Goal: Book appointment/travel/reservation

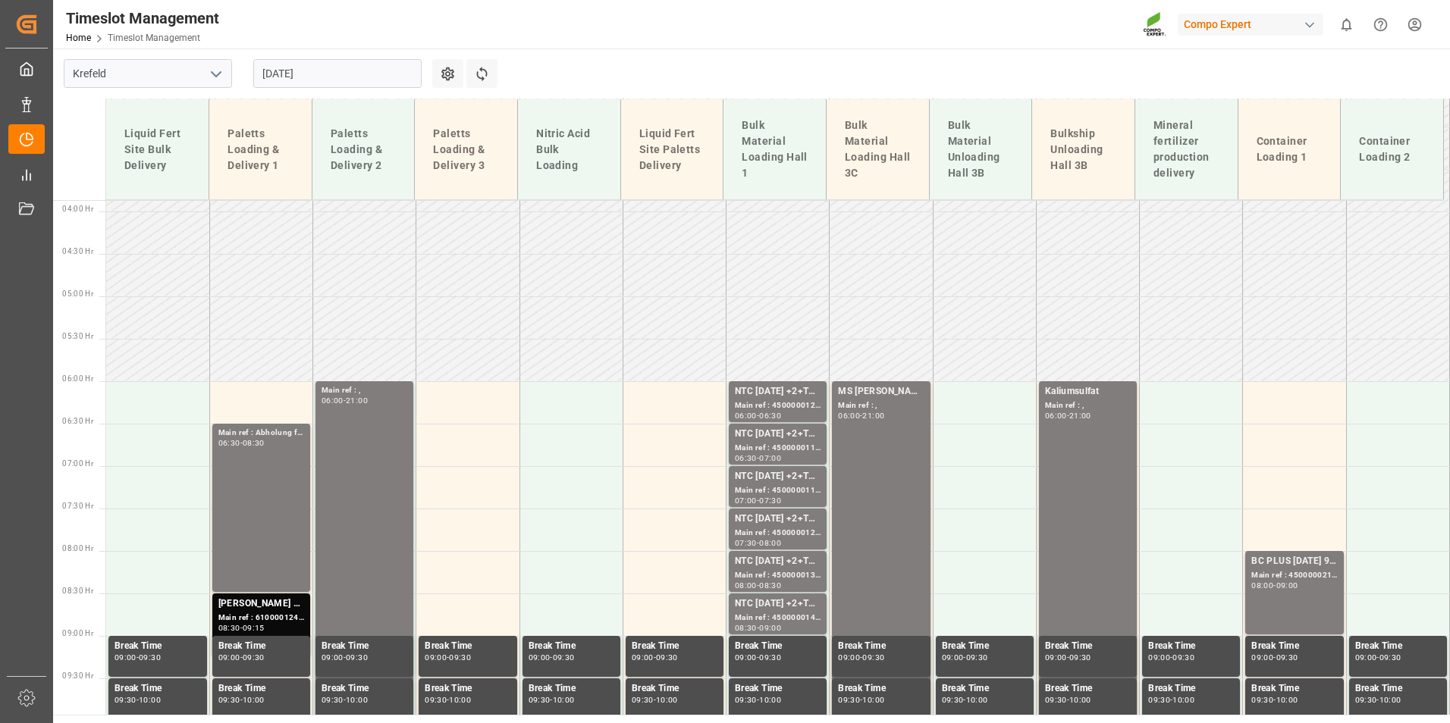
scroll to position [547, 0]
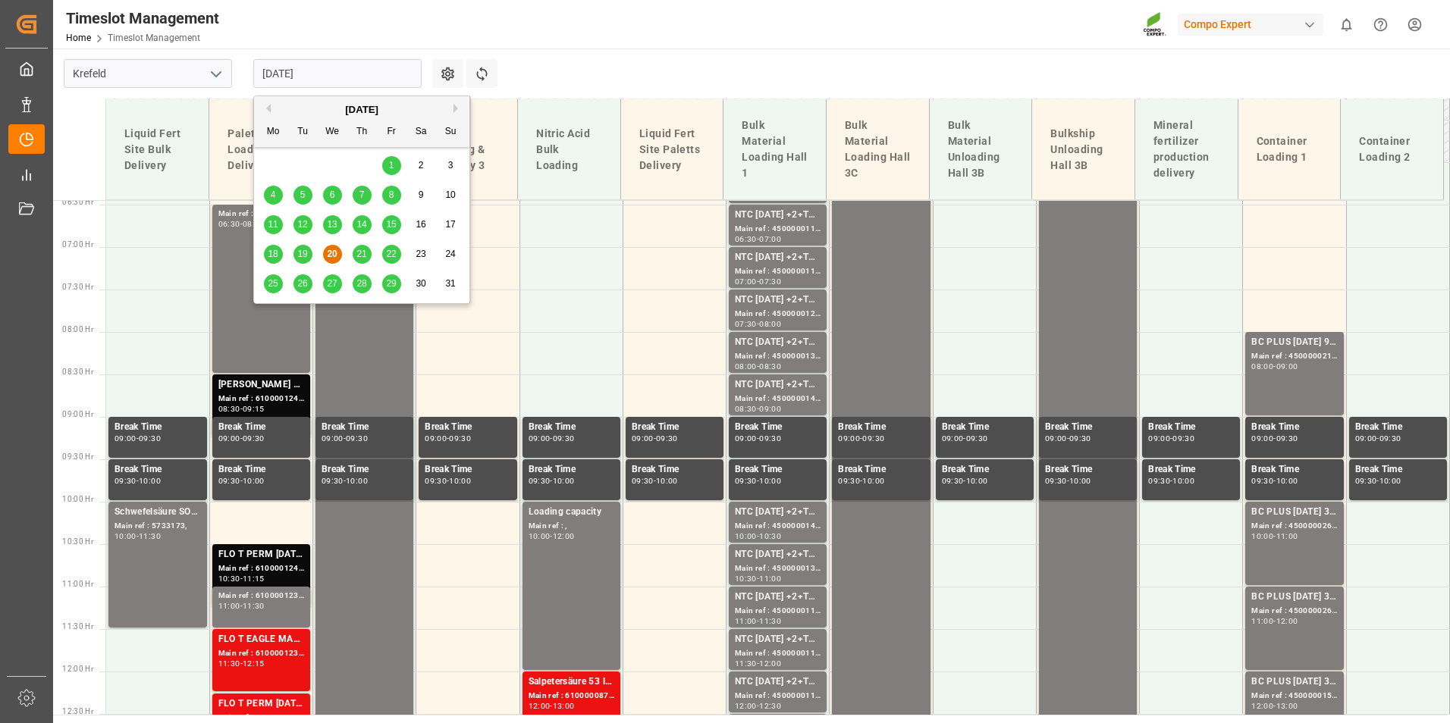
click at [361, 60] on input "[DATE]" at bounding box center [337, 73] width 168 height 29
click at [300, 260] on div "19" at bounding box center [302, 255] width 19 height 18
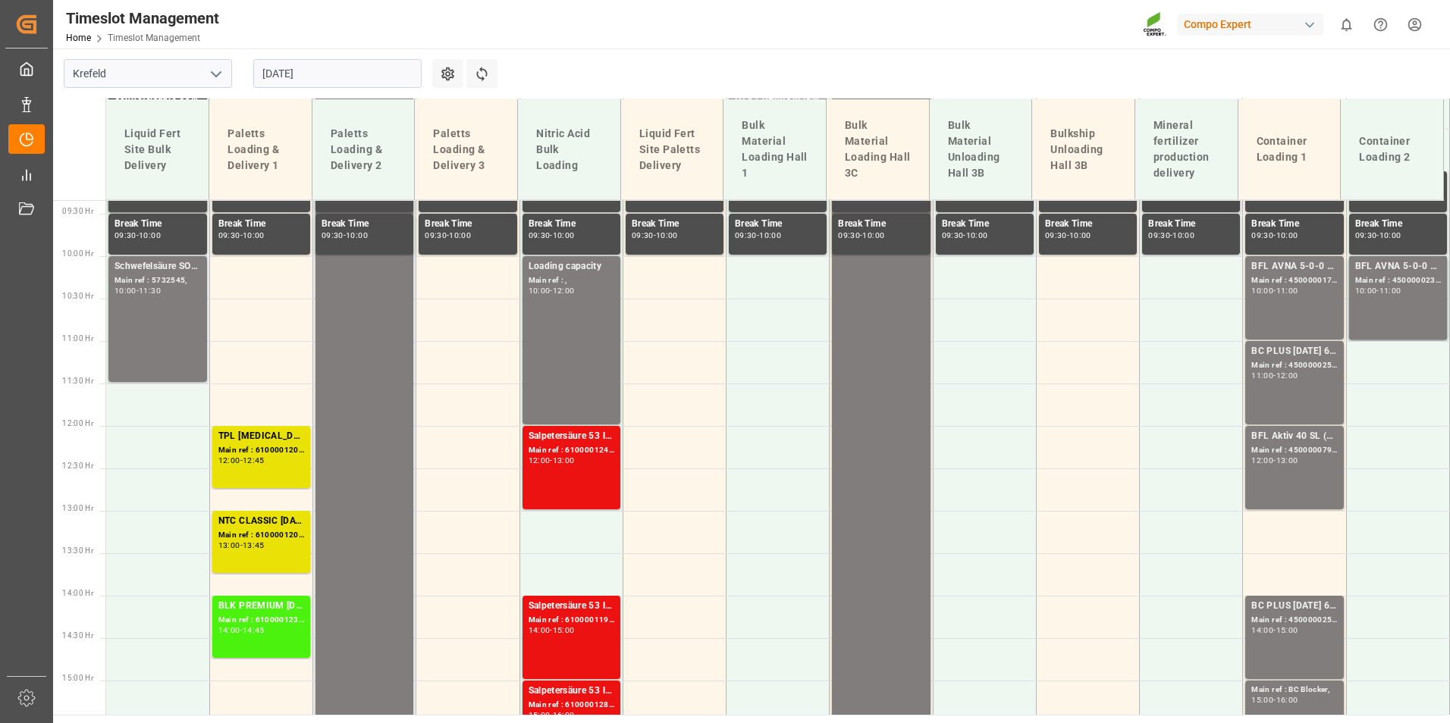
scroll to position [1002, 0]
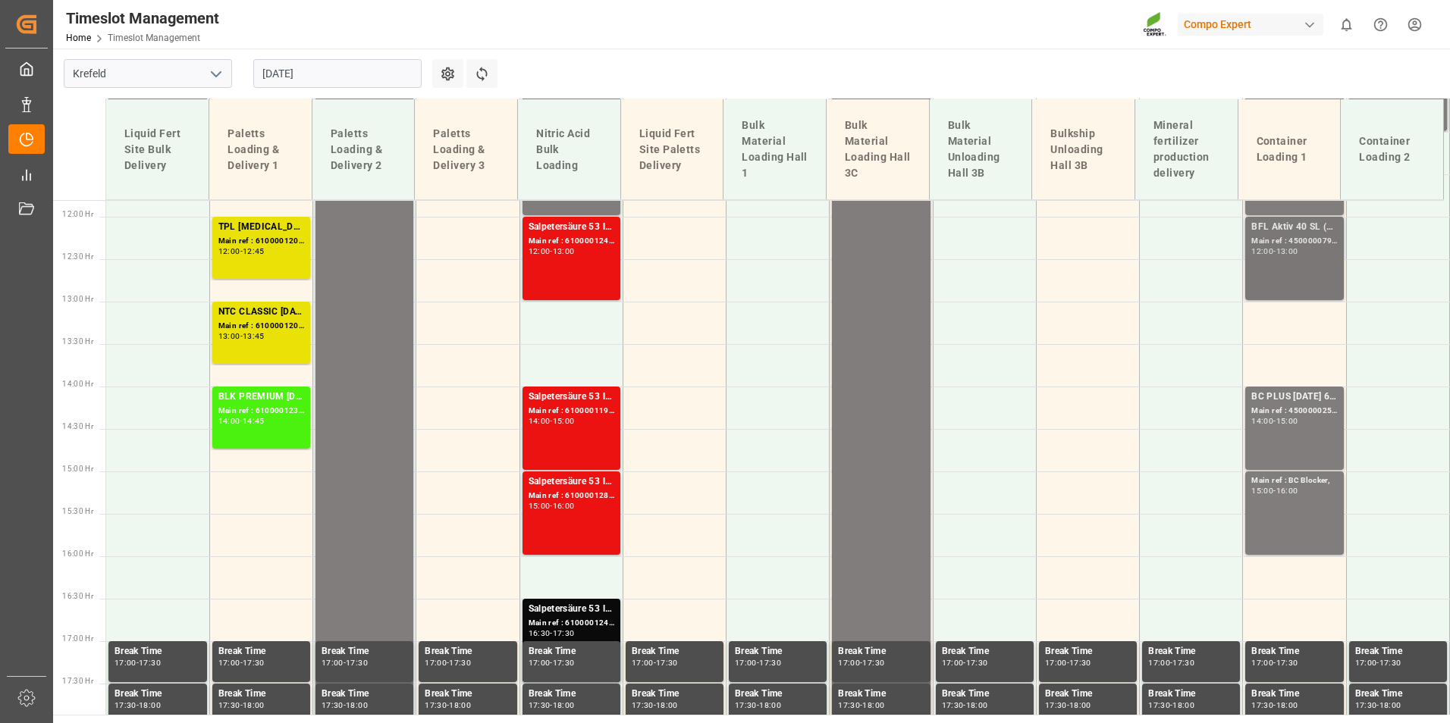
click at [1296, 243] on div "Main ref : 4500000793, 2000000121;" at bounding box center [1294, 241] width 86 height 13
click at [1312, 268] on div "BFL Aktiv 40 SL (Fruit) 10L (x60) CL MTO; Main ref : 4500000793, 2000000121; 12…" at bounding box center [1294, 258] width 86 height 77
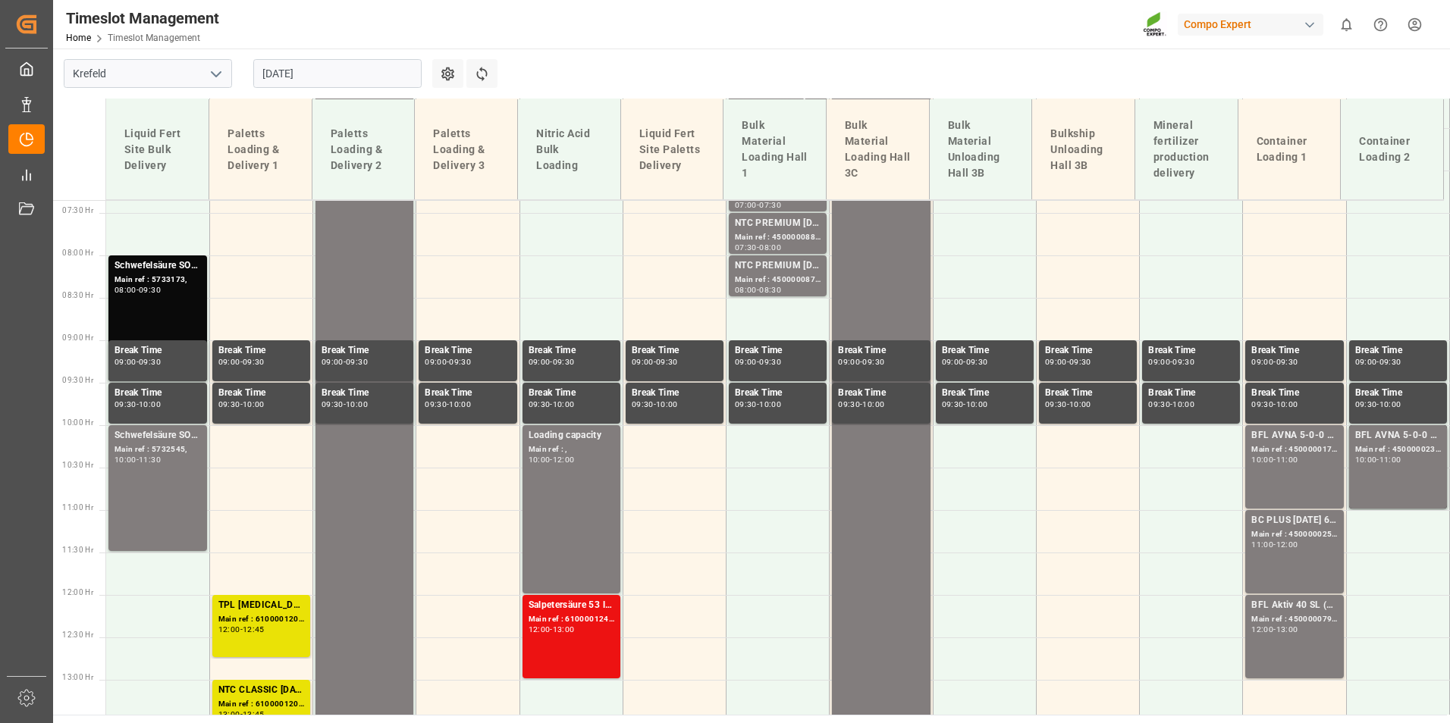
scroll to position [623, 0]
click at [315, 75] on input "[DATE]" at bounding box center [337, 73] width 168 height 29
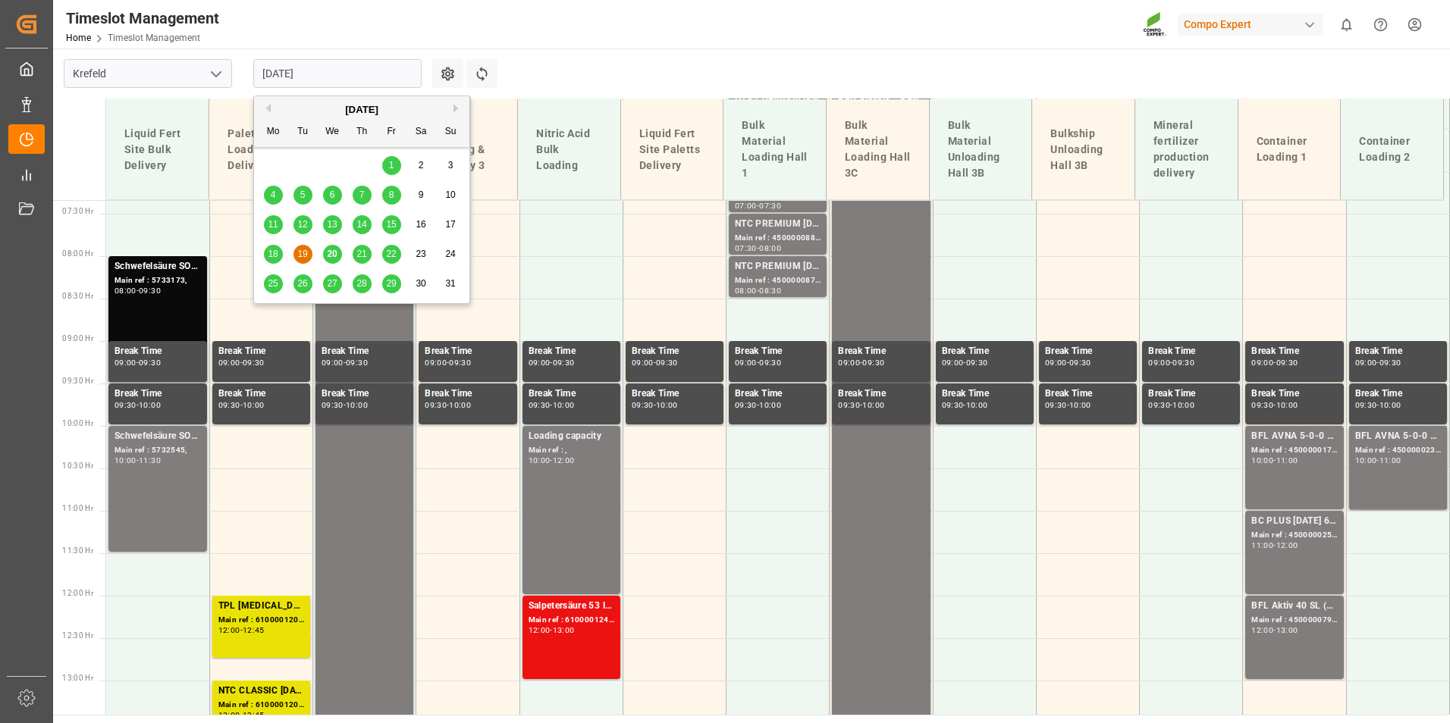
click at [334, 248] on div "20" at bounding box center [332, 255] width 19 height 18
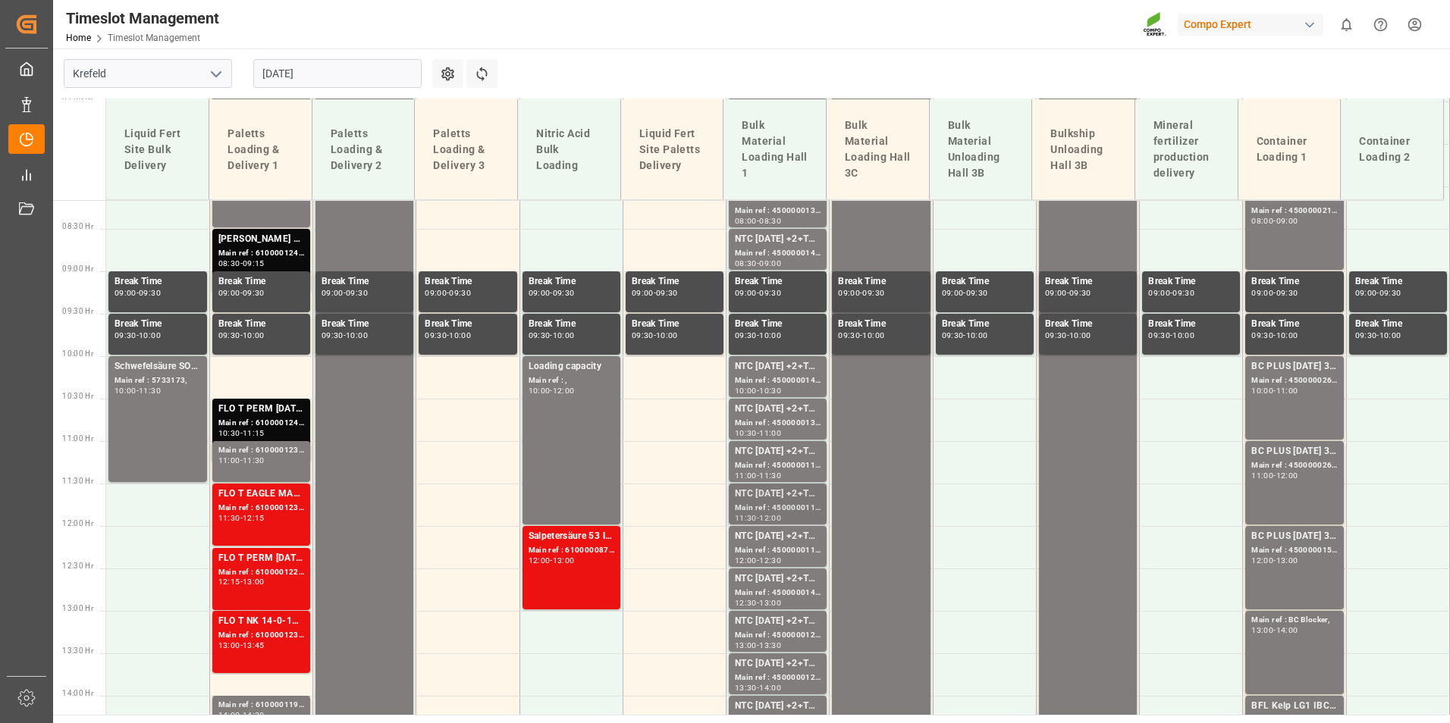
scroll to position [699, 0]
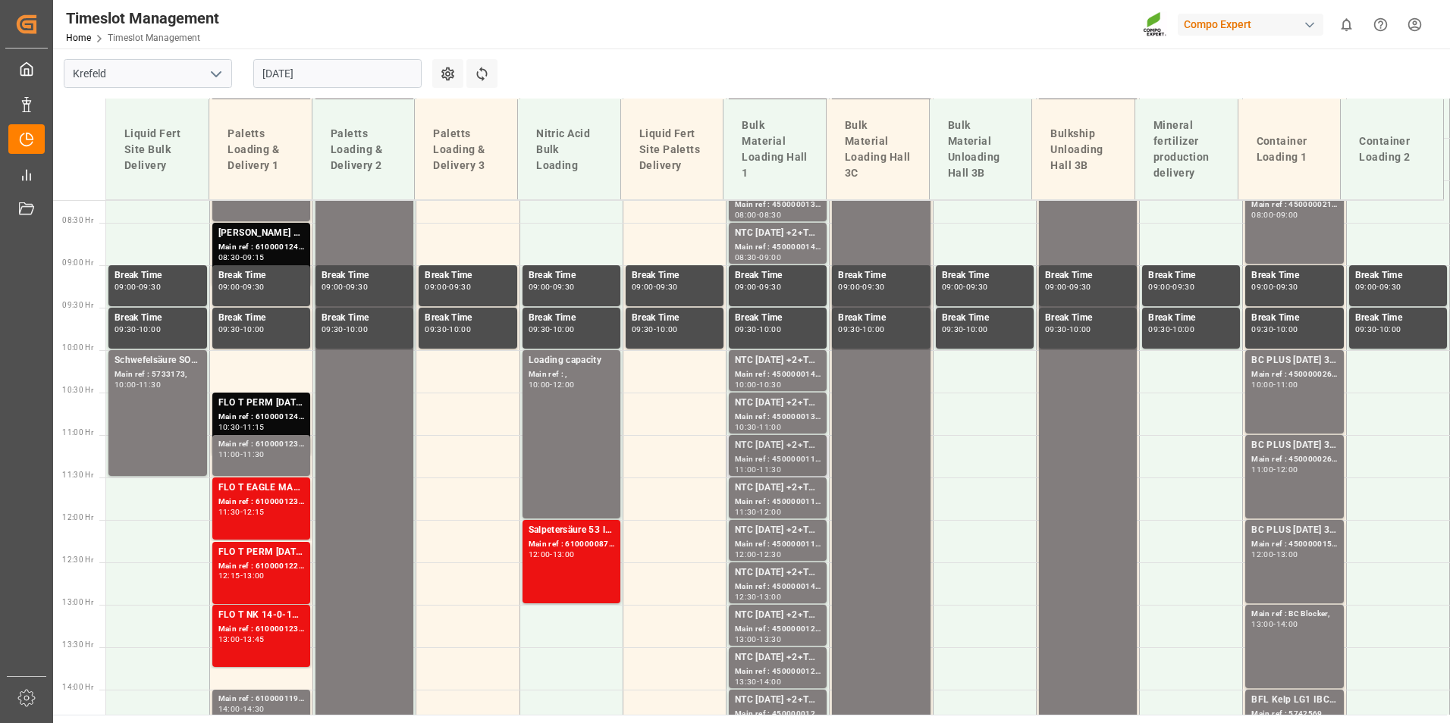
click at [782, 465] on div "Main ref : 4500000118, 2000000058;" at bounding box center [778, 459] width 86 height 13
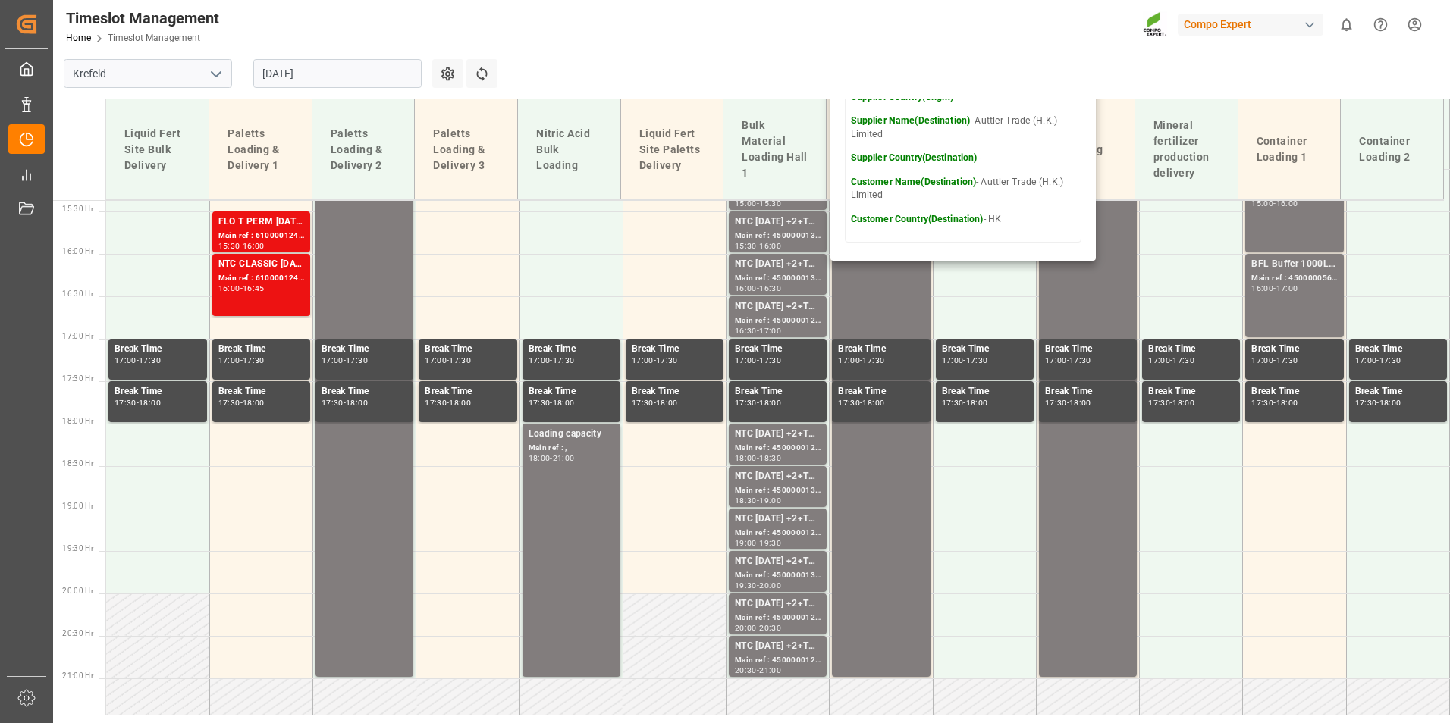
scroll to position [1306, 0]
click at [357, 70] on input "[DATE]" at bounding box center [337, 73] width 168 height 29
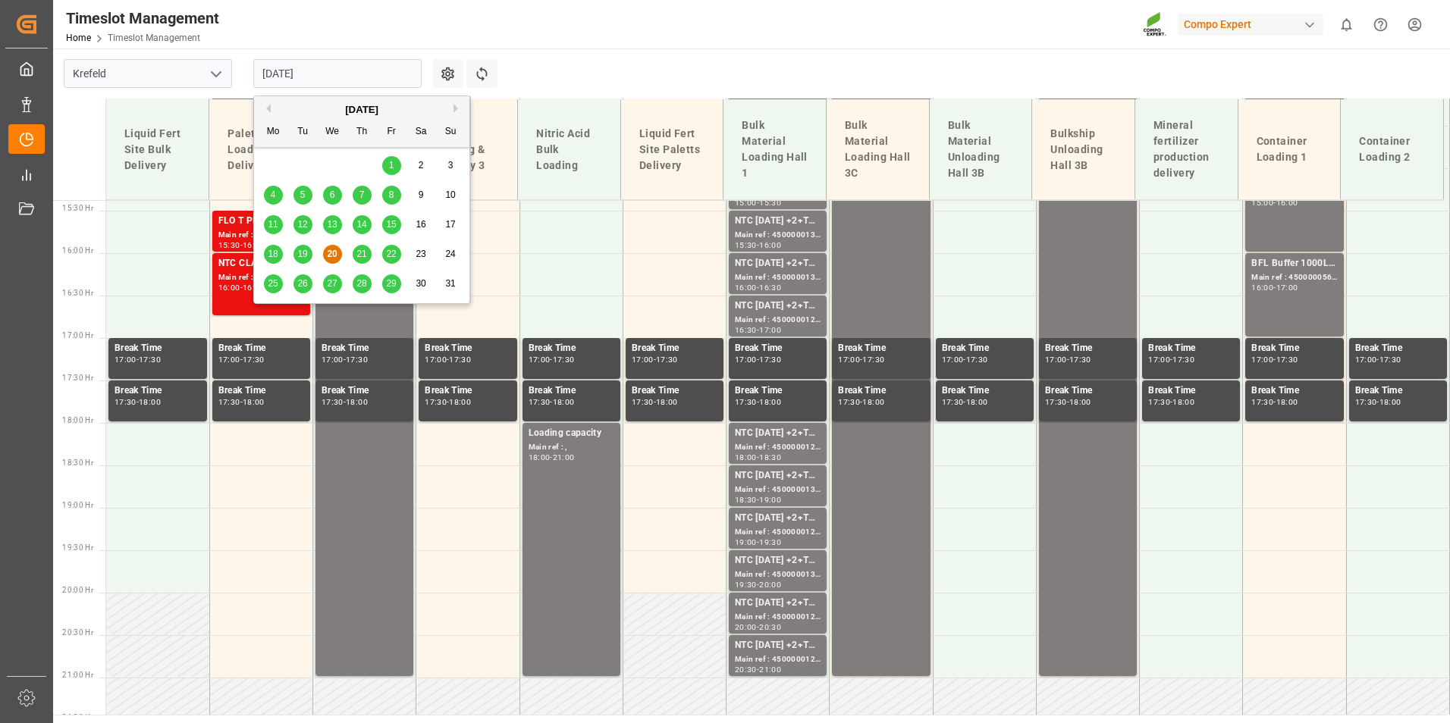
click at [362, 256] on span "21" at bounding box center [361, 254] width 10 height 11
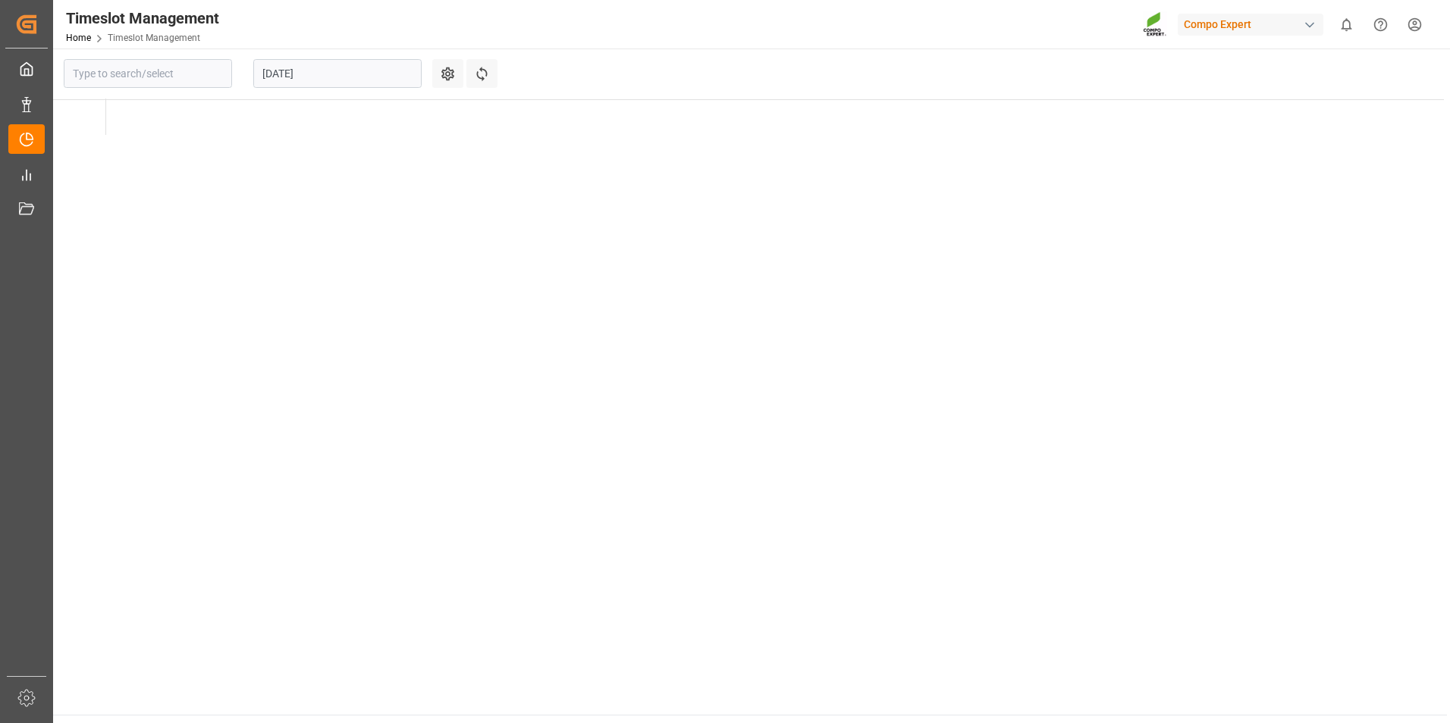
type input "Krefeld"
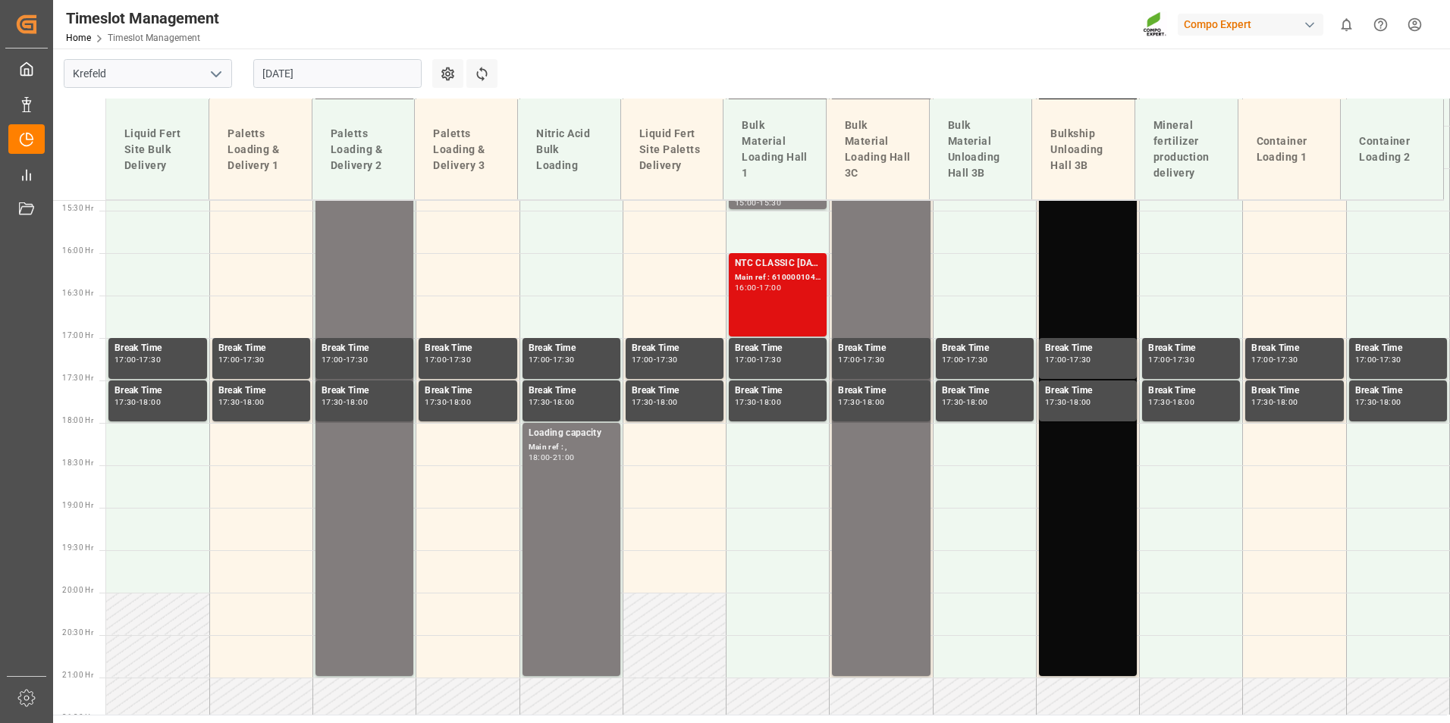
click at [759, 293] on div "NTC CLASSIC [DATE]+3+TE BULK; Main ref : 6100001042, 2000000209; 16:00 - 17:00" at bounding box center [778, 294] width 86 height 77
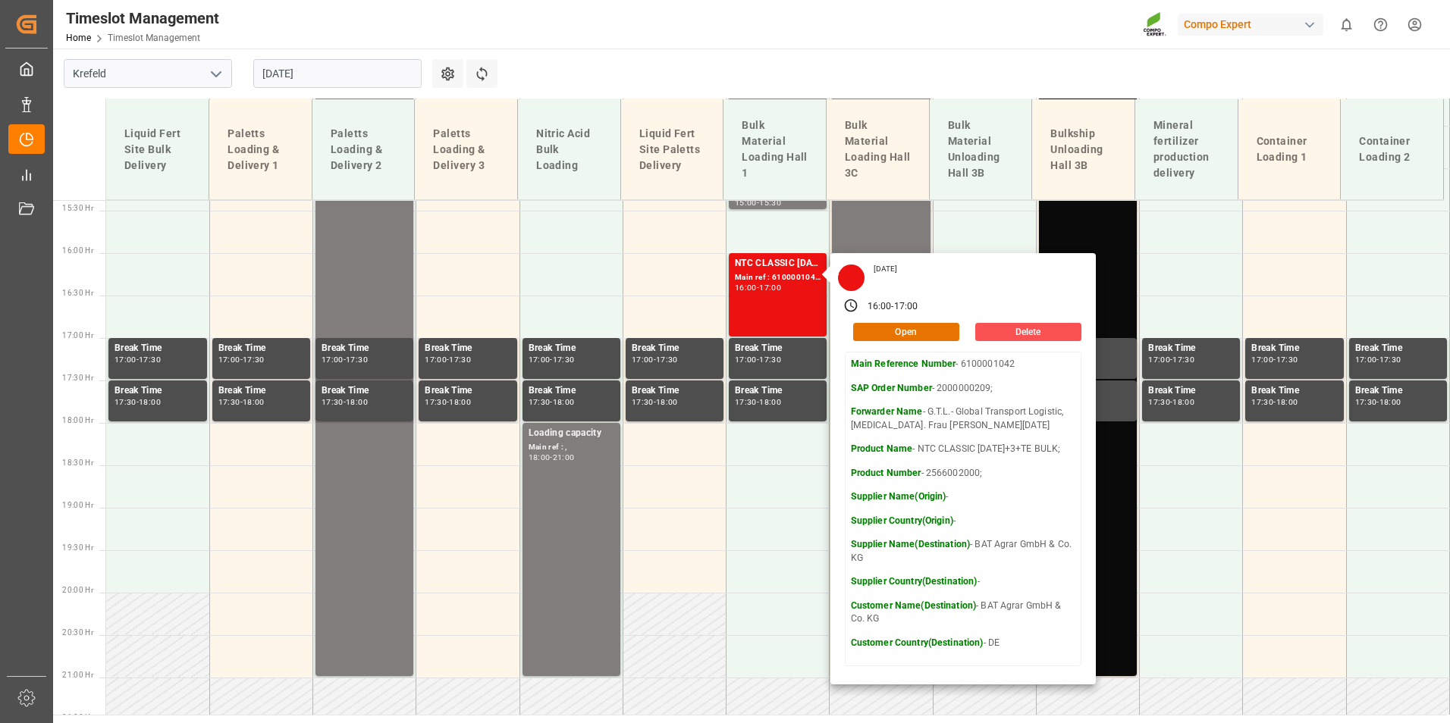
click at [385, 76] on input "[DATE]" at bounding box center [337, 73] width 168 height 29
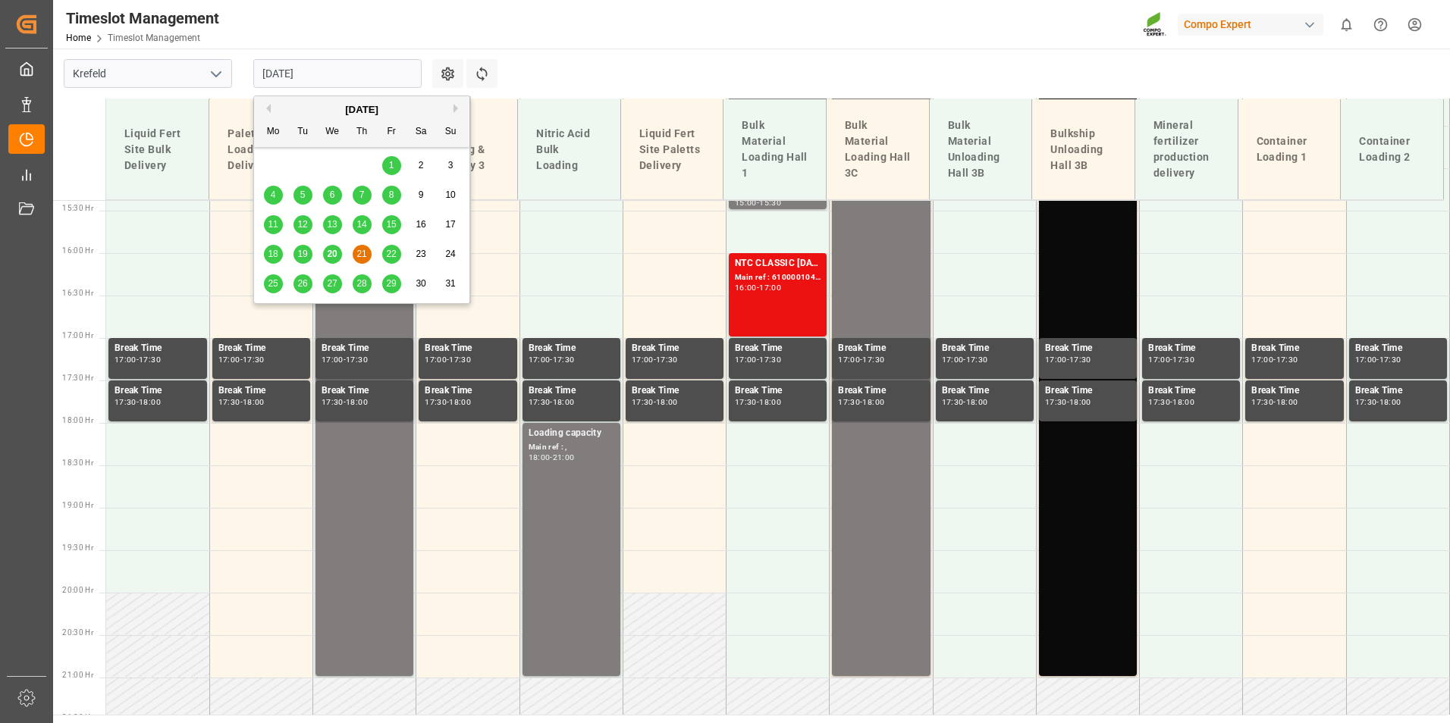
click at [332, 258] on span "20" at bounding box center [332, 254] width 10 height 11
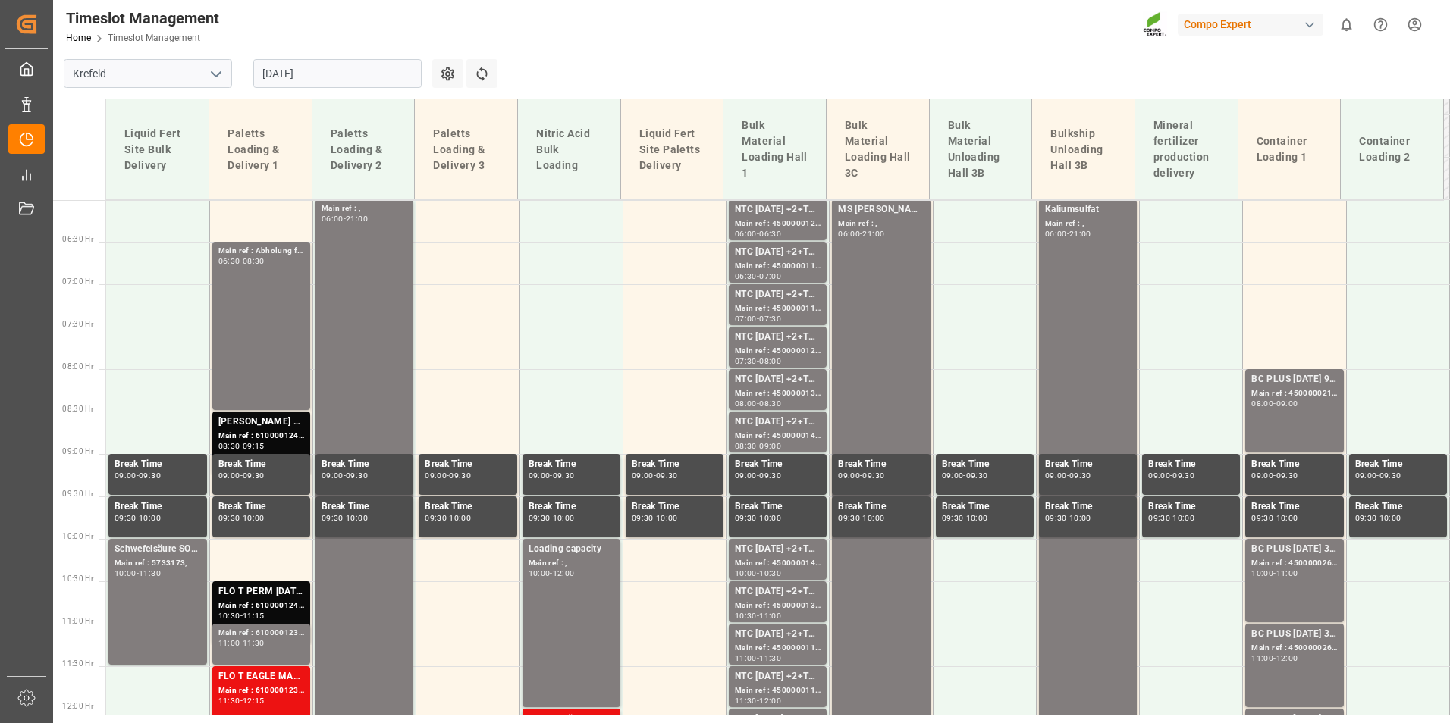
scroll to position [405, 0]
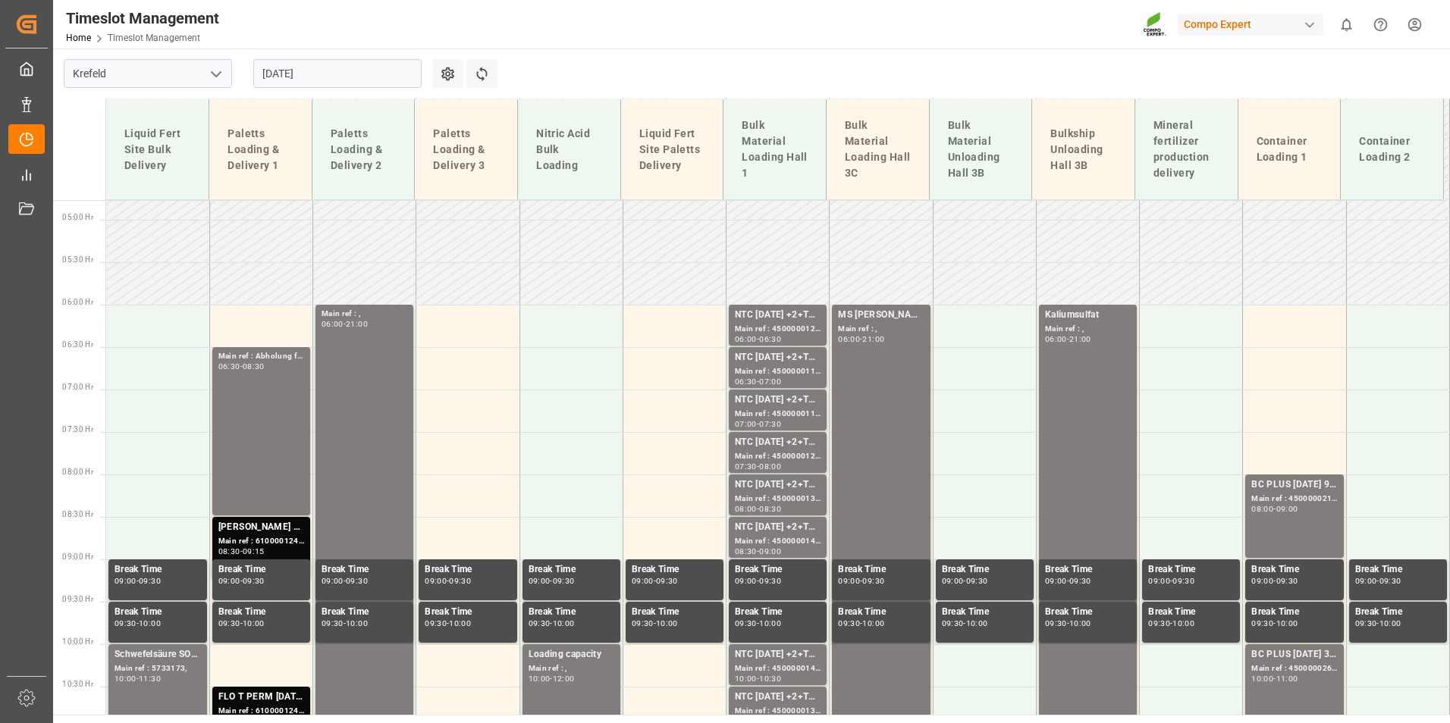
click at [340, 64] on input "[DATE]" at bounding box center [337, 73] width 168 height 29
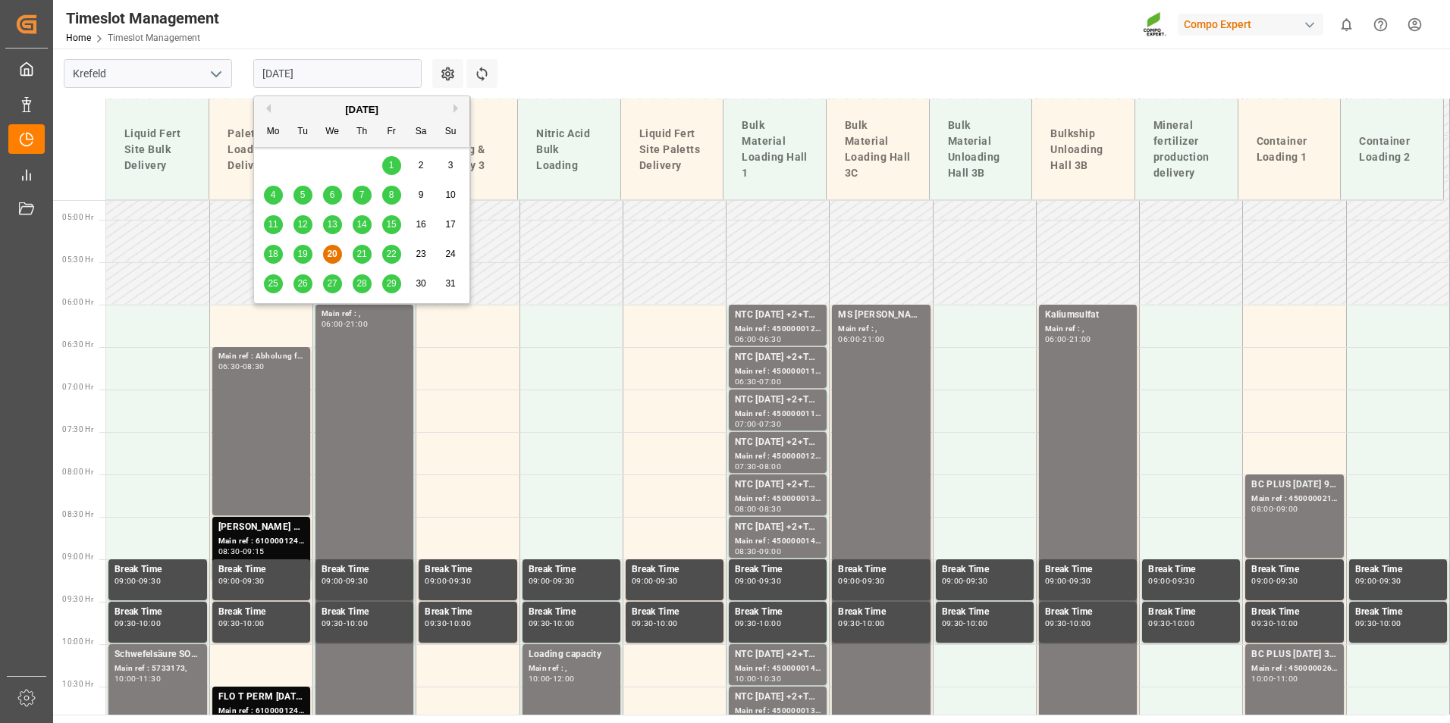
click at [360, 259] on span "21" at bounding box center [361, 254] width 10 height 11
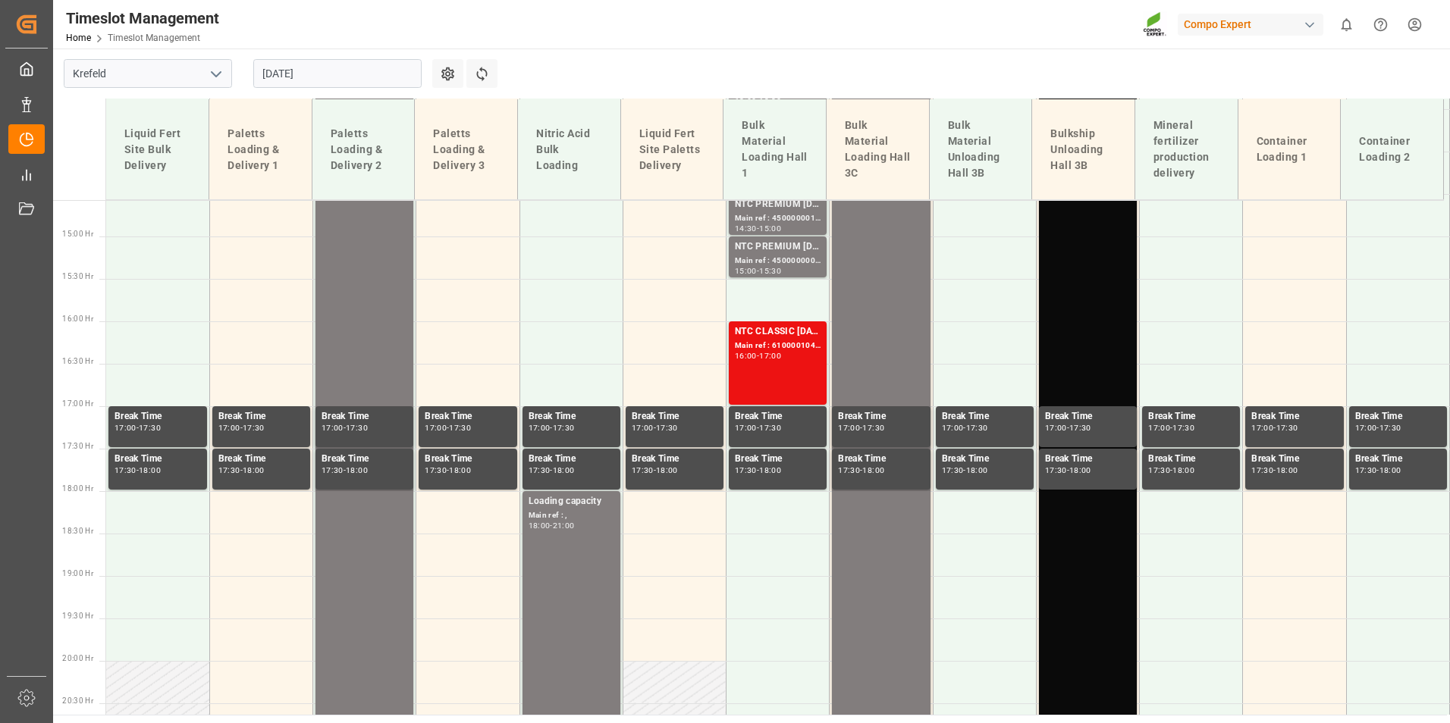
scroll to position [1239, 0]
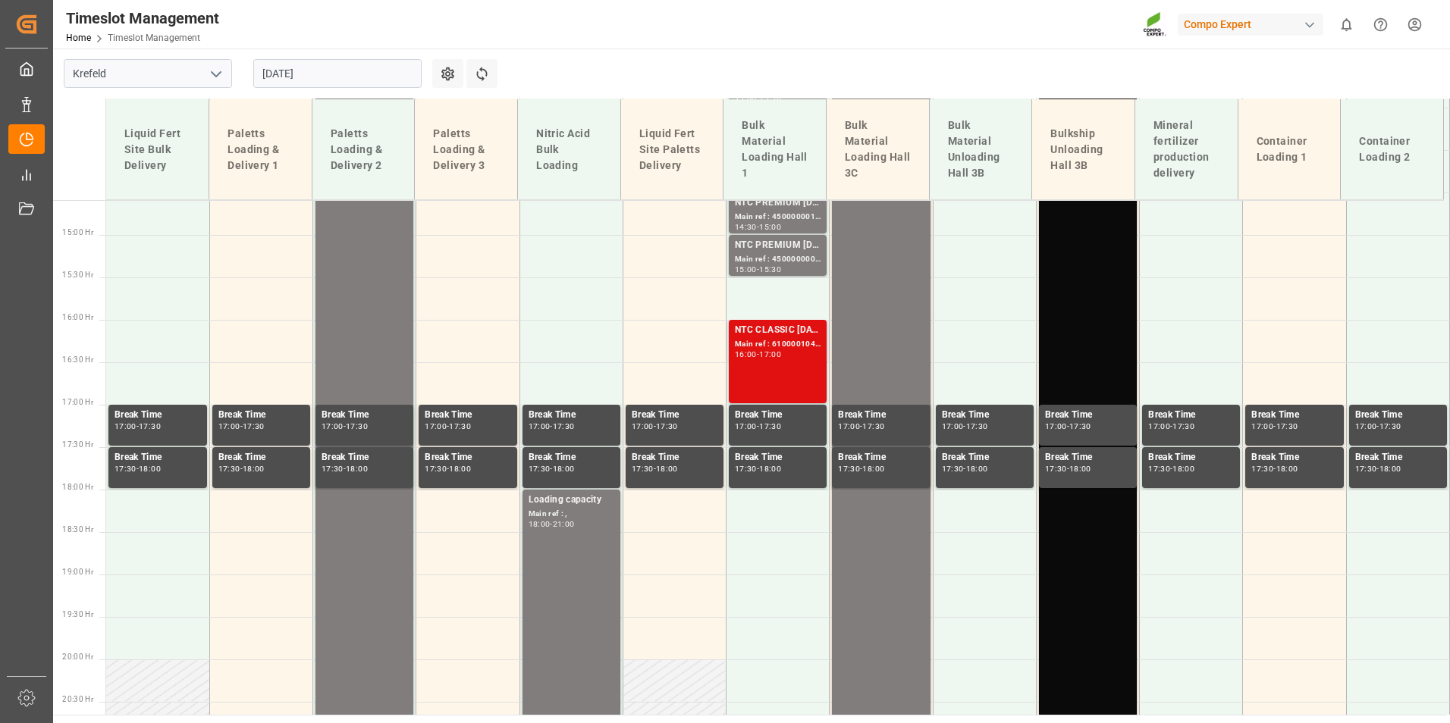
click at [791, 359] on div "NTC CLASSIC [DATE]+3+TE BULK; Main ref : 6100001042, 2000000209; 16:00 - 17:00" at bounding box center [778, 361] width 86 height 77
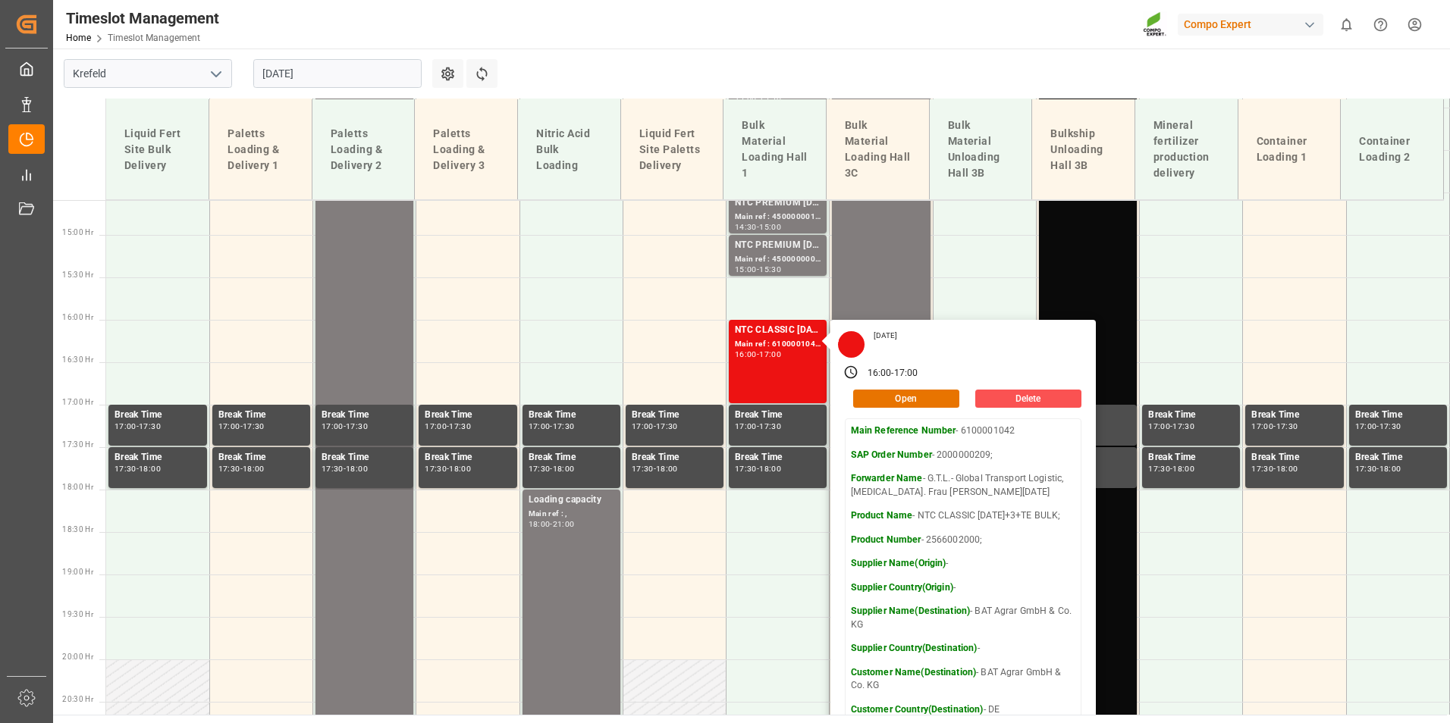
click at [314, 77] on input "[DATE]" at bounding box center [337, 73] width 168 height 29
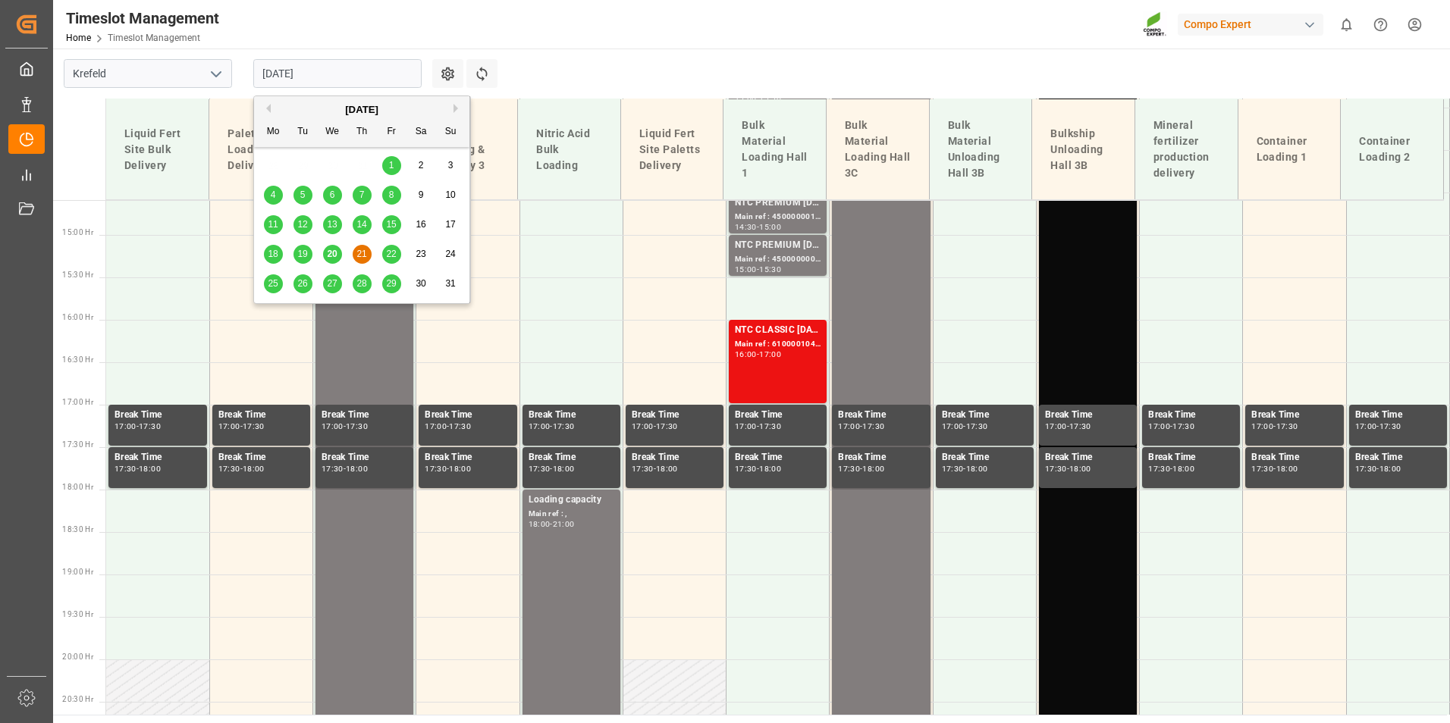
click at [384, 252] on div "22" at bounding box center [391, 255] width 19 height 18
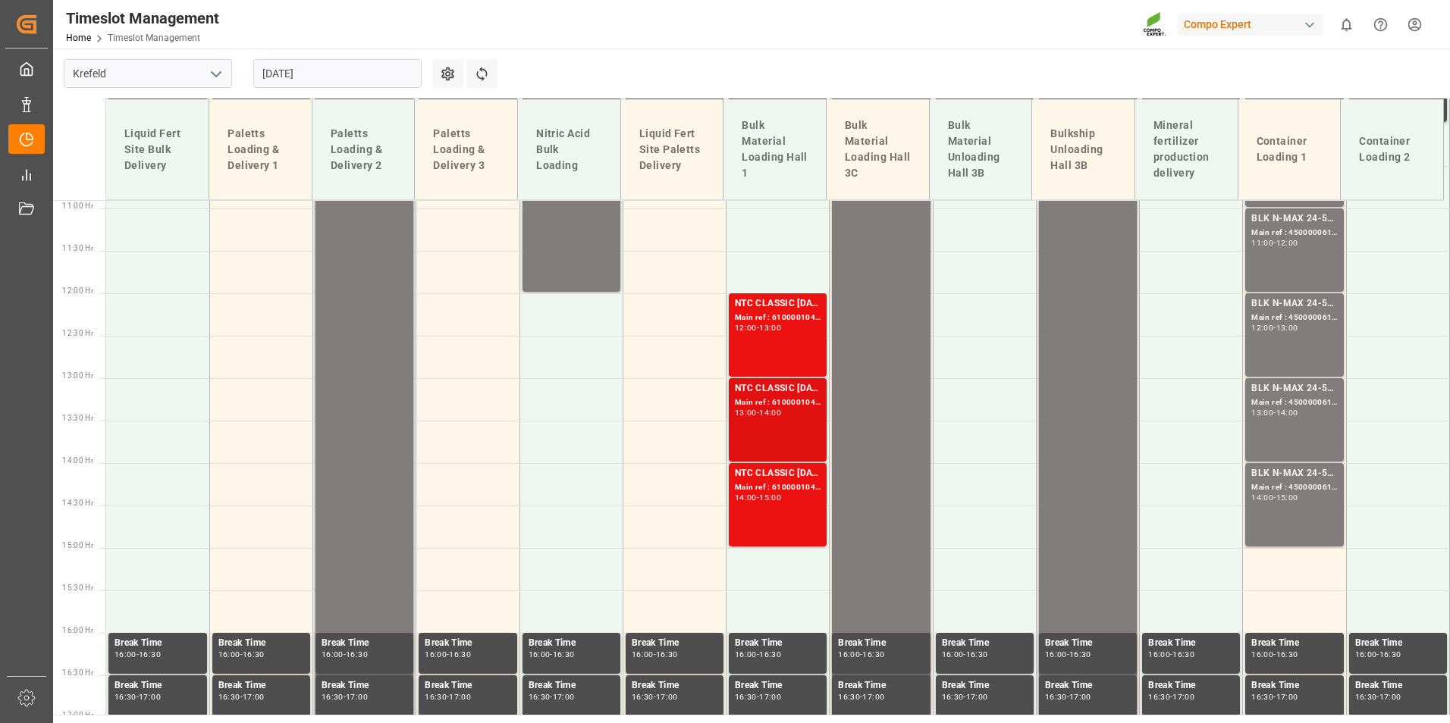
scroll to position [936, 0]
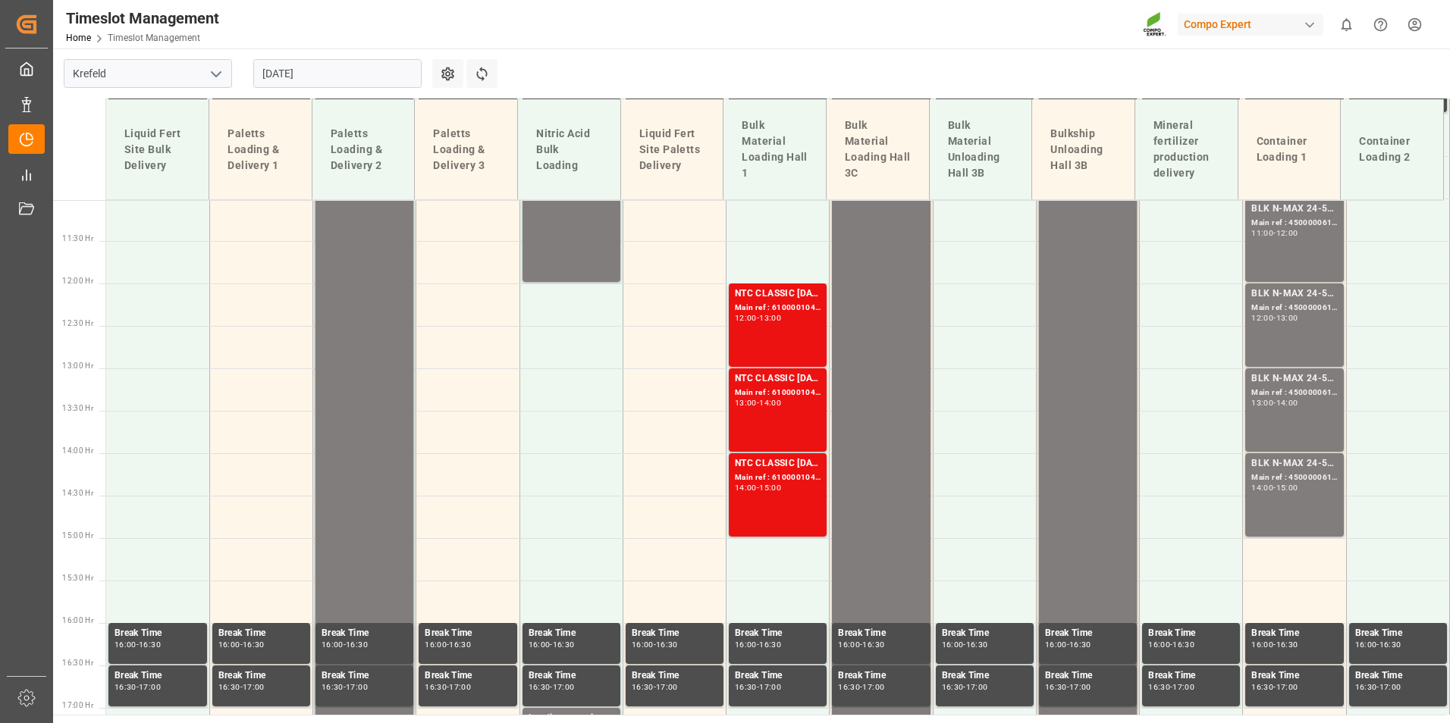
click at [374, 88] on div "[DATE]" at bounding box center [338, 74] width 190 height 50
click at [358, 77] on input "[DATE]" at bounding box center [337, 73] width 168 height 29
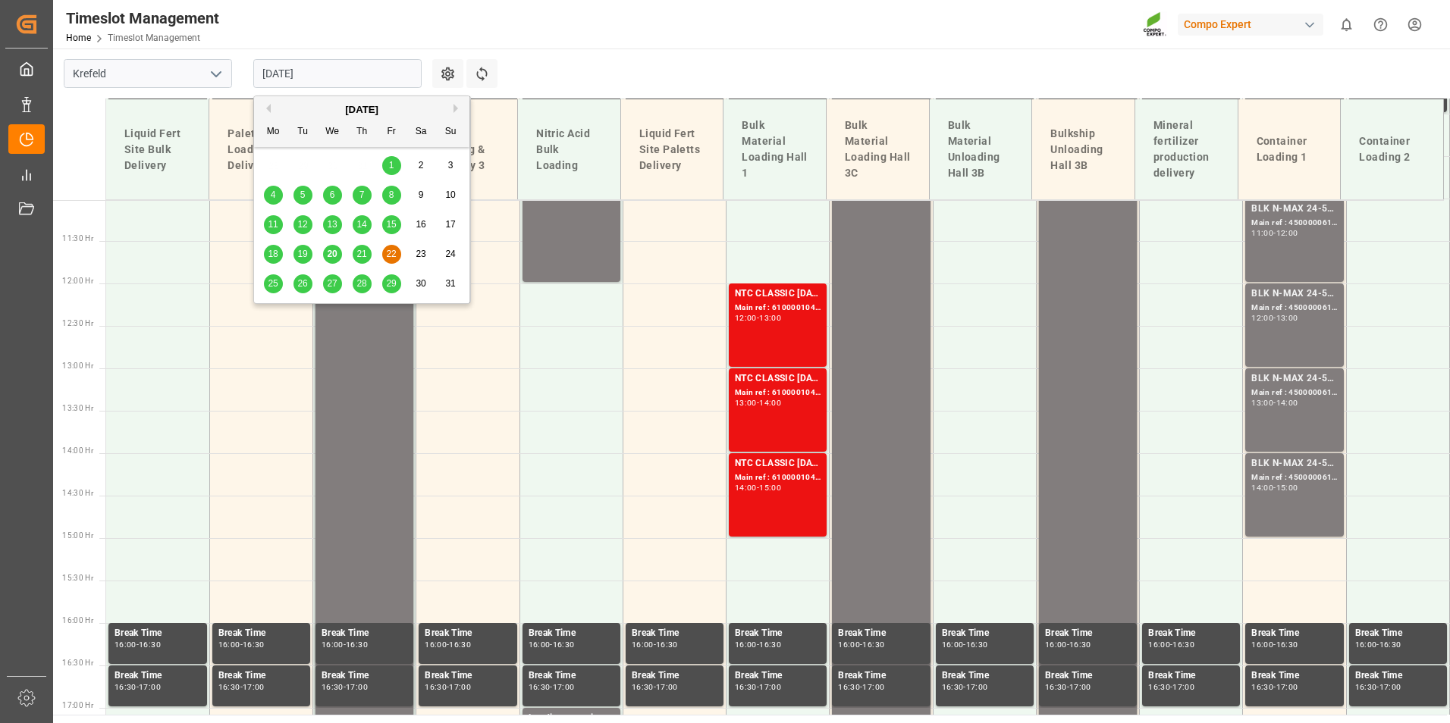
click at [334, 255] on span "20" at bounding box center [332, 254] width 10 height 11
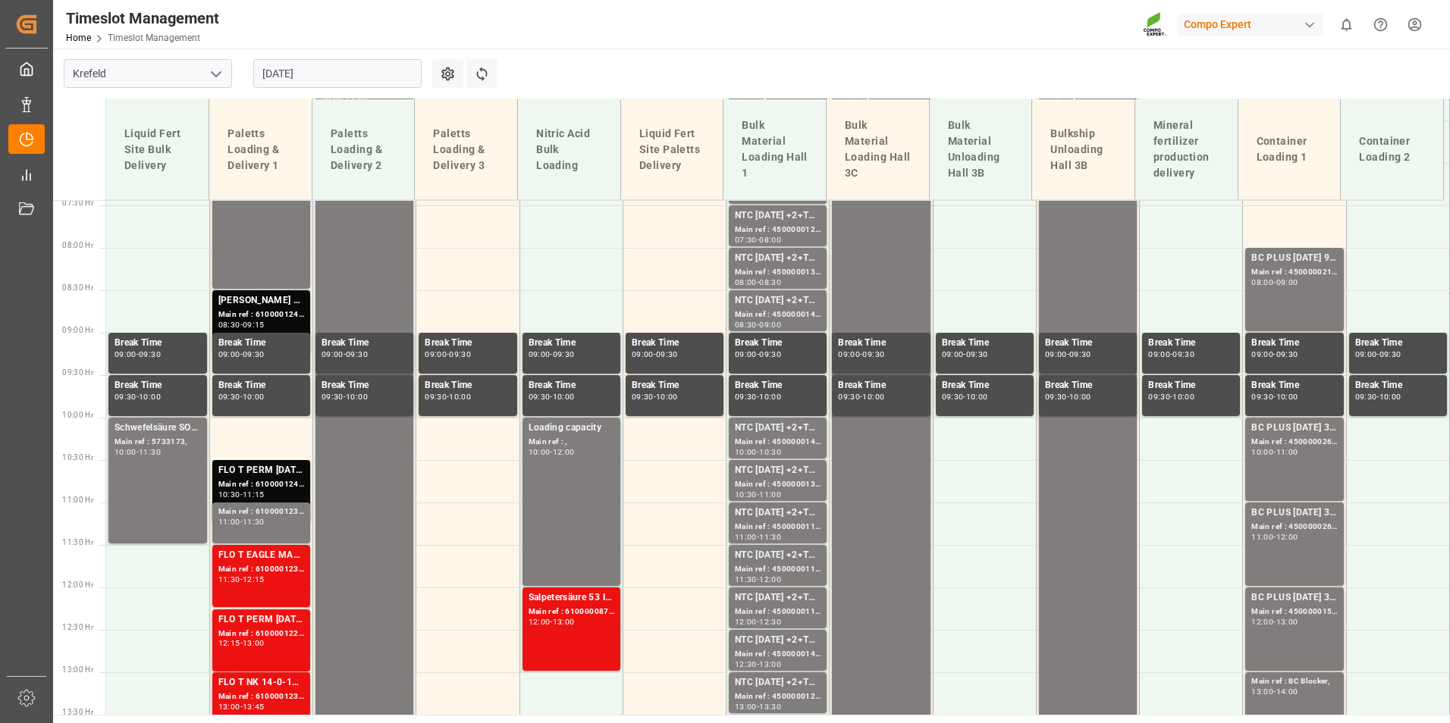
scroll to position [632, 0]
click at [334, 71] on input "[DATE]" at bounding box center [337, 73] width 168 height 29
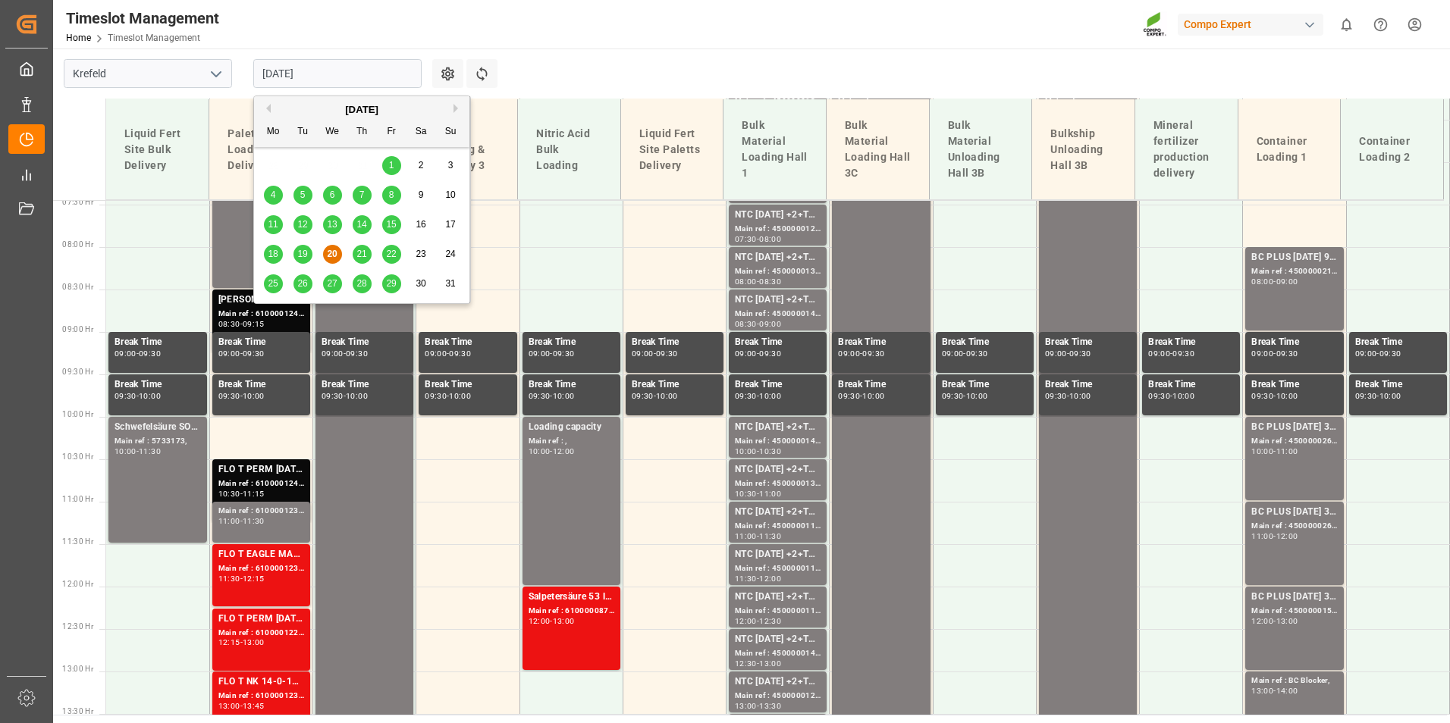
click at [336, 286] on span "27" at bounding box center [332, 283] width 10 height 11
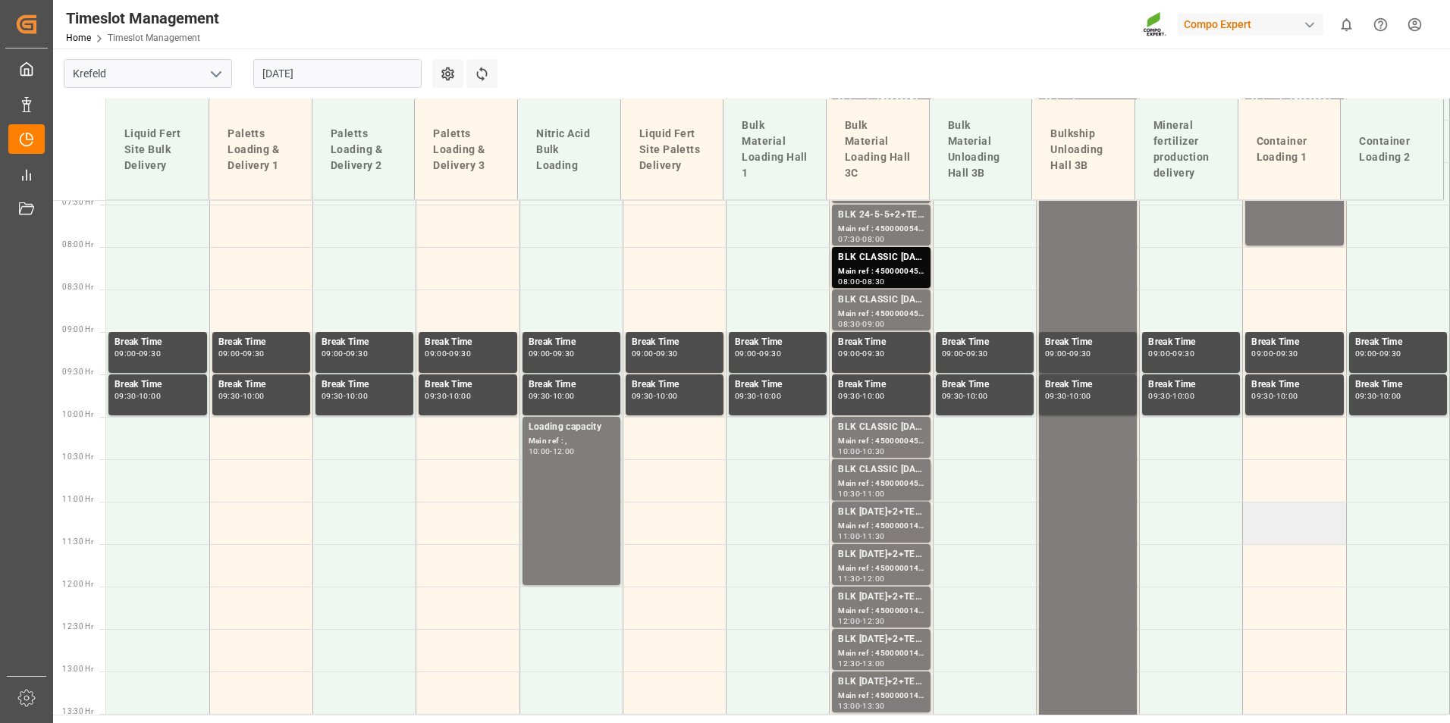
click at [1300, 520] on td at bounding box center [1294, 523] width 103 height 42
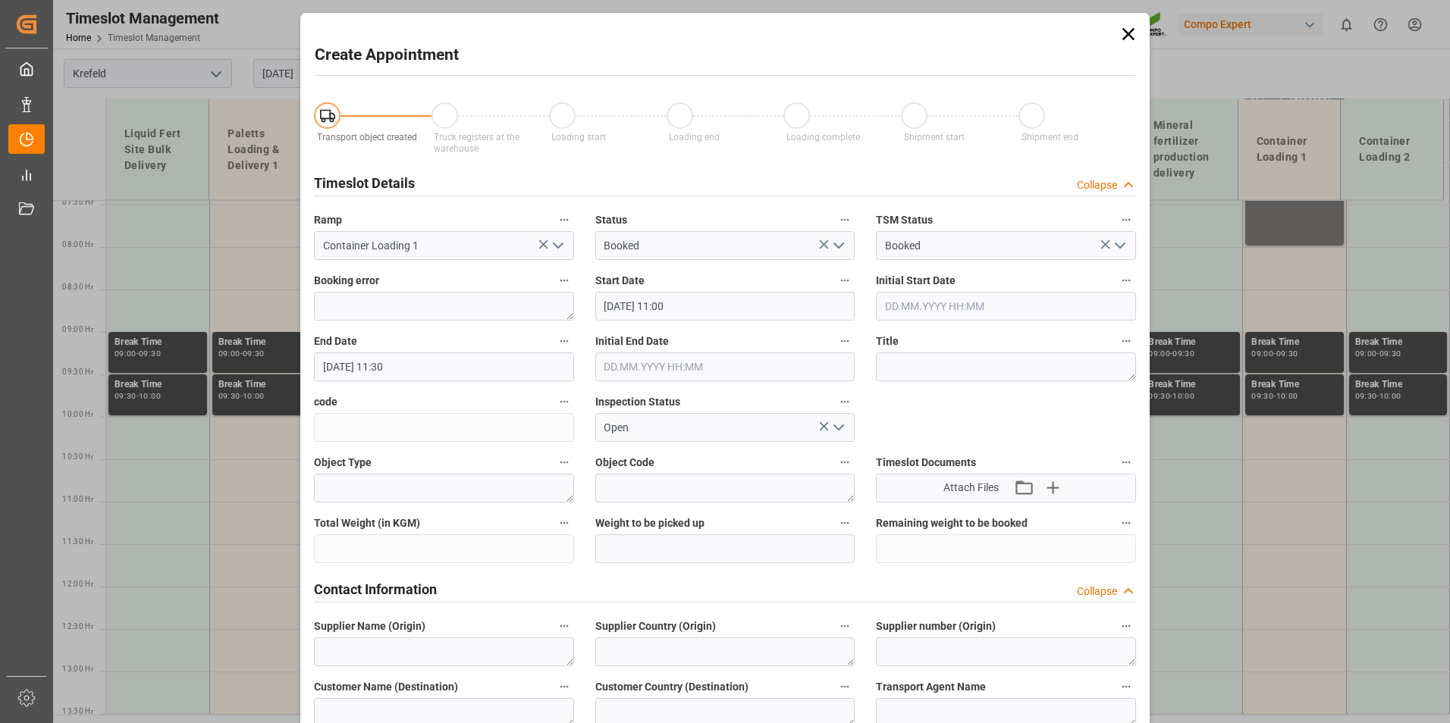
type input "[DATE] 11:00"
type input "[DATE] 11:30"
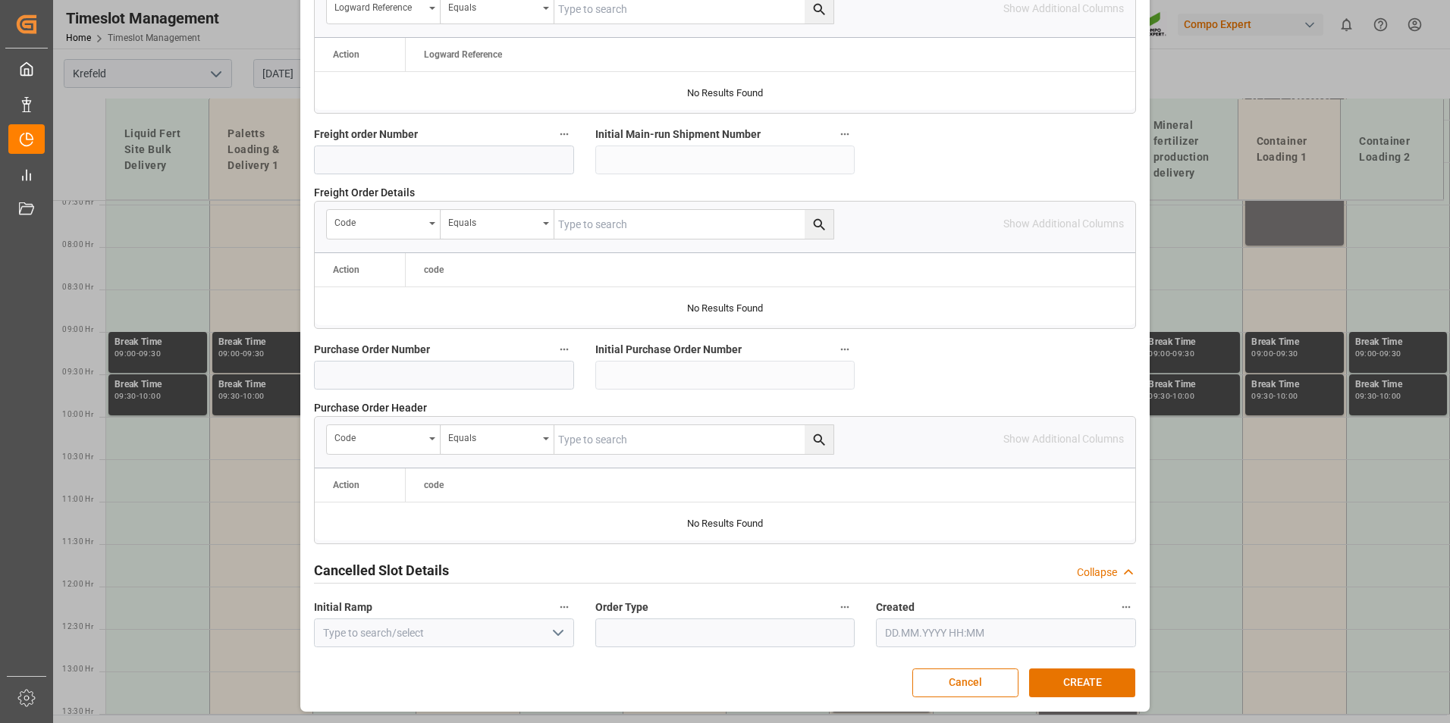
scroll to position [1153, 0]
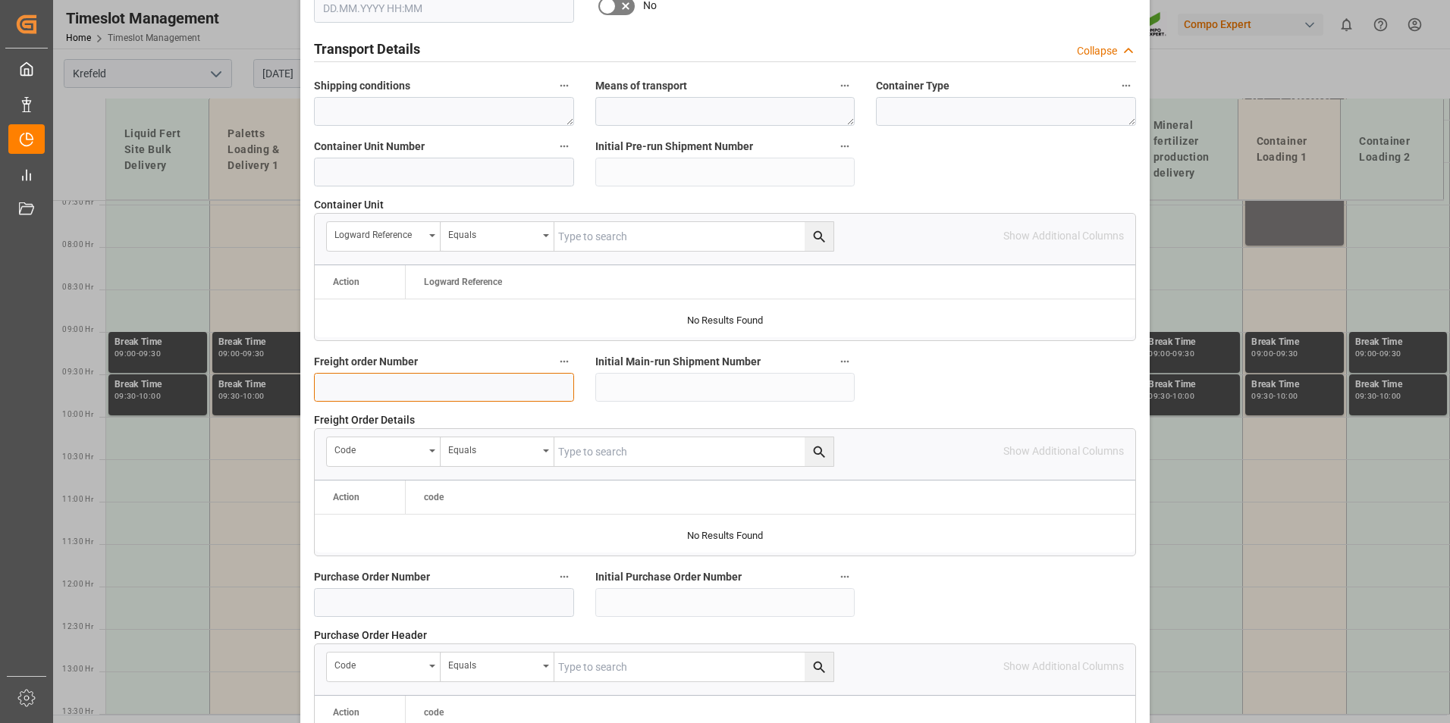
click at [396, 381] on input at bounding box center [444, 387] width 260 height 29
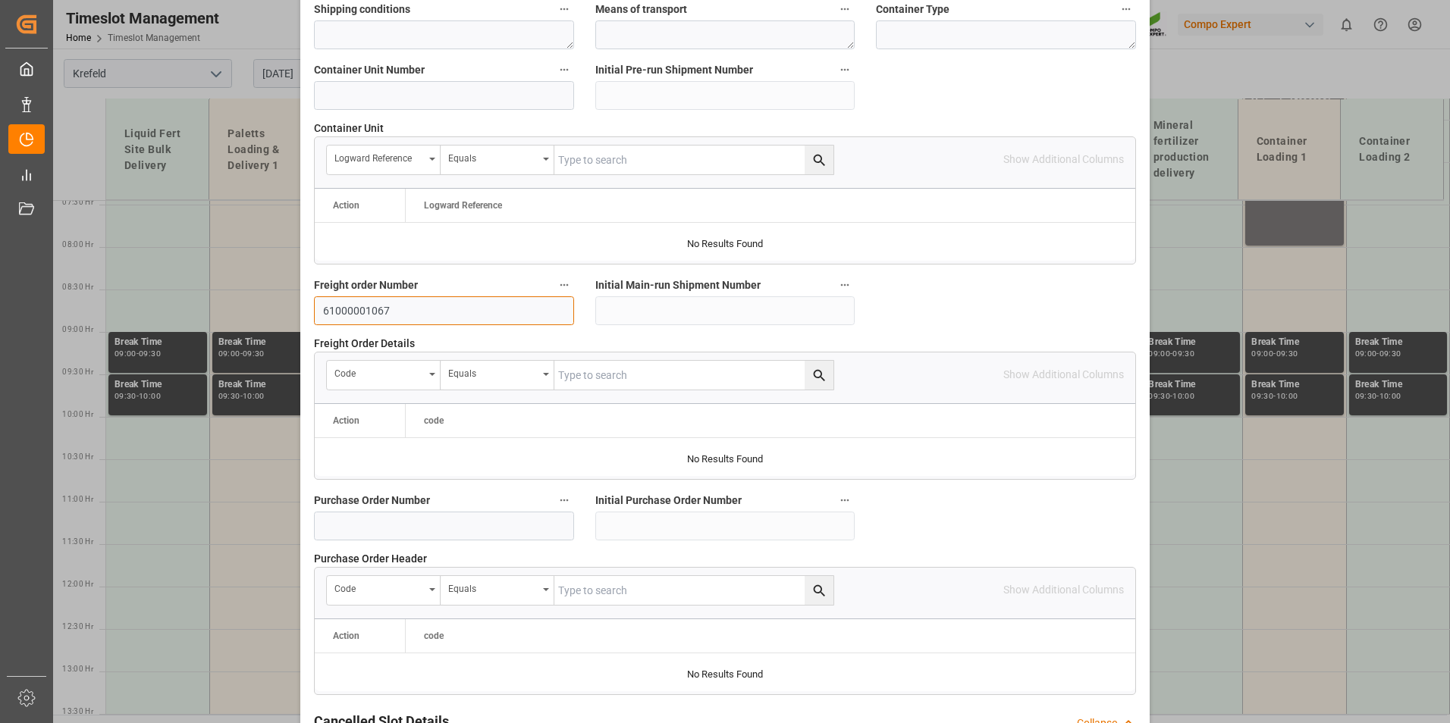
scroll to position [1381, 0]
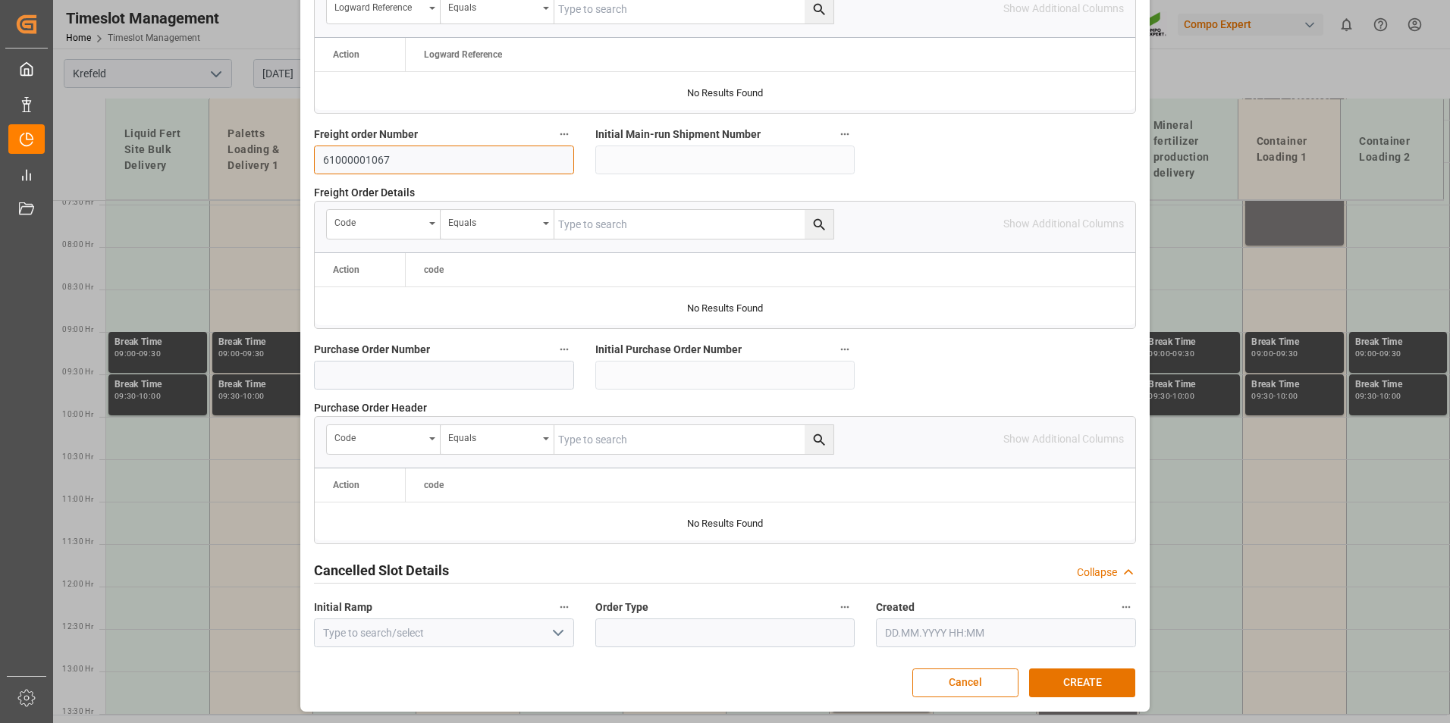
click at [356, 163] on input "61000001067" at bounding box center [444, 160] width 260 height 29
type input "6100001067"
click at [1068, 677] on button "CREATE" at bounding box center [1082, 683] width 106 height 29
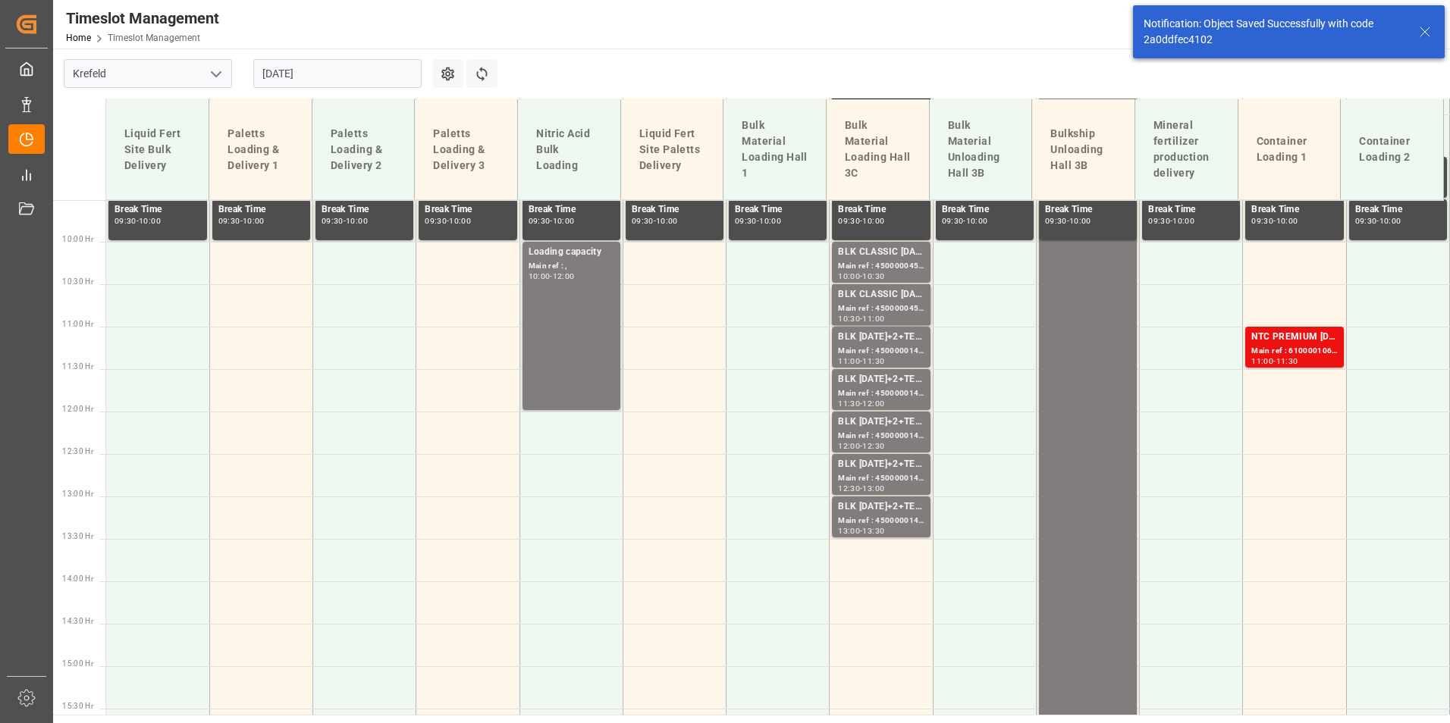
scroll to position [887, 0]
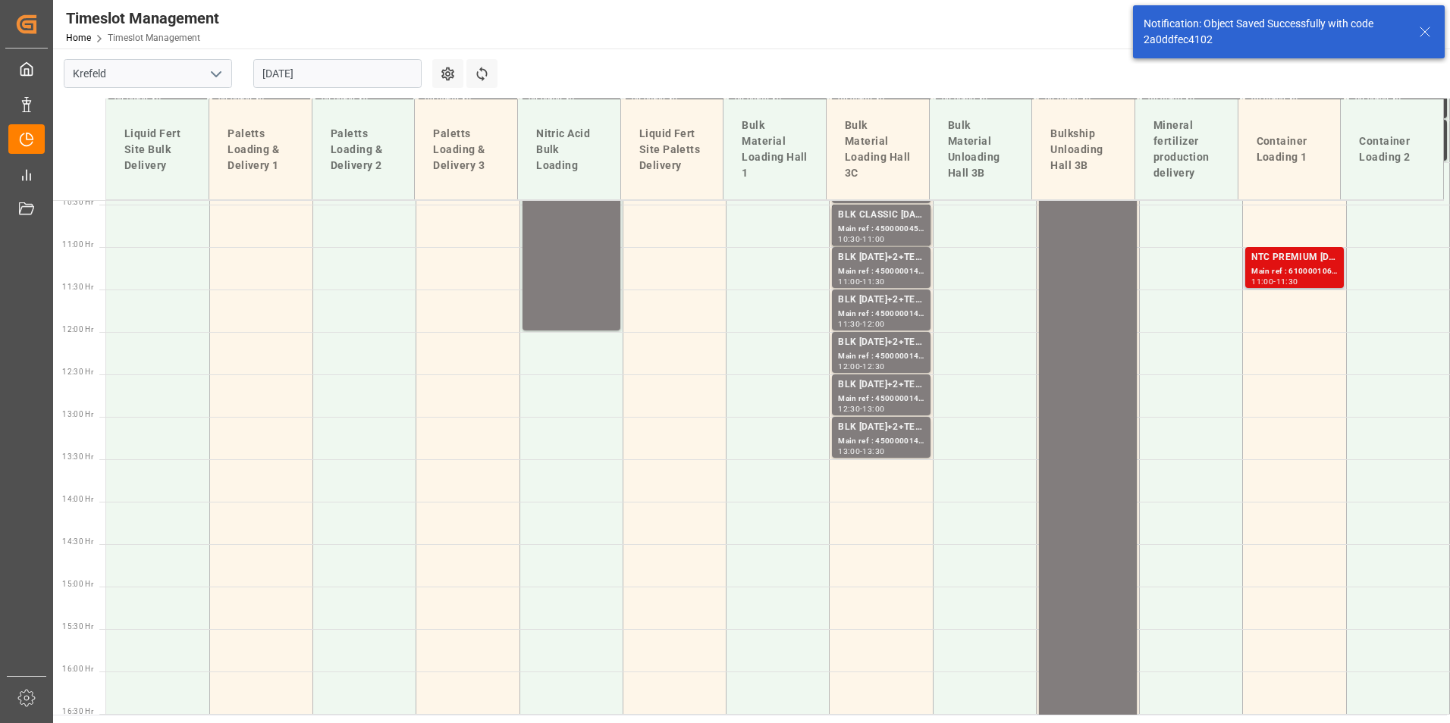
click at [1288, 260] on div "NTC PREMIUM [DATE] 50kg (x25) NLA MTO;" at bounding box center [1294, 257] width 86 height 15
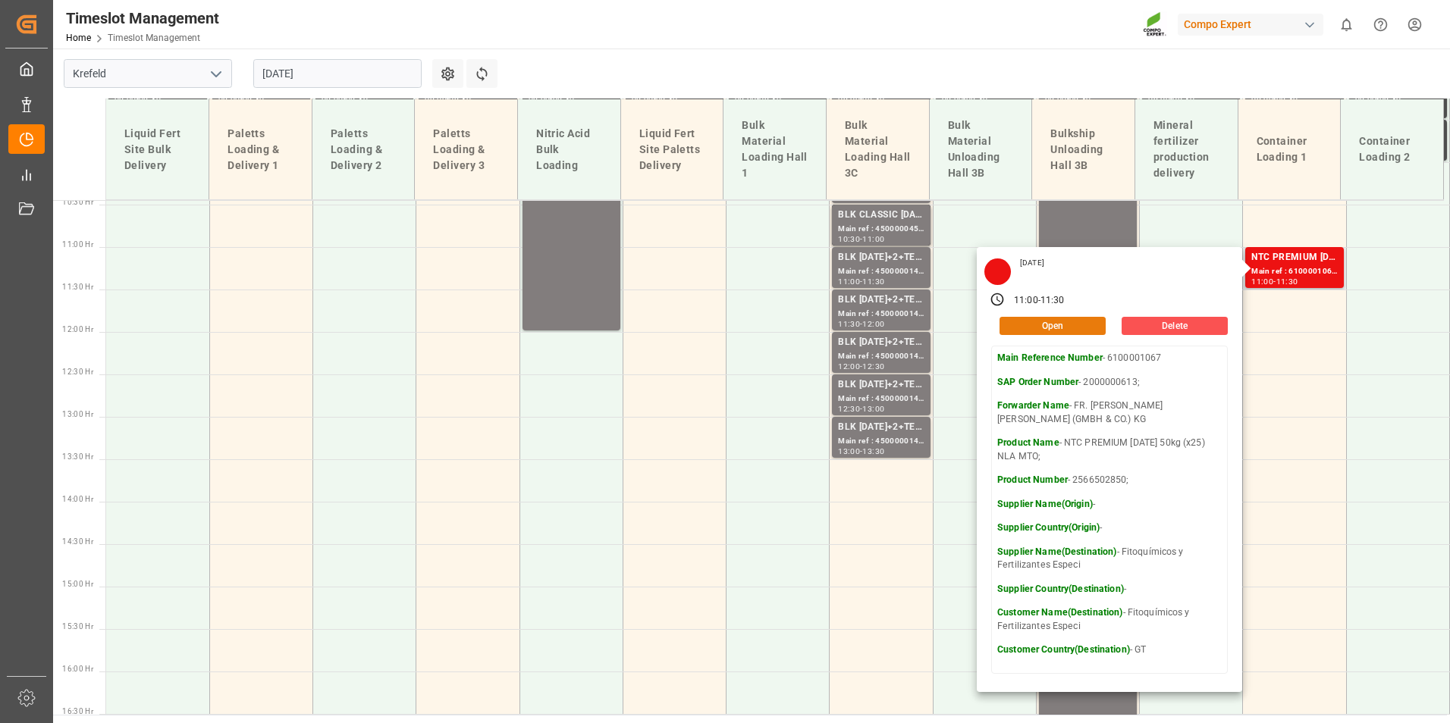
click at [1072, 328] on button "Open" at bounding box center [1052, 326] width 106 height 18
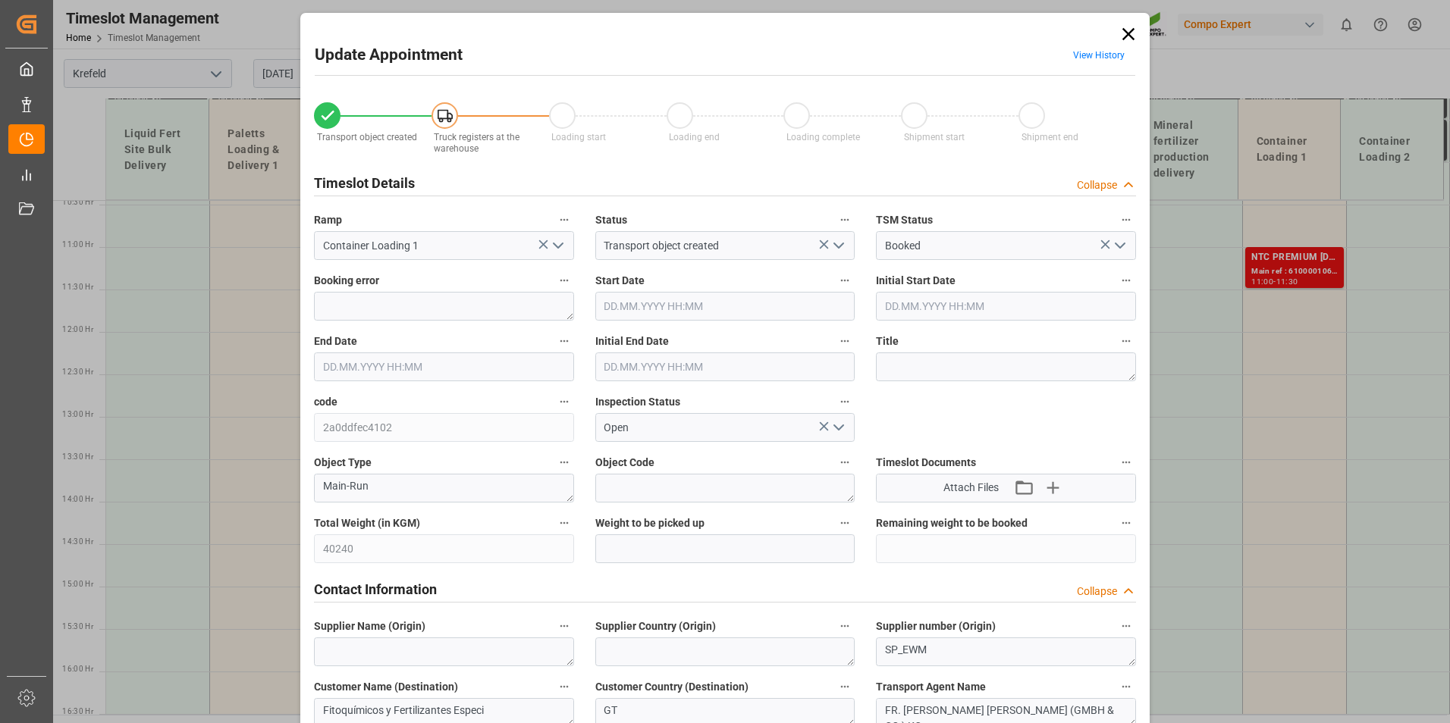
type input "40240"
type input "0"
type input "[DATE] 11:00"
type input "[DATE] 11:30"
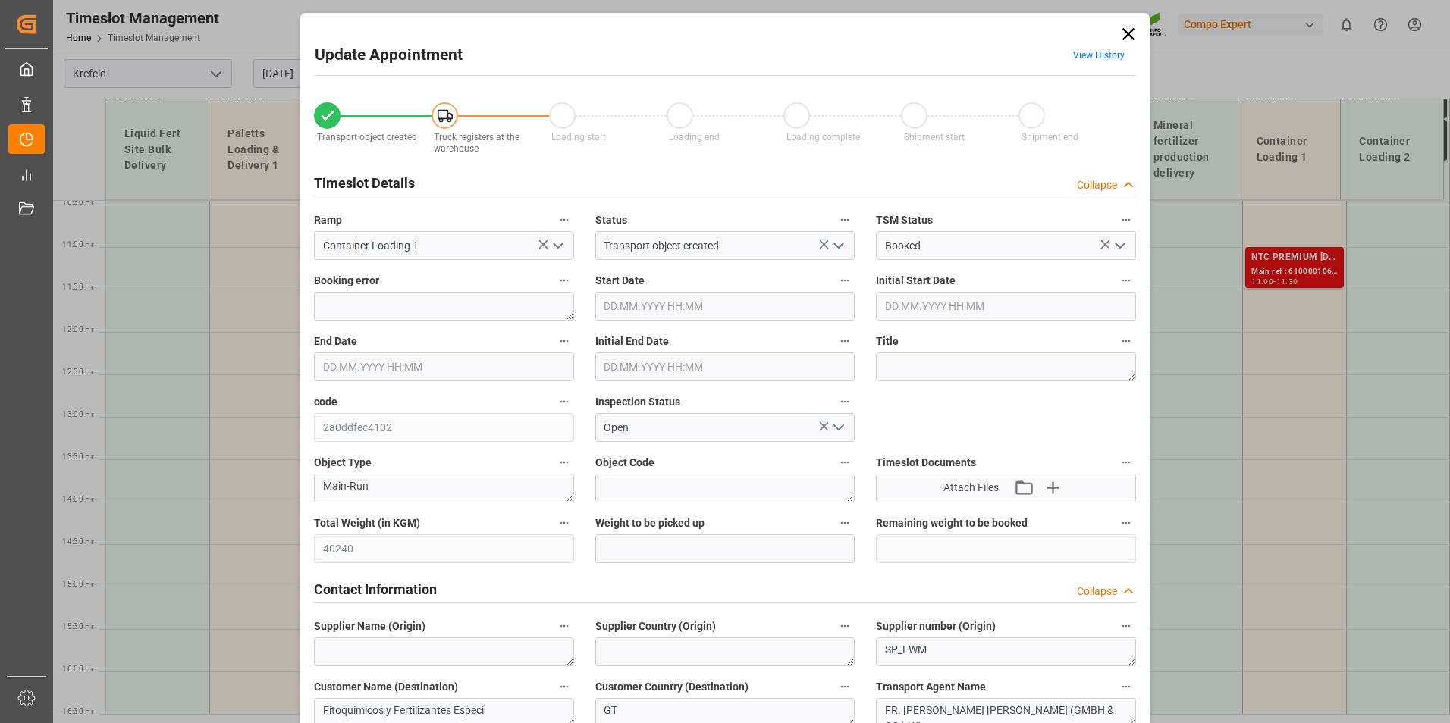
type input "[DATE] 11:30"
type input "[DATE] 17:55"
type input "[DATE] 06:01"
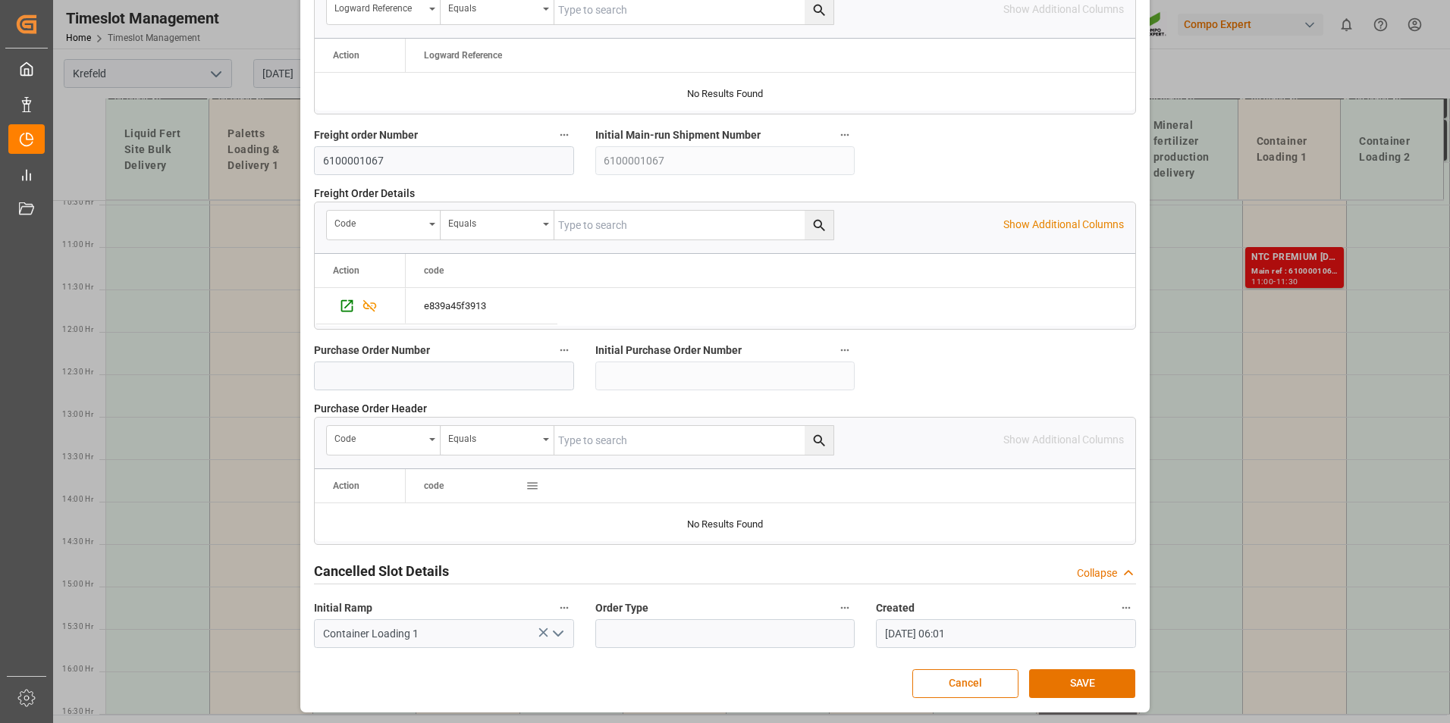
scroll to position [1381, 0]
drag, startPoint x: 406, startPoint y: 167, endPoint x: 261, endPoint y: 160, distance: 145.7
click at [261, 160] on div "Update Appointment View History Transport object created Truck registers at the…" at bounding box center [725, 361] width 1450 height 723
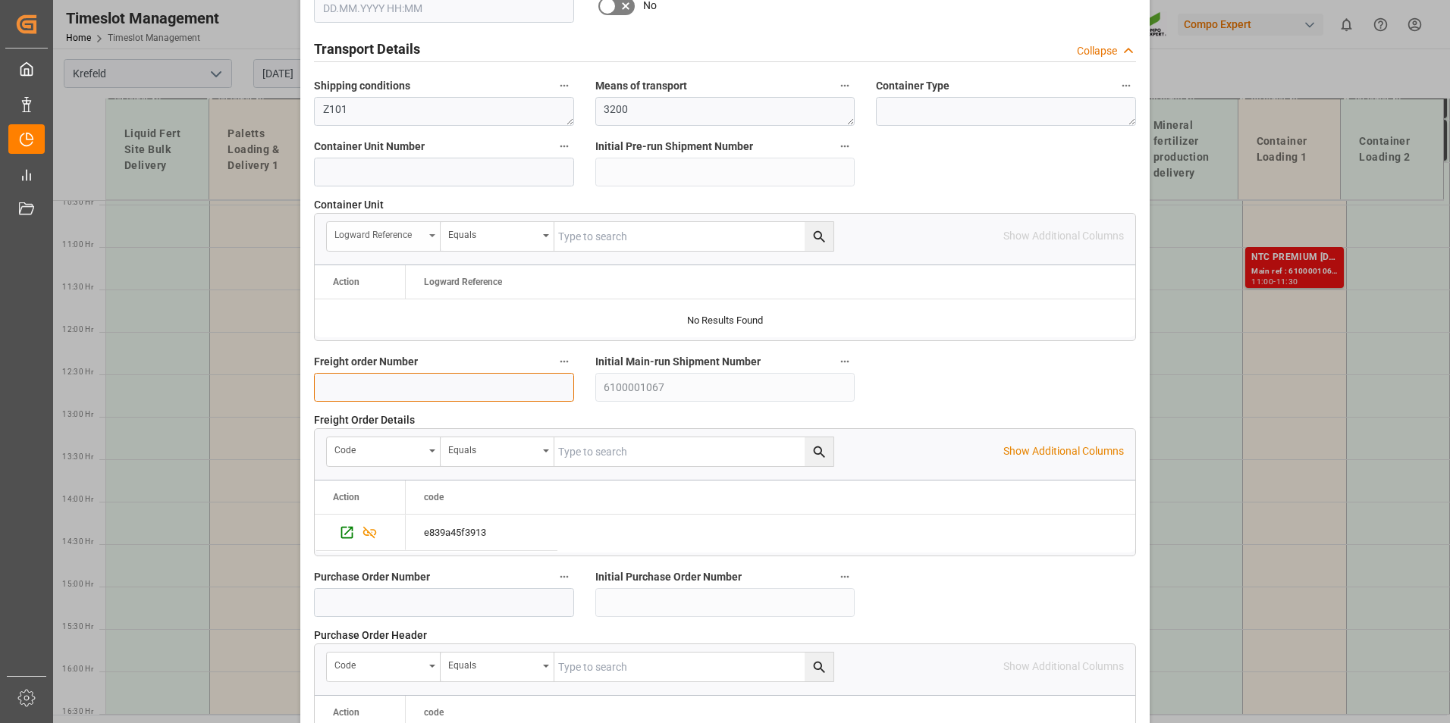
scroll to position [1077, 0]
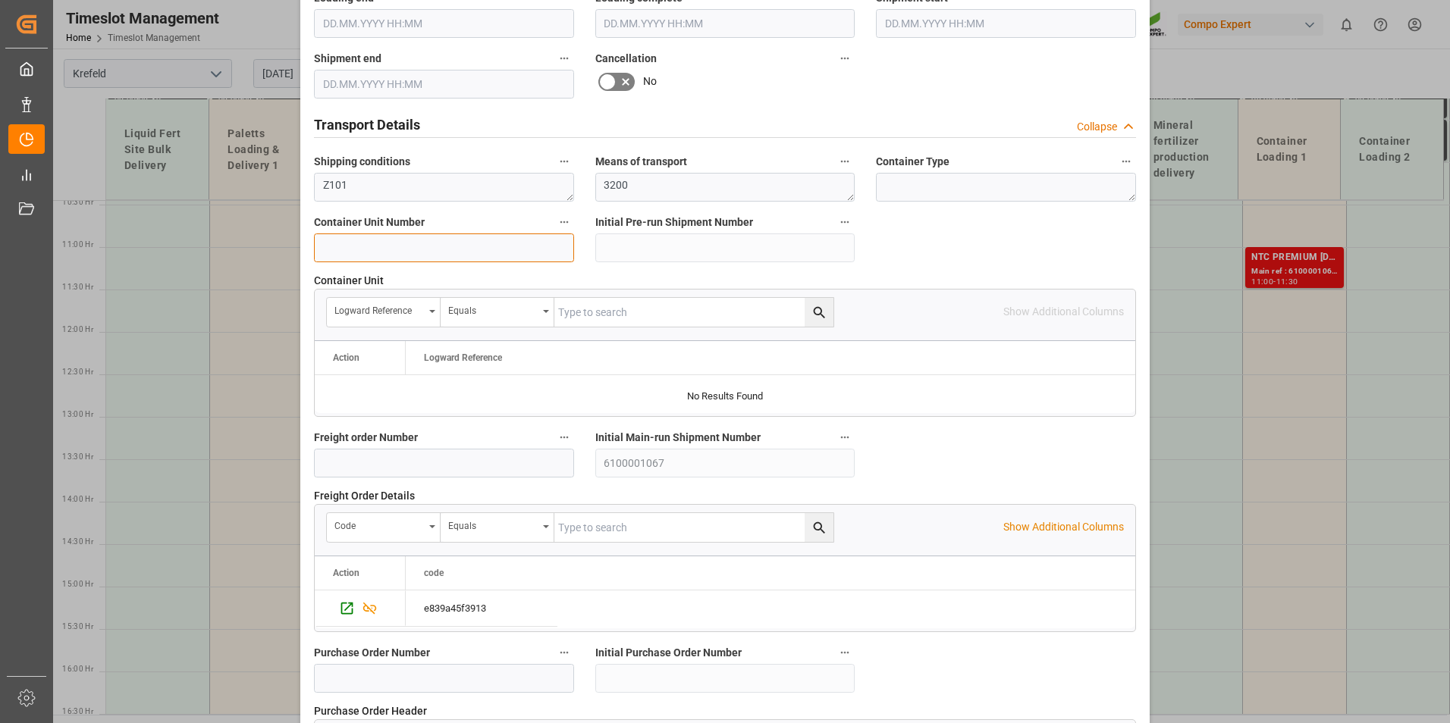
click at [397, 242] on input at bounding box center [444, 248] width 260 height 29
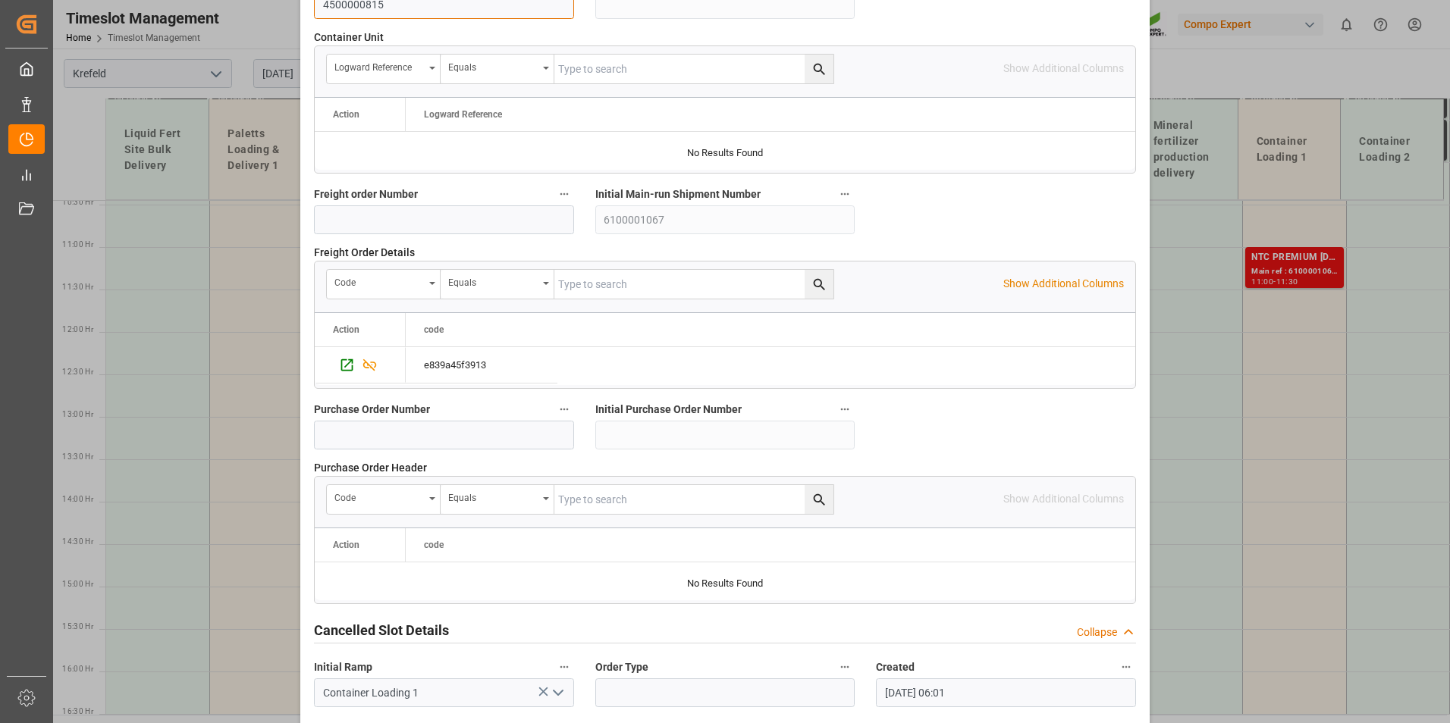
scroll to position [1381, 0]
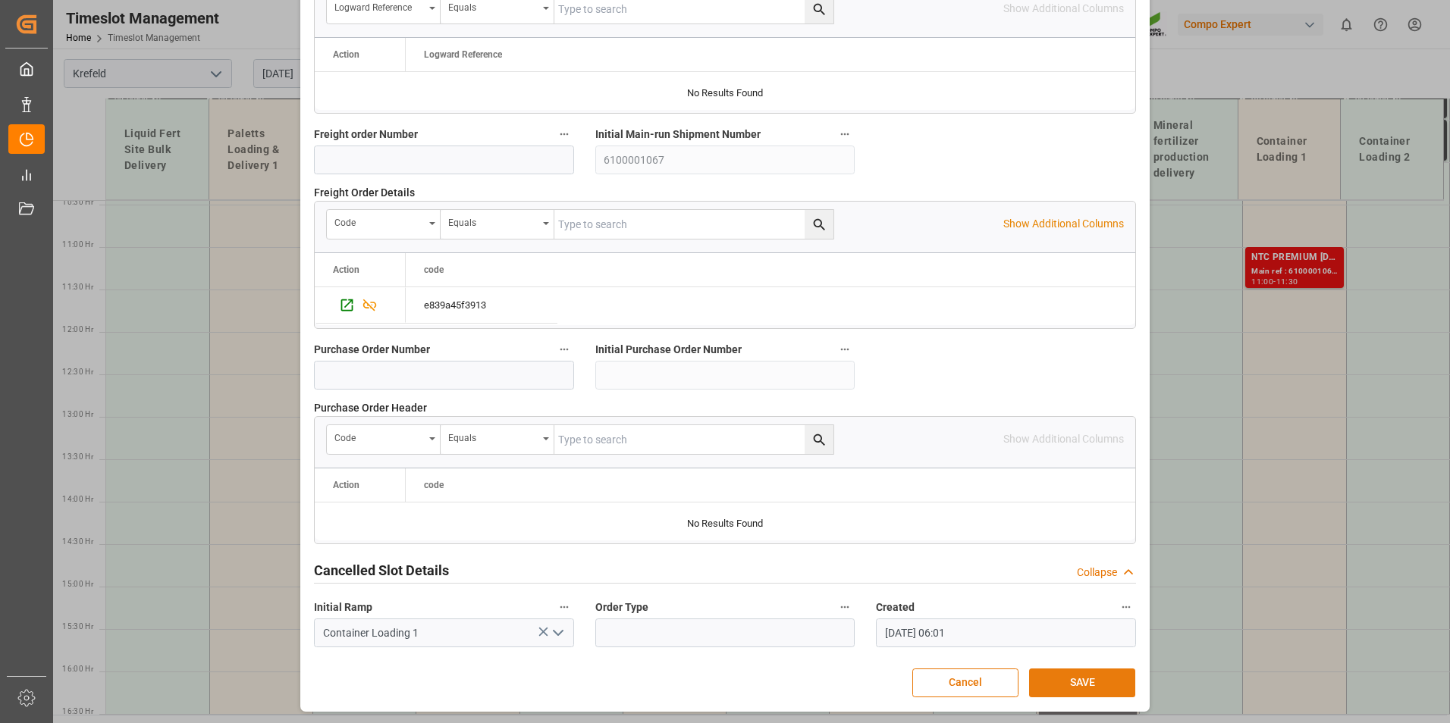
type input "4500000815"
click at [1052, 679] on button "SAVE" at bounding box center [1082, 683] width 106 height 29
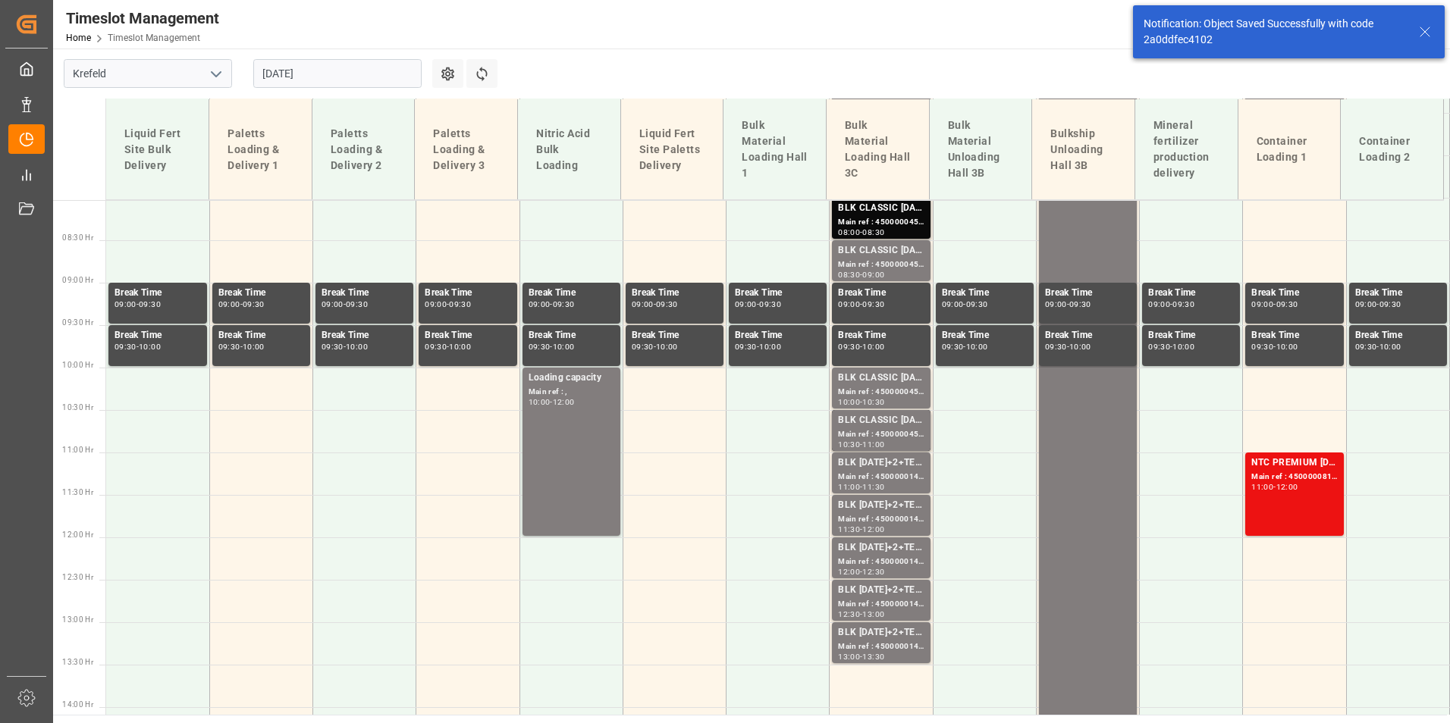
scroll to position [786, 0]
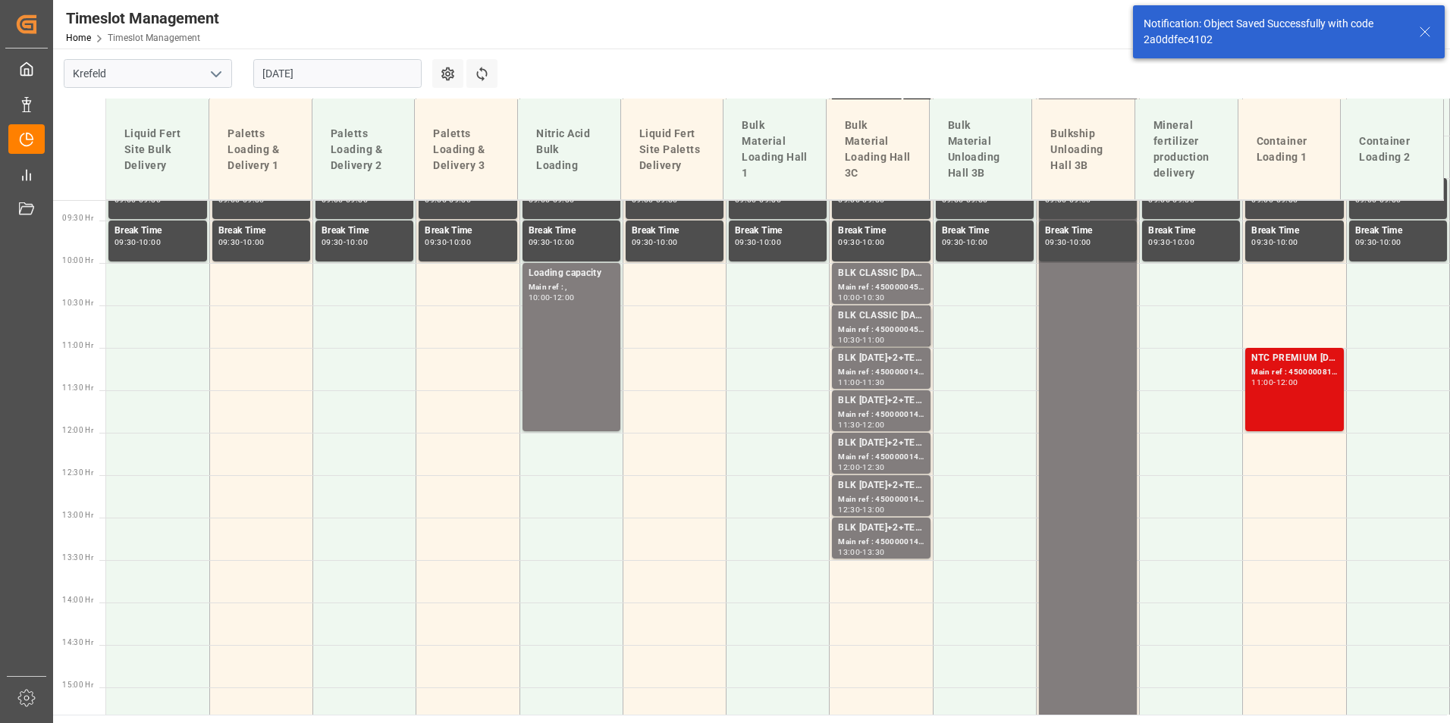
click at [1303, 387] on div "NTC PREMIUM [DATE] 50kg (x25) NLA MTO; Main ref : 4500000815, 2000000613; 11:00…" at bounding box center [1294, 389] width 86 height 77
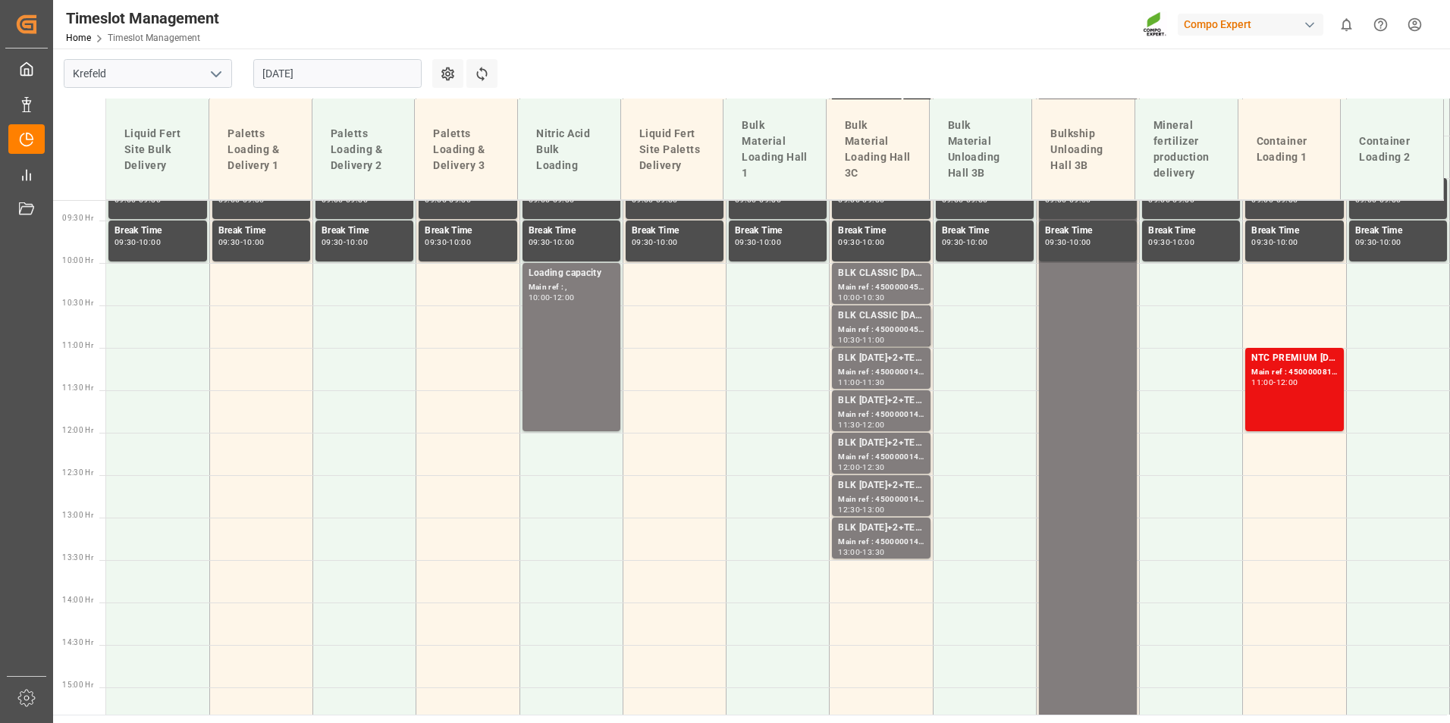
click at [1262, 453] on td at bounding box center [1294, 454] width 103 height 42
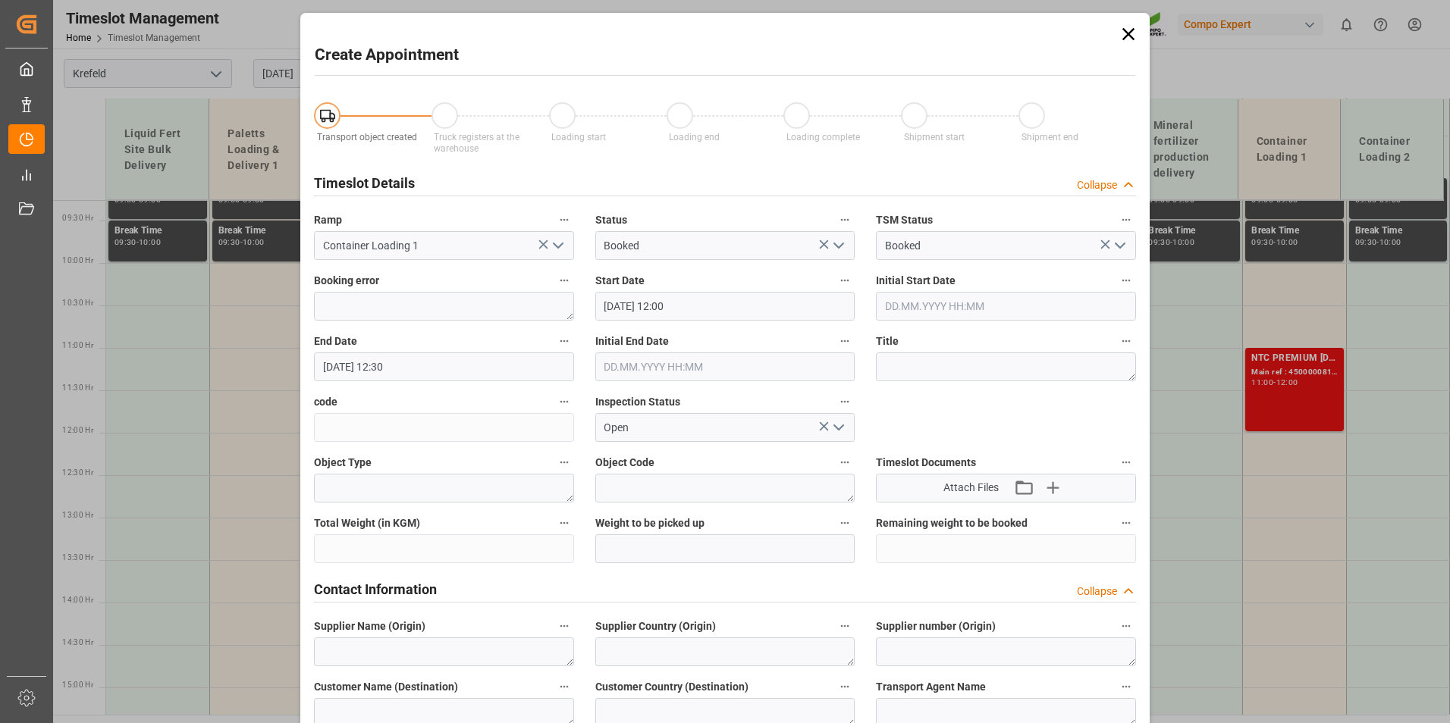
type input "[DATE] 12:00"
type input "[DATE] 12:30"
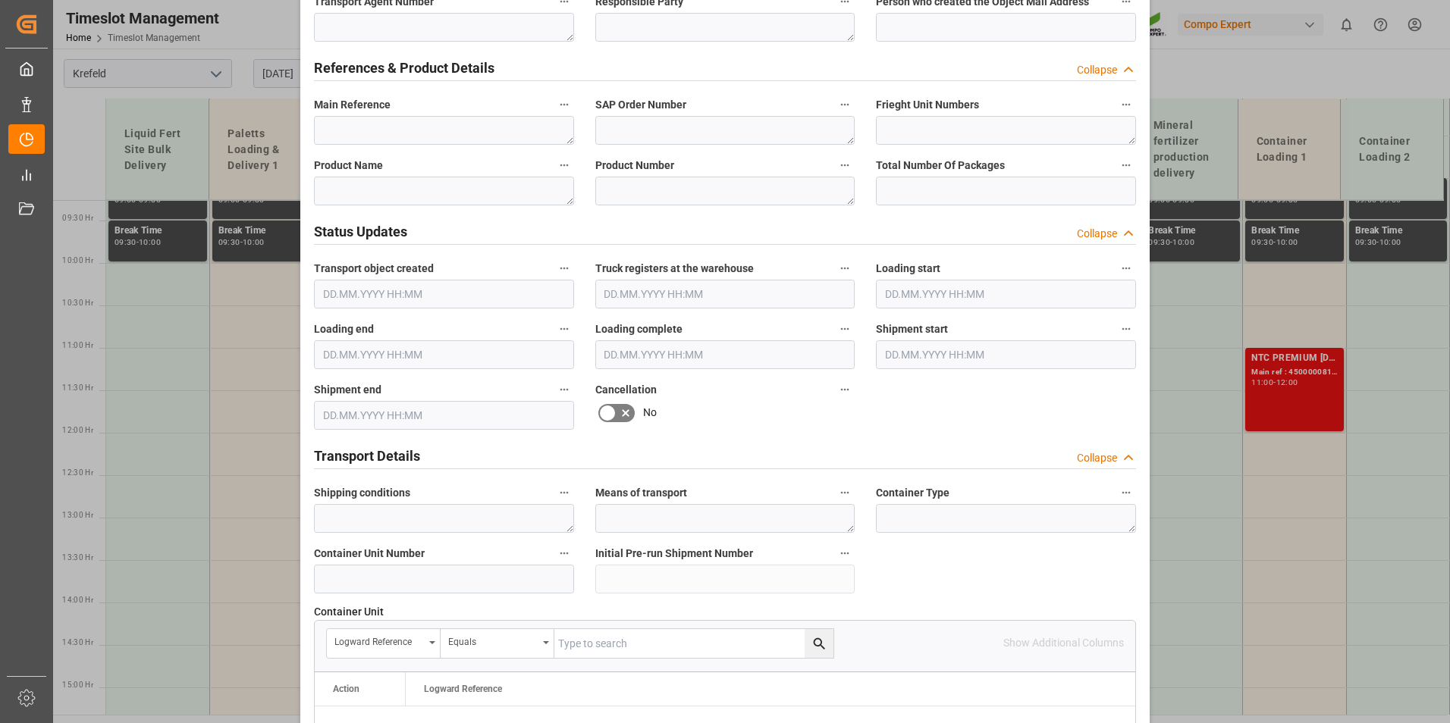
scroll to position [910, 0]
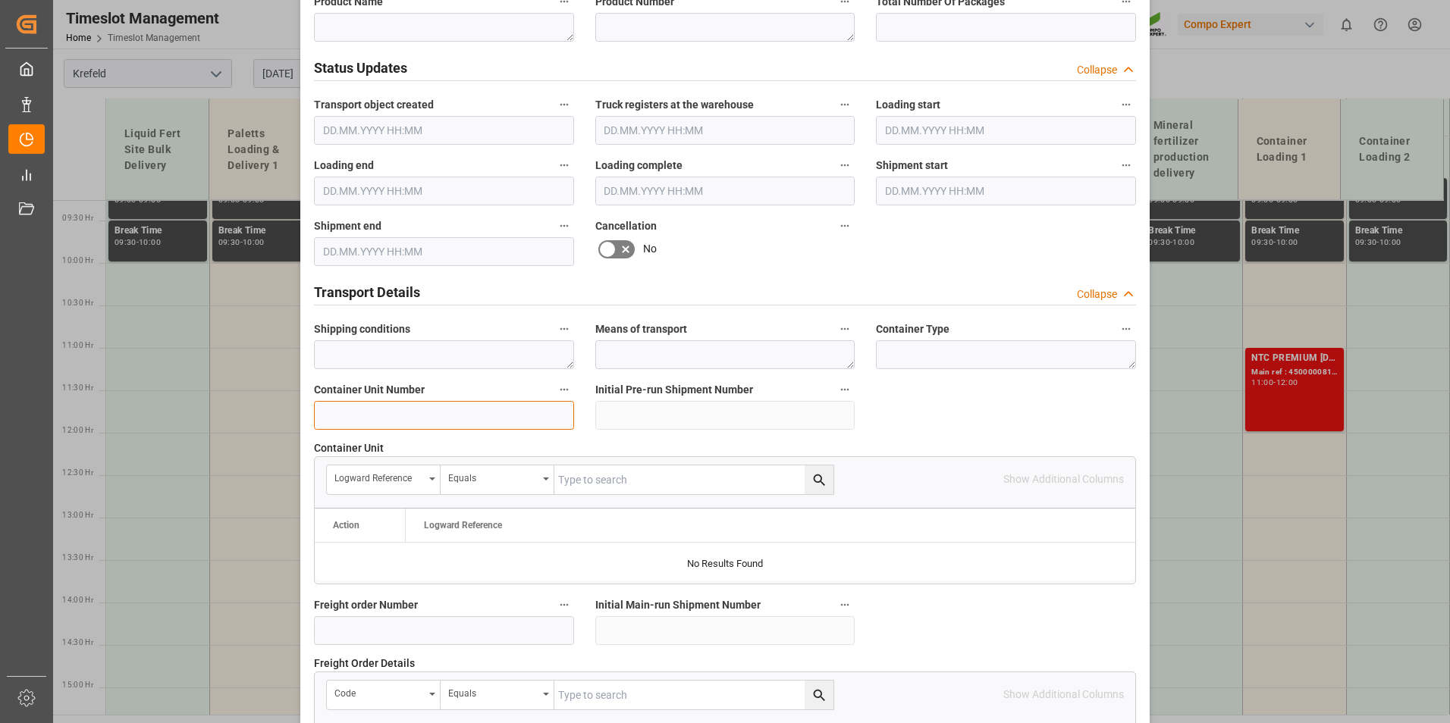
click at [394, 416] on input at bounding box center [444, 415] width 260 height 29
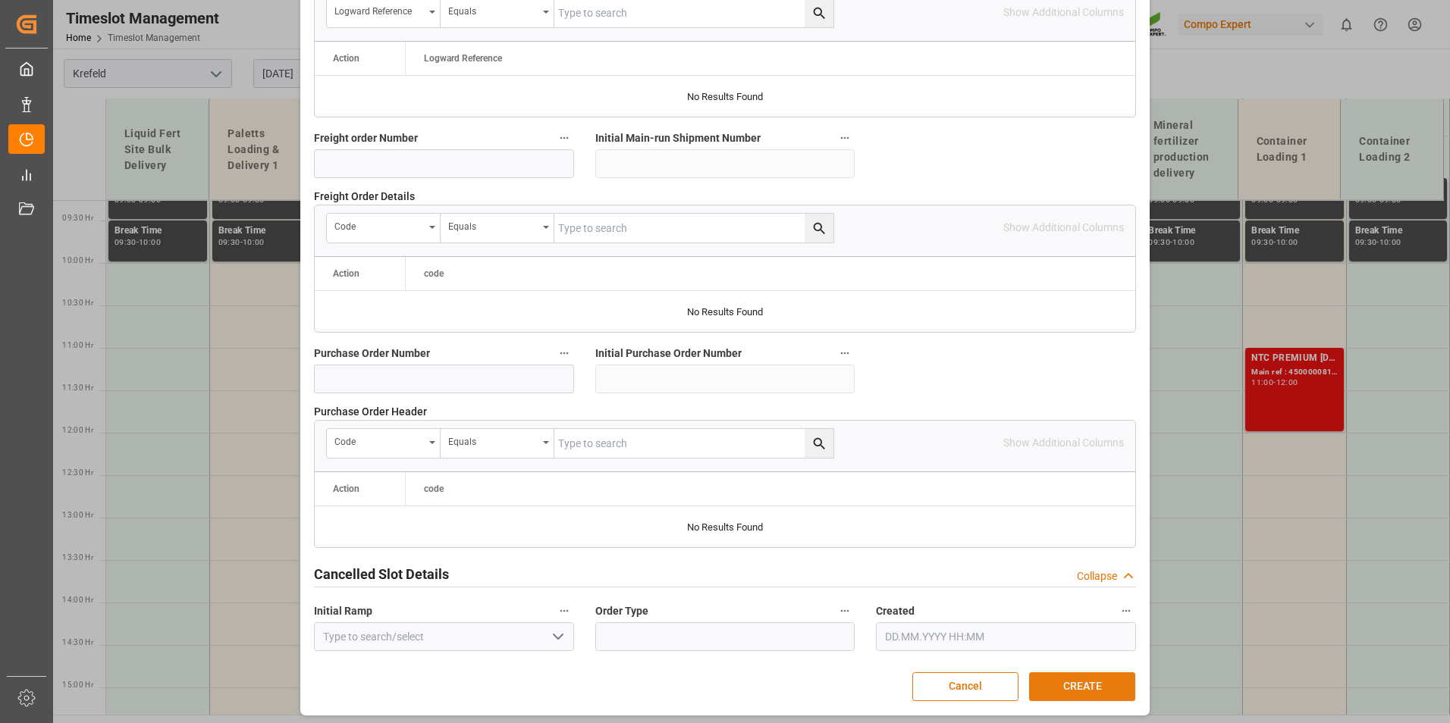
scroll to position [1381, 0]
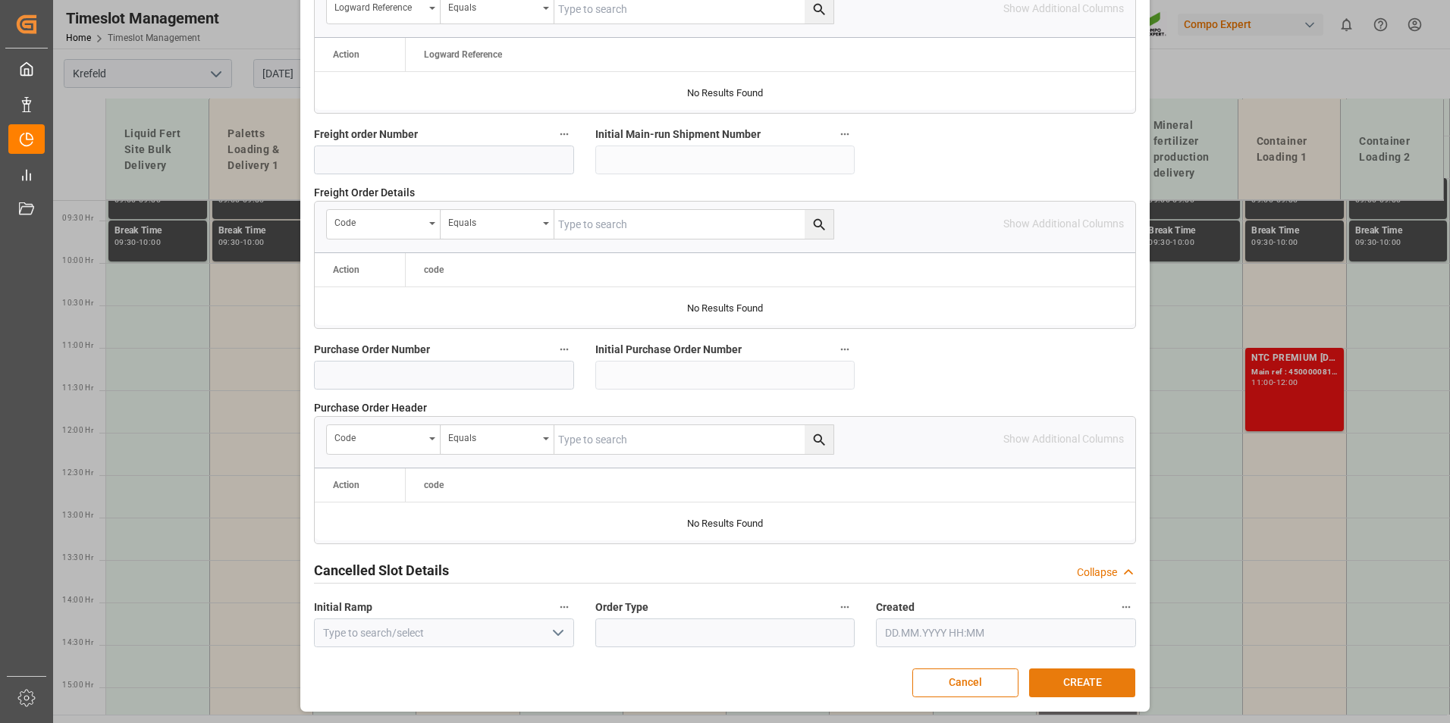
type input "4500000816"
click at [1096, 682] on button "CREATE" at bounding box center [1082, 683] width 106 height 29
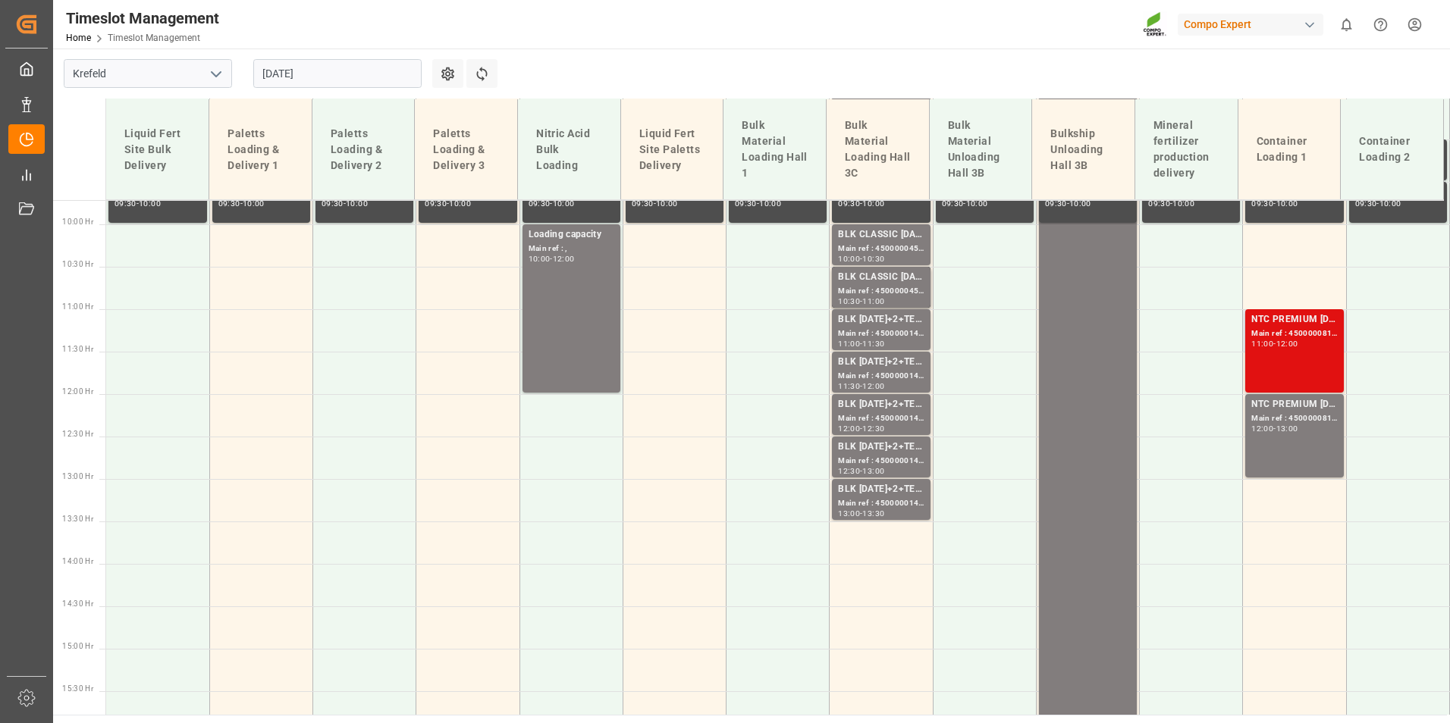
scroll to position [896, 0]
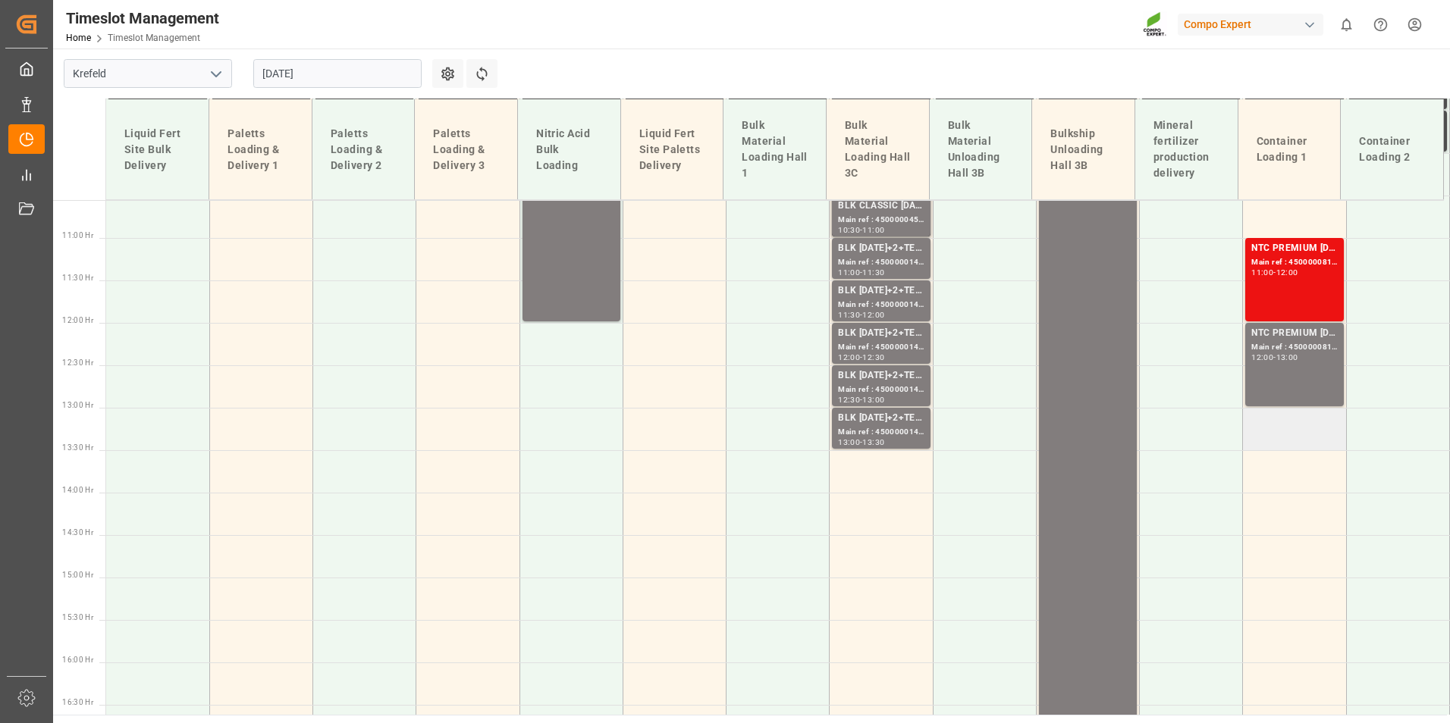
click at [1304, 422] on td at bounding box center [1294, 429] width 103 height 42
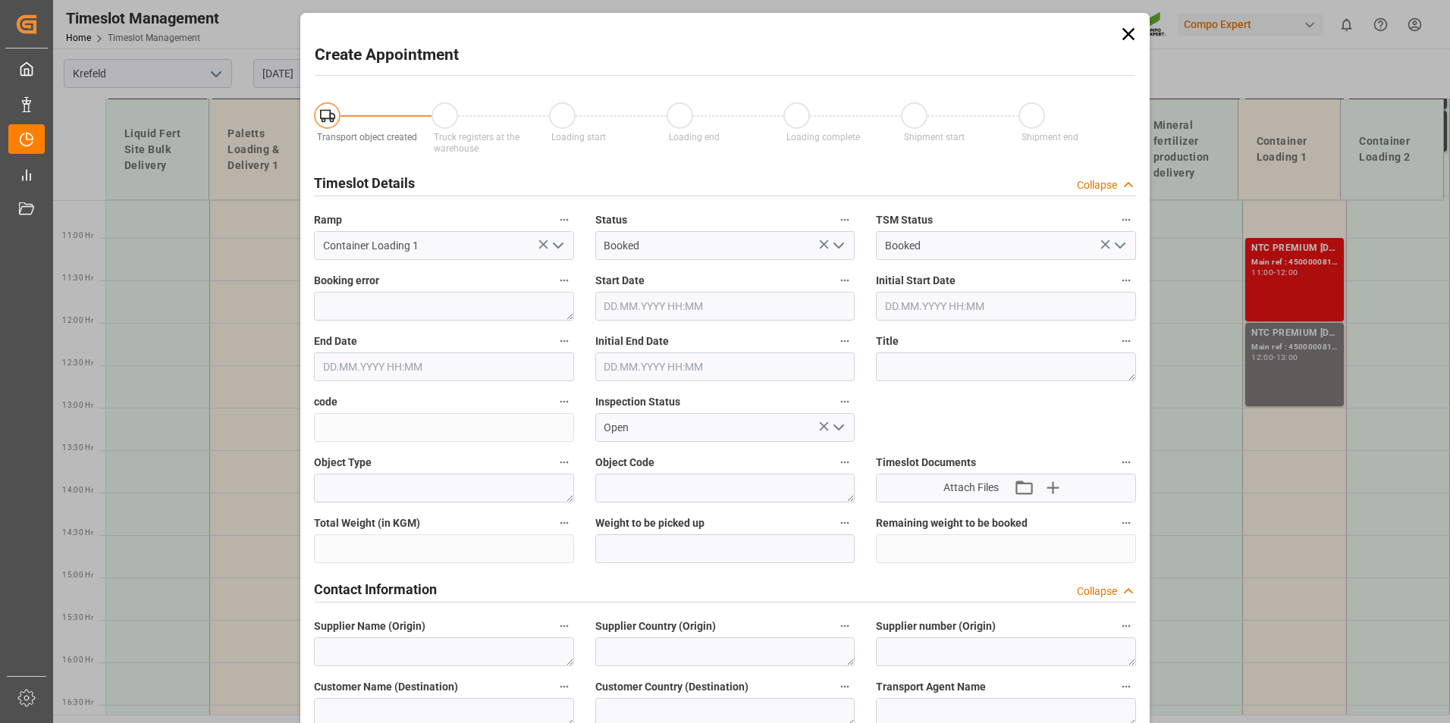
type input "[DATE] 13:00"
type input "[DATE] 13:30"
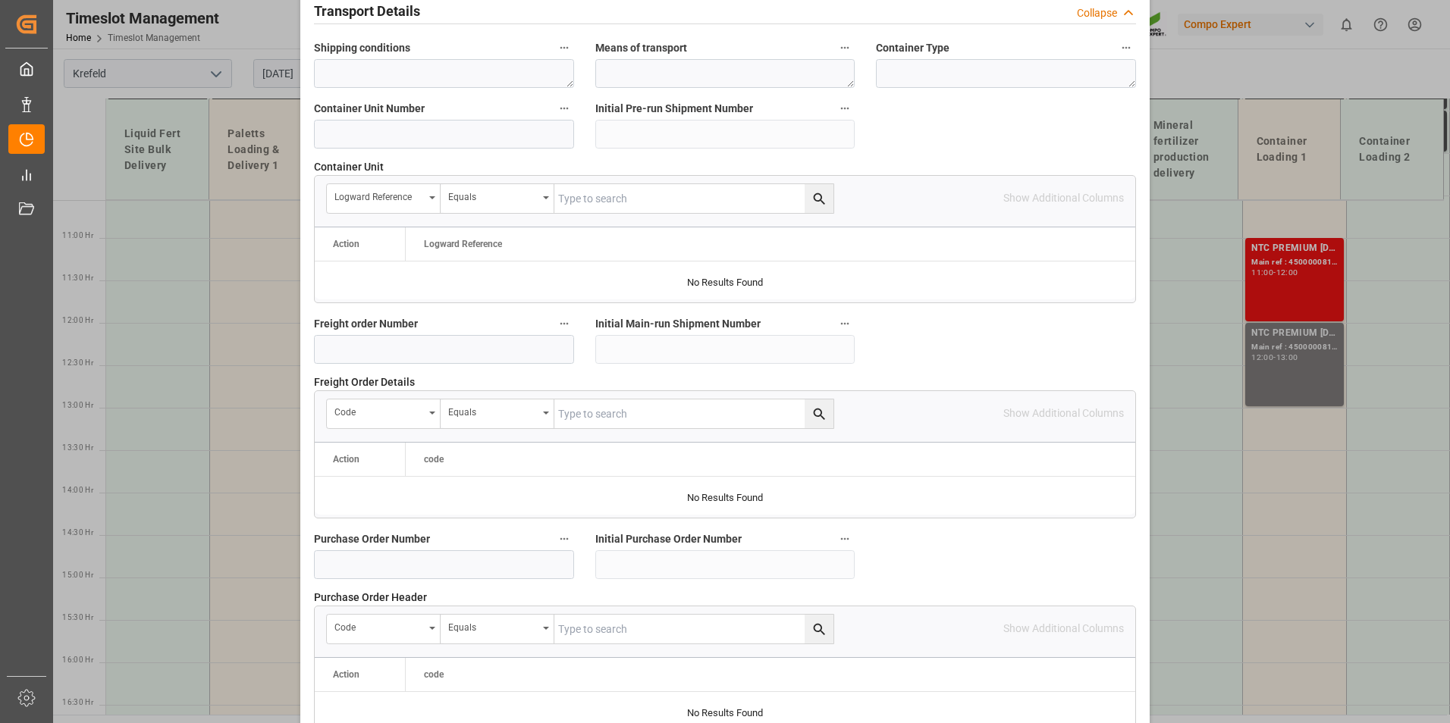
scroll to position [1077, 0]
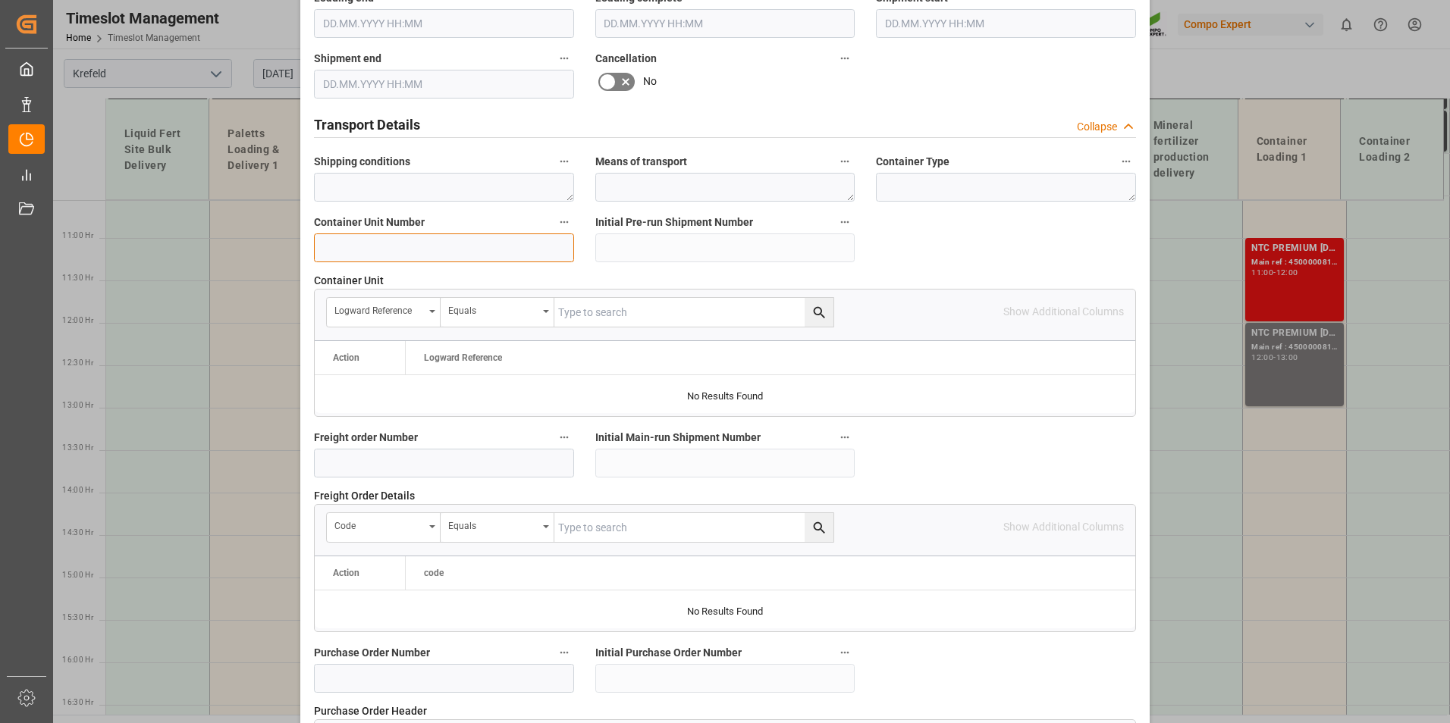
click at [407, 255] on input at bounding box center [444, 248] width 260 height 29
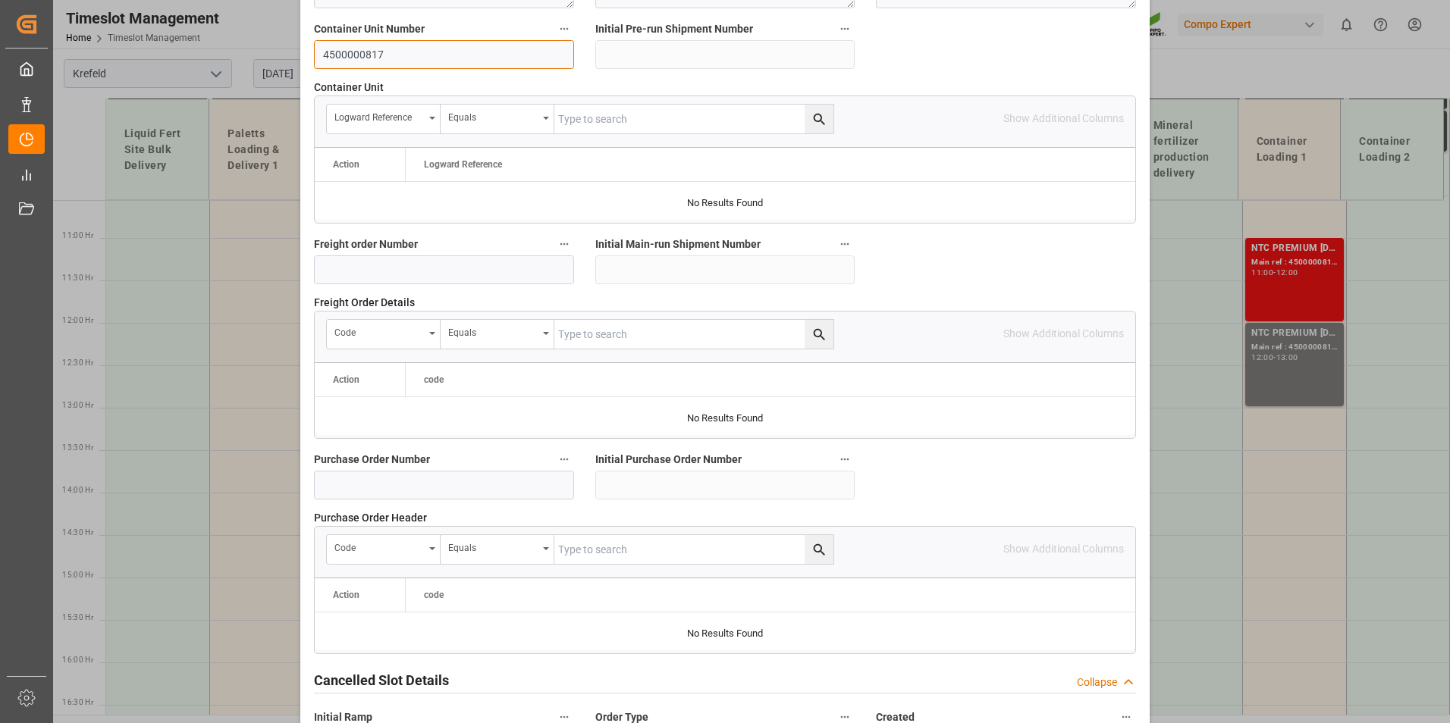
scroll to position [1381, 0]
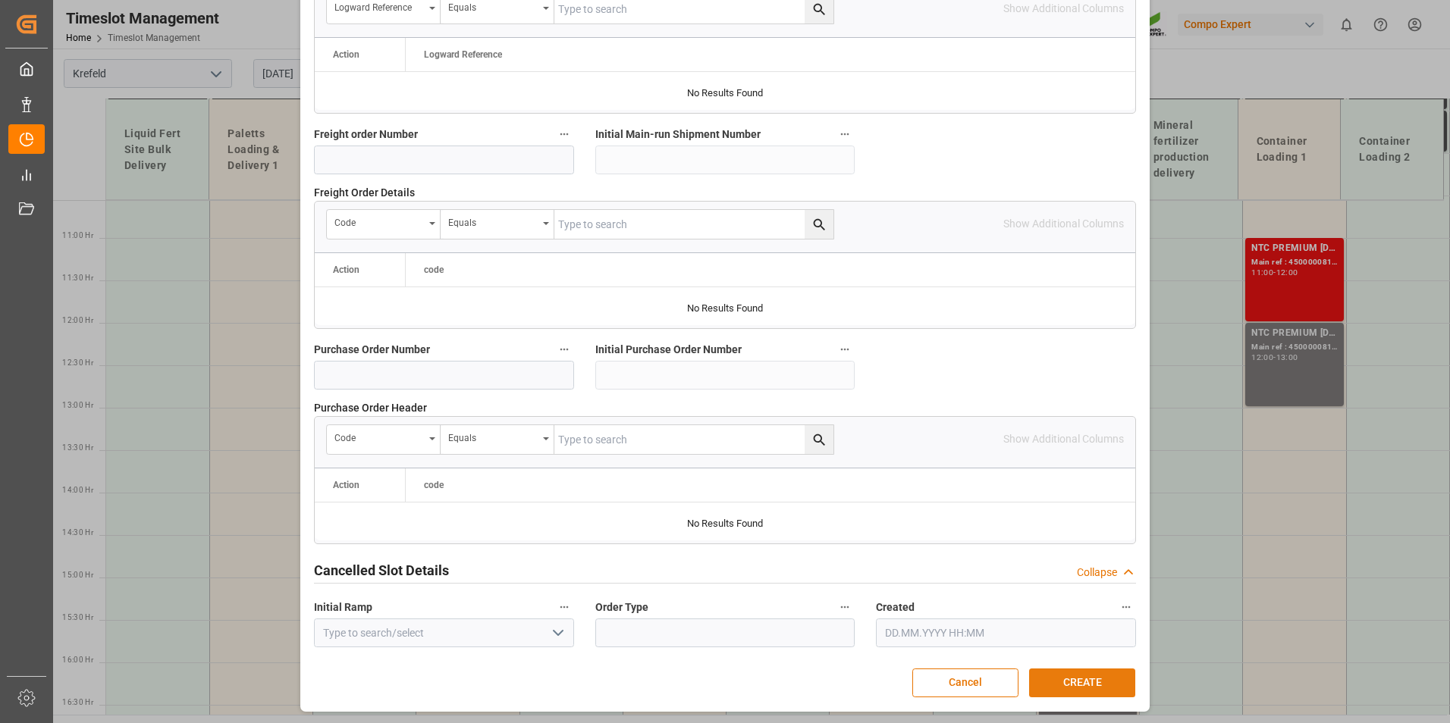
type input "4500000817"
click at [1092, 682] on button "CREATE" at bounding box center [1082, 683] width 106 height 29
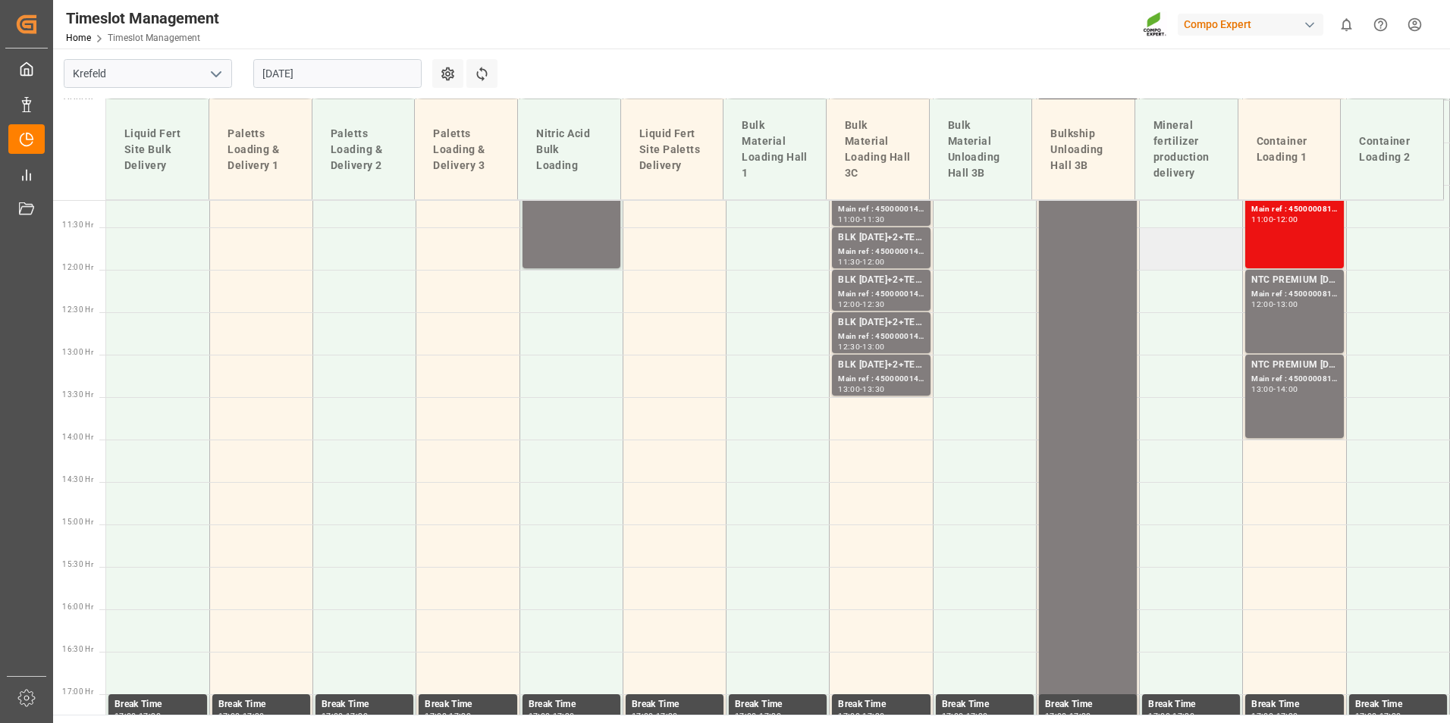
scroll to position [996, 0]
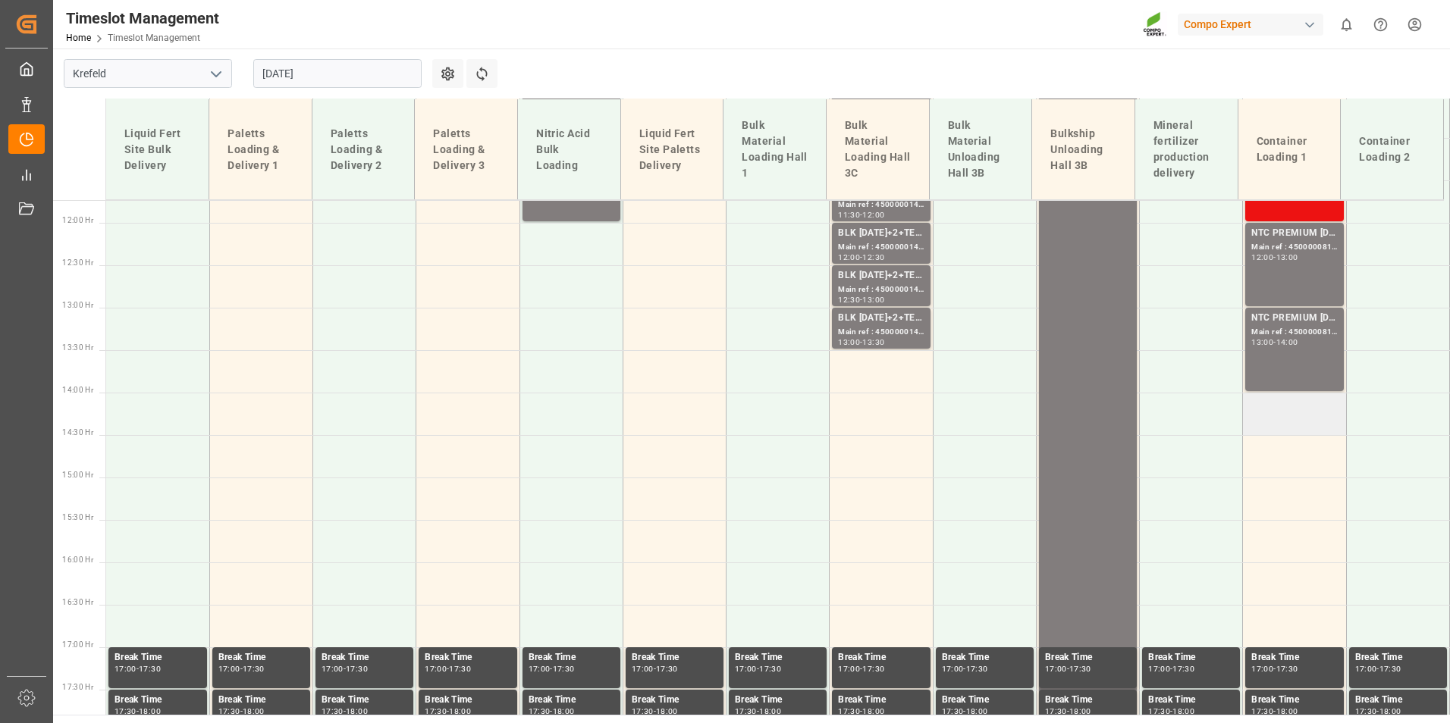
click at [1284, 417] on td at bounding box center [1294, 414] width 103 height 42
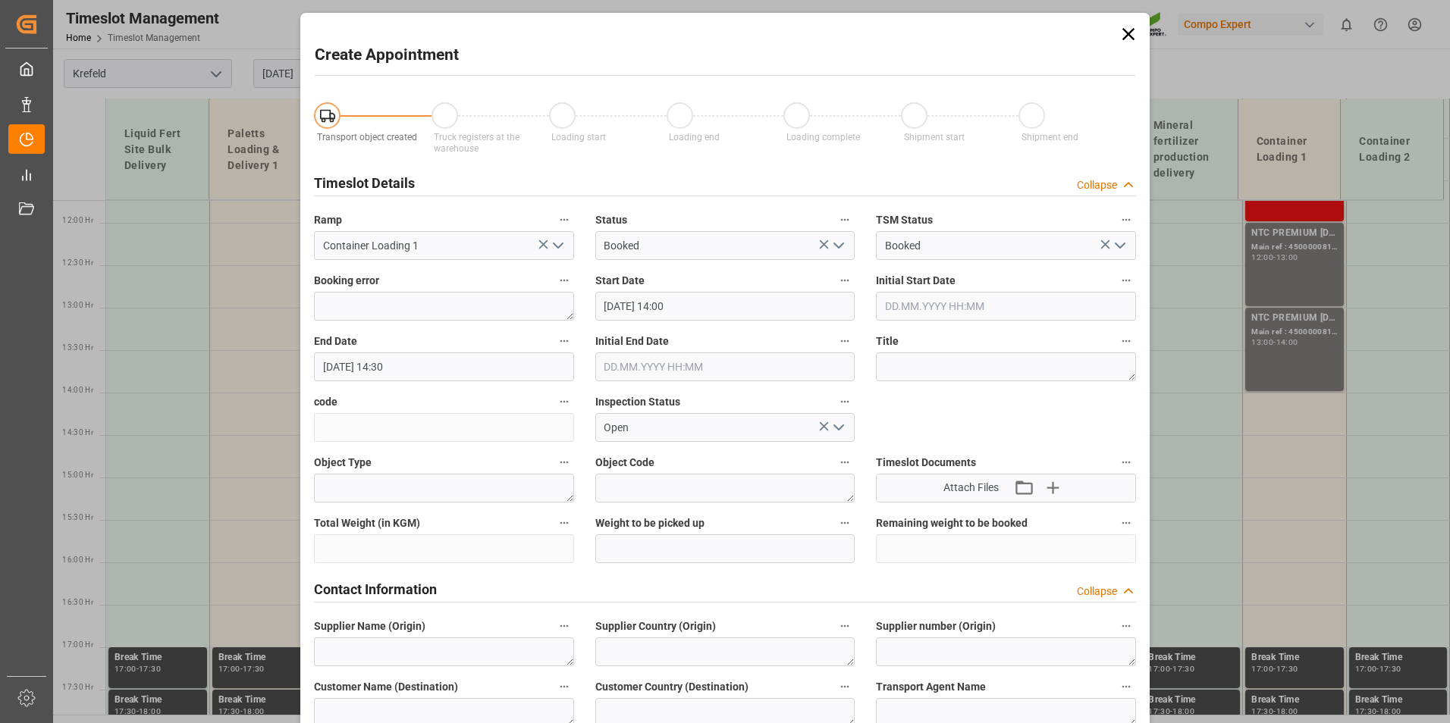
type input "[DATE] 14:00"
type input "[DATE] 14:30"
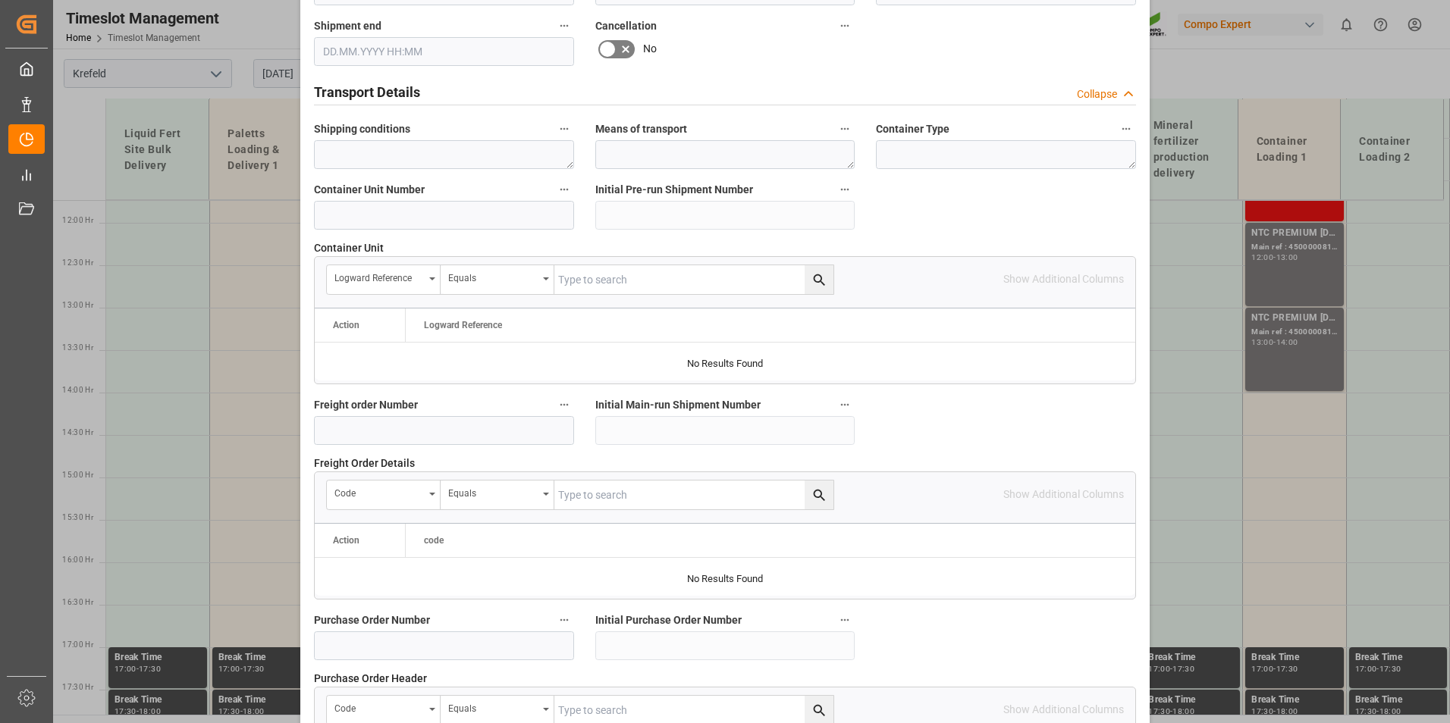
scroll to position [1061, 0]
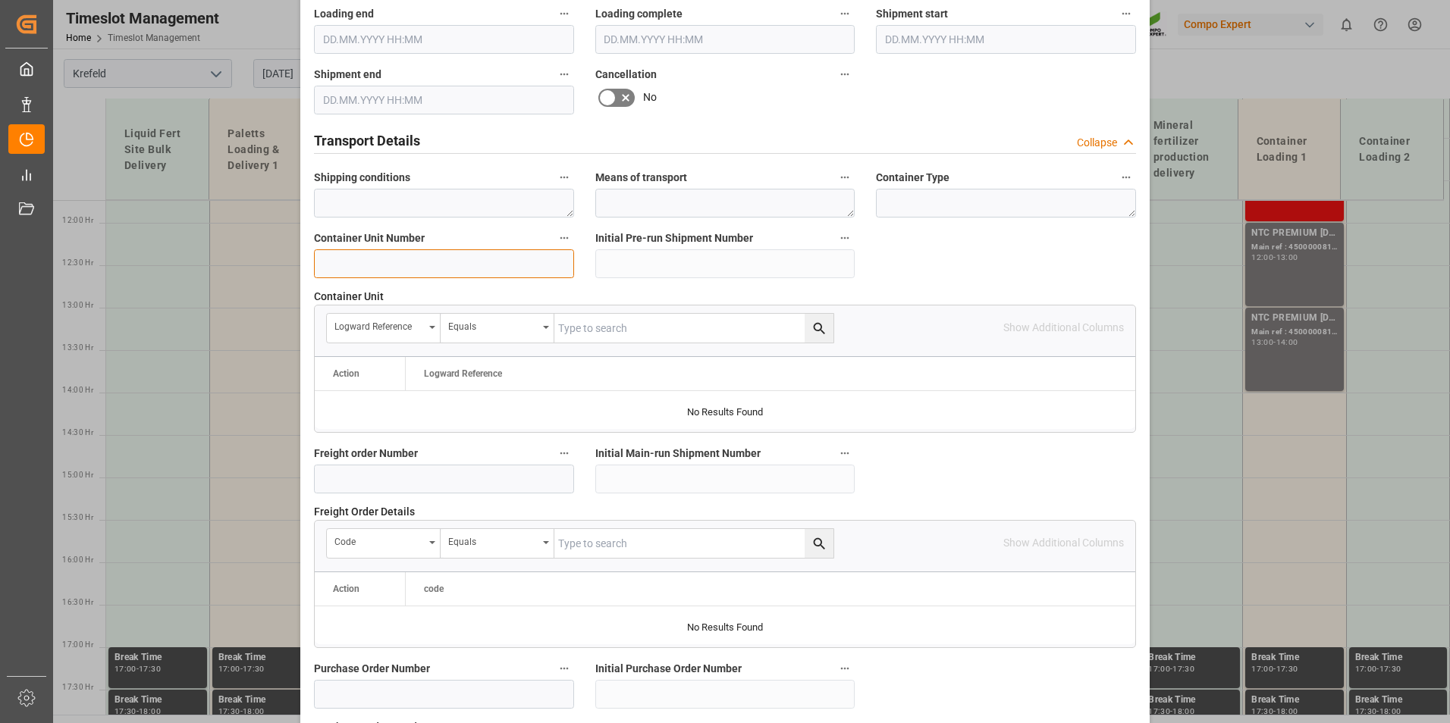
click at [397, 256] on input at bounding box center [444, 263] width 260 height 29
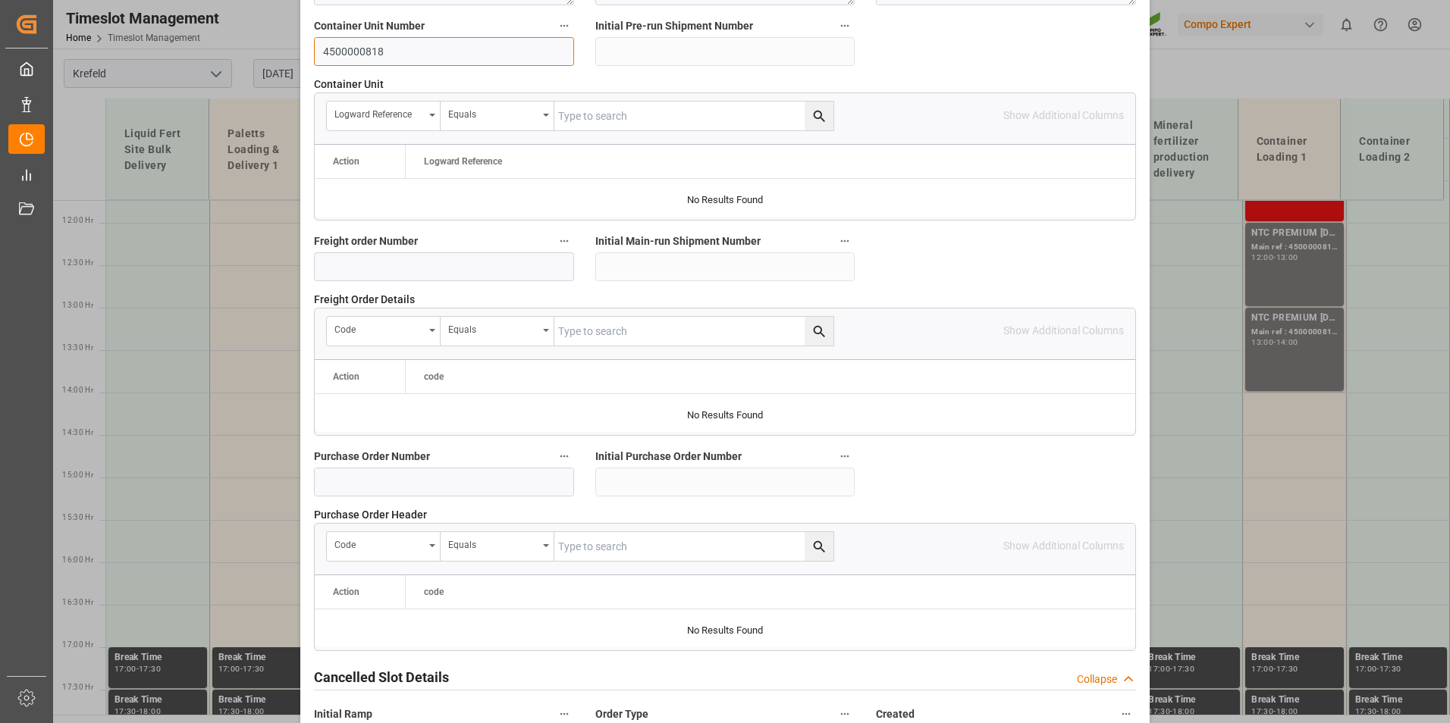
scroll to position [1381, 0]
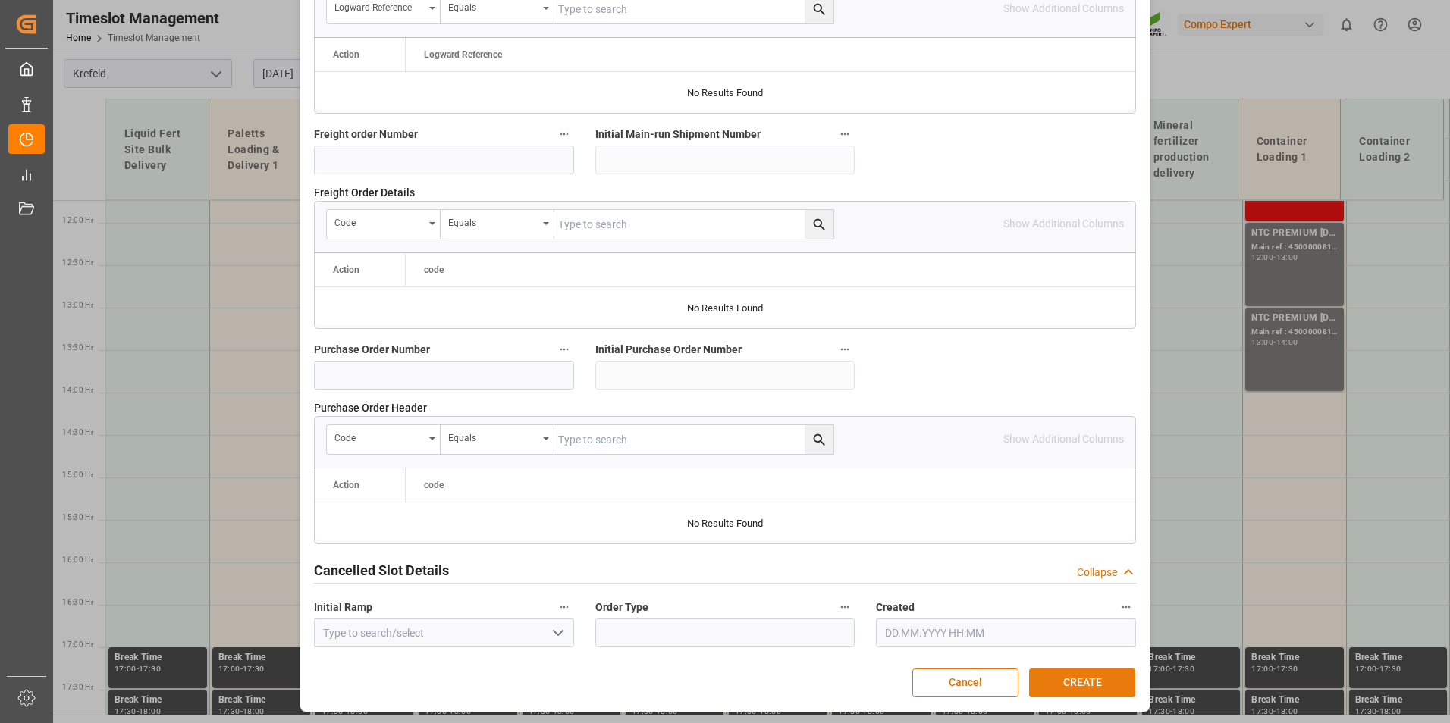
type input "4500000818"
click at [1043, 681] on button "CREATE" at bounding box center [1082, 683] width 106 height 29
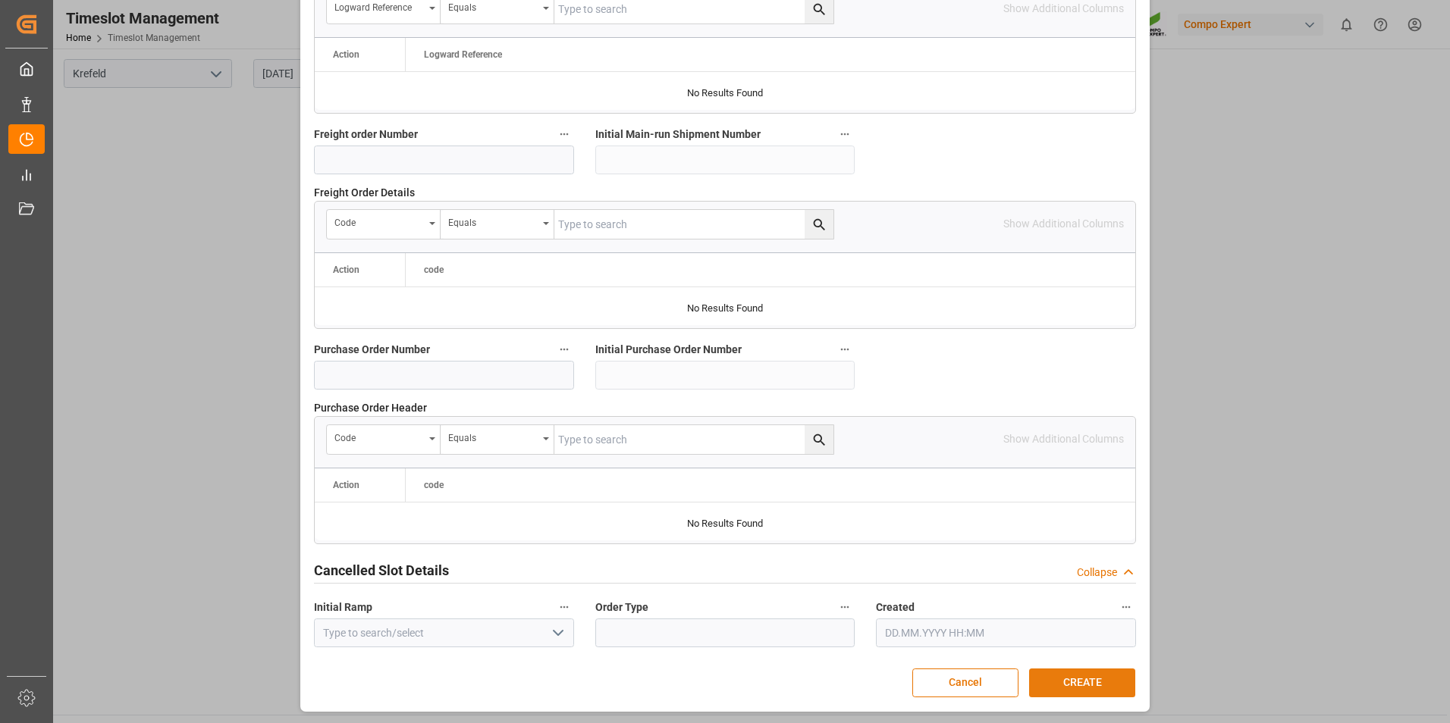
click at [1114, 676] on button "CREATE" at bounding box center [1082, 683] width 106 height 29
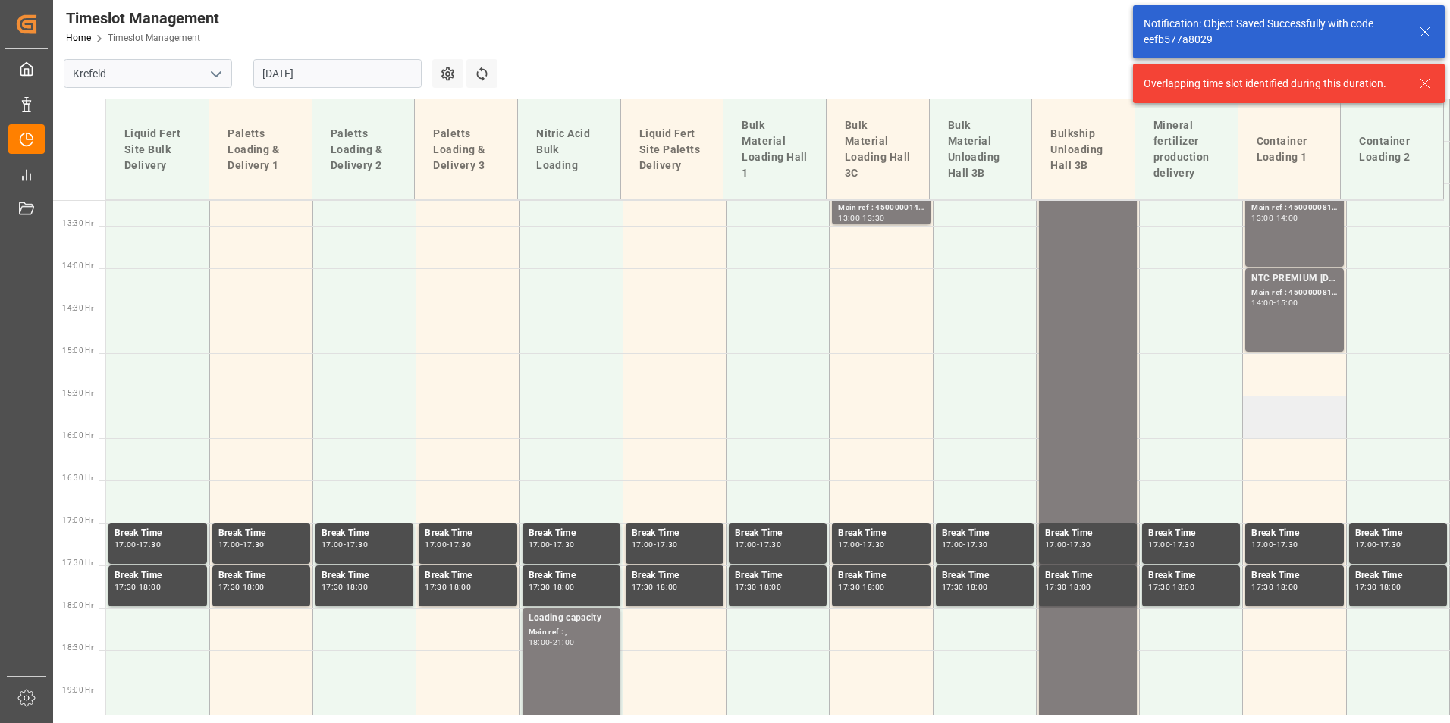
scroll to position [1142, 0]
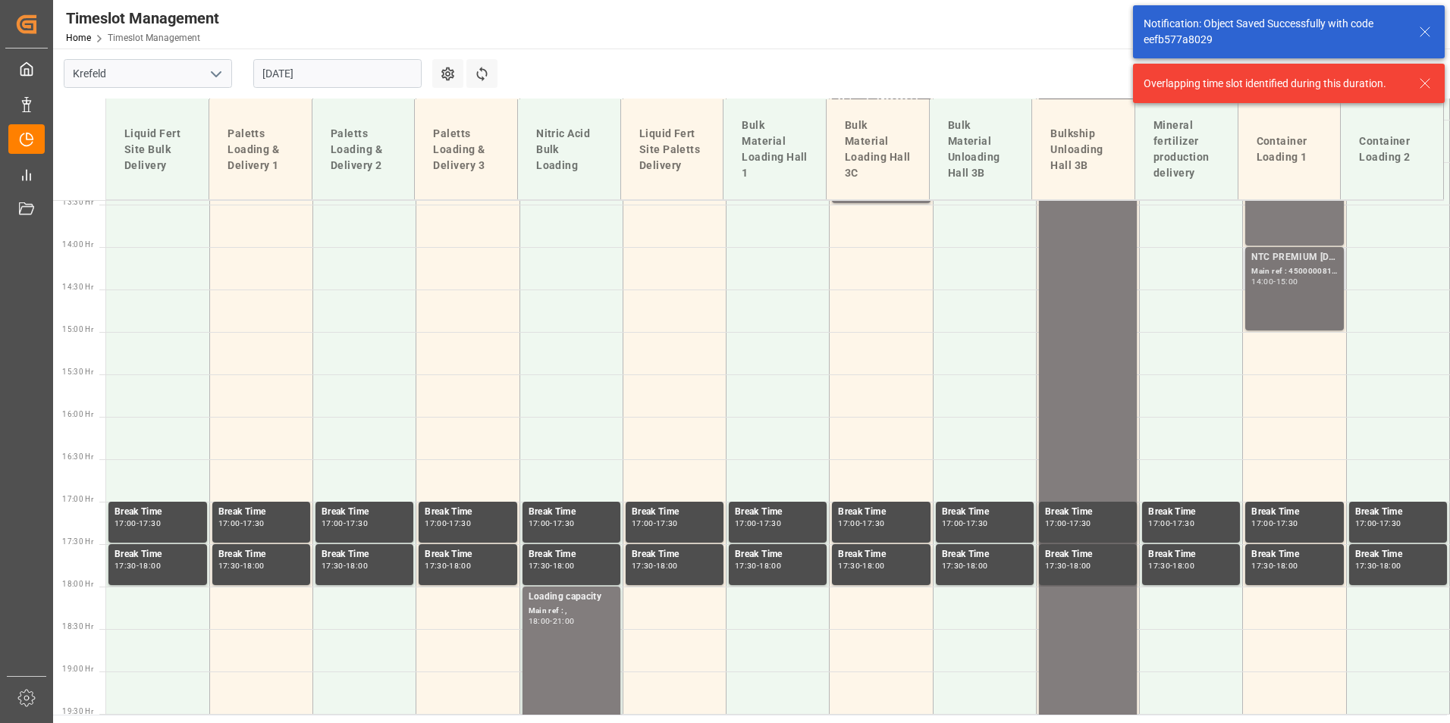
click at [1296, 313] on div "NTC PREMIUM [DATE] 50kg (x25) NLA MTO; Main ref : 4500000818, 2000000613; 14:00…" at bounding box center [1294, 288] width 86 height 77
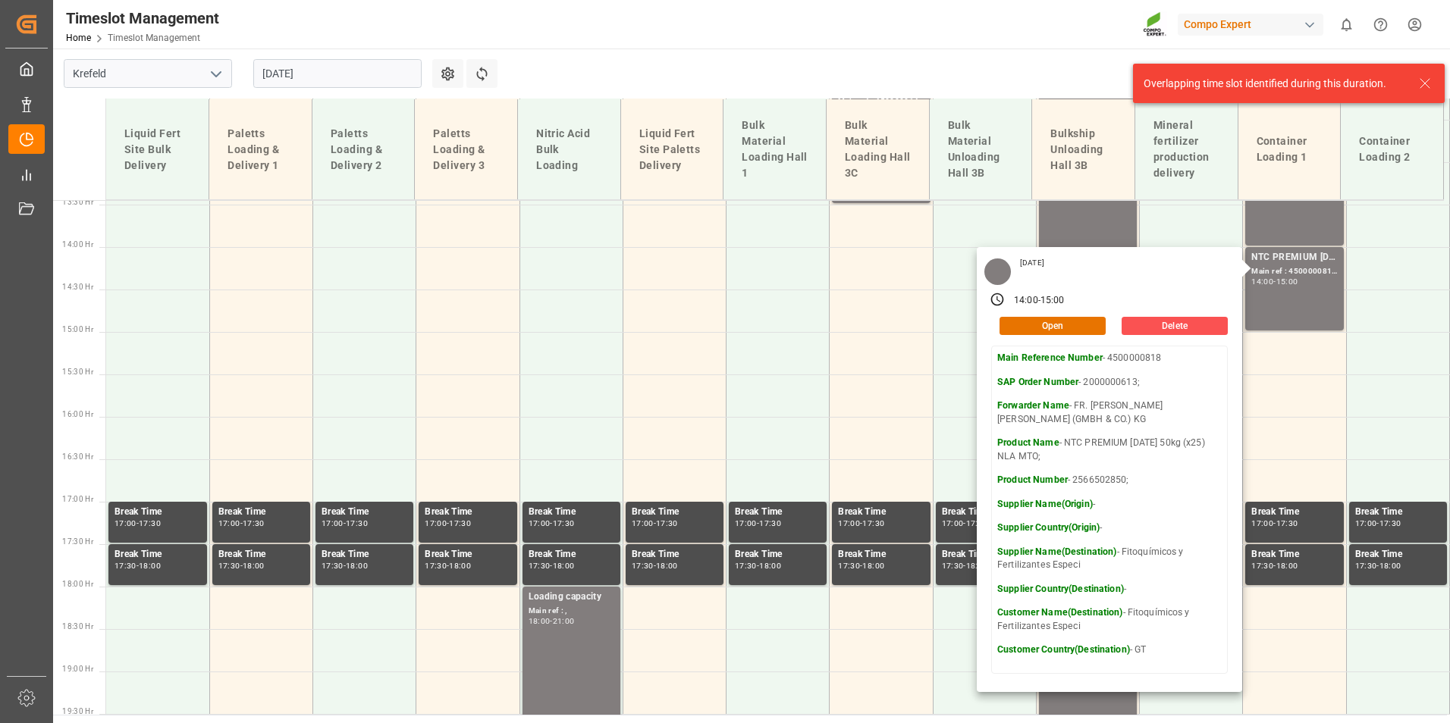
click at [733, 90] on main "[GEOGRAPHIC_DATA] [DATE] Settings Refresh Time Slots Liquid Fert Site Bulk Deli…" at bounding box center [749, 382] width 1393 height 666
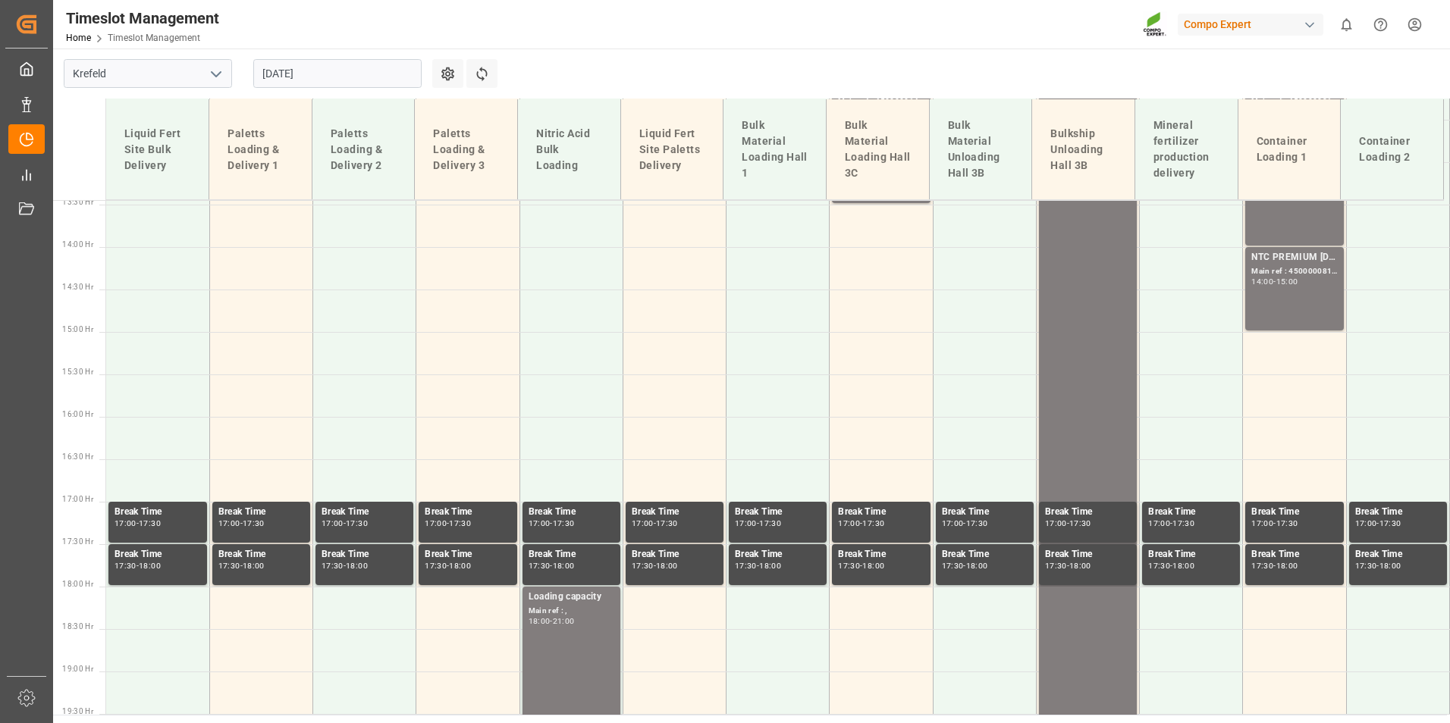
click at [378, 90] on div "[DATE]" at bounding box center [338, 74] width 190 height 50
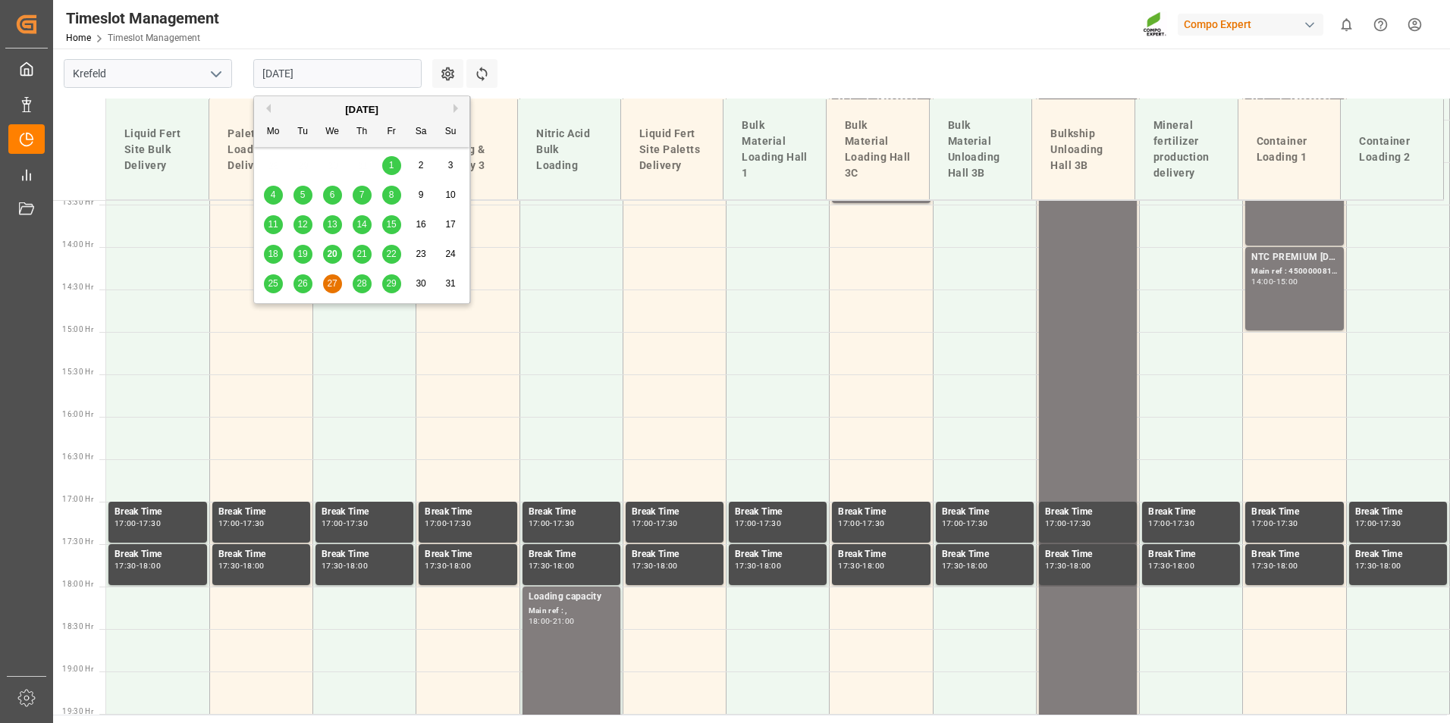
click at [368, 67] on input "[DATE]" at bounding box center [337, 73] width 168 height 29
click at [308, 255] on div "19" at bounding box center [302, 255] width 19 height 18
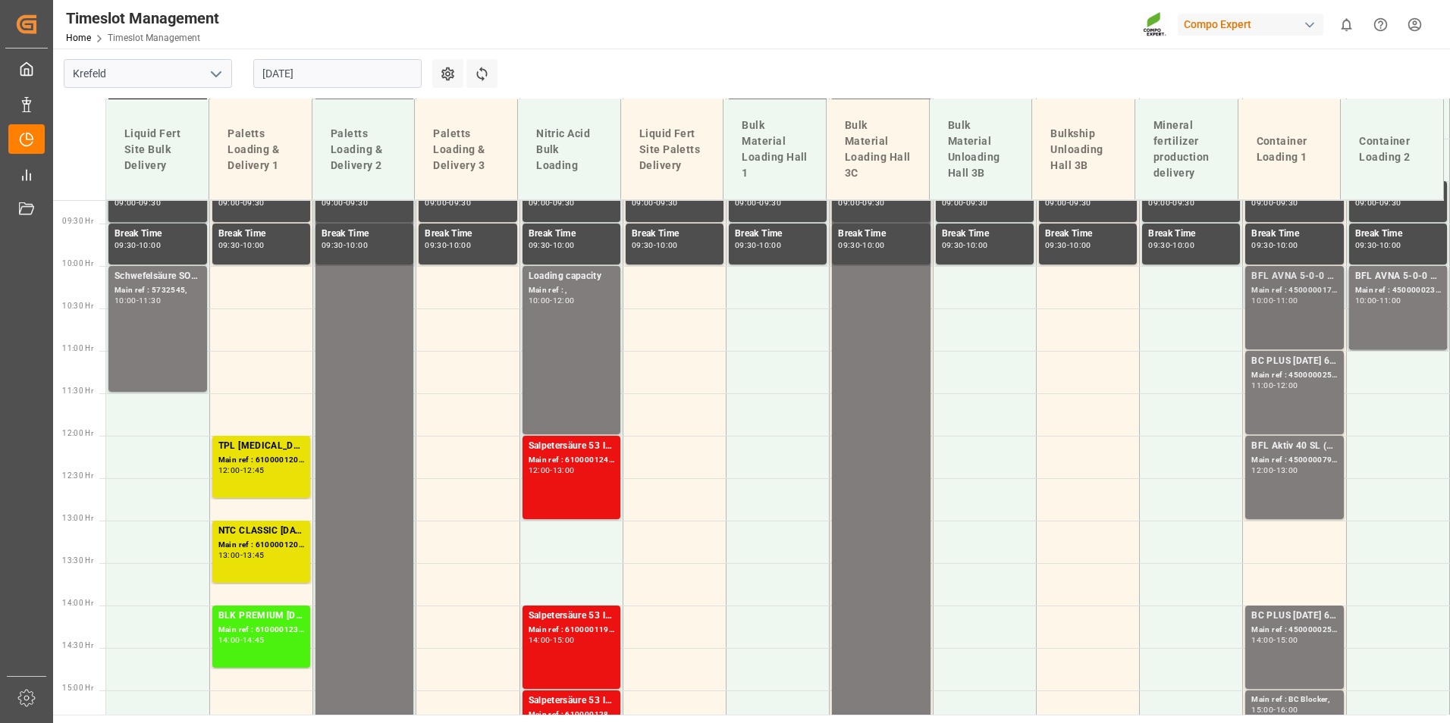
scroll to position [784, 0]
click at [1277, 483] on div "BFL Aktiv 40 SL (Fruit) 10L (x60) CL MTO; Main ref : 4500000793, 2000000121; 12…" at bounding box center [1294, 476] width 86 height 77
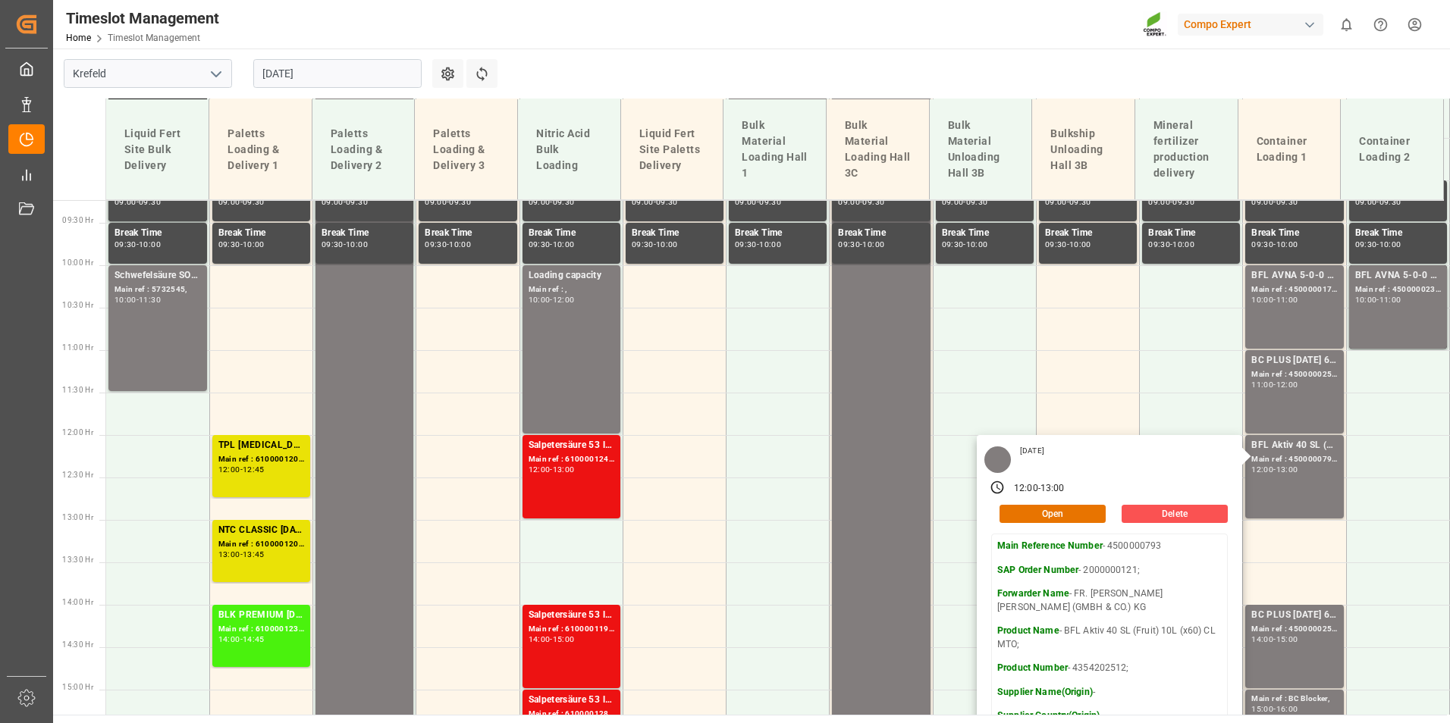
click at [370, 77] on input "[DATE]" at bounding box center [337, 73] width 168 height 29
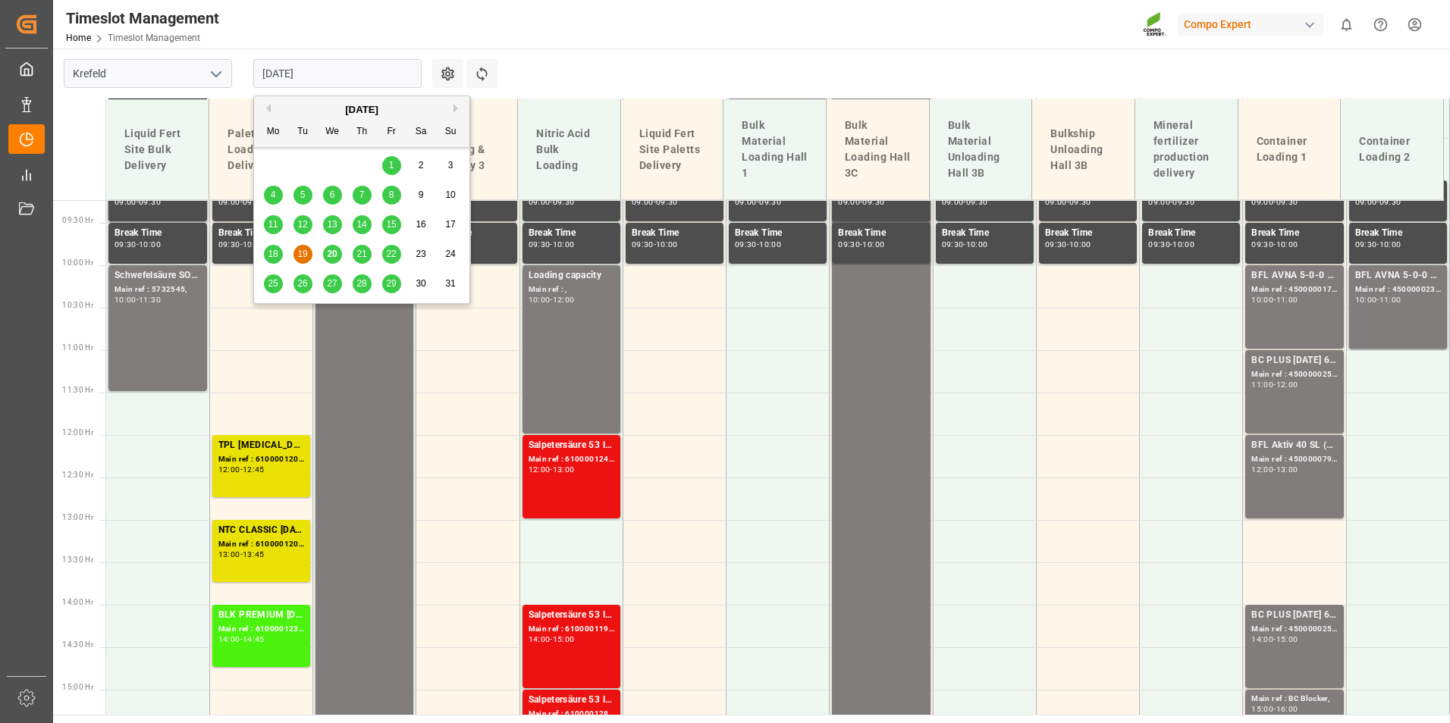
click at [338, 259] on div "20" at bounding box center [332, 255] width 19 height 18
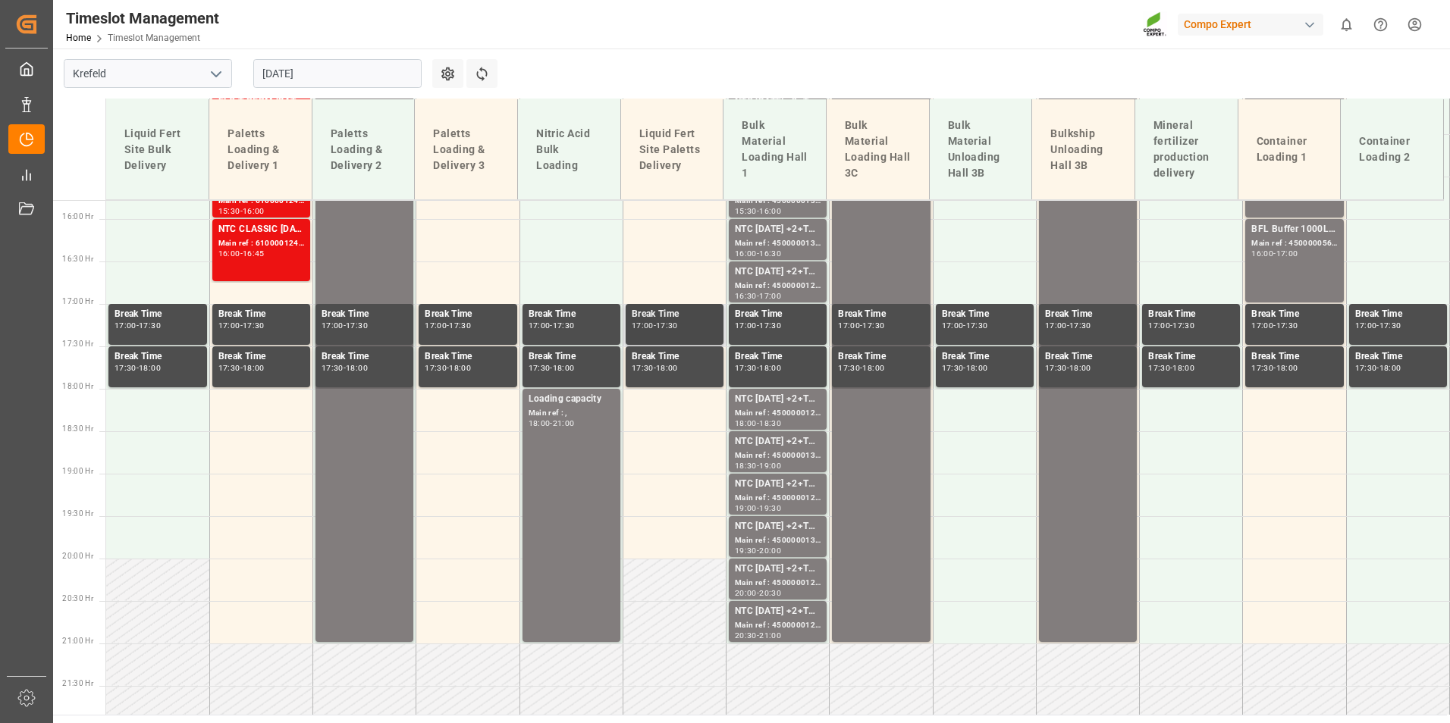
scroll to position [1390, 0]
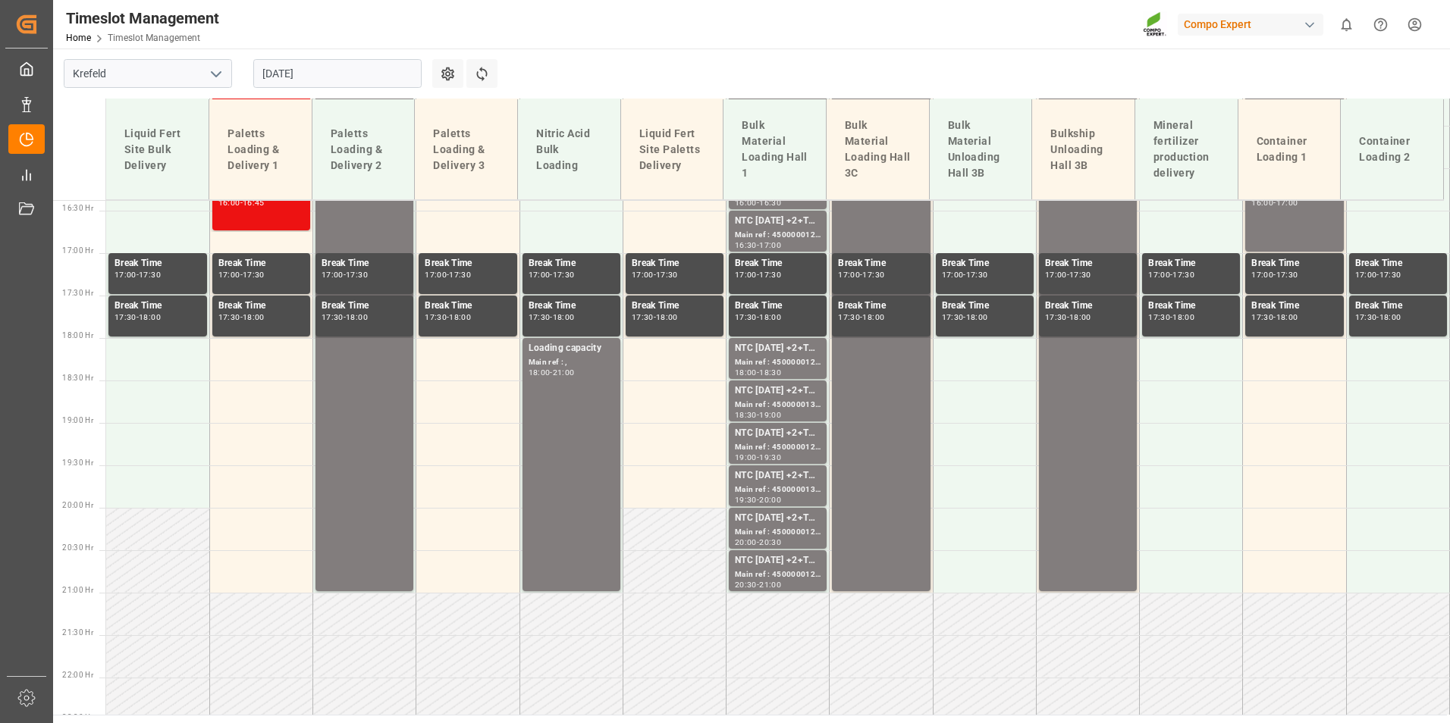
click at [365, 74] on input "[DATE]" at bounding box center [337, 73] width 168 height 29
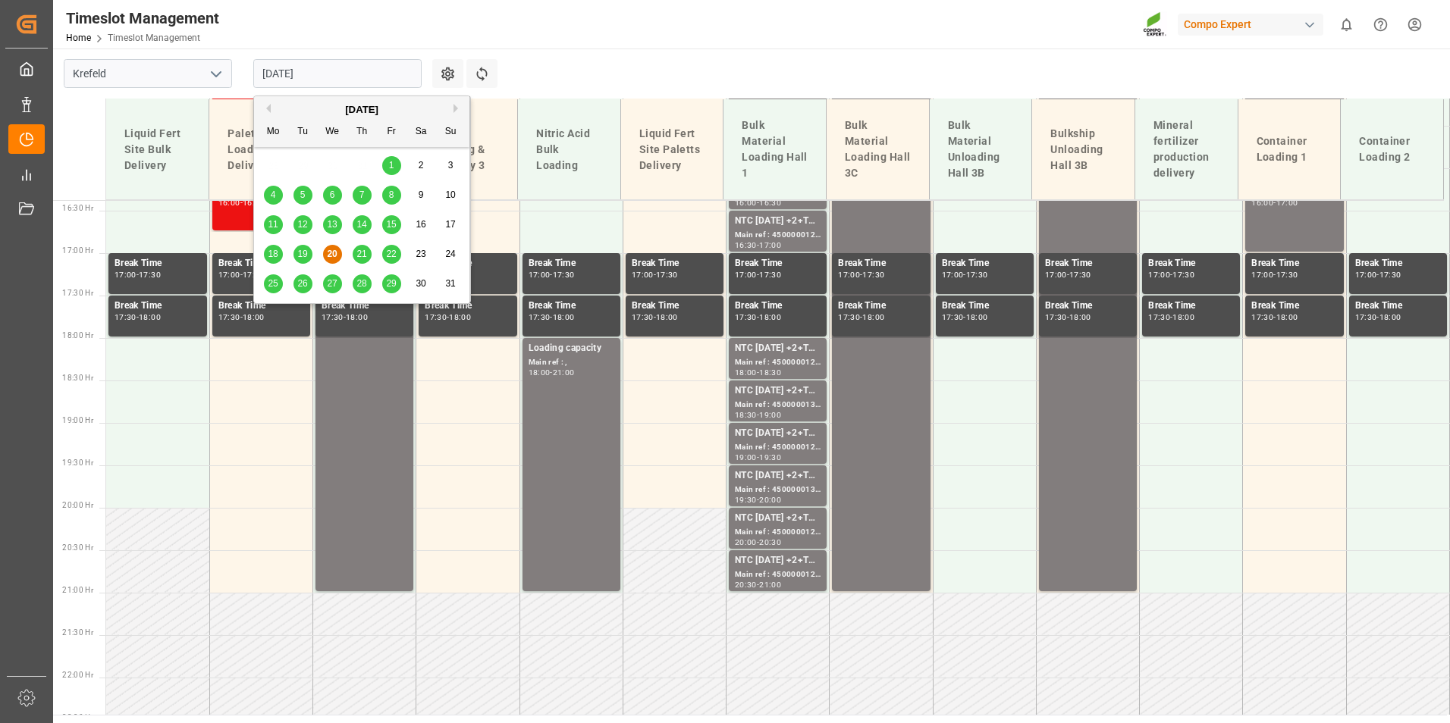
click at [358, 258] on span "21" at bounding box center [361, 254] width 10 height 11
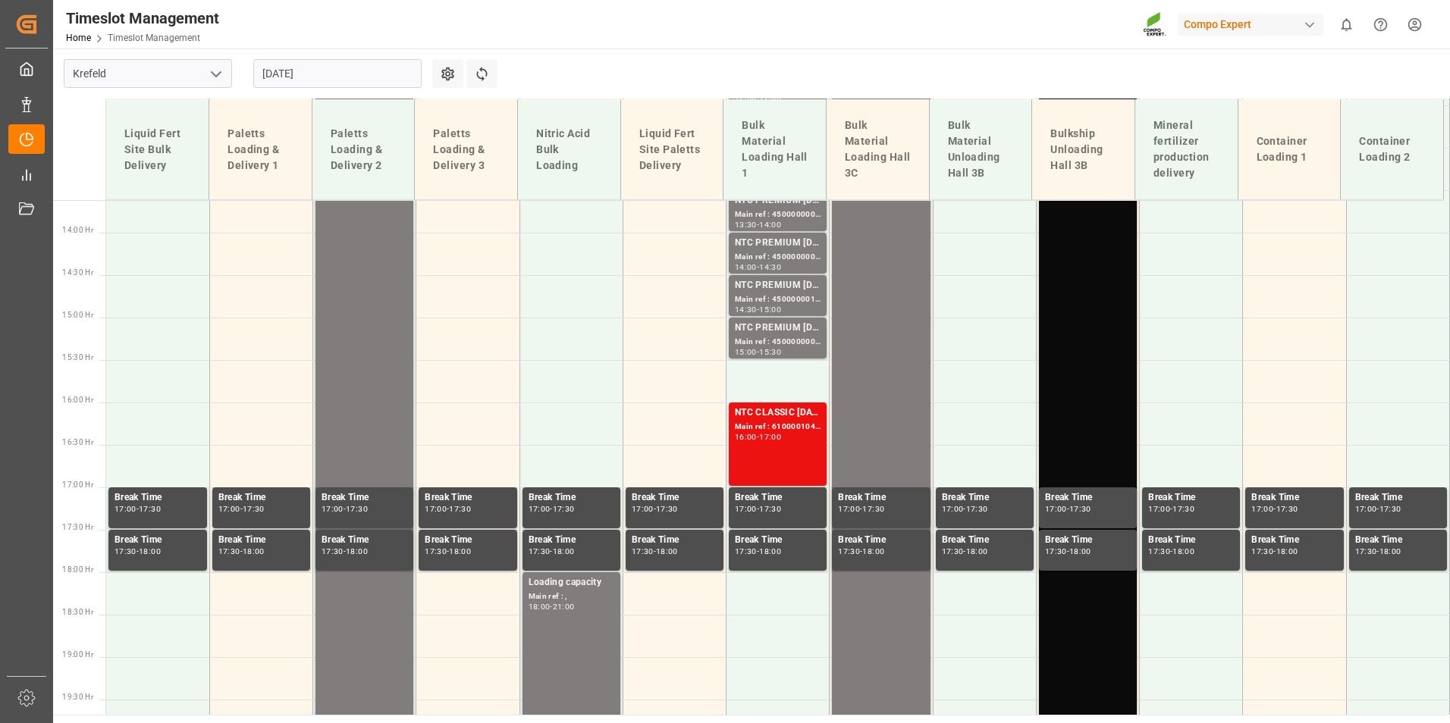
scroll to position [1163, 0]
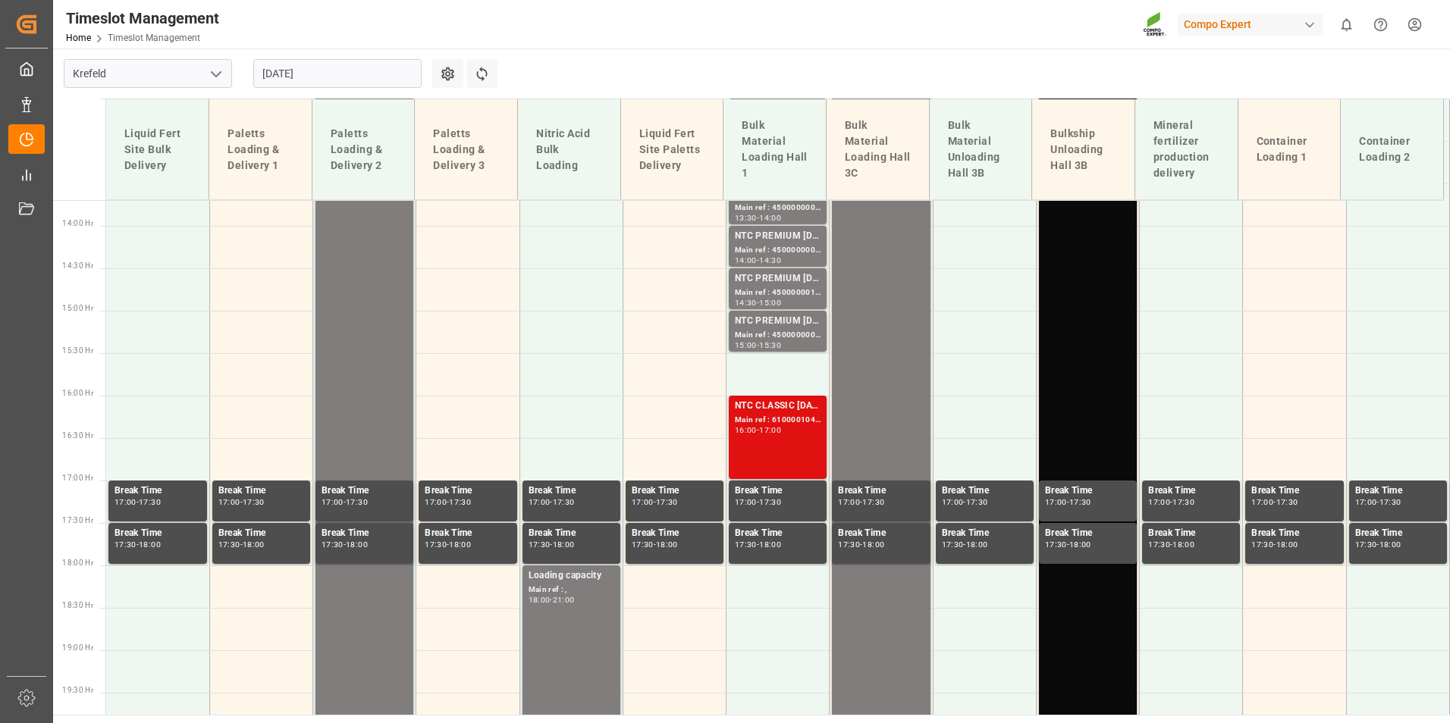
click at [774, 425] on div "Main ref : 6100001042, 2000000209;" at bounding box center [778, 420] width 86 height 13
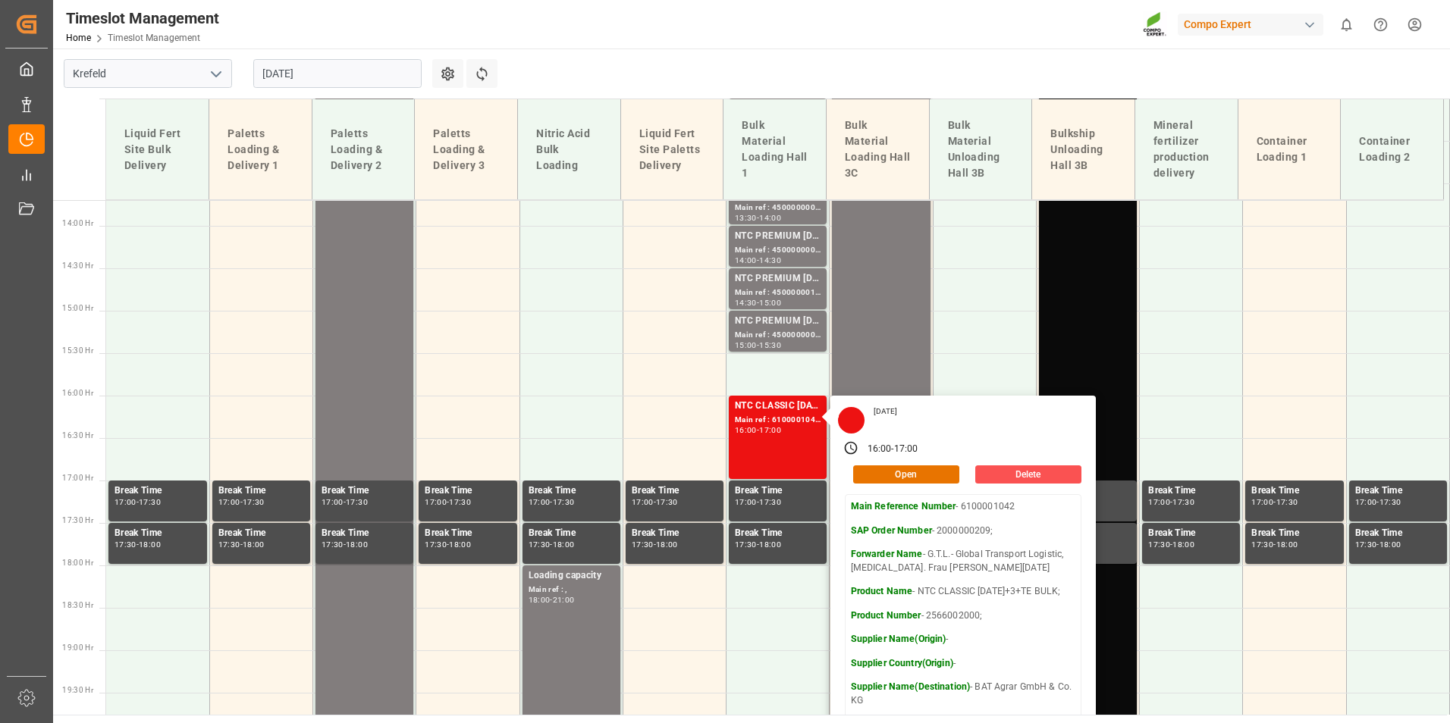
click at [346, 71] on input "[DATE]" at bounding box center [337, 73] width 168 height 29
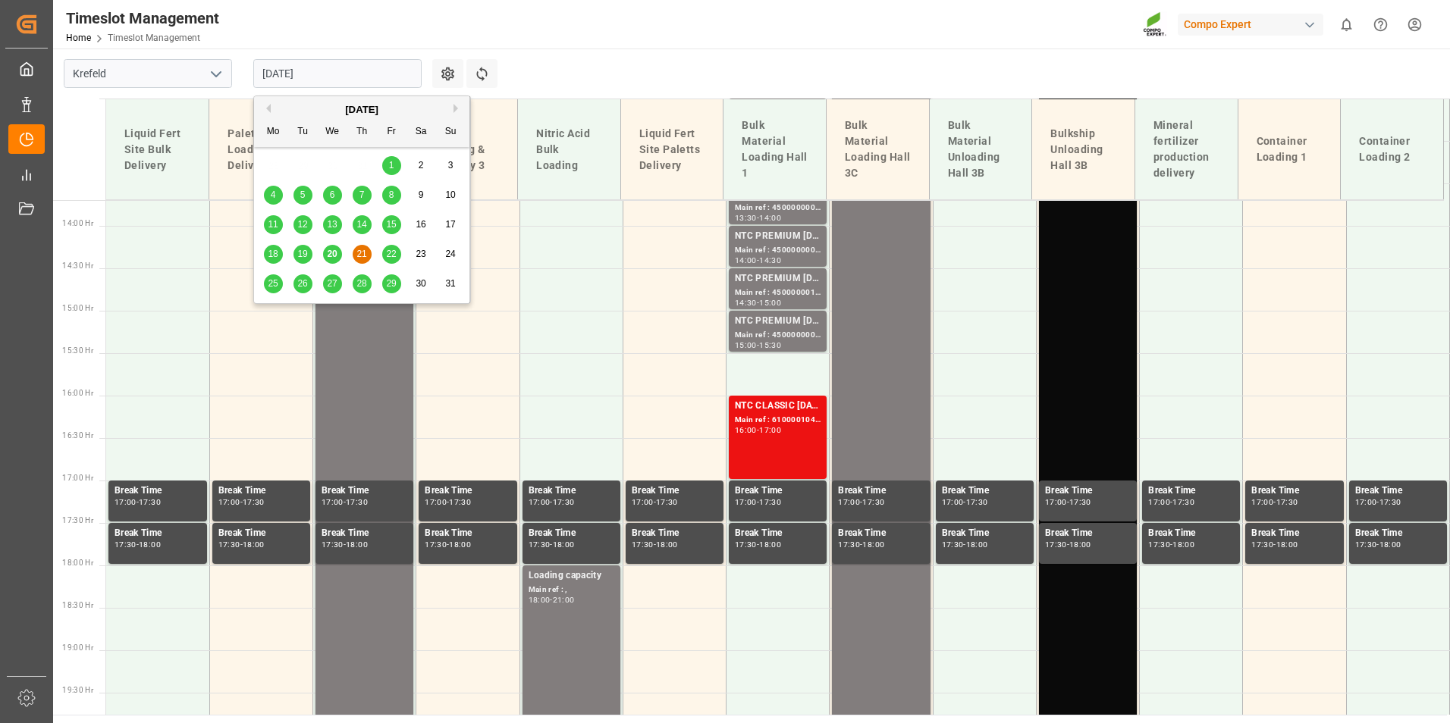
click at [387, 255] on span "22" at bounding box center [391, 254] width 10 height 11
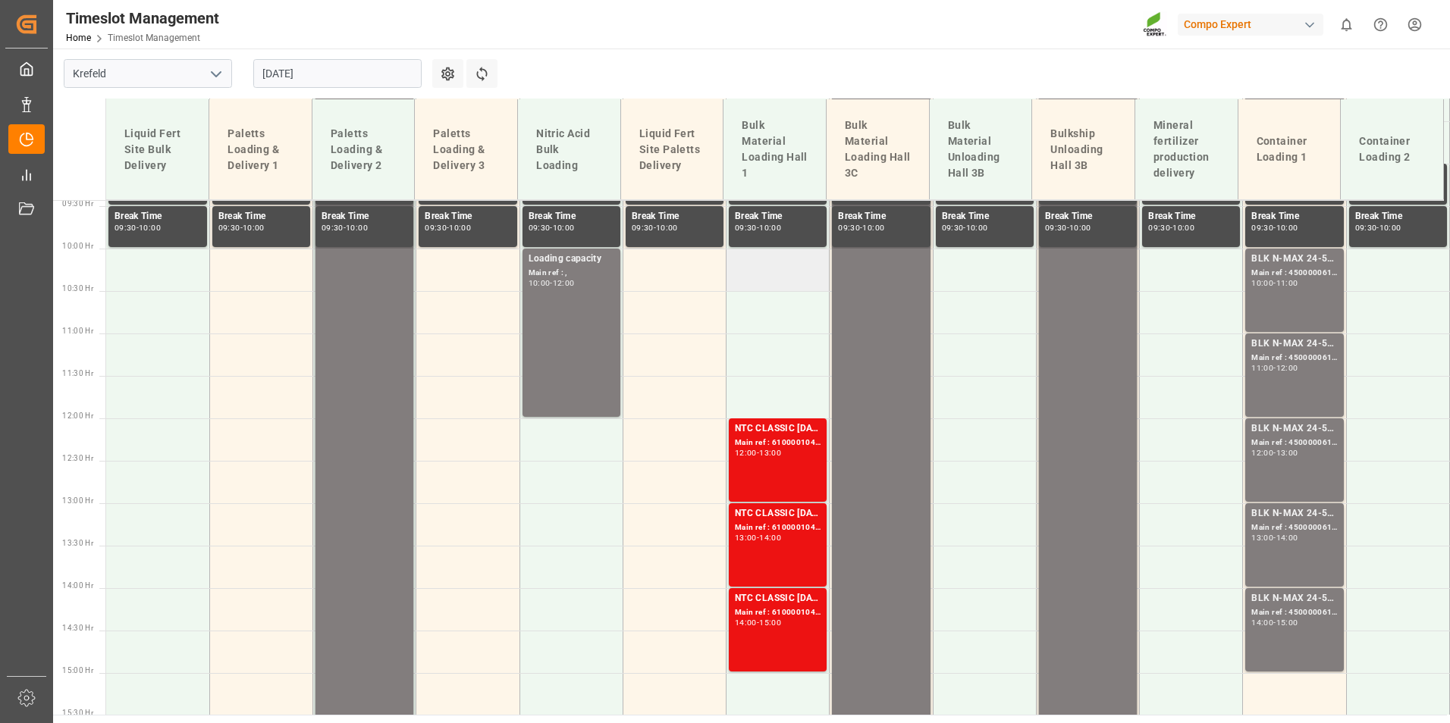
scroll to position [860, 0]
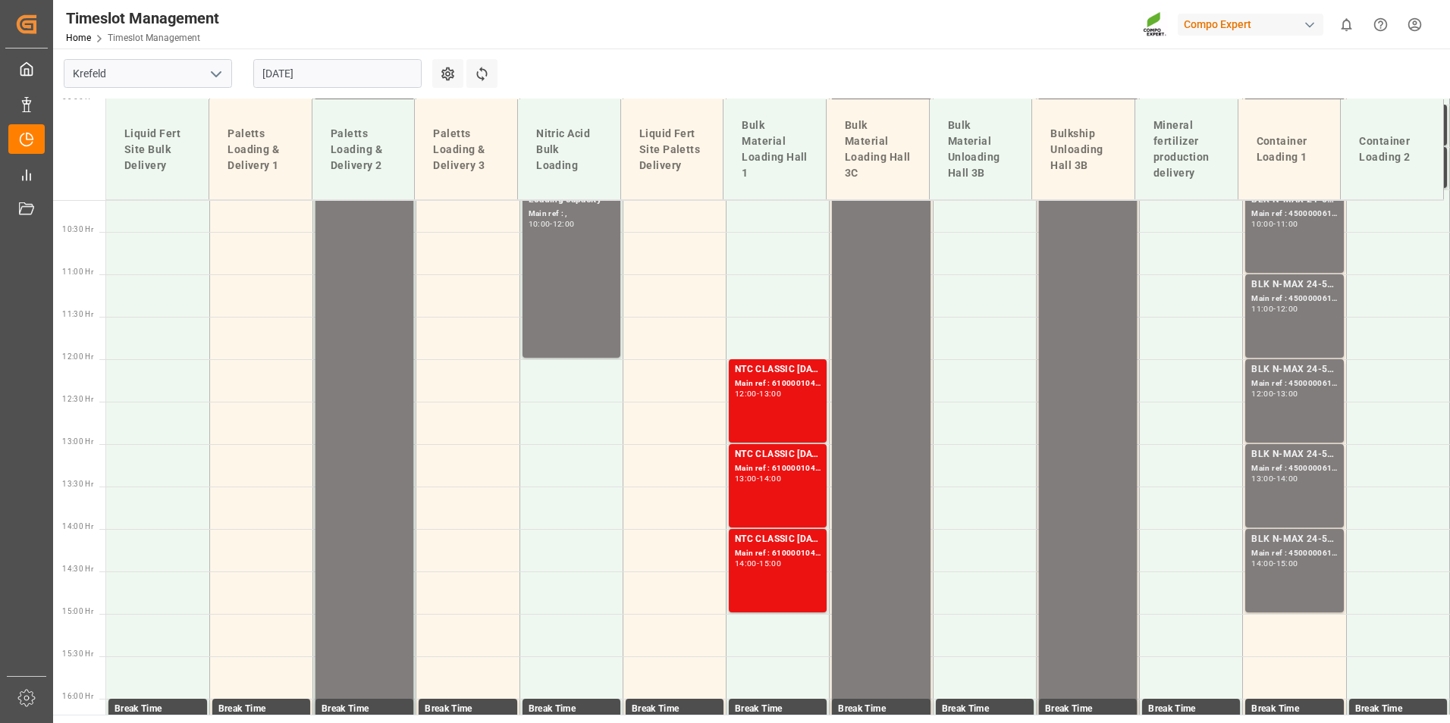
click at [348, 61] on input "[DATE]" at bounding box center [337, 73] width 168 height 29
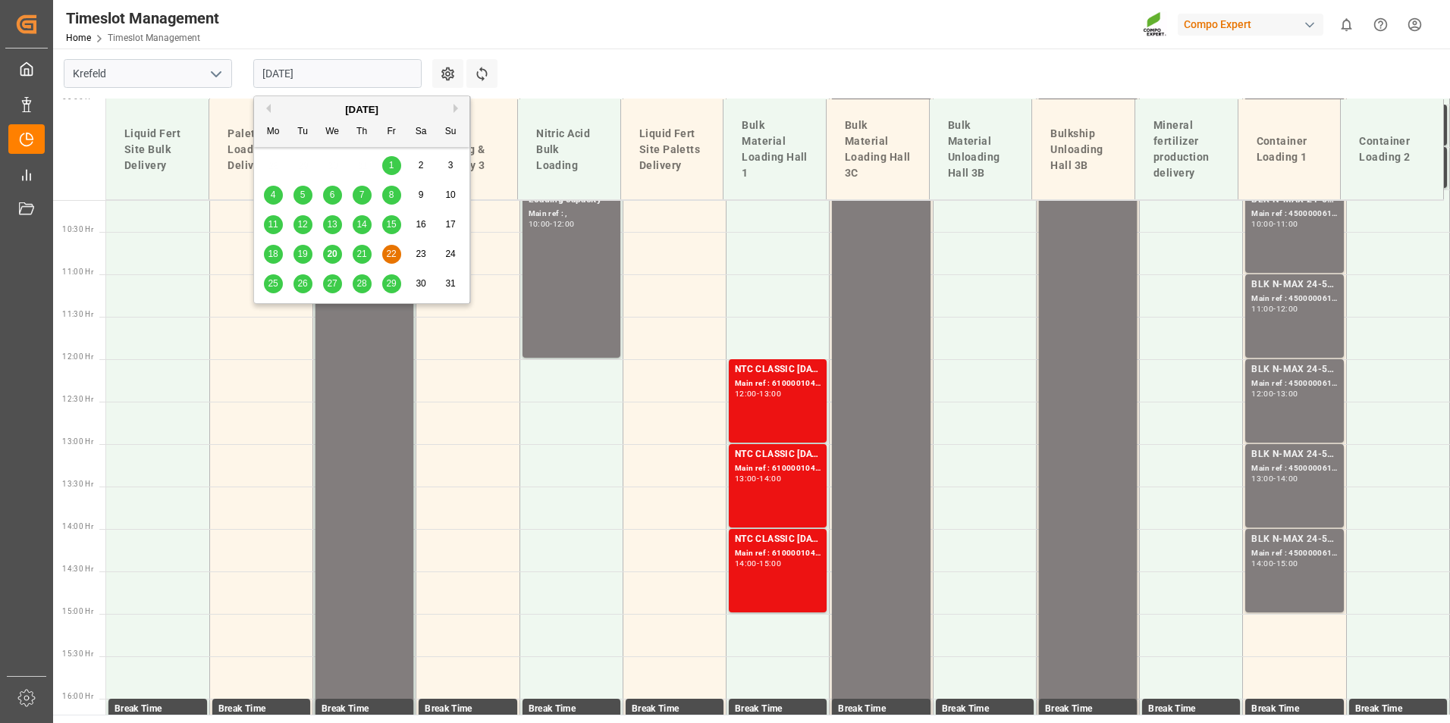
click at [365, 253] on span "21" at bounding box center [361, 254] width 10 height 11
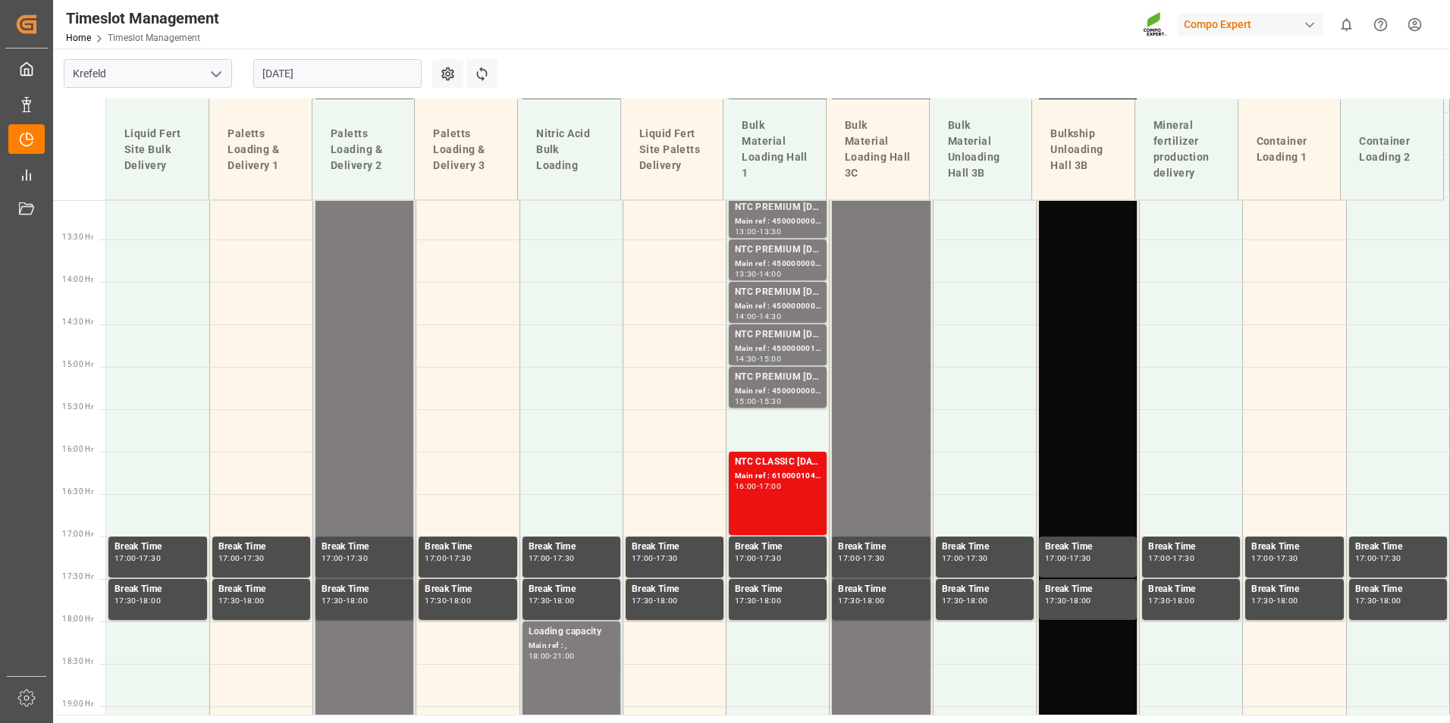
scroll to position [1239, 0]
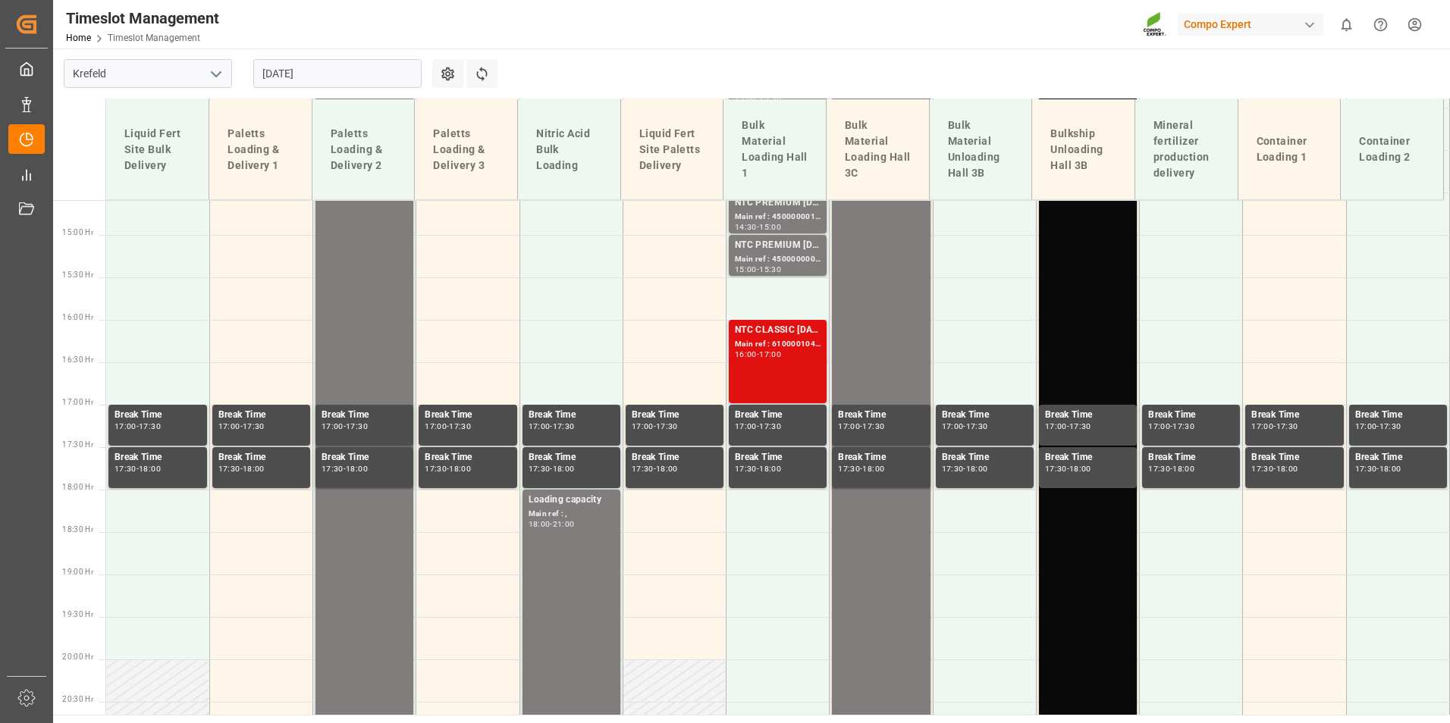
click at [776, 382] on div "NTC CLASSIC [DATE]+3+TE BULK; Main ref : 6100001042, 2000000209; 16:00 - 17:00" at bounding box center [778, 361] width 86 height 77
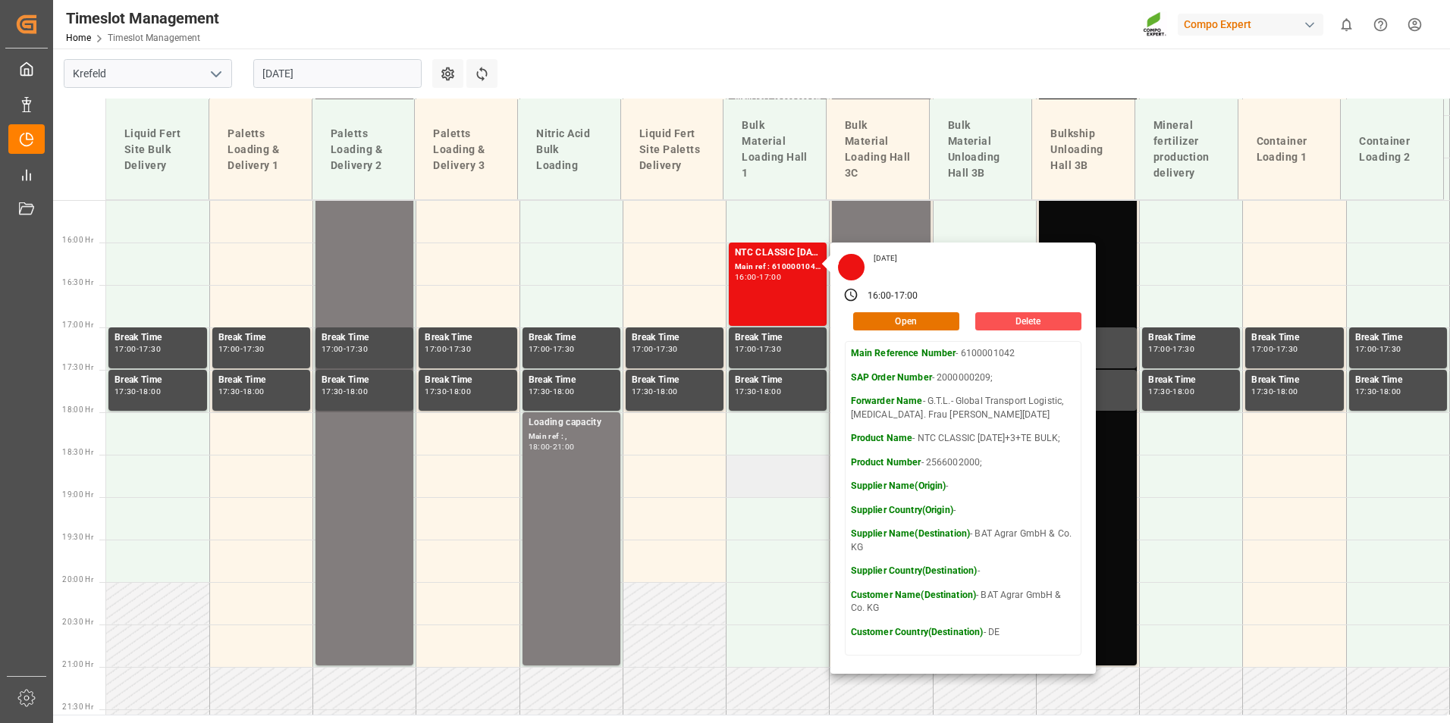
scroll to position [1390, 0]
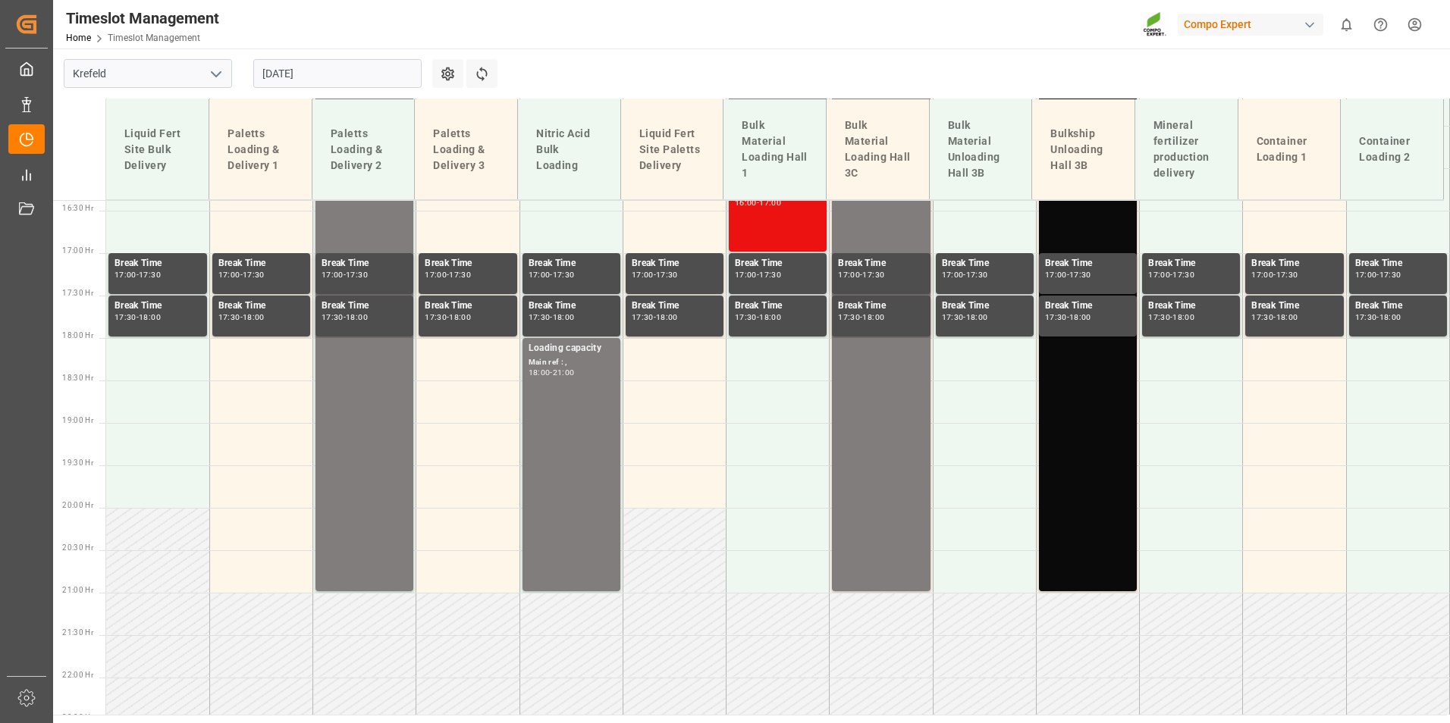
drag, startPoint x: 325, startPoint y: 97, endPoint x: 325, endPoint y: 68, distance: 28.8
click at [325, 86] on div "[DATE]" at bounding box center [338, 74] width 190 height 50
click at [326, 51] on div "[DATE]" at bounding box center [338, 74] width 190 height 50
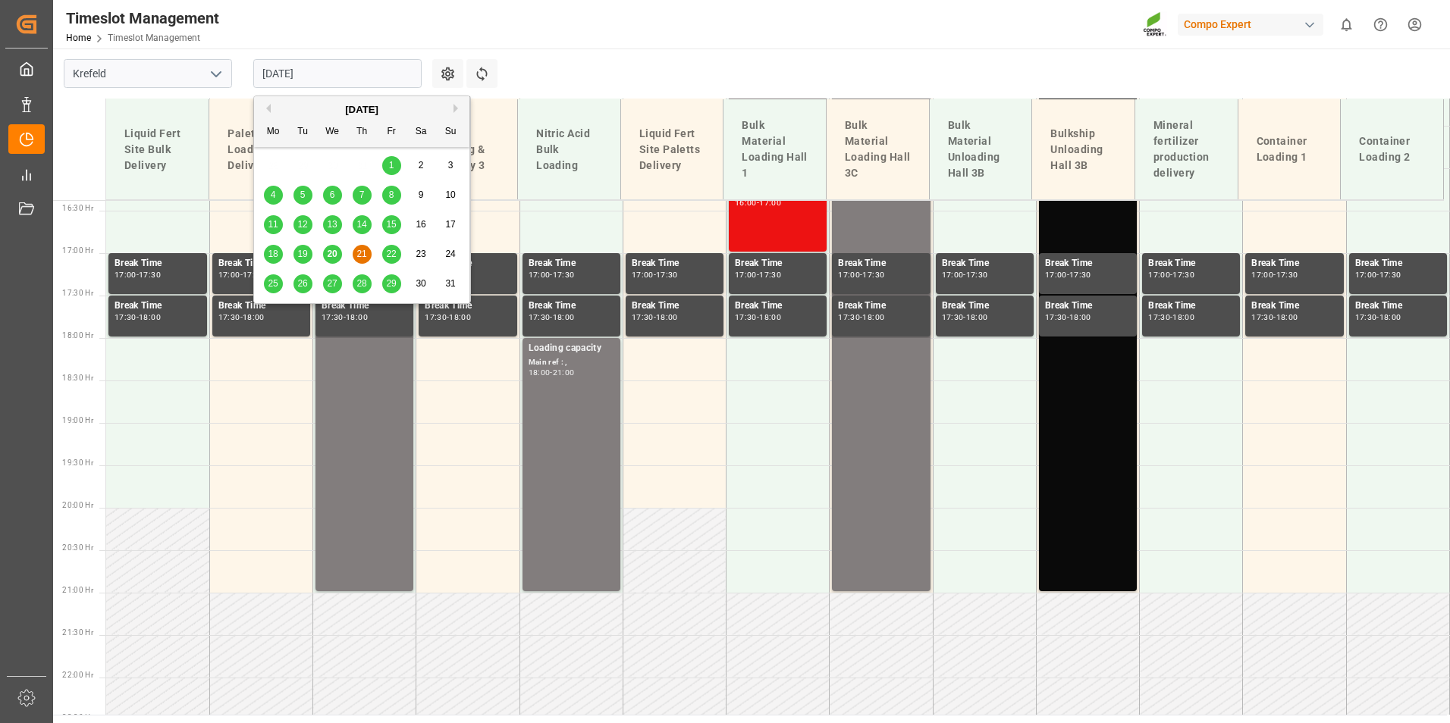
click at [346, 65] on input "[DATE]" at bounding box center [337, 73] width 168 height 29
click at [395, 250] on span "22" at bounding box center [391, 254] width 10 height 11
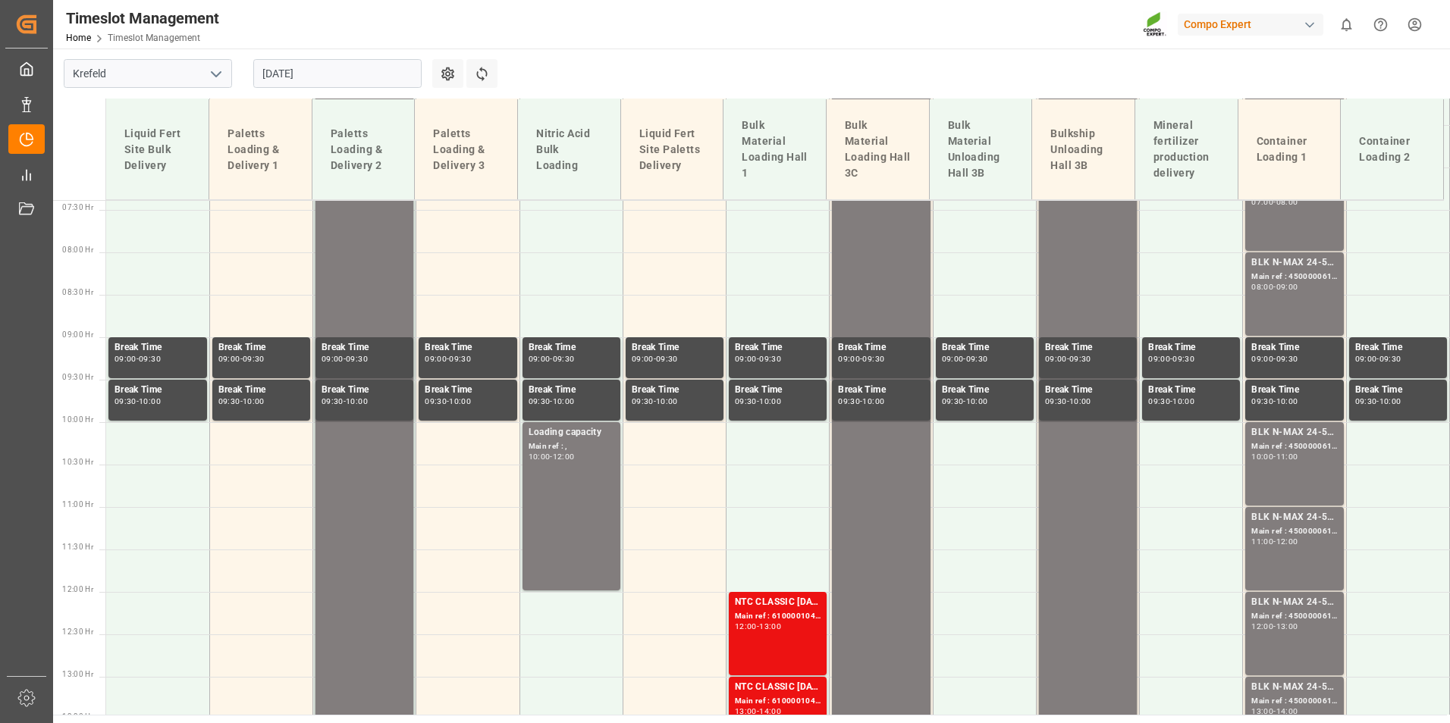
scroll to position [632, 0]
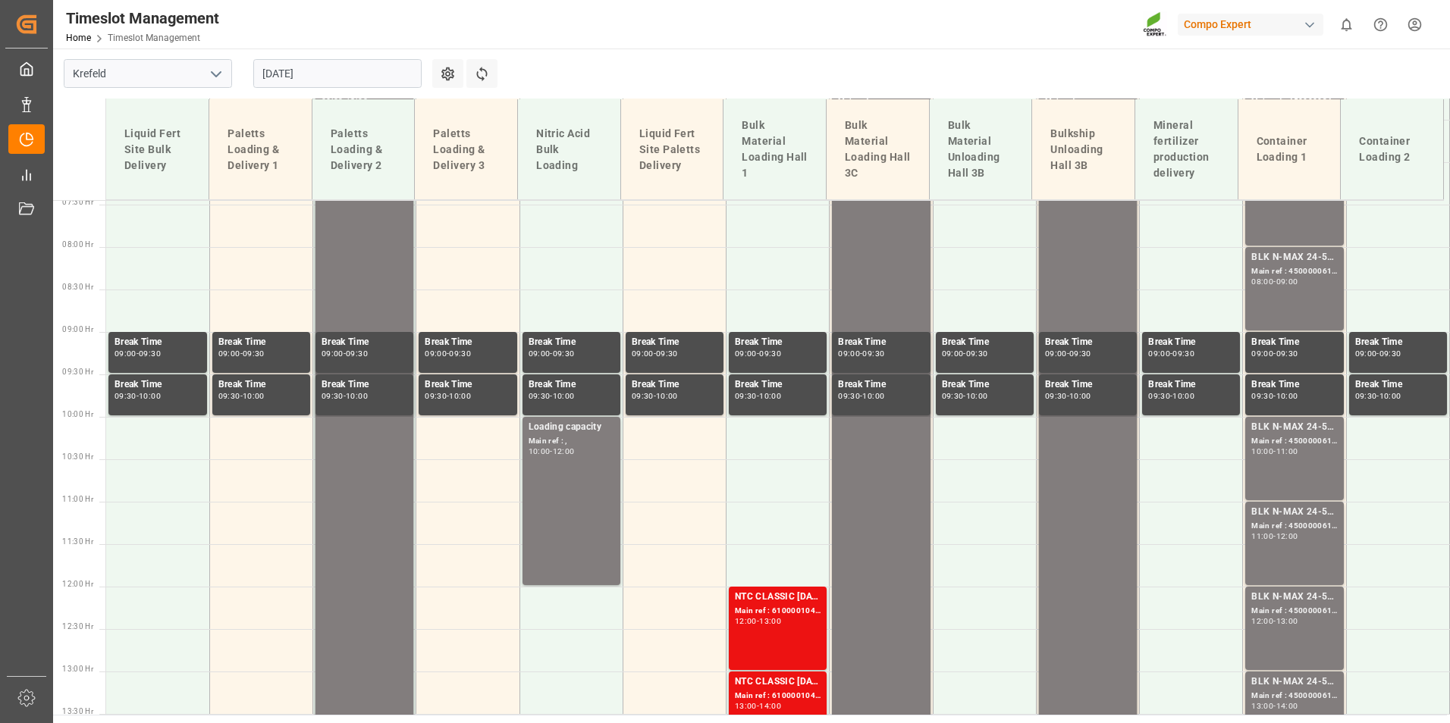
click at [331, 79] on input "[DATE]" at bounding box center [337, 73] width 168 height 29
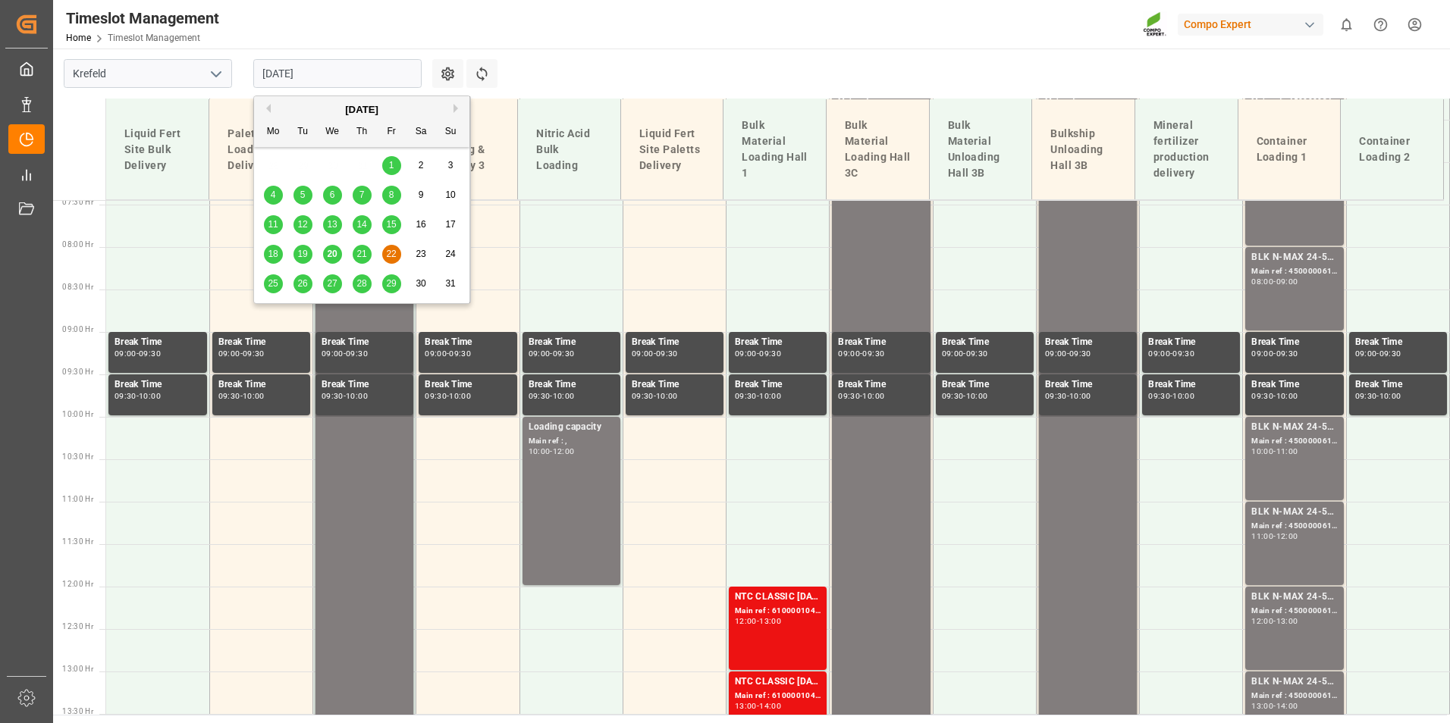
click at [365, 257] on span "21" at bounding box center [361, 254] width 10 height 11
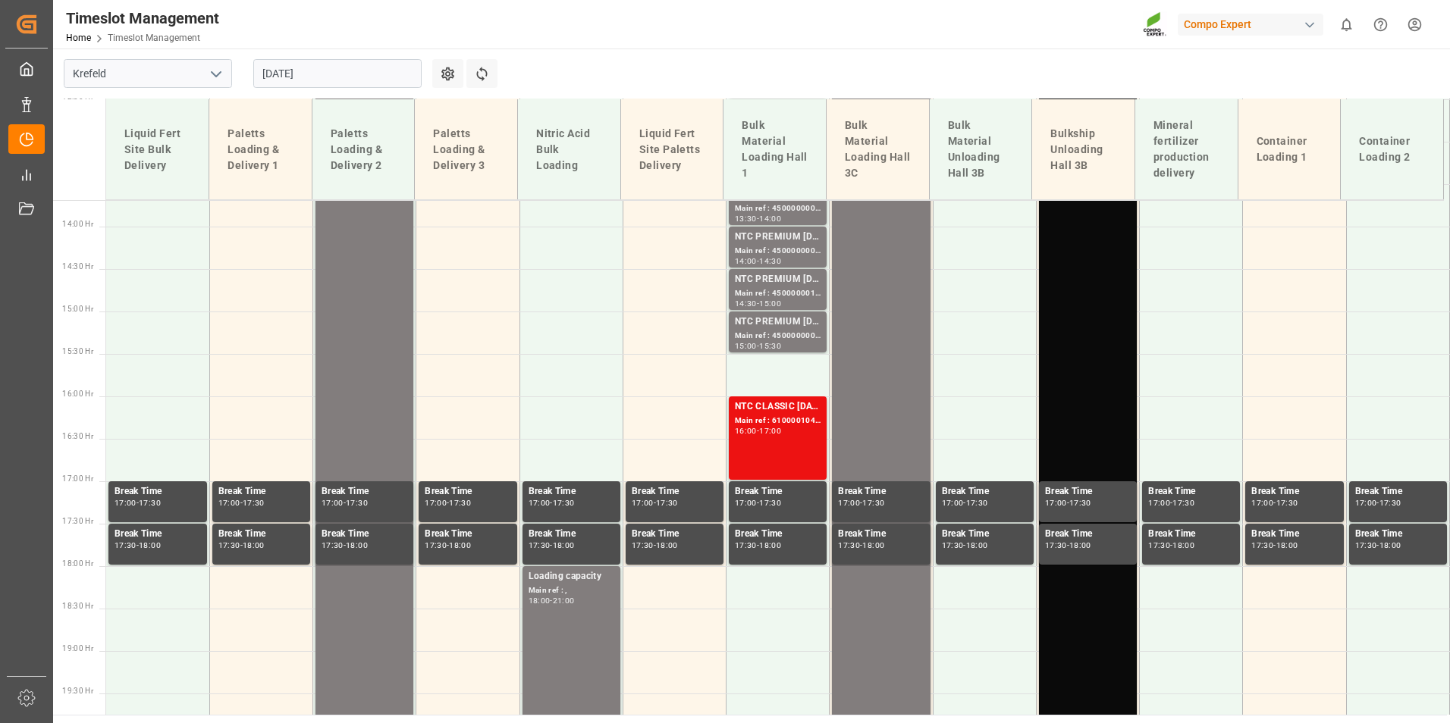
scroll to position [1163, 0]
click at [777, 434] on div "16:00 - 17:00" at bounding box center [778, 431] width 86 height 8
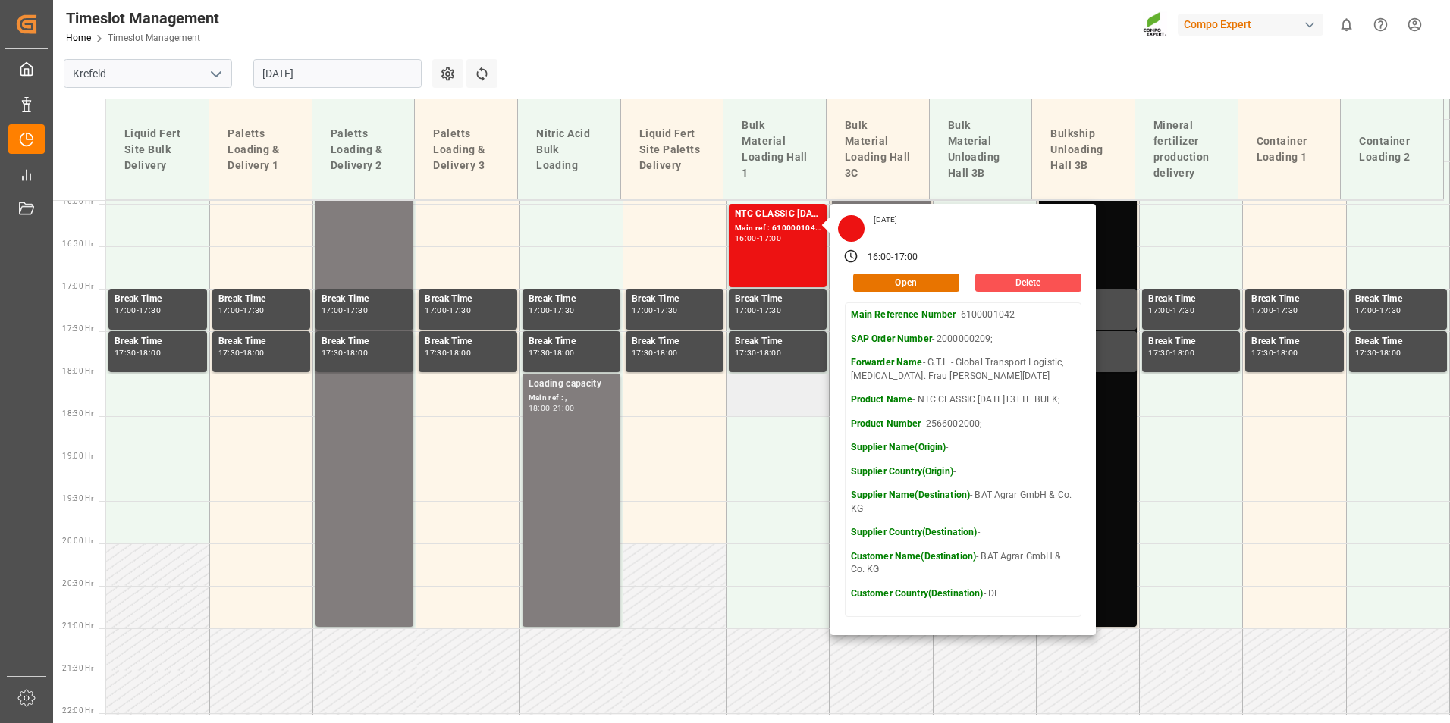
scroll to position [1390, 0]
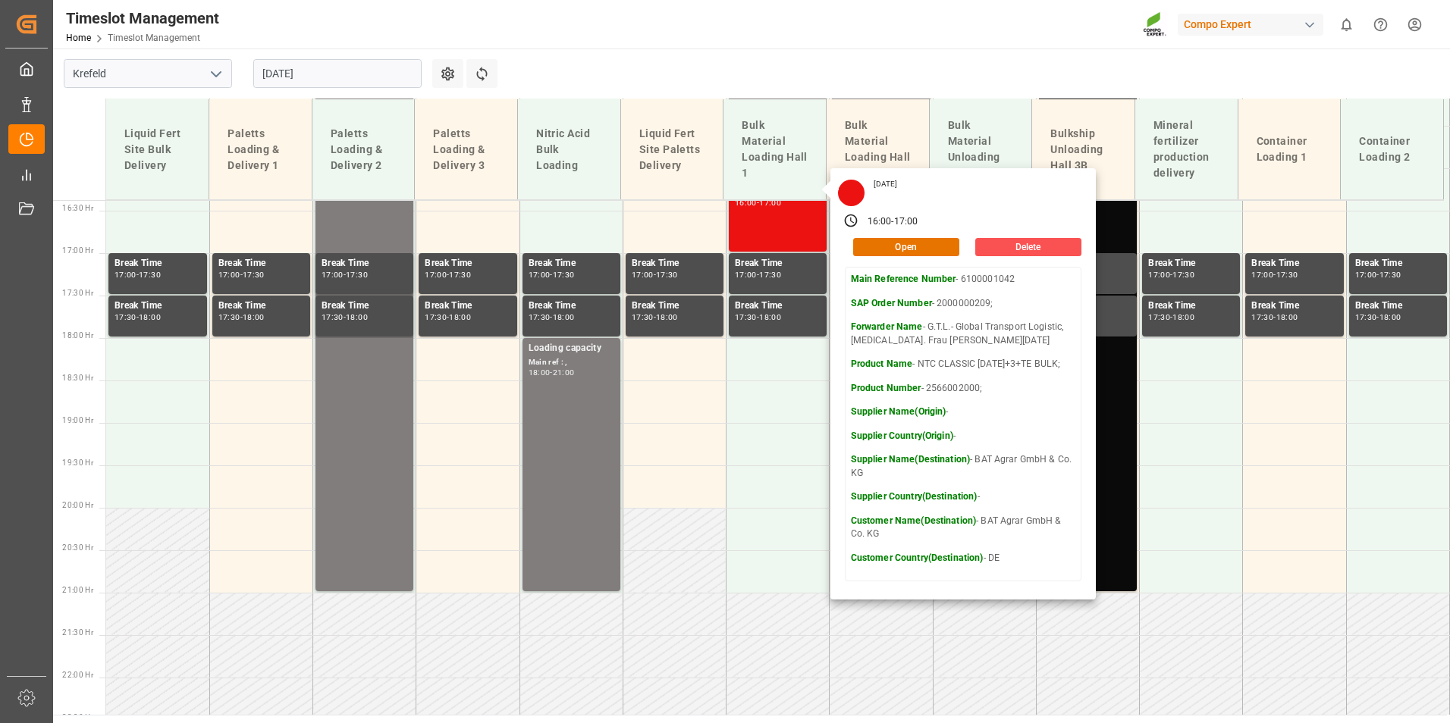
click at [324, 78] on input "[DATE]" at bounding box center [337, 73] width 168 height 29
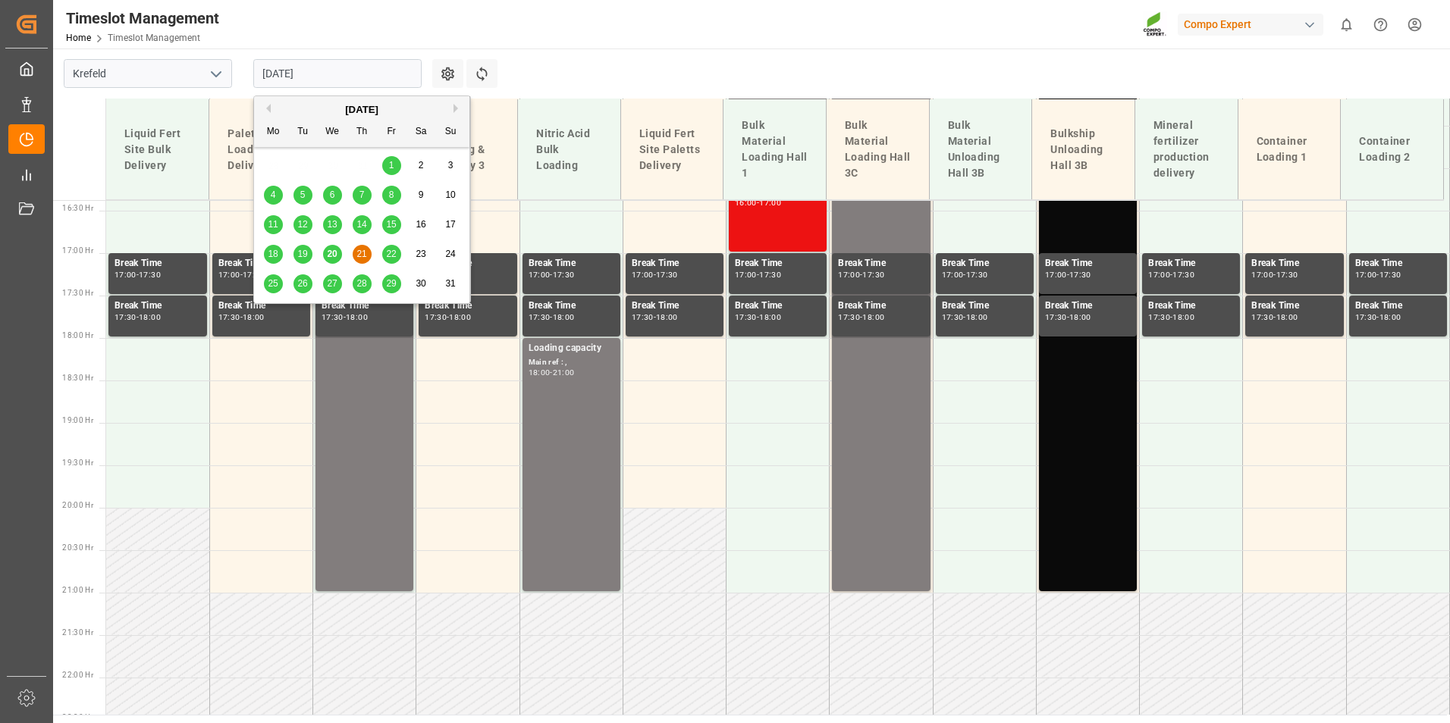
click at [385, 255] on div "22" at bounding box center [391, 255] width 19 height 18
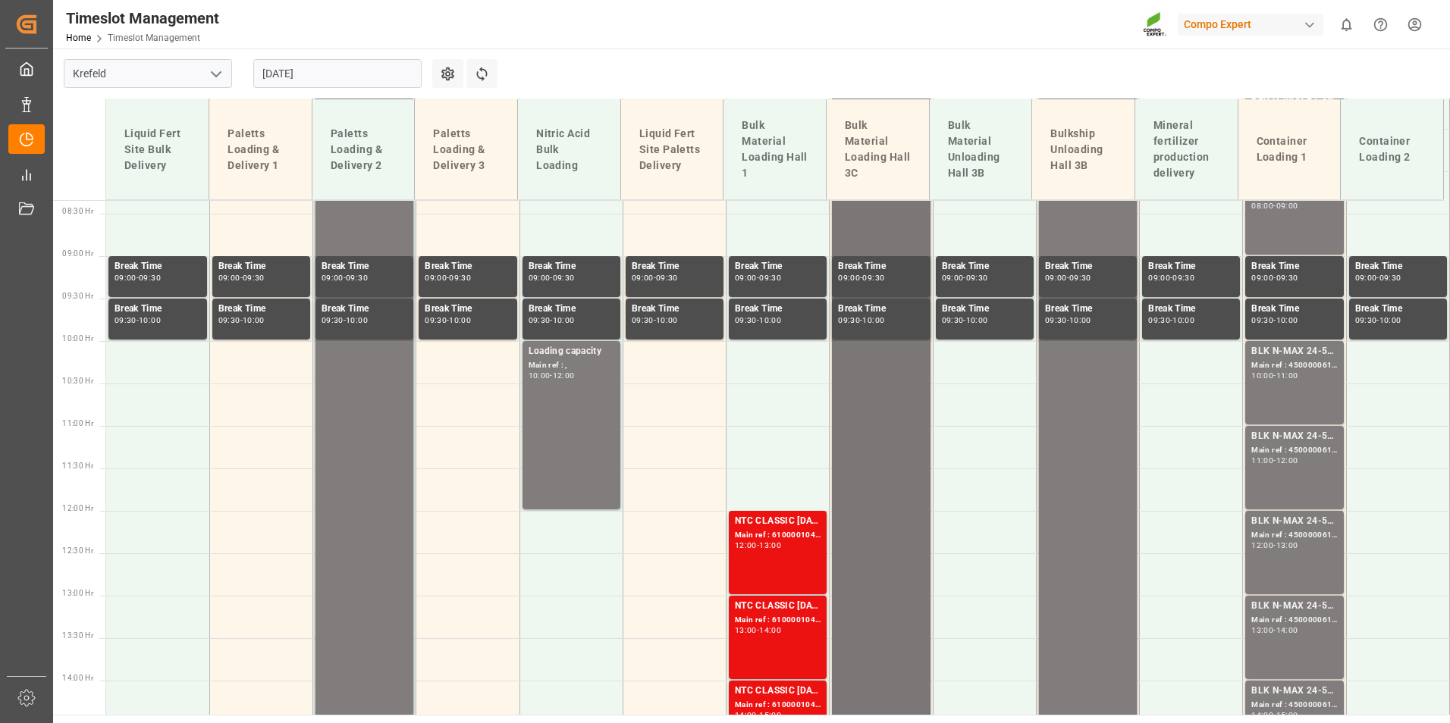
scroll to position [936, 0]
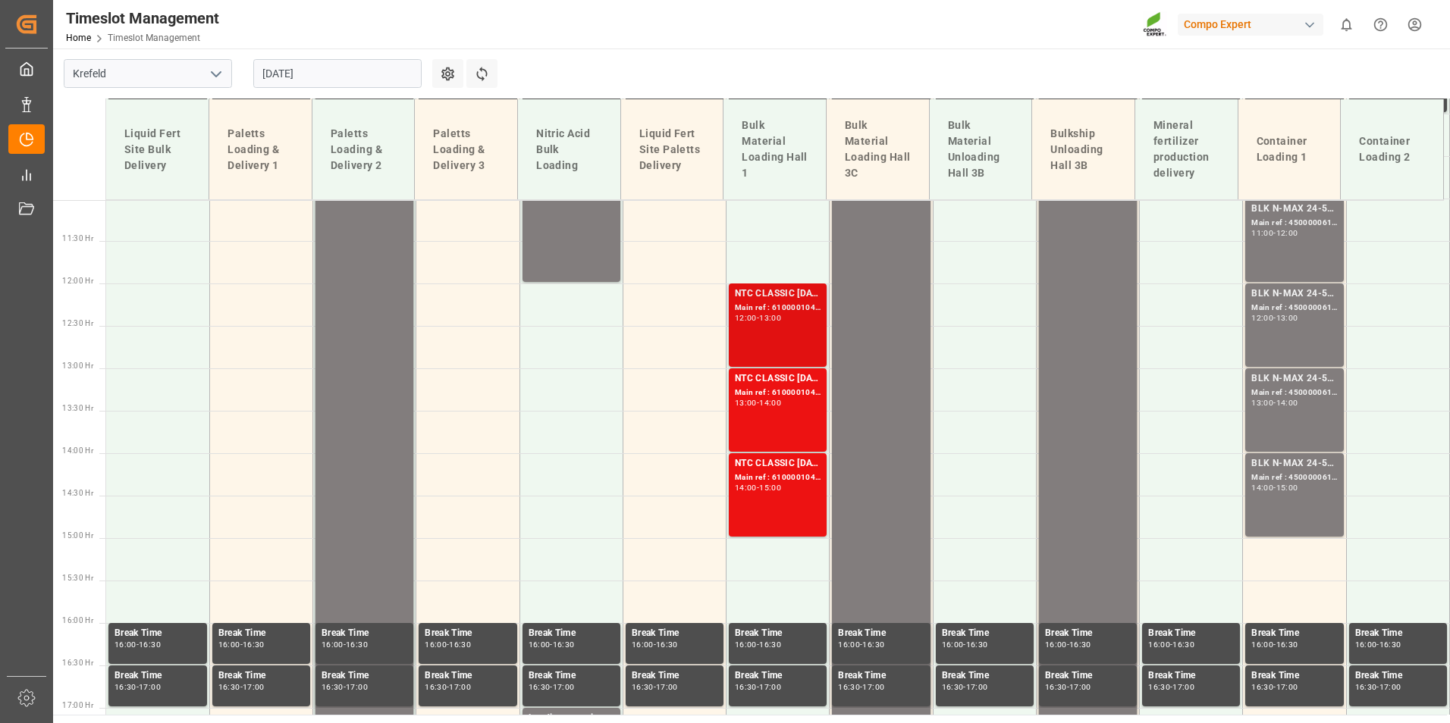
click at [793, 329] on div "NTC CLASSIC [DATE]+3+TE BULK; Main ref : 6100001044, 2000000209; 12:00 - 13:00" at bounding box center [778, 325] width 86 height 77
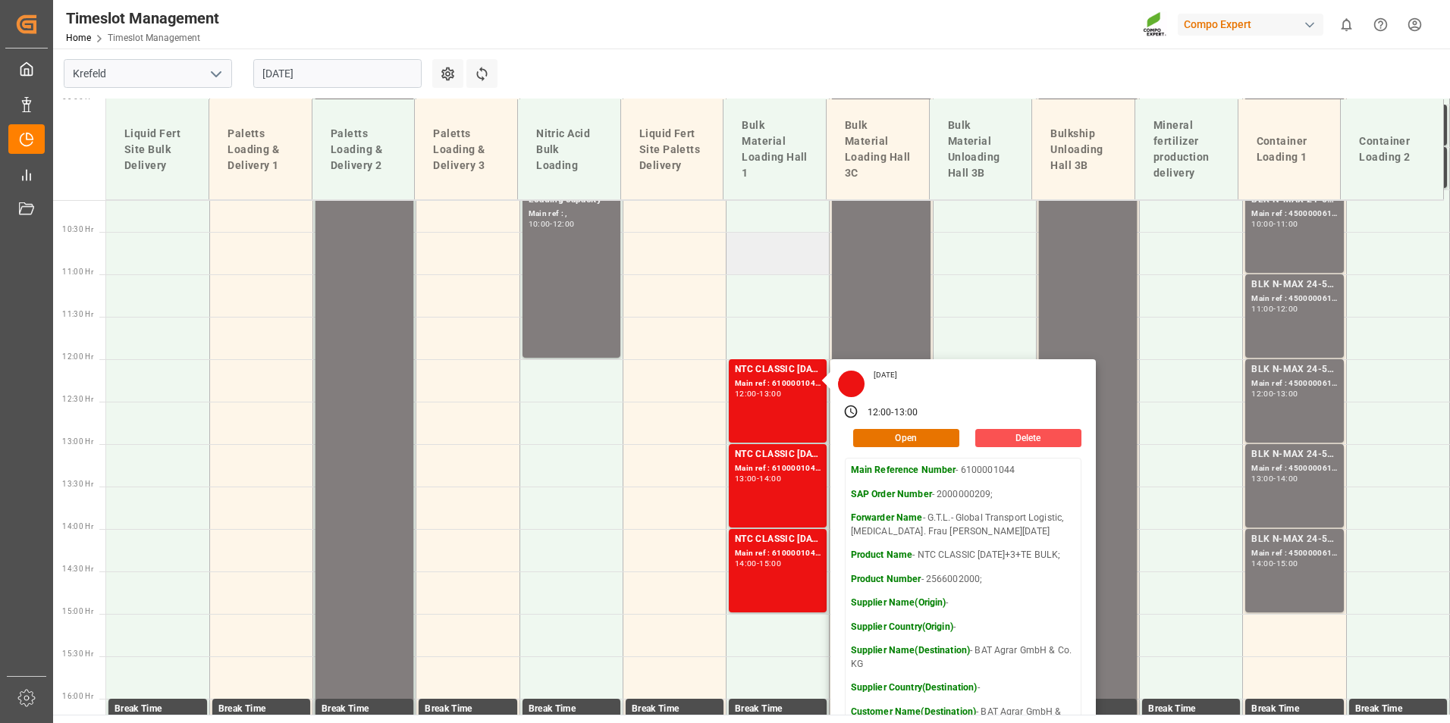
scroll to position [1163, 0]
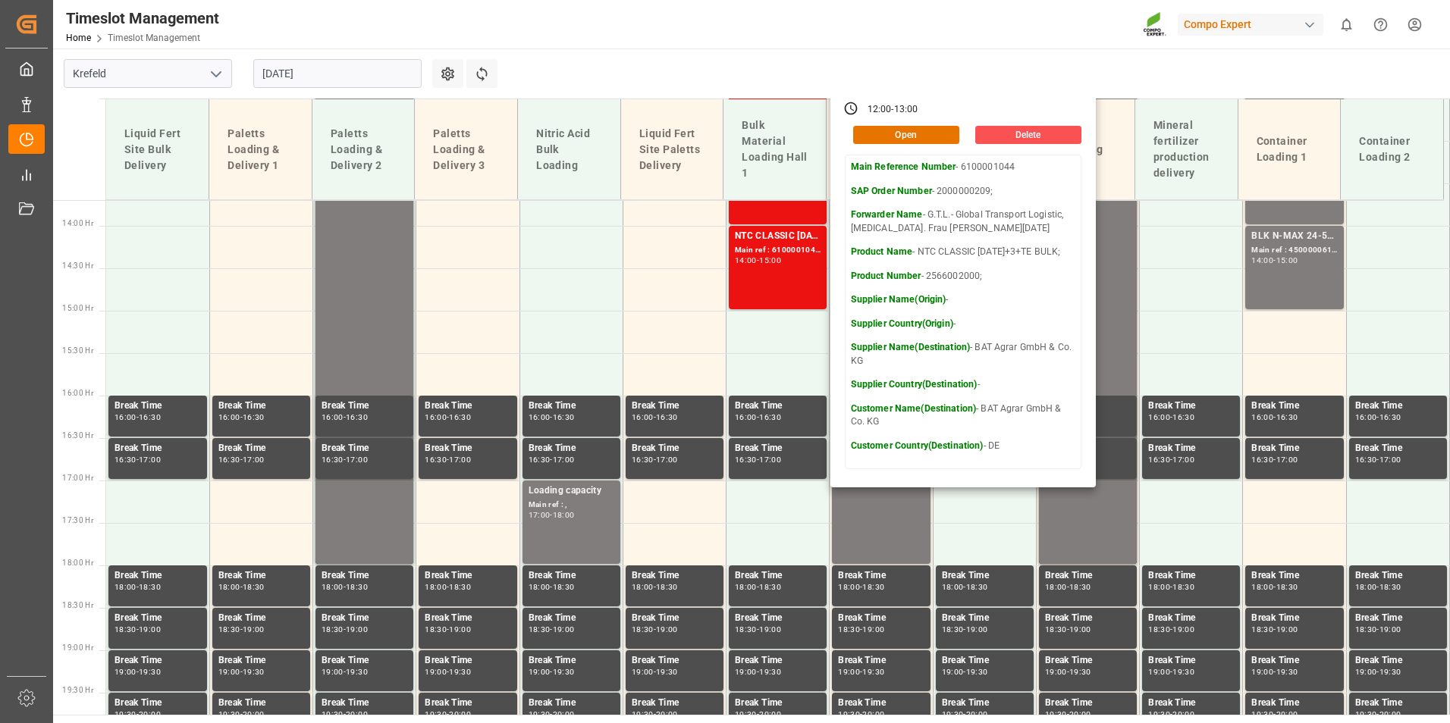
click at [381, 76] on input "[DATE]" at bounding box center [337, 73] width 168 height 29
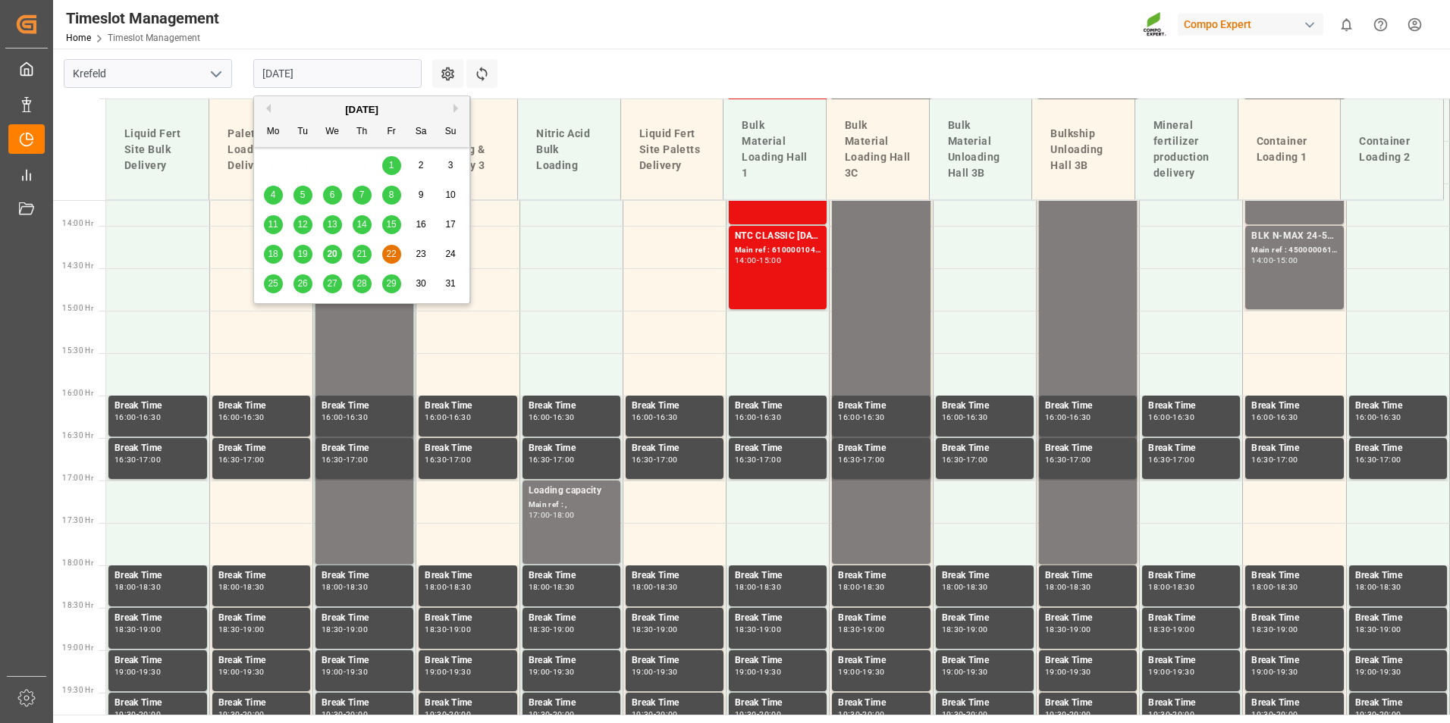
click at [334, 254] on span "20" at bounding box center [332, 254] width 10 height 11
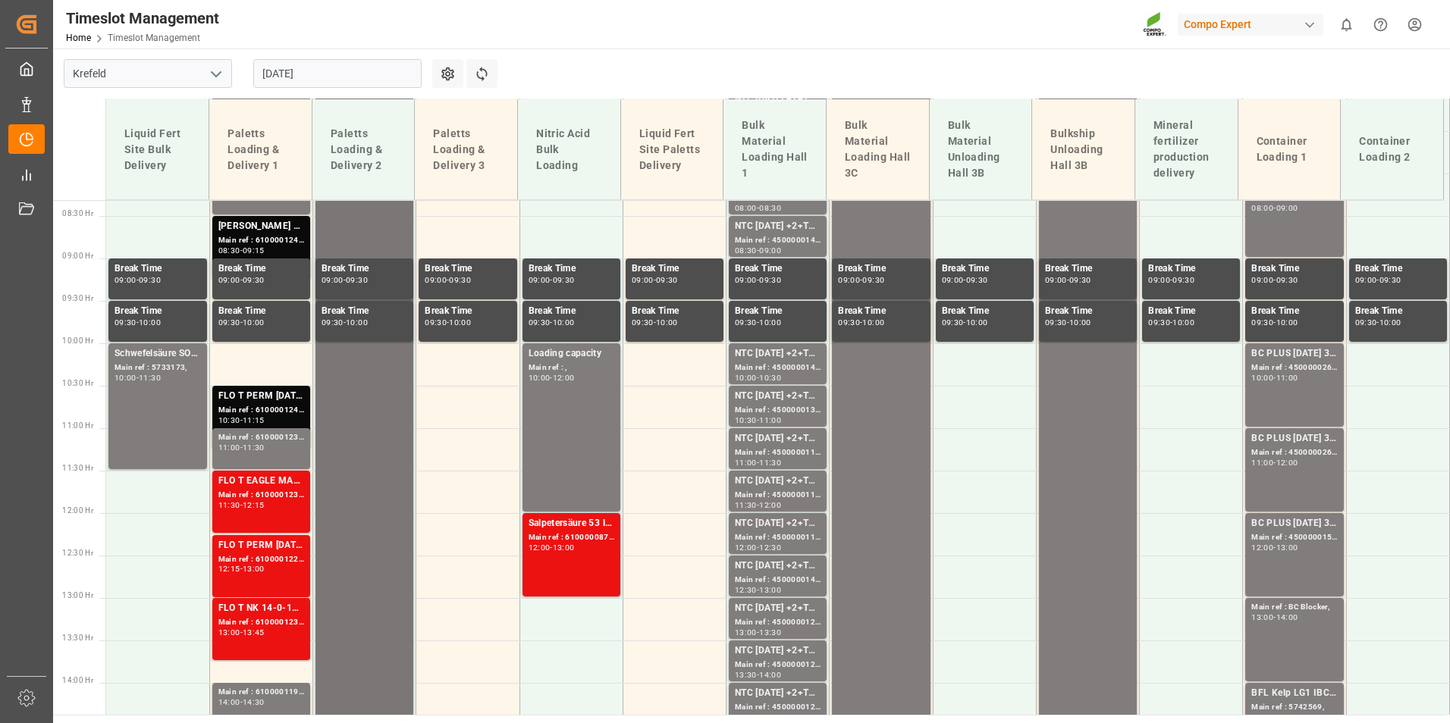
scroll to position [717, 0]
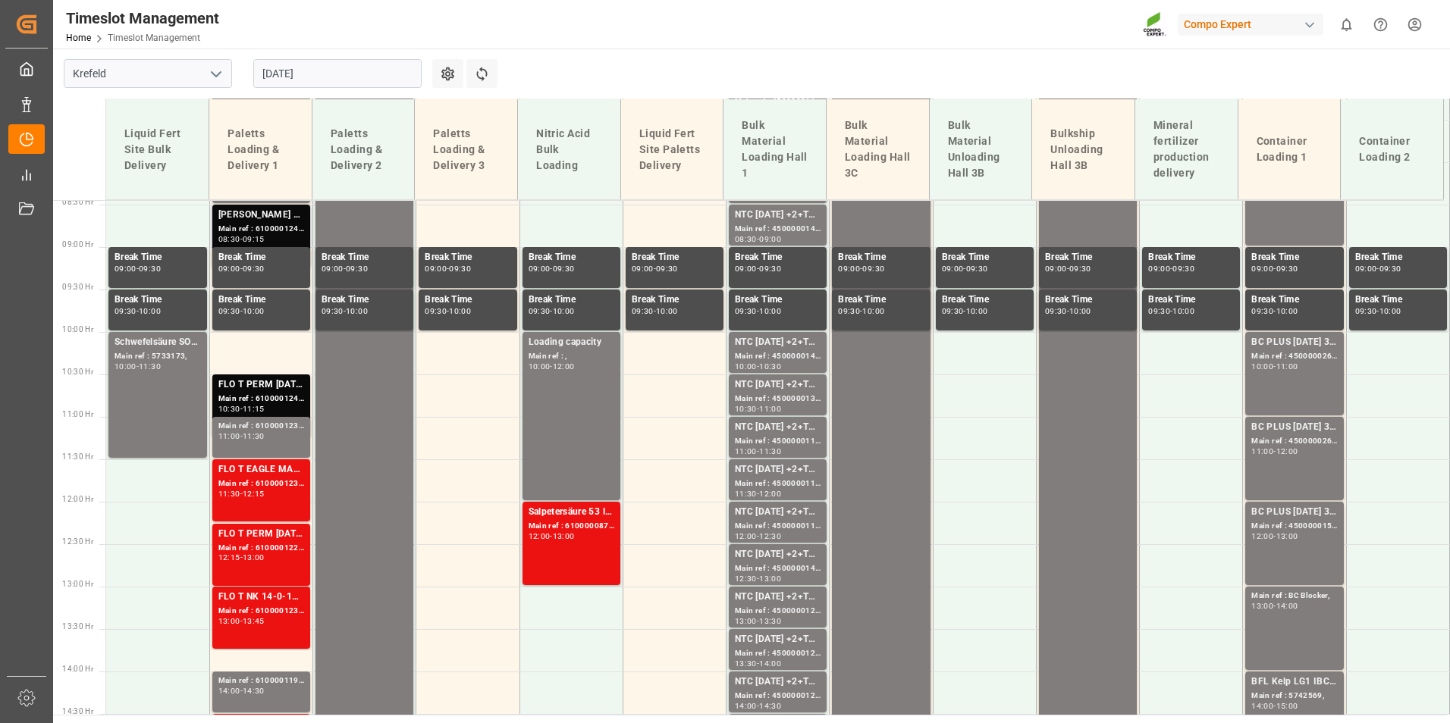
click at [302, 229] on div "Main ref : 6100001248, 2000000525;" at bounding box center [261, 229] width 86 height 13
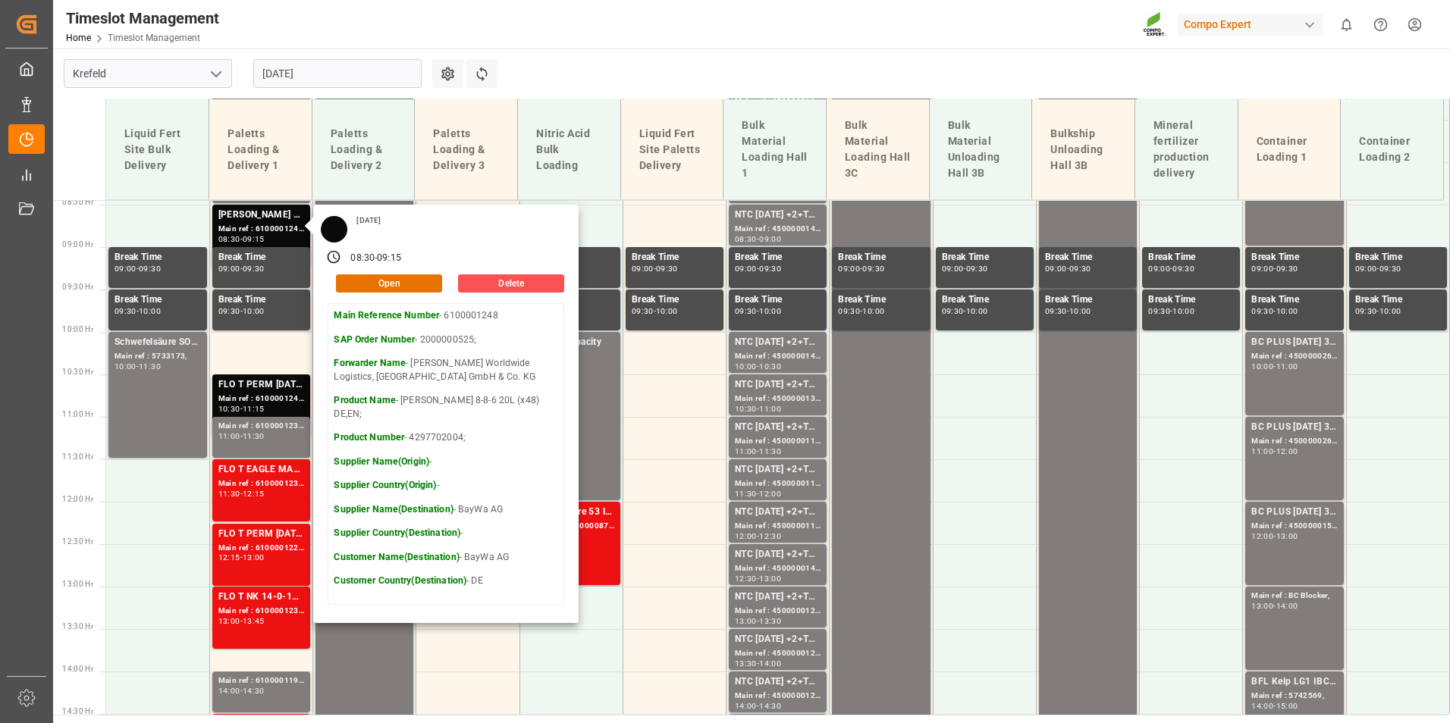
click at [675, 77] on main "Krefeld [DATE] Settings Refresh Time Slots Liquid Fert Site Bulk Delivery Palet…" at bounding box center [749, 382] width 1393 height 666
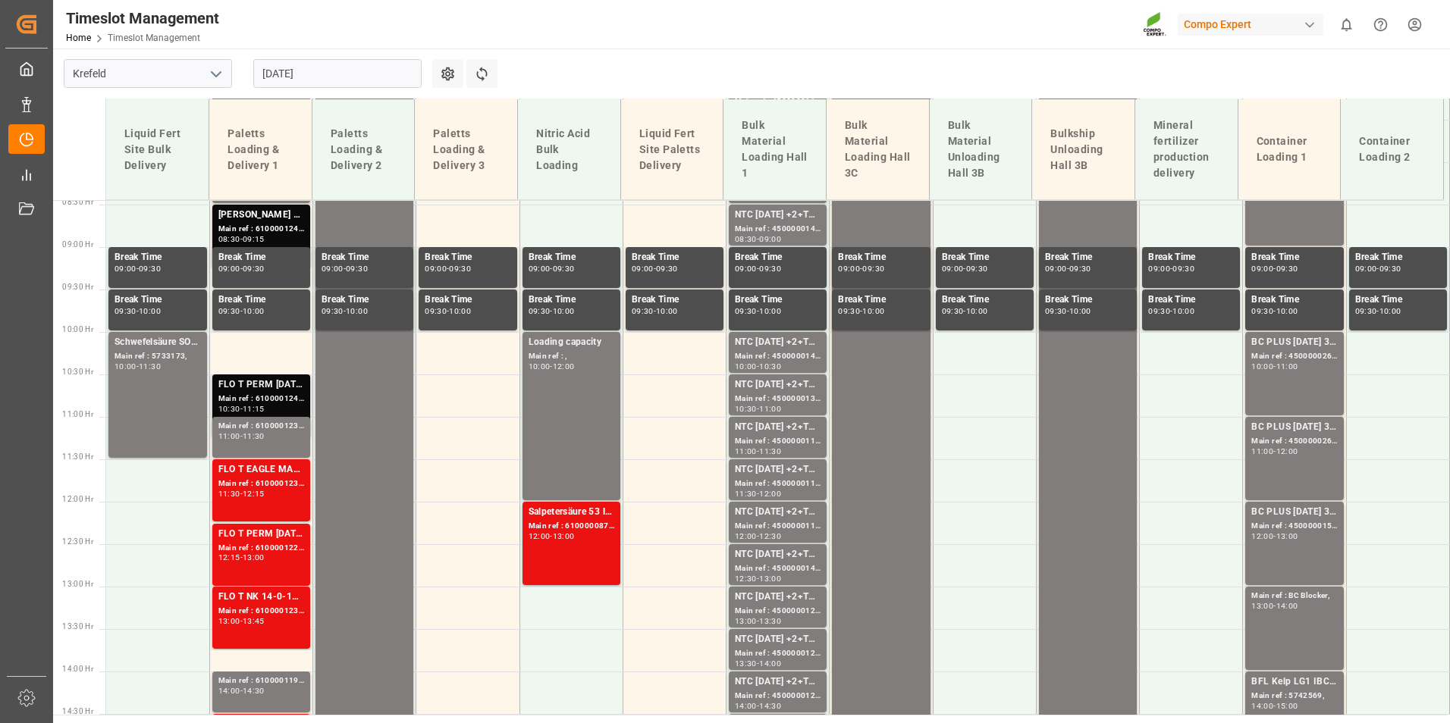
click at [232, 387] on div "FLO T PERM [DATE] 25kg (x40) INT;" at bounding box center [261, 385] width 86 height 15
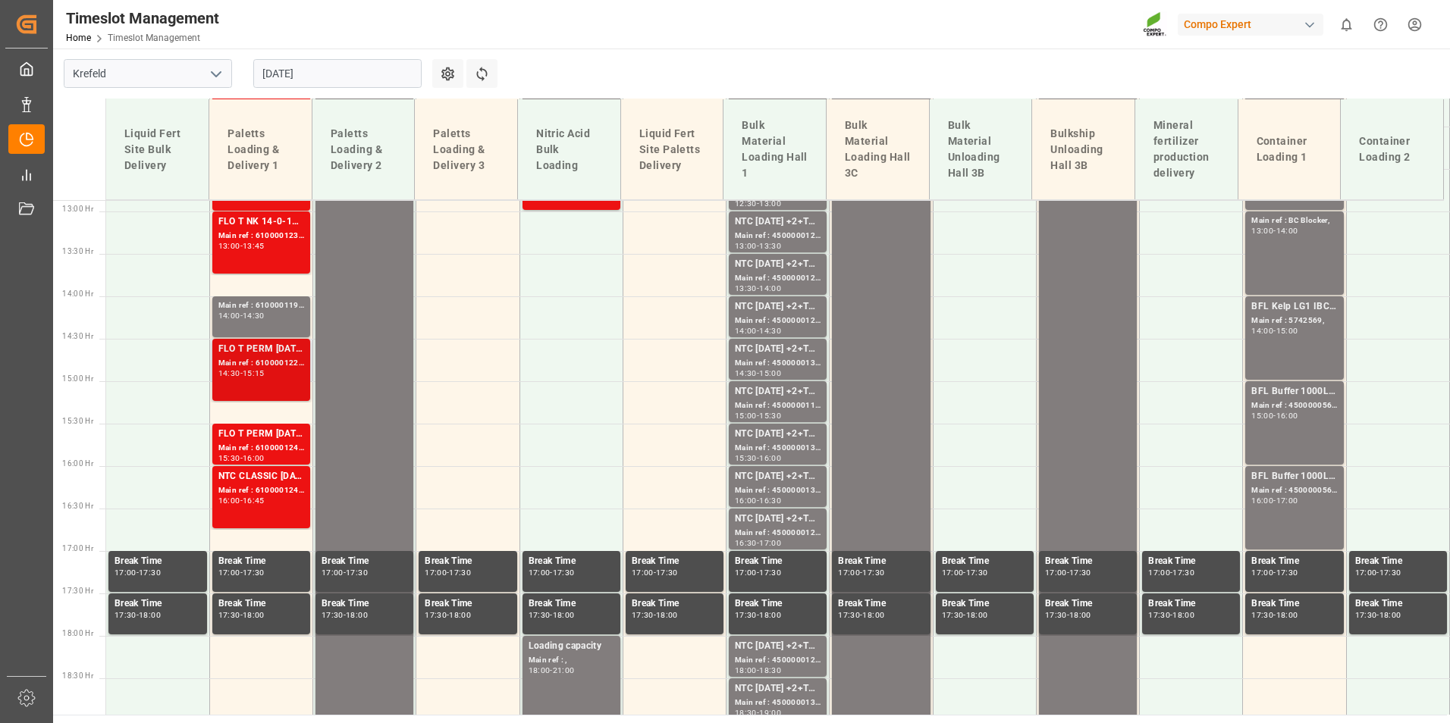
scroll to position [1096, 0]
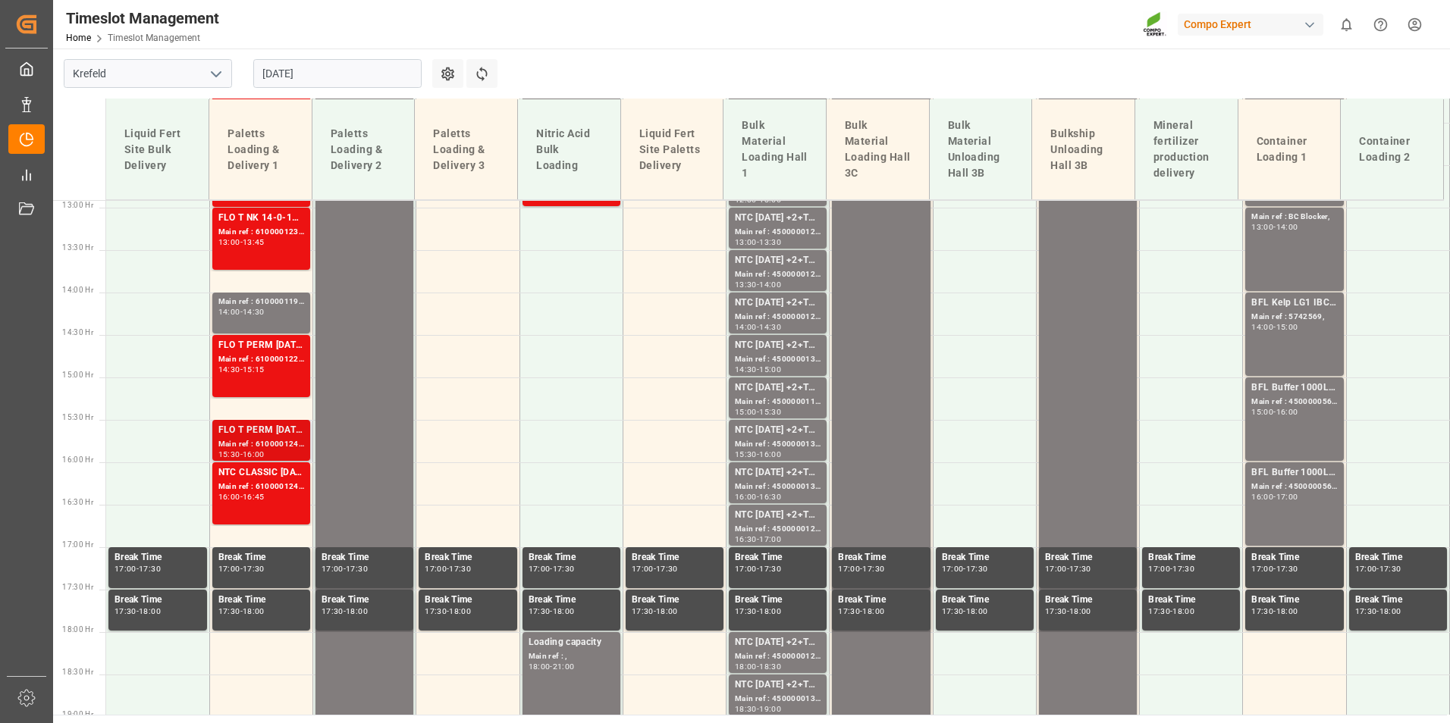
click at [259, 432] on div "FLO T PERM [DATE] 25kg (x40) INT;" at bounding box center [261, 430] width 86 height 15
click at [276, 492] on div "Main ref : 6100001244, 2000000641;" at bounding box center [261, 487] width 86 height 13
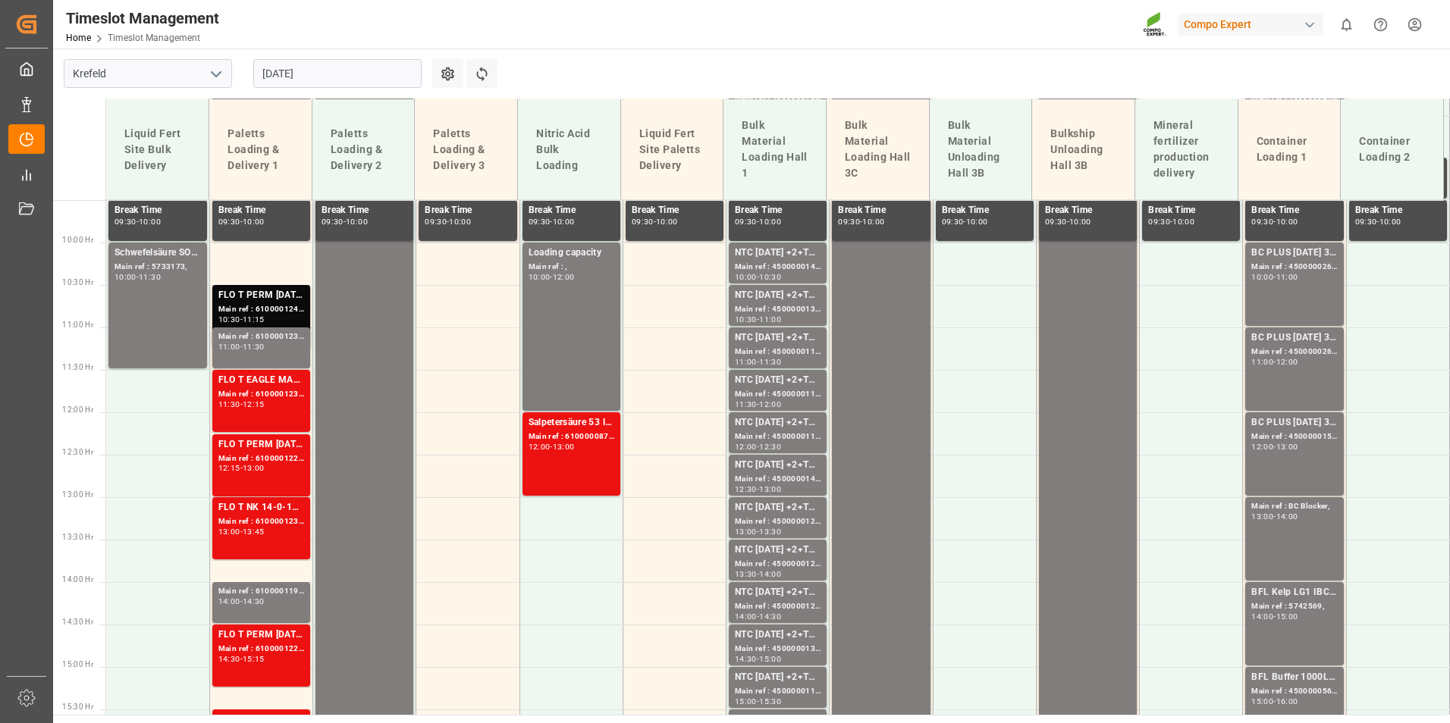
scroll to position [793, 0]
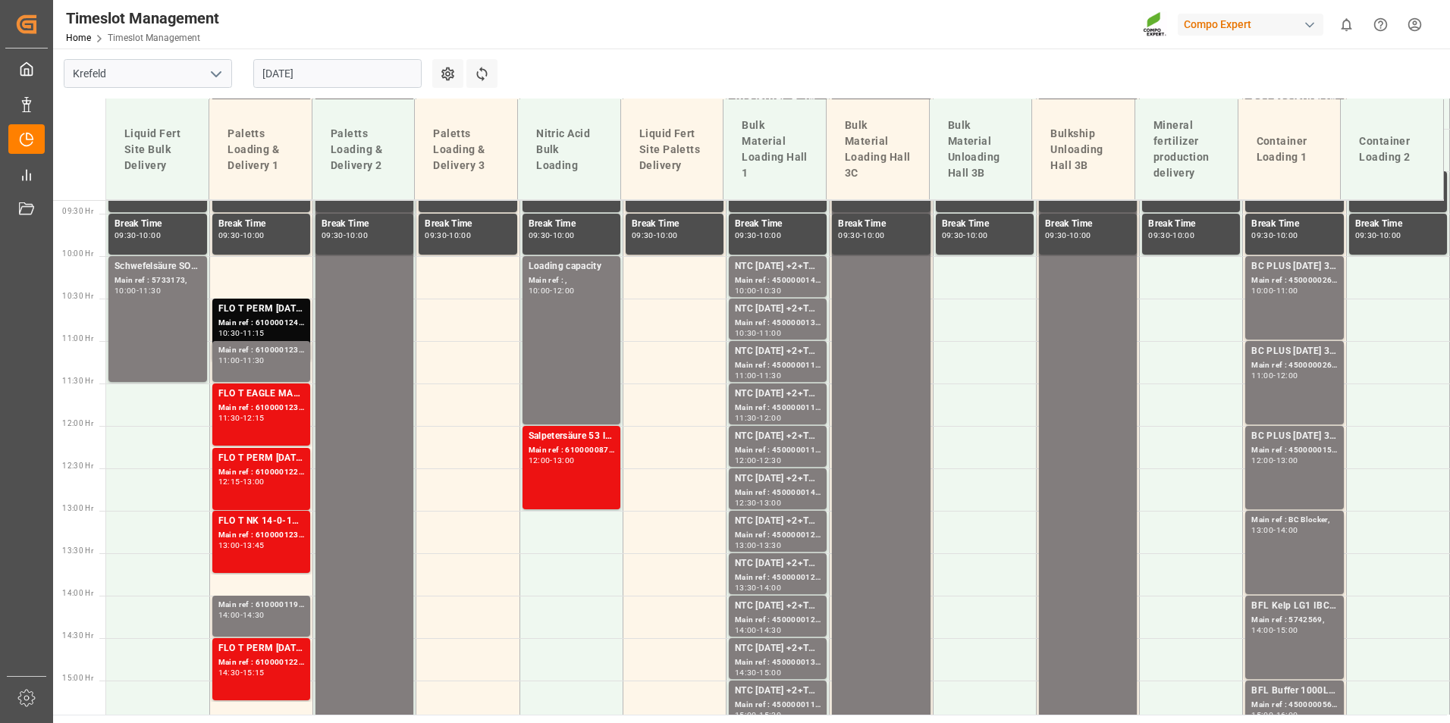
click at [324, 77] on input "[DATE]" at bounding box center [337, 73] width 168 height 29
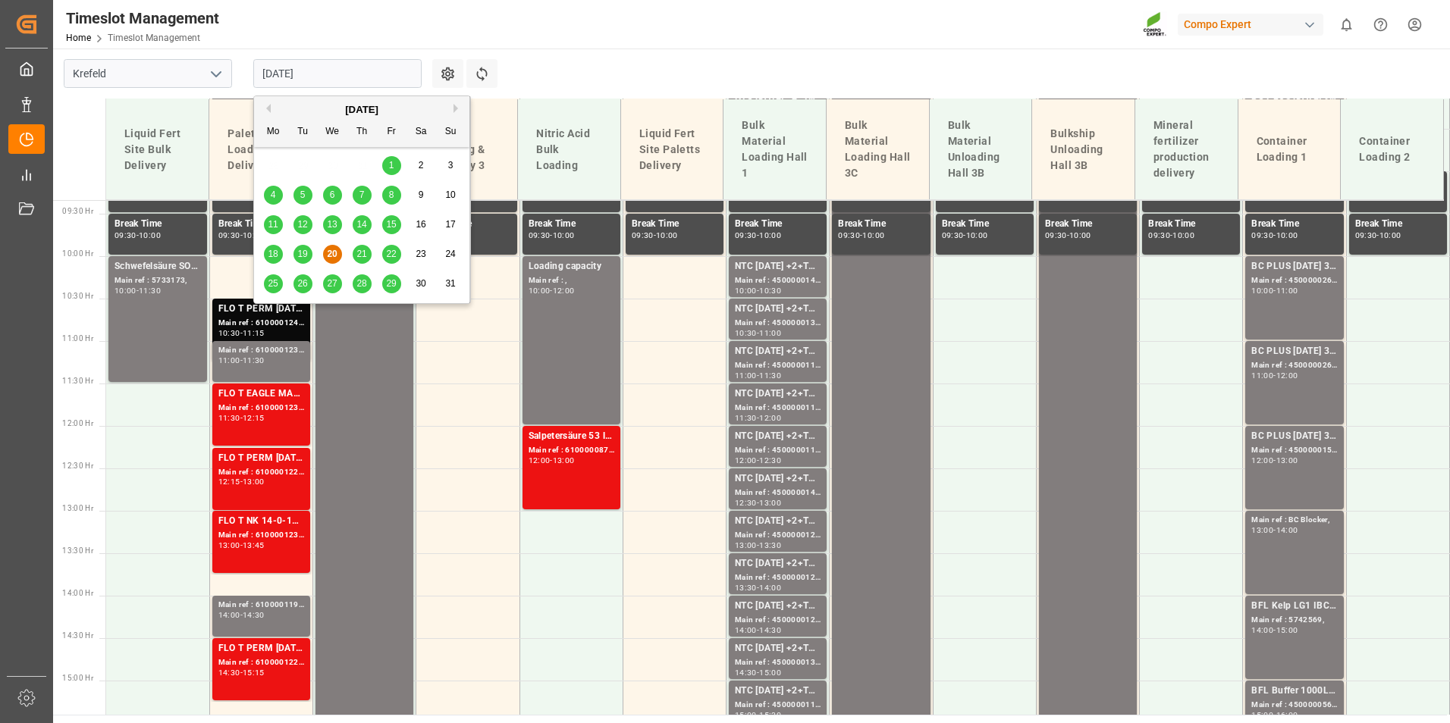
click at [365, 255] on span "21" at bounding box center [361, 254] width 10 height 11
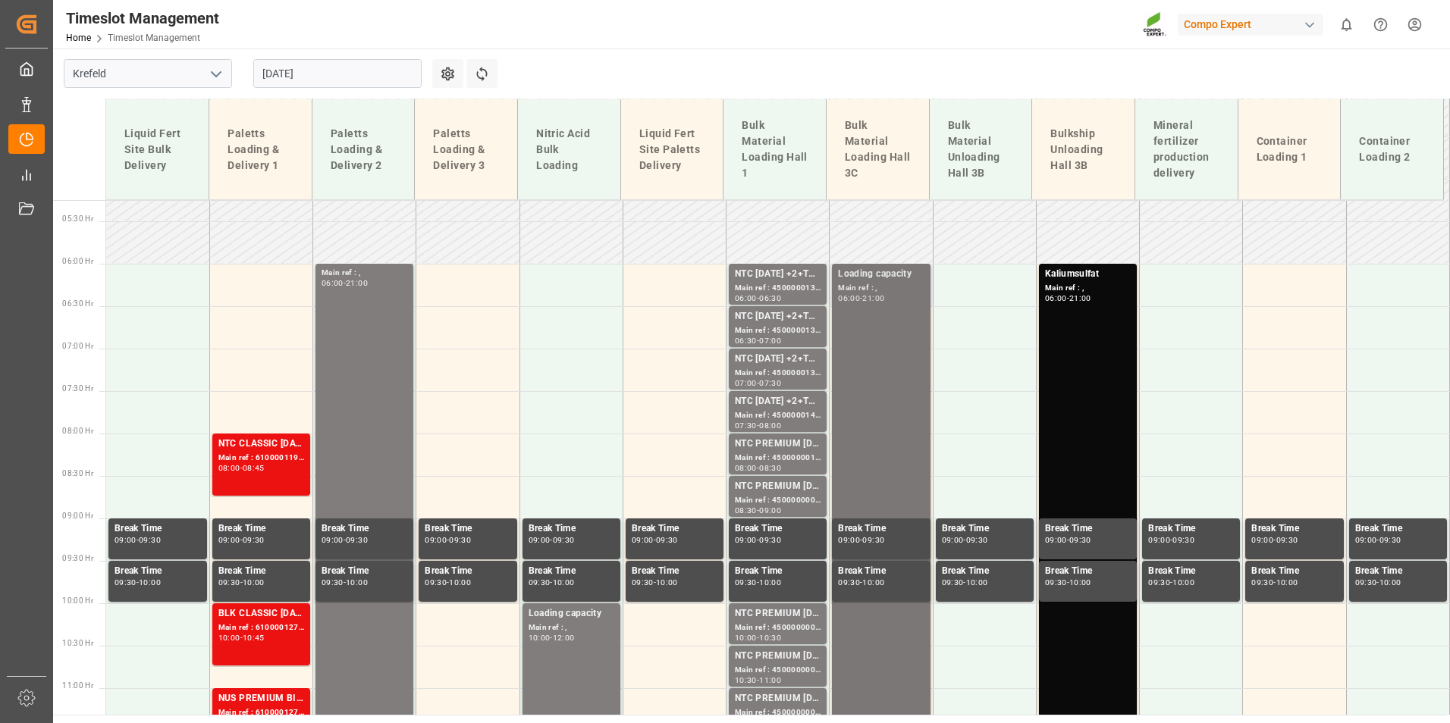
scroll to position [414, 0]
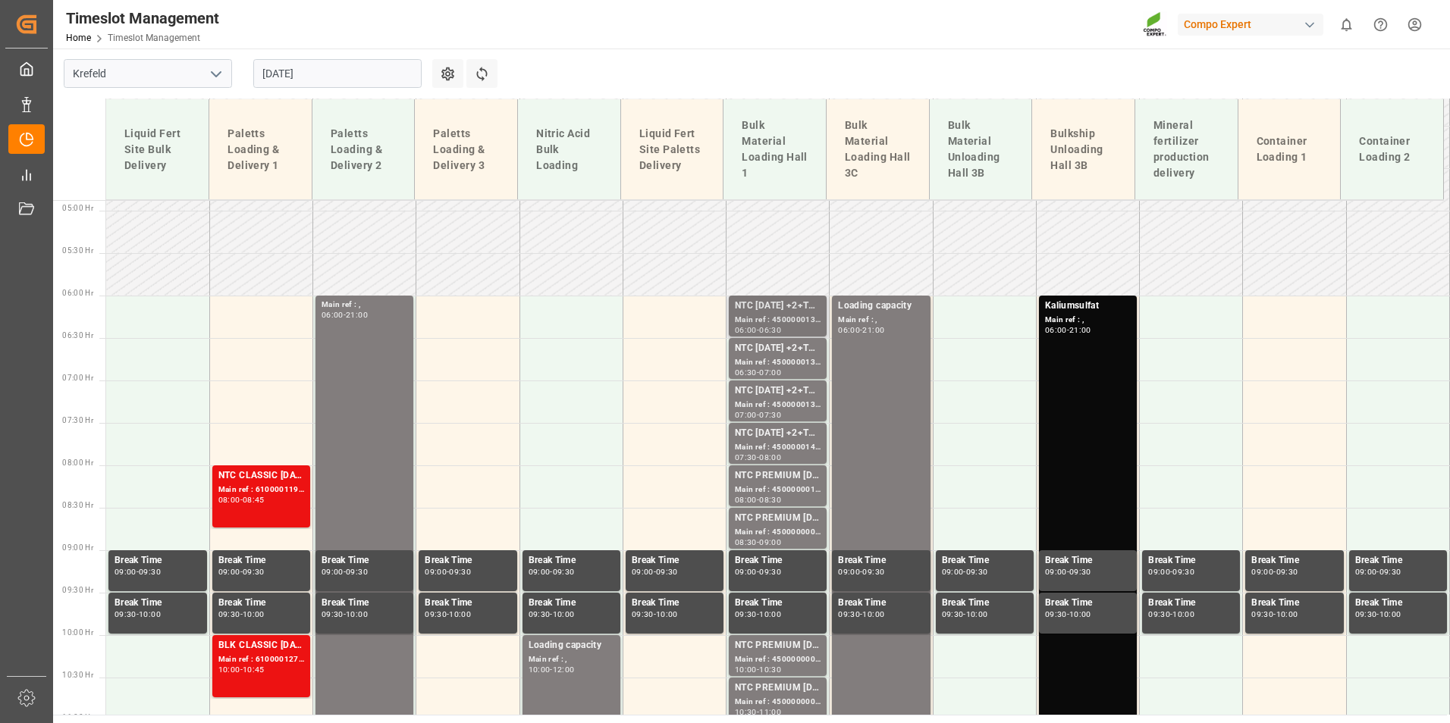
click at [788, 321] on div "Main ref : 4500000135, 2000000058;" at bounding box center [778, 320] width 86 height 13
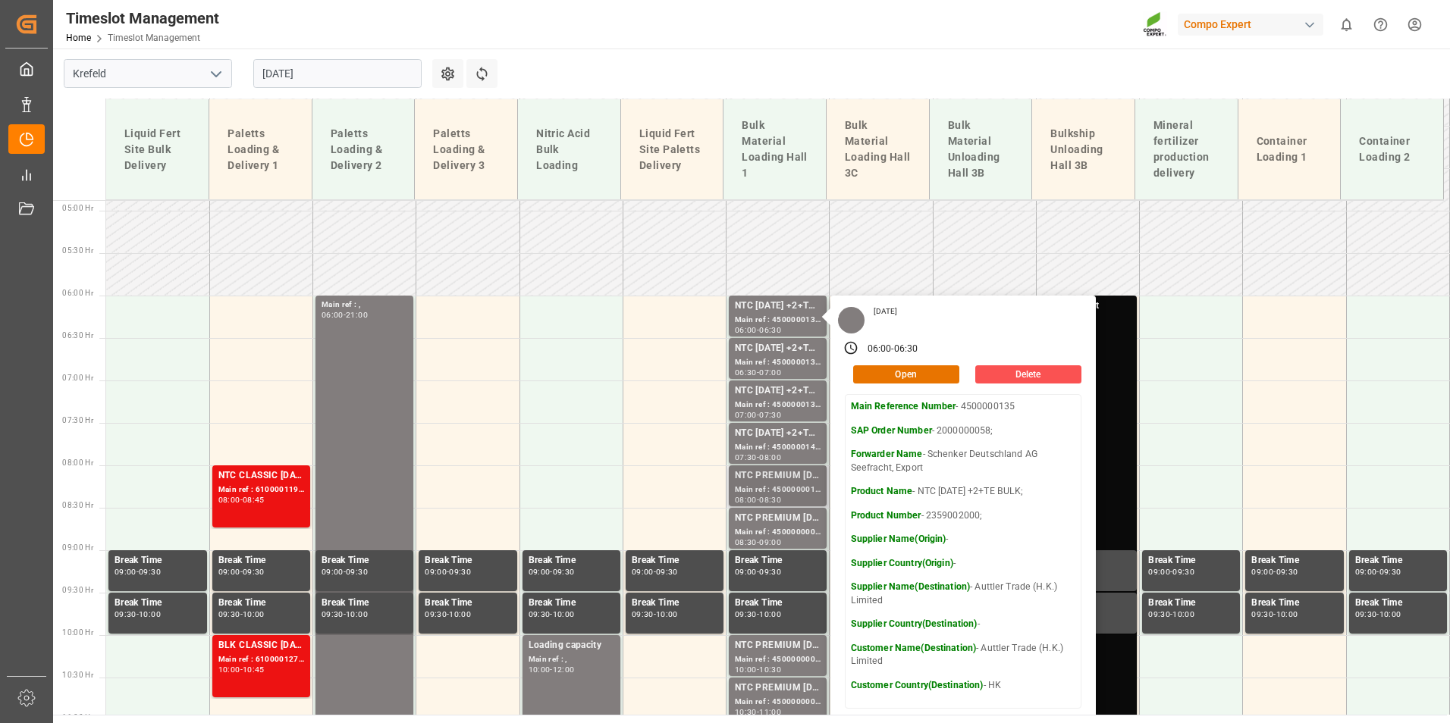
scroll to position [490, 0]
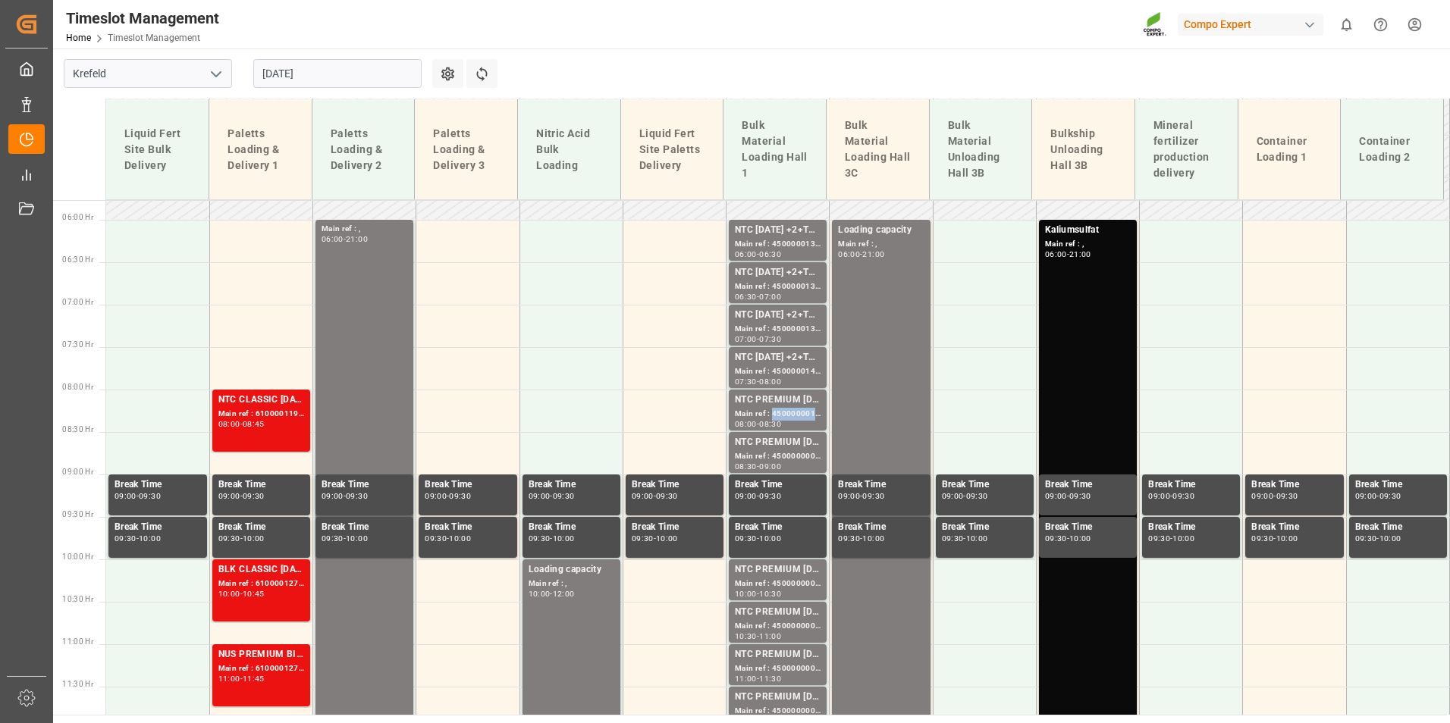
click at [789, 411] on div "Main ref : 4500000012, 2000000014;" at bounding box center [778, 414] width 86 height 13
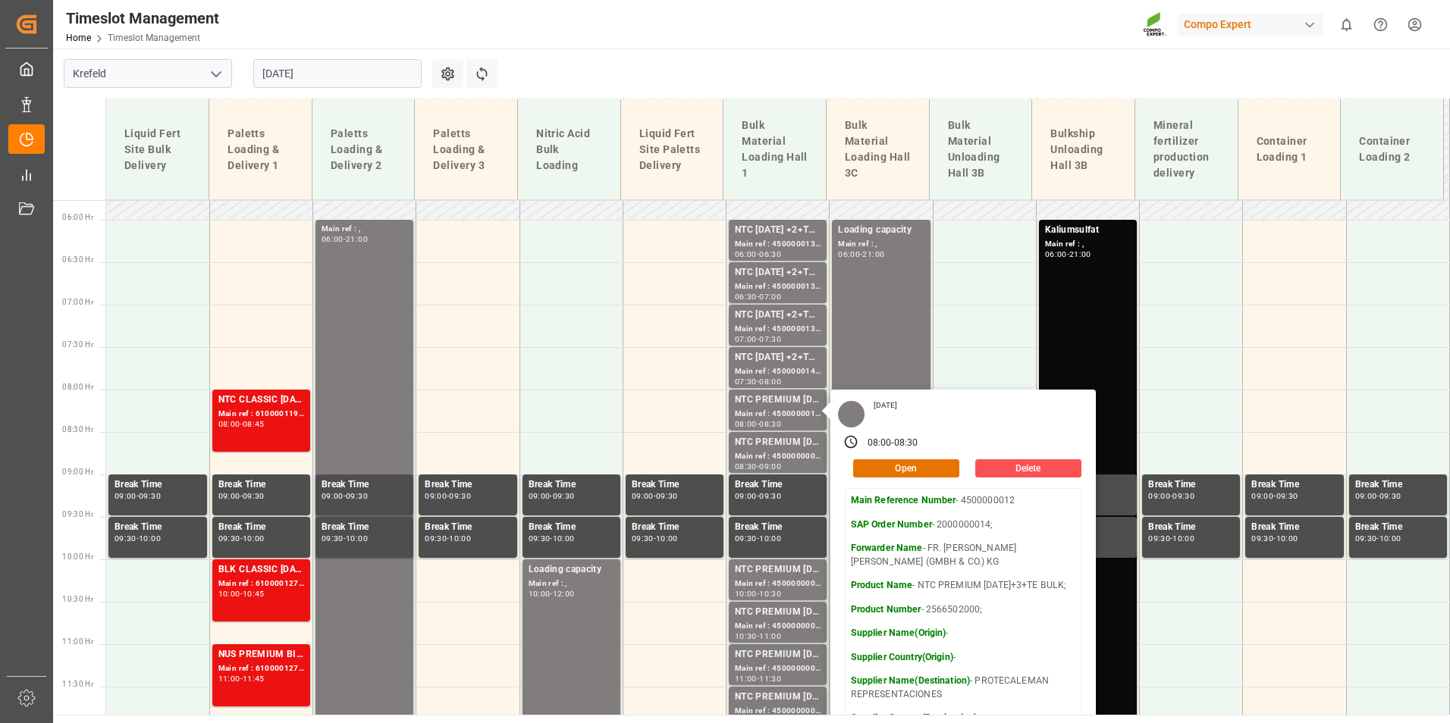
click at [353, 83] on input "[DATE]" at bounding box center [337, 73] width 168 height 29
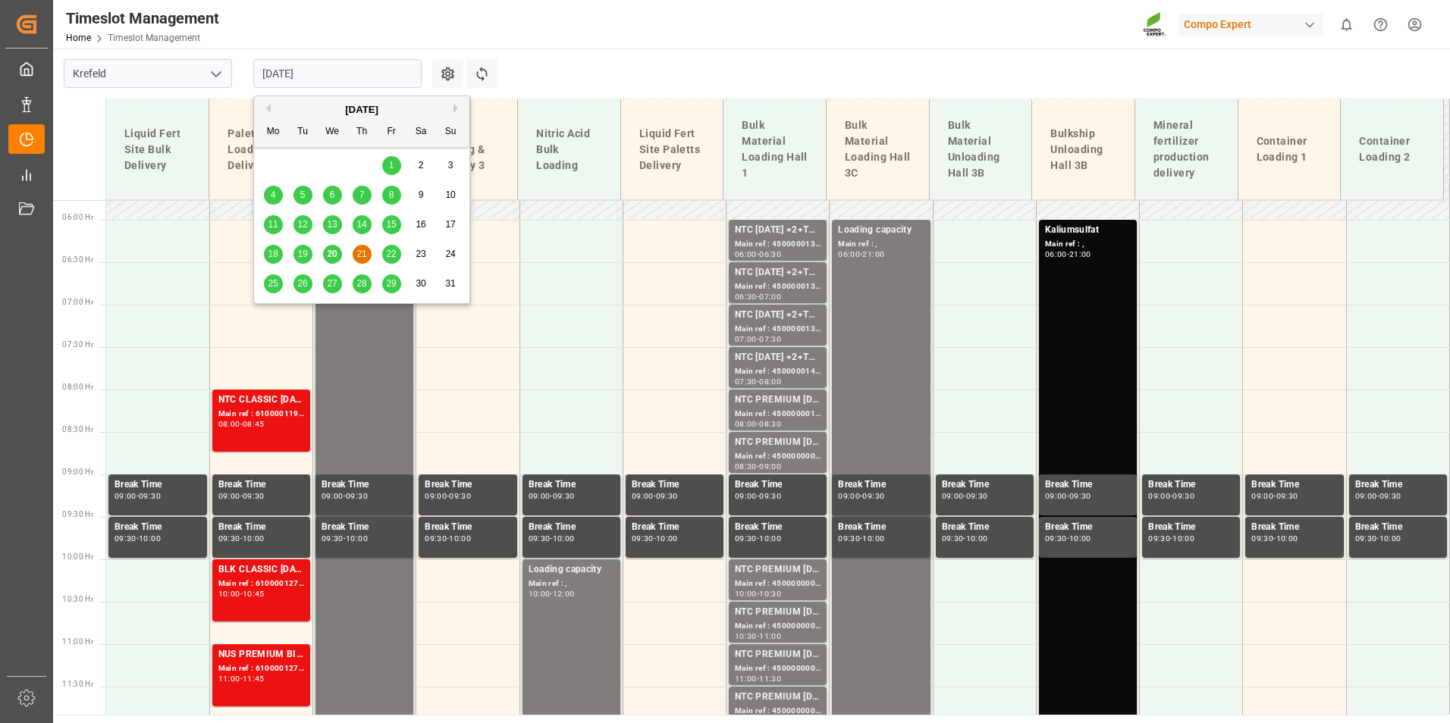
click at [367, 258] on div "21" at bounding box center [362, 255] width 19 height 18
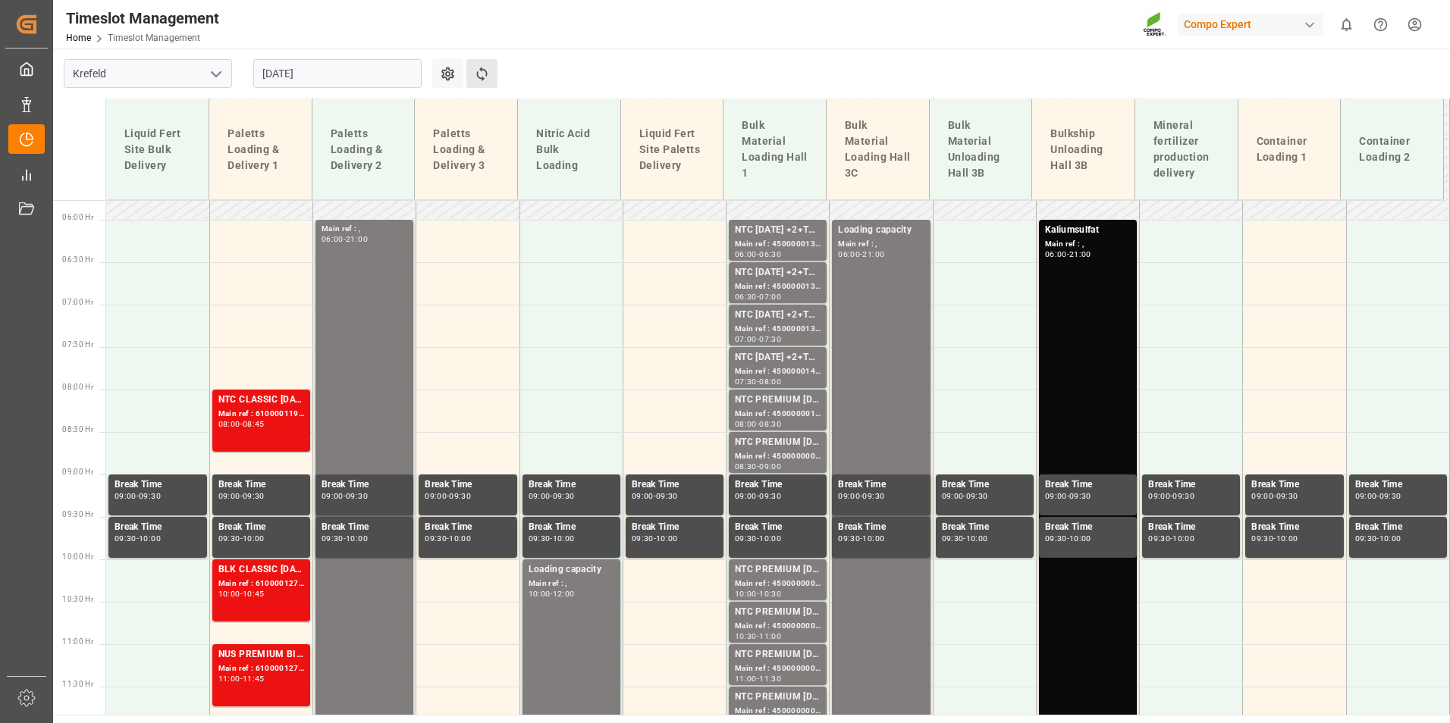
click at [483, 62] on button "Refresh Time Slots" at bounding box center [481, 73] width 31 height 29
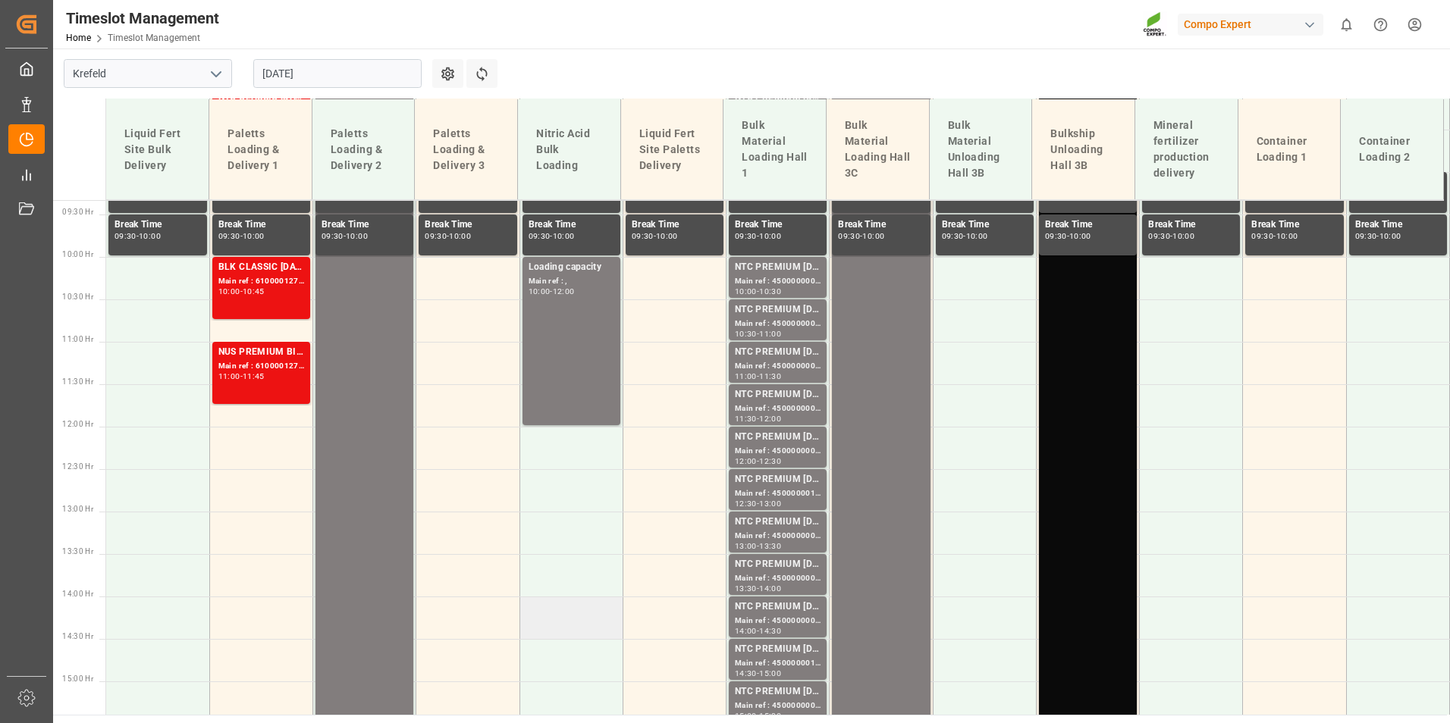
scroll to position [793, 0]
click at [150, 450] on td at bounding box center [157, 447] width 103 height 42
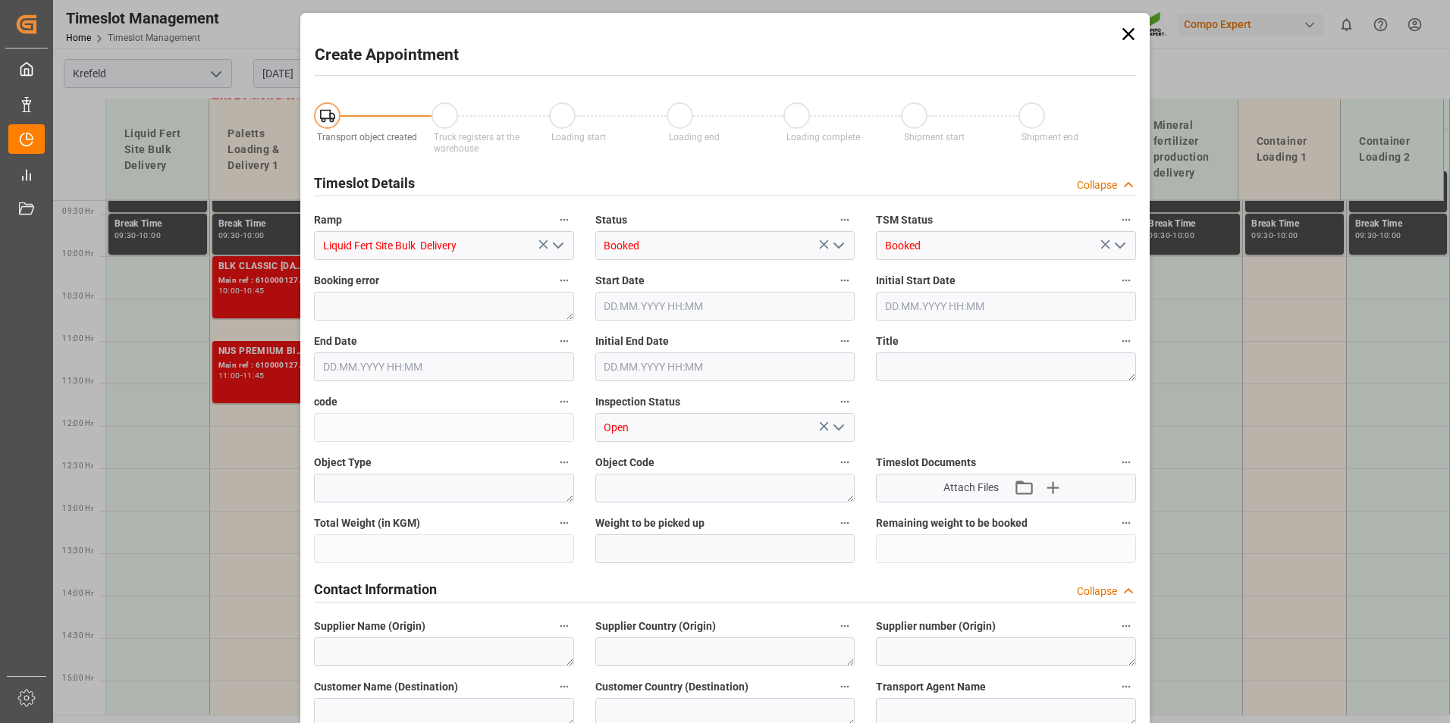
type input "[DATE] 12:00"
type input "[DATE] 12:30"
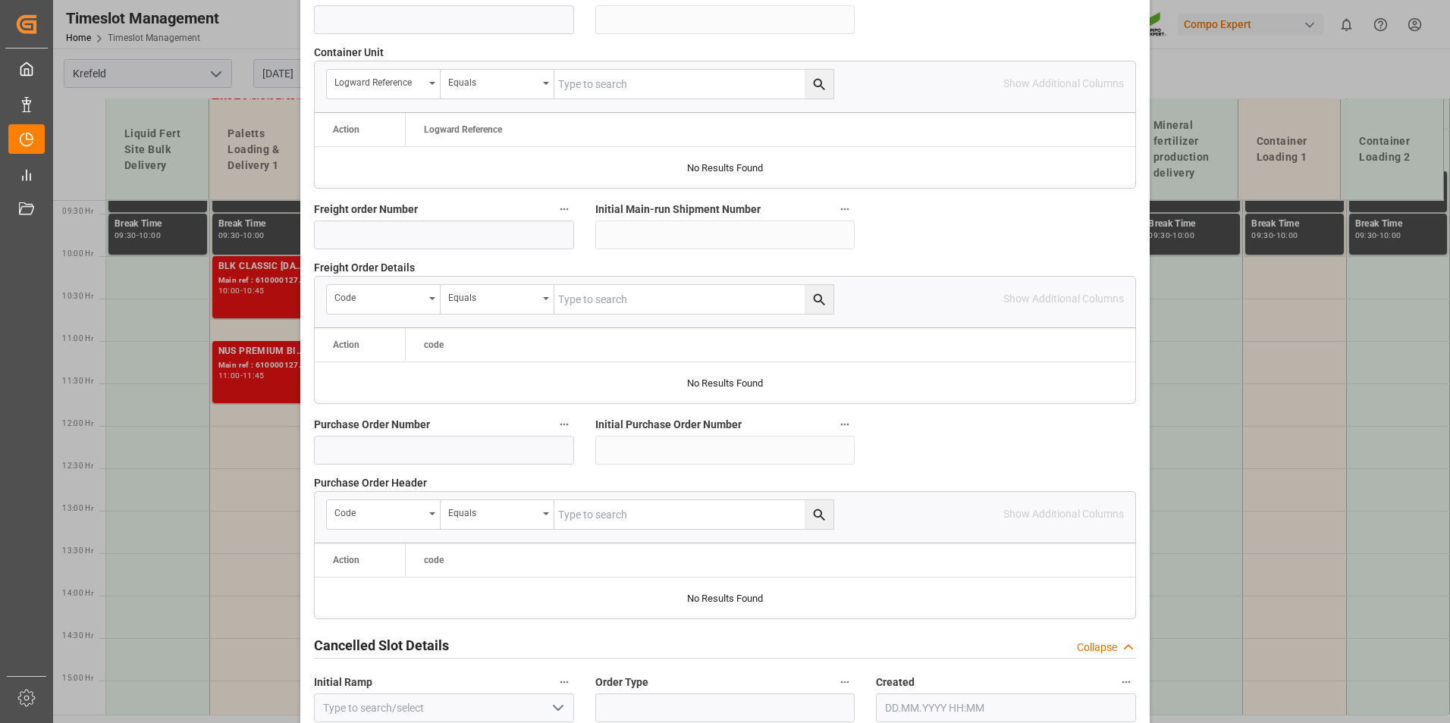
scroll to position [1305, 0]
click at [403, 459] on input at bounding box center [444, 451] width 260 height 29
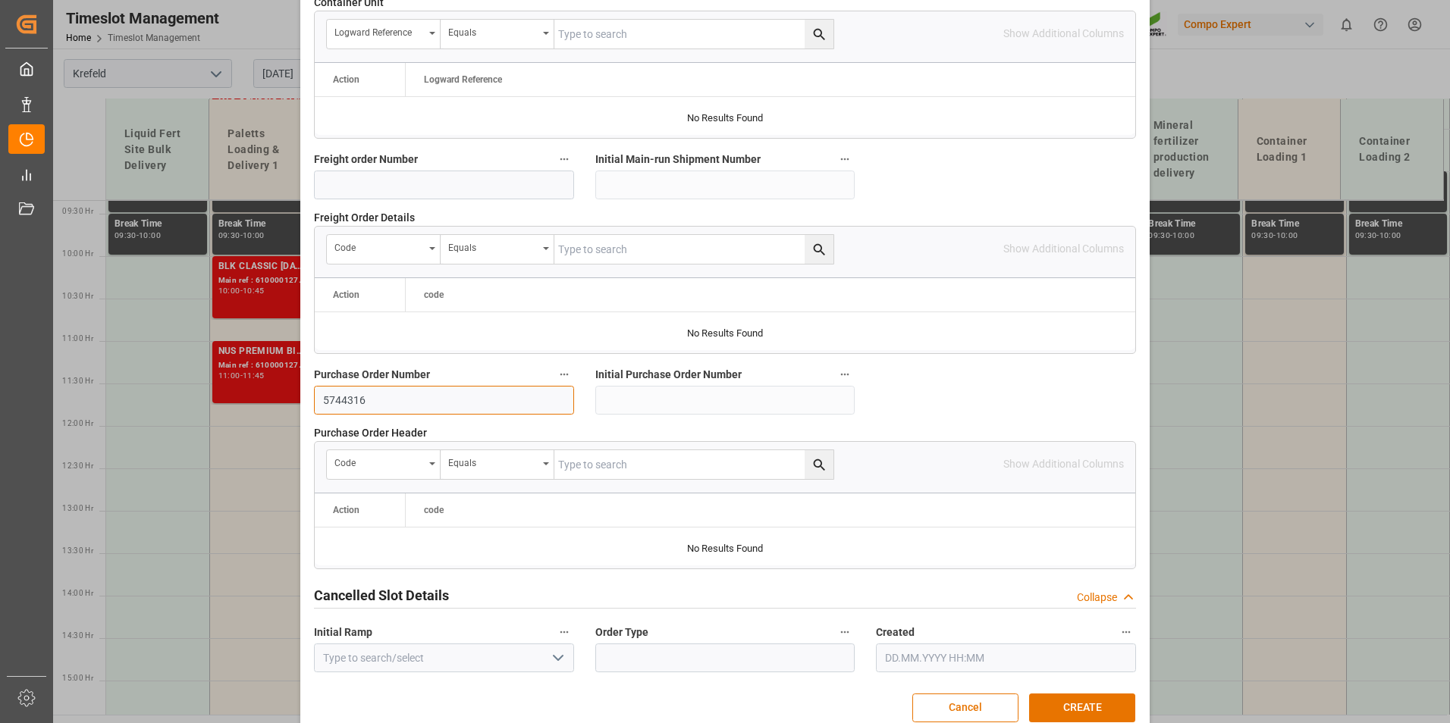
scroll to position [1381, 0]
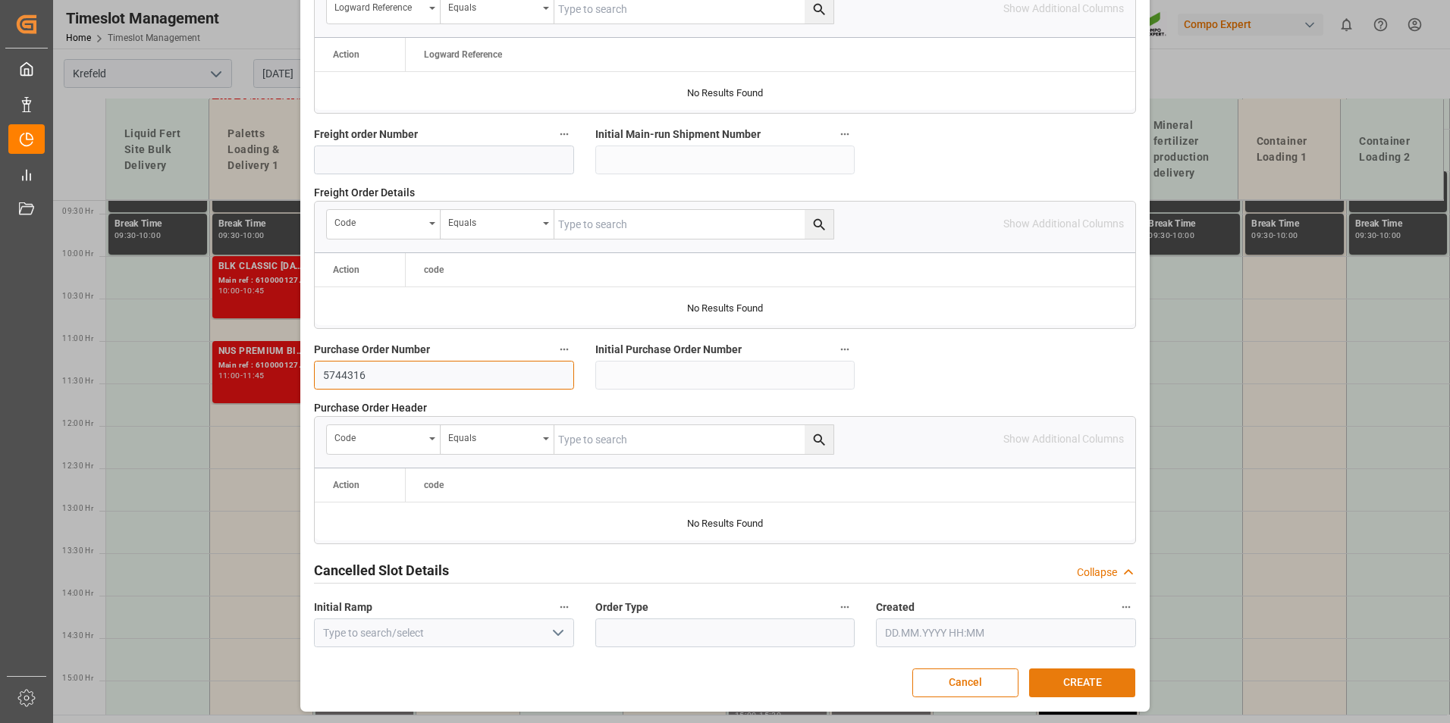
type input "5744316"
click at [1081, 685] on button "CREATE" at bounding box center [1082, 683] width 106 height 29
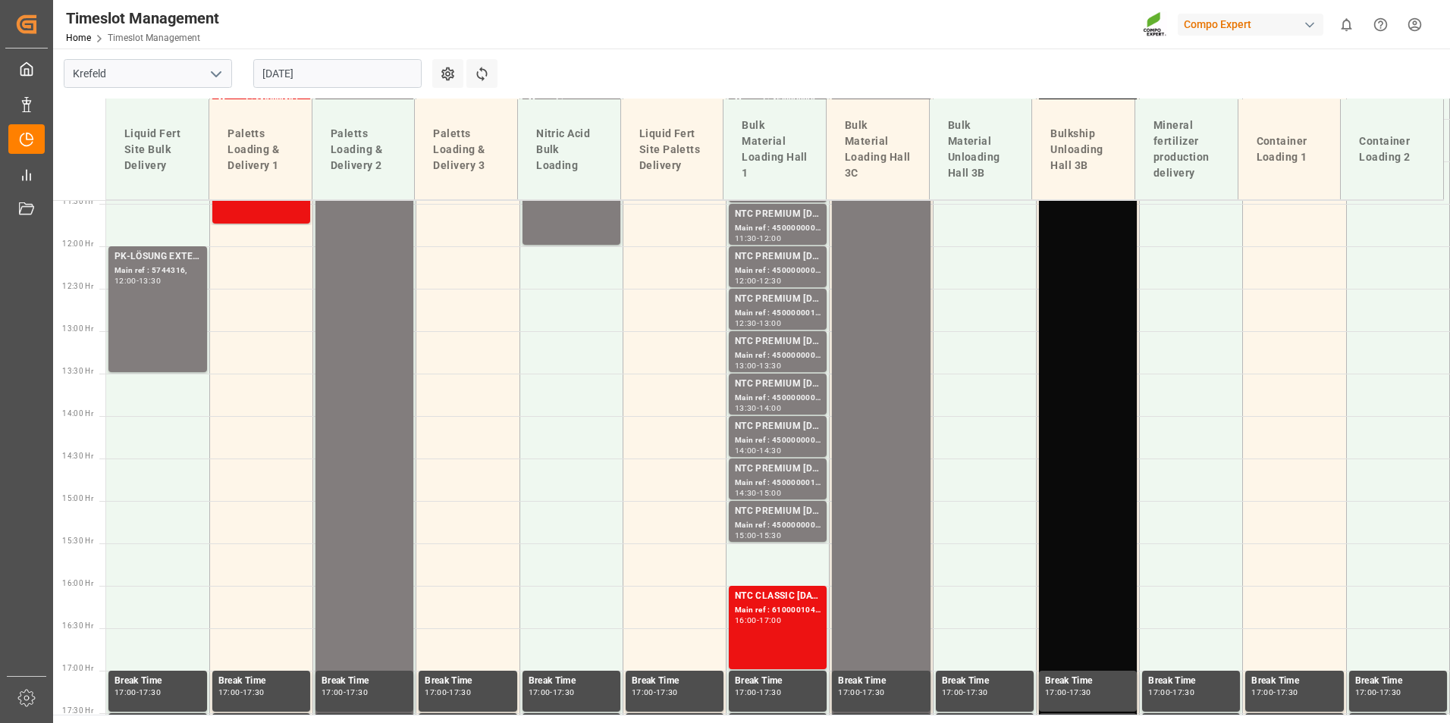
scroll to position [972, 0]
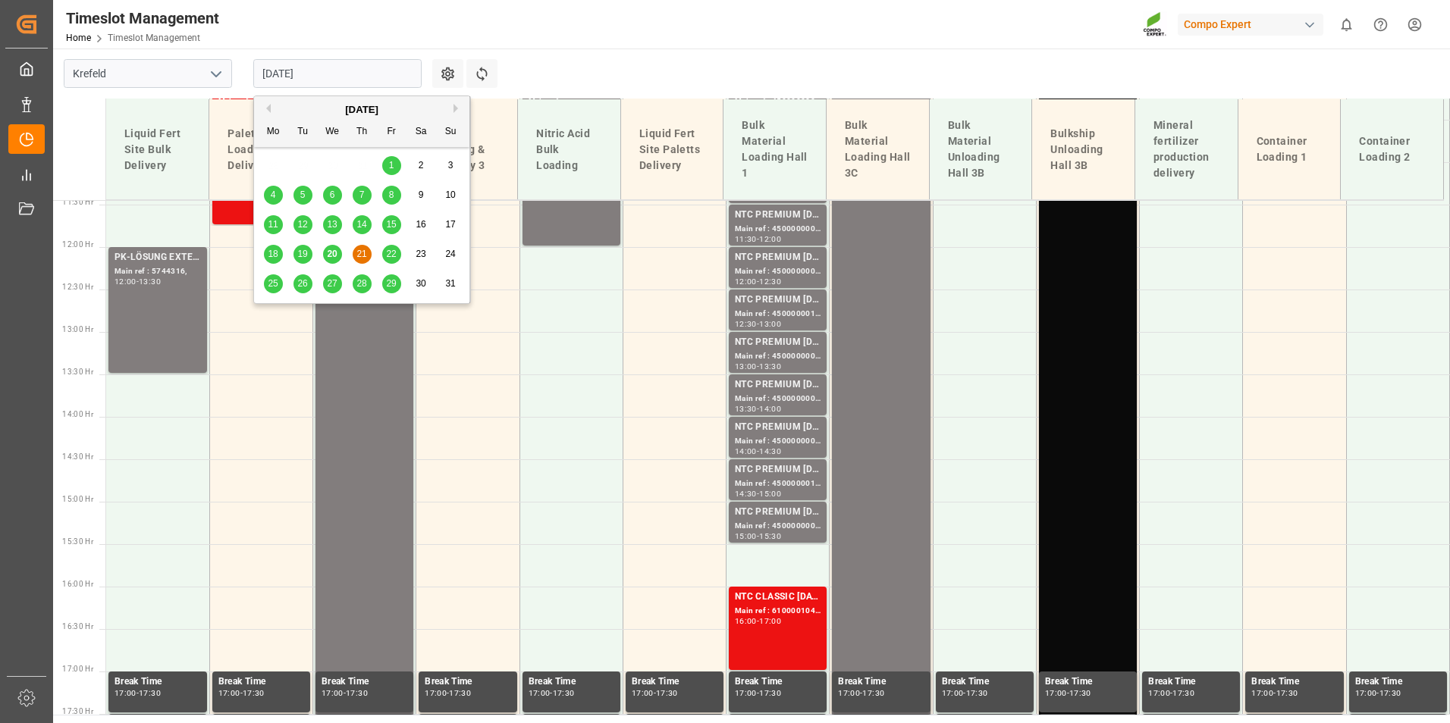
click at [362, 72] on input "[DATE]" at bounding box center [337, 73] width 168 height 29
click at [395, 257] on span "22" at bounding box center [391, 254] width 10 height 11
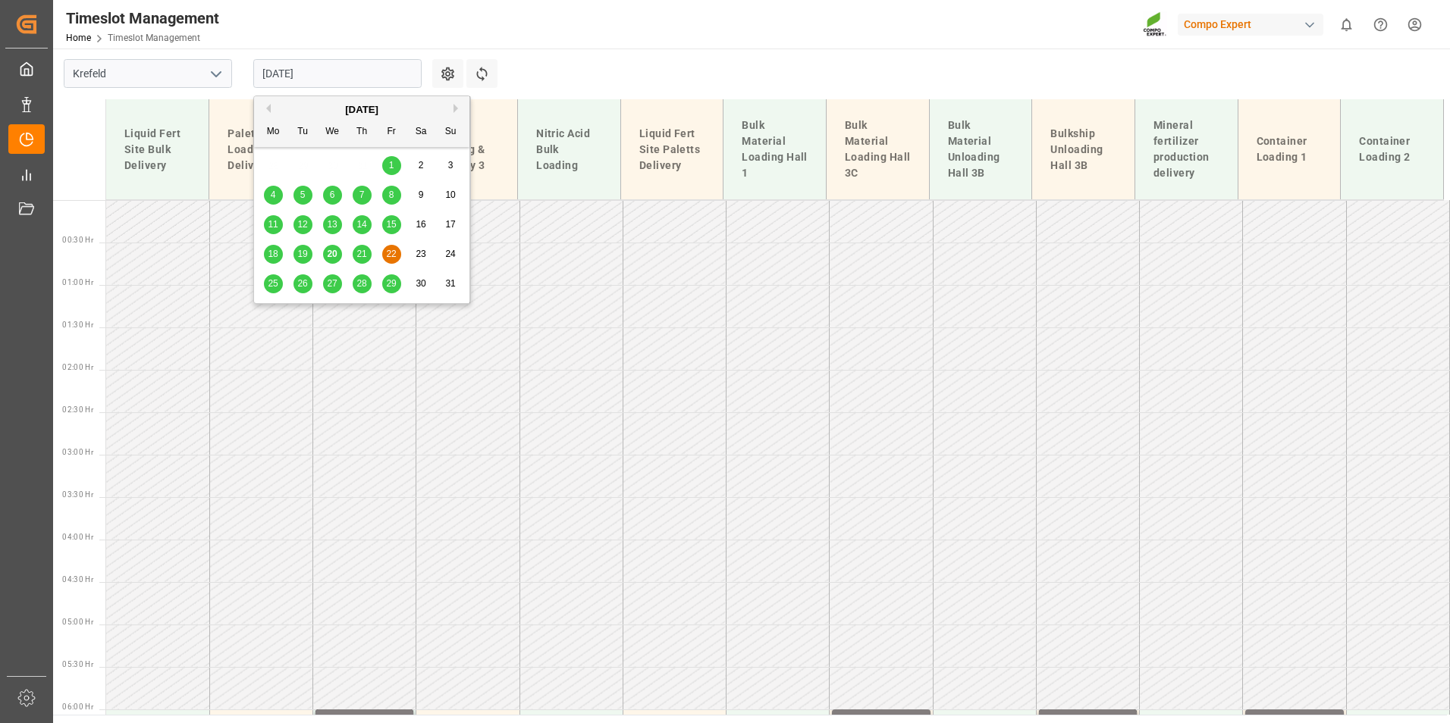
click at [346, 77] on input "[DATE]" at bounding box center [337, 73] width 168 height 29
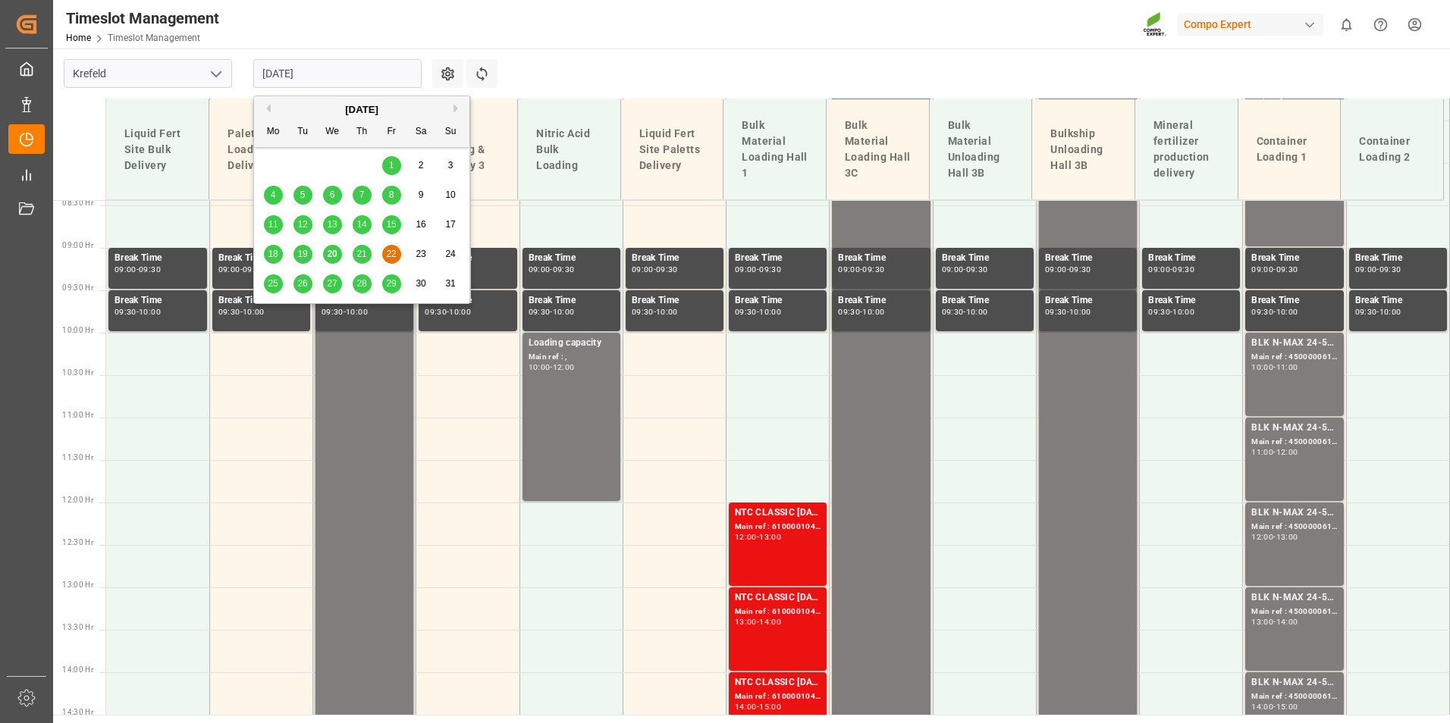
scroll to position [717, 0]
click at [276, 290] on div "25" at bounding box center [273, 284] width 19 height 18
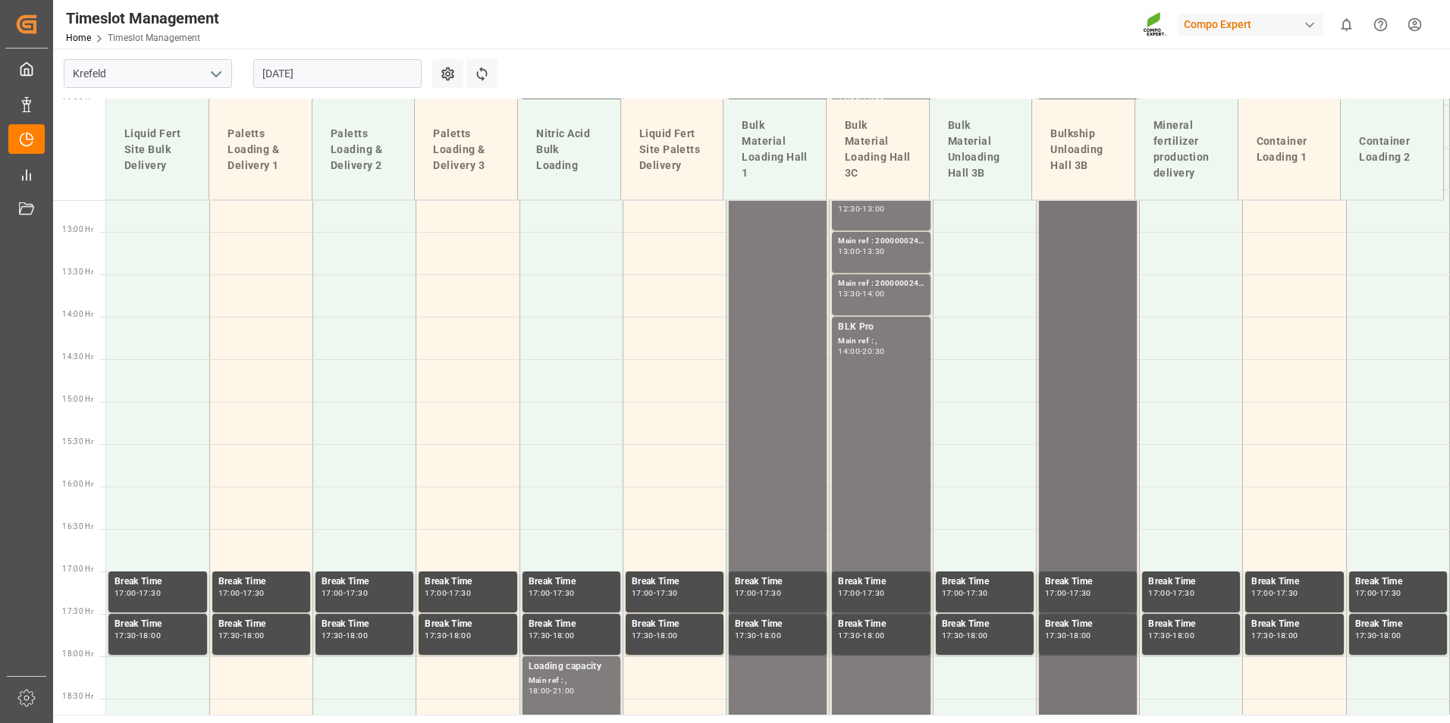
scroll to position [641, 0]
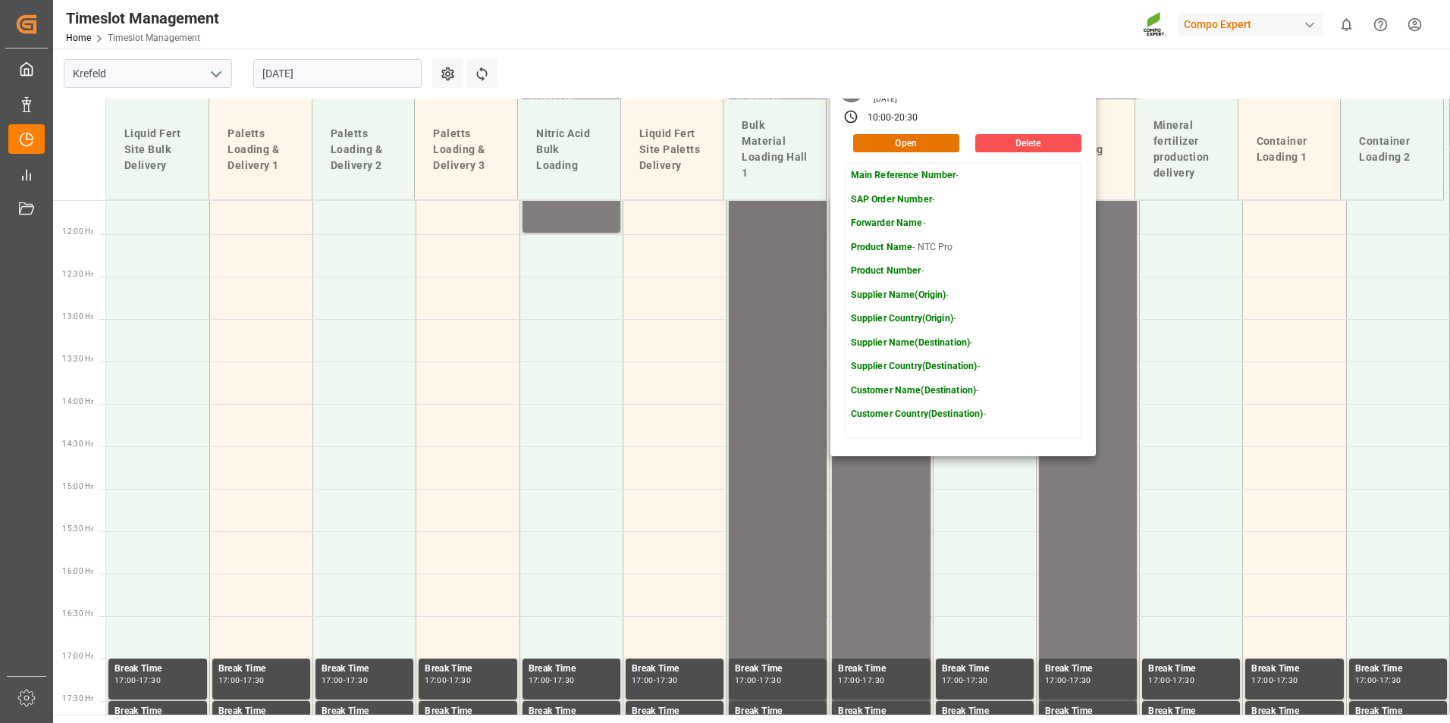
scroll to position [793, 0]
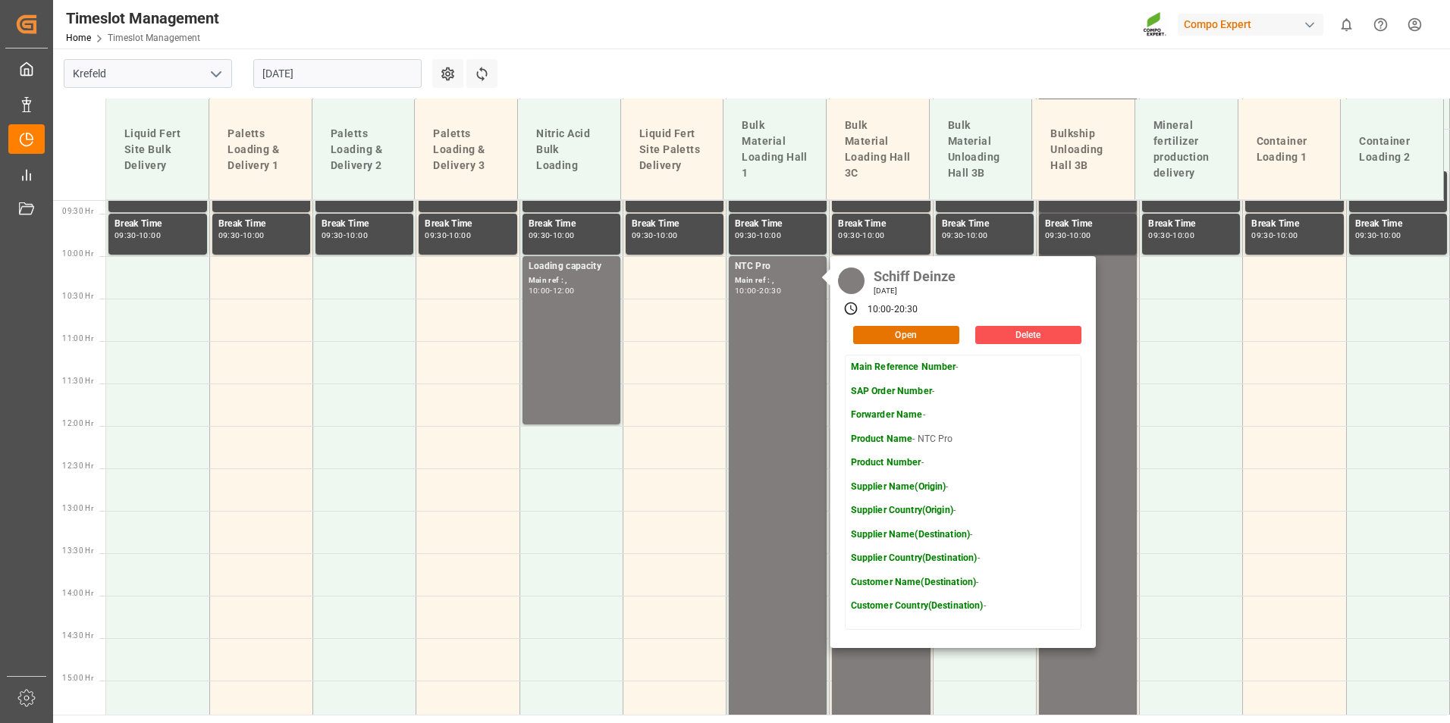
click at [326, 70] on input "[DATE]" at bounding box center [337, 73] width 168 height 29
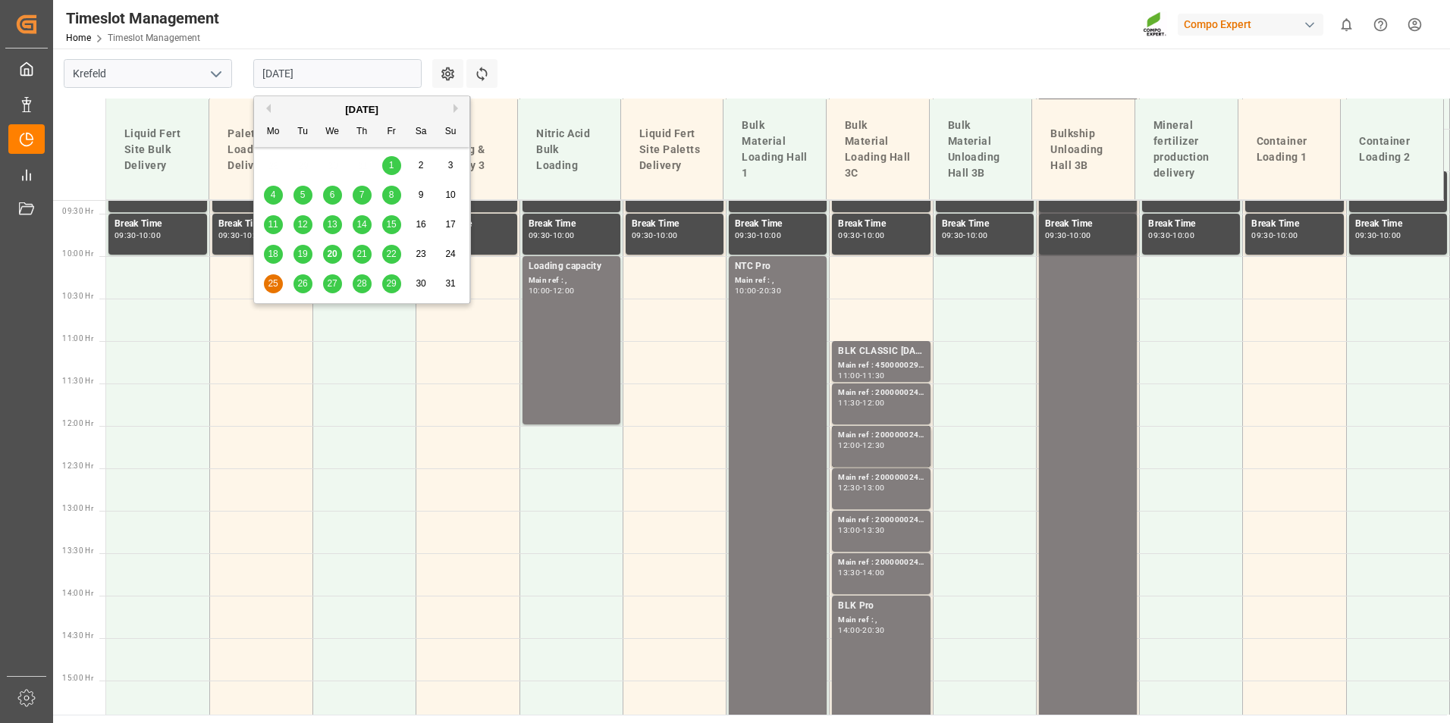
click at [309, 284] on div "26" at bounding box center [302, 284] width 19 height 18
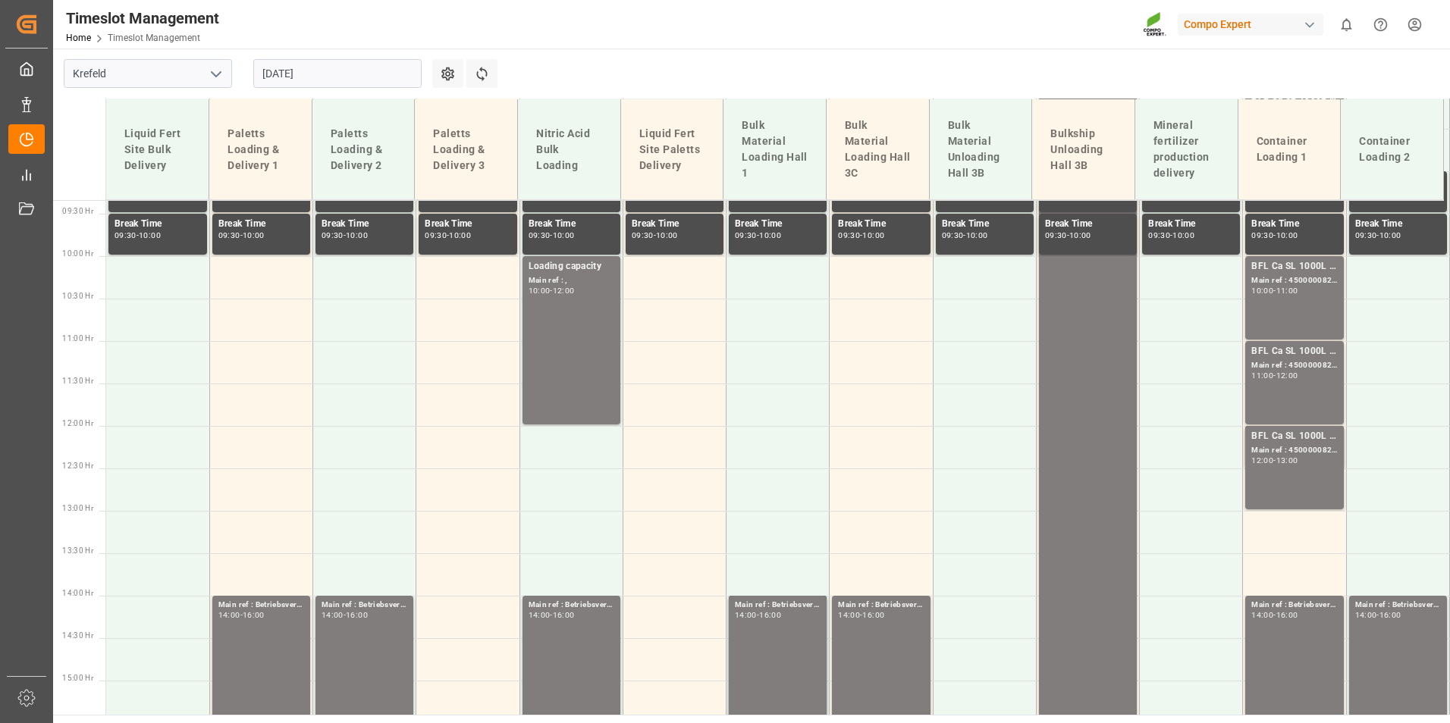
scroll to position [414, 0]
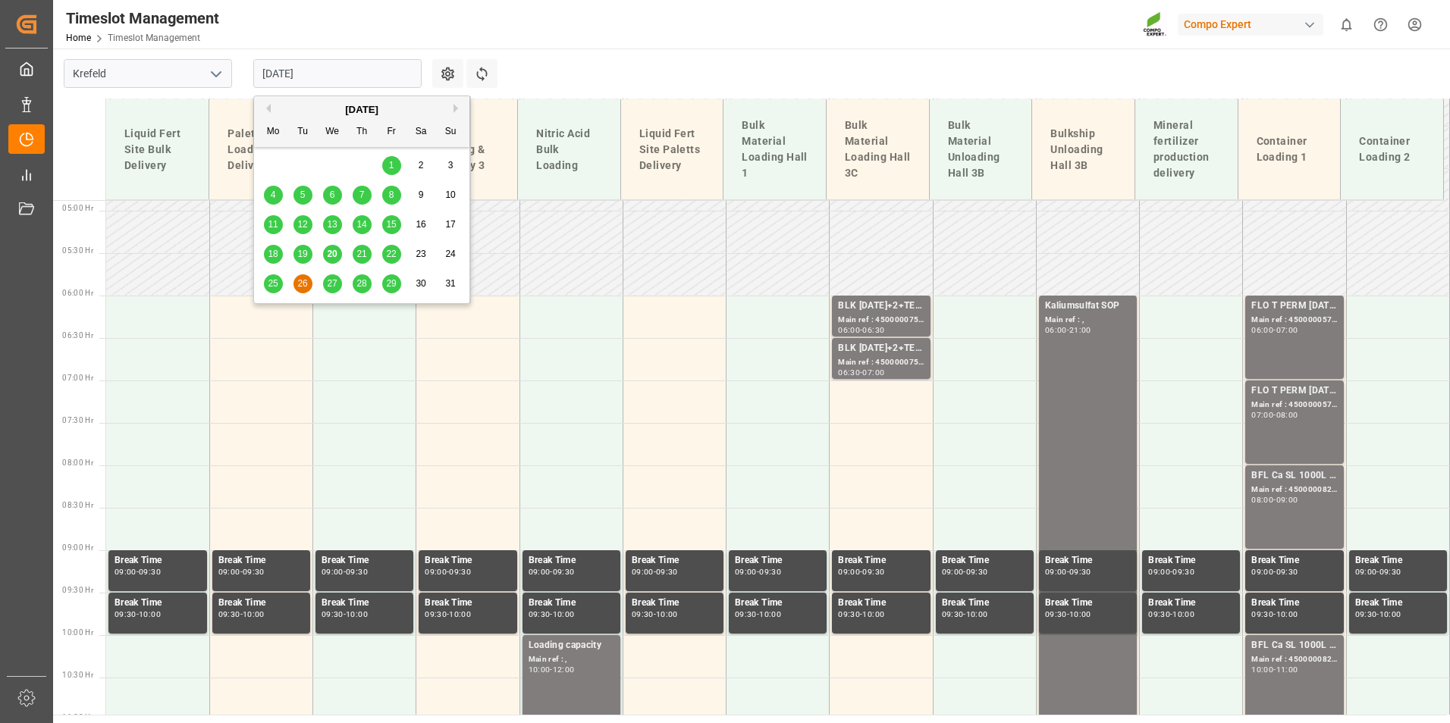
click at [322, 77] on input "[DATE]" at bounding box center [337, 73] width 168 height 29
click at [273, 284] on span "25" at bounding box center [273, 283] width 10 height 11
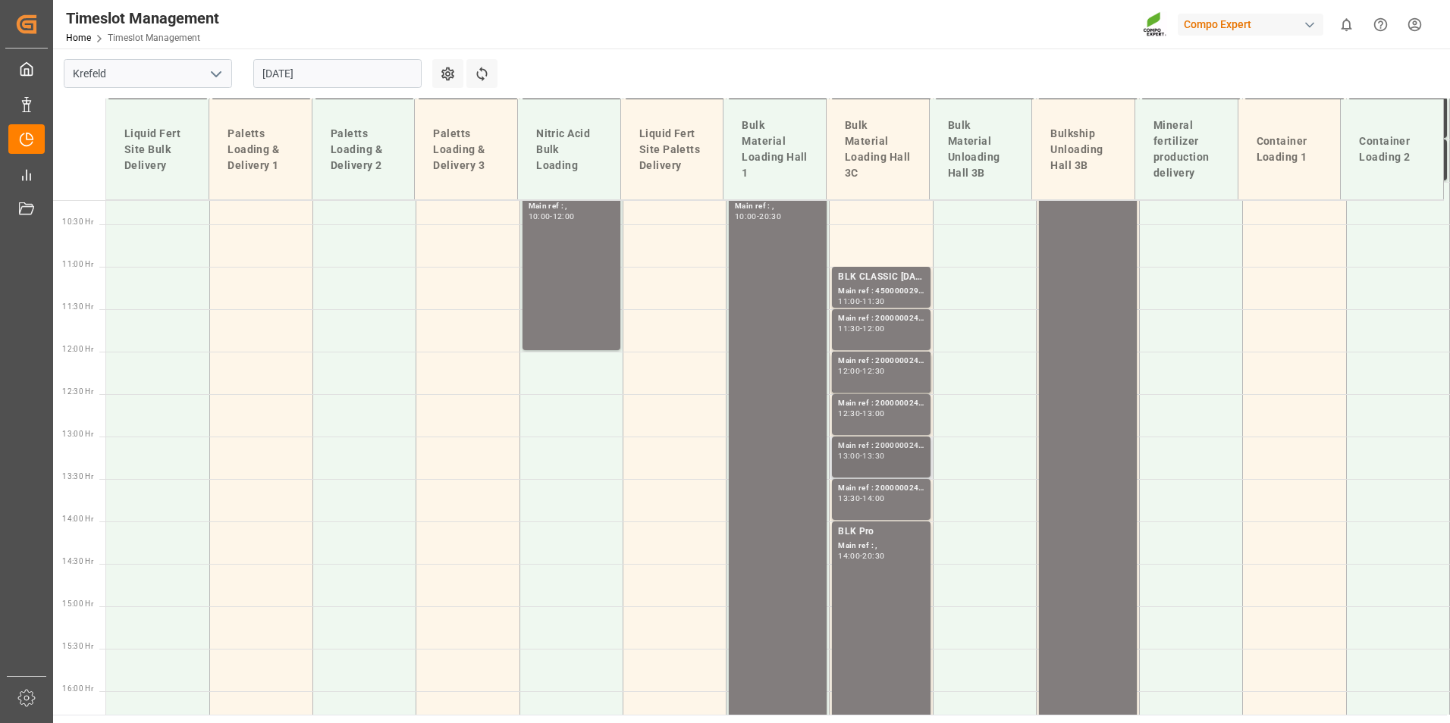
scroll to position [868, 0]
click at [775, 384] on div "NTC Pro Main ref : , 10:00 - 20:30" at bounding box center [778, 626] width 86 height 884
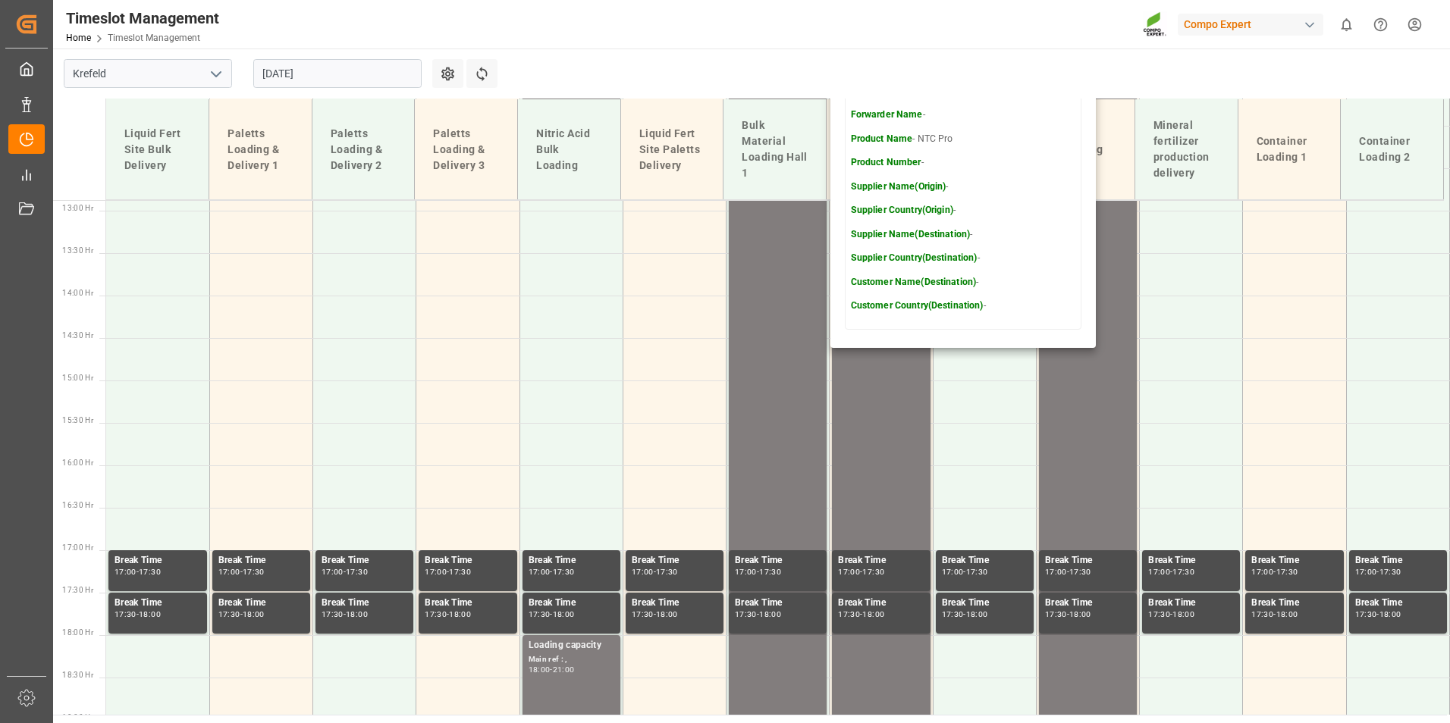
scroll to position [1171, 0]
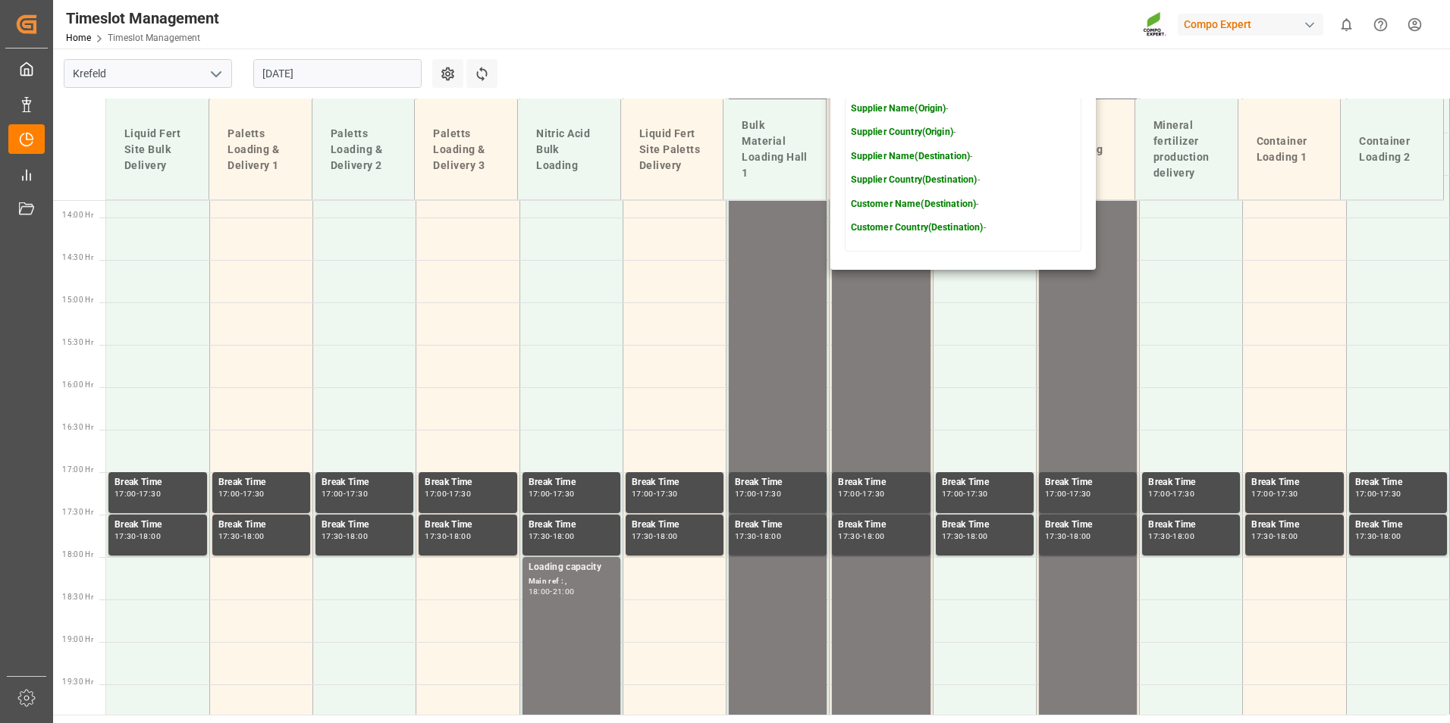
click at [402, 83] on input "[DATE]" at bounding box center [337, 73] width 168 height 29
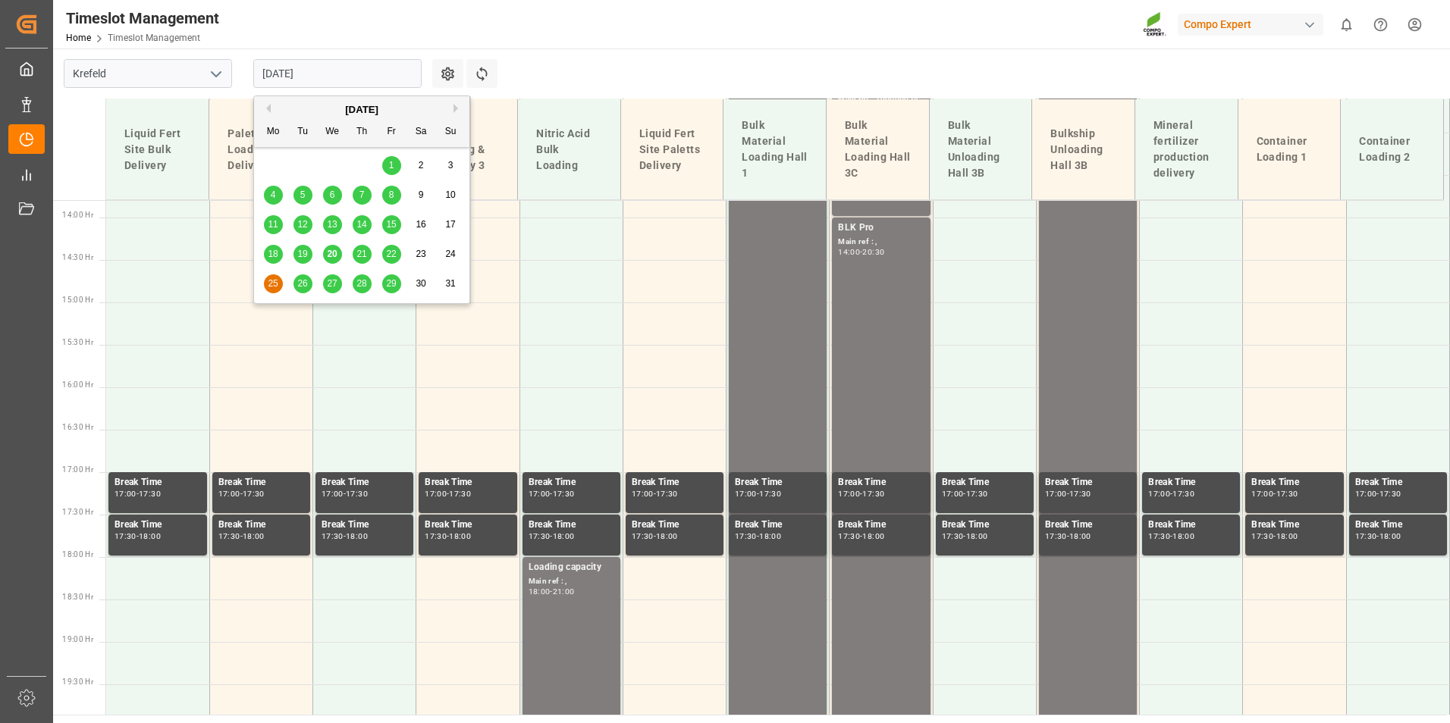
click at [302, 280] on span "26" at bounding box center [302, 283] width 10 height 11
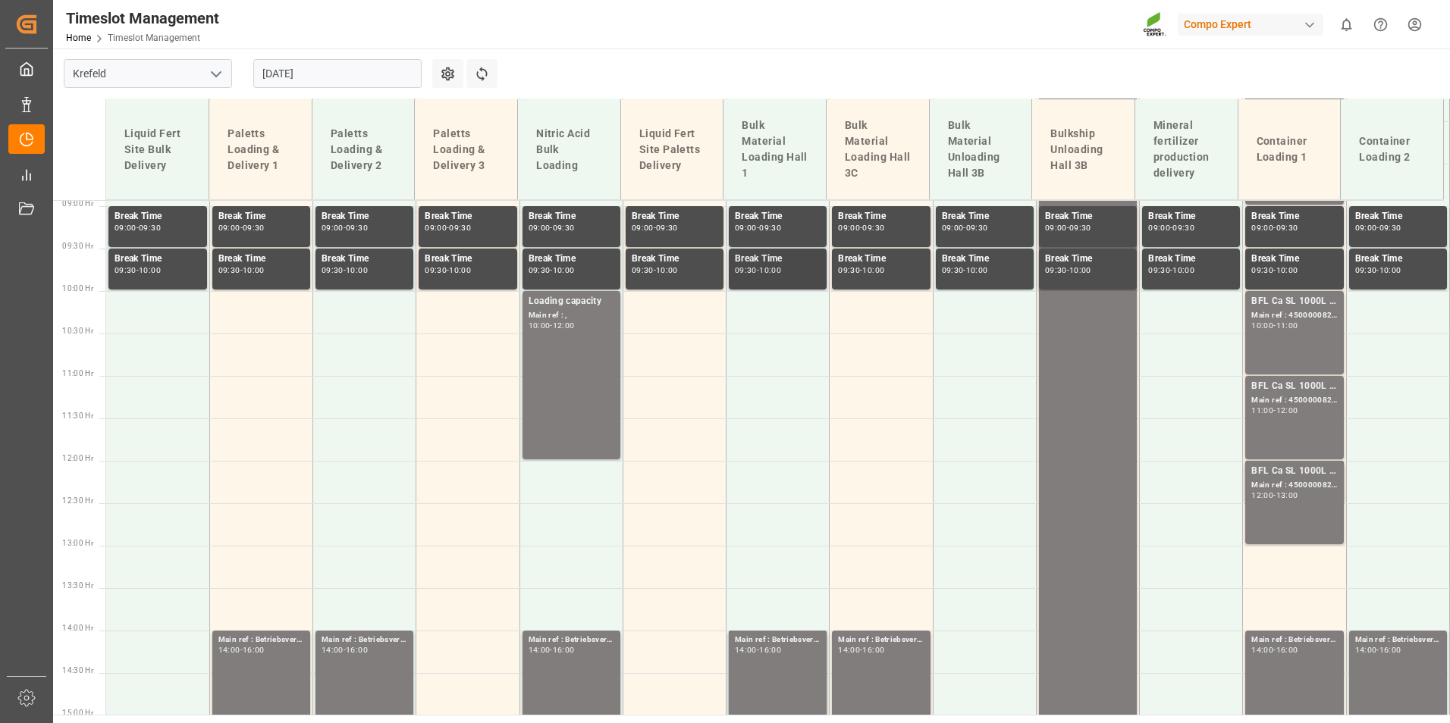
scroll to position [793, 0]
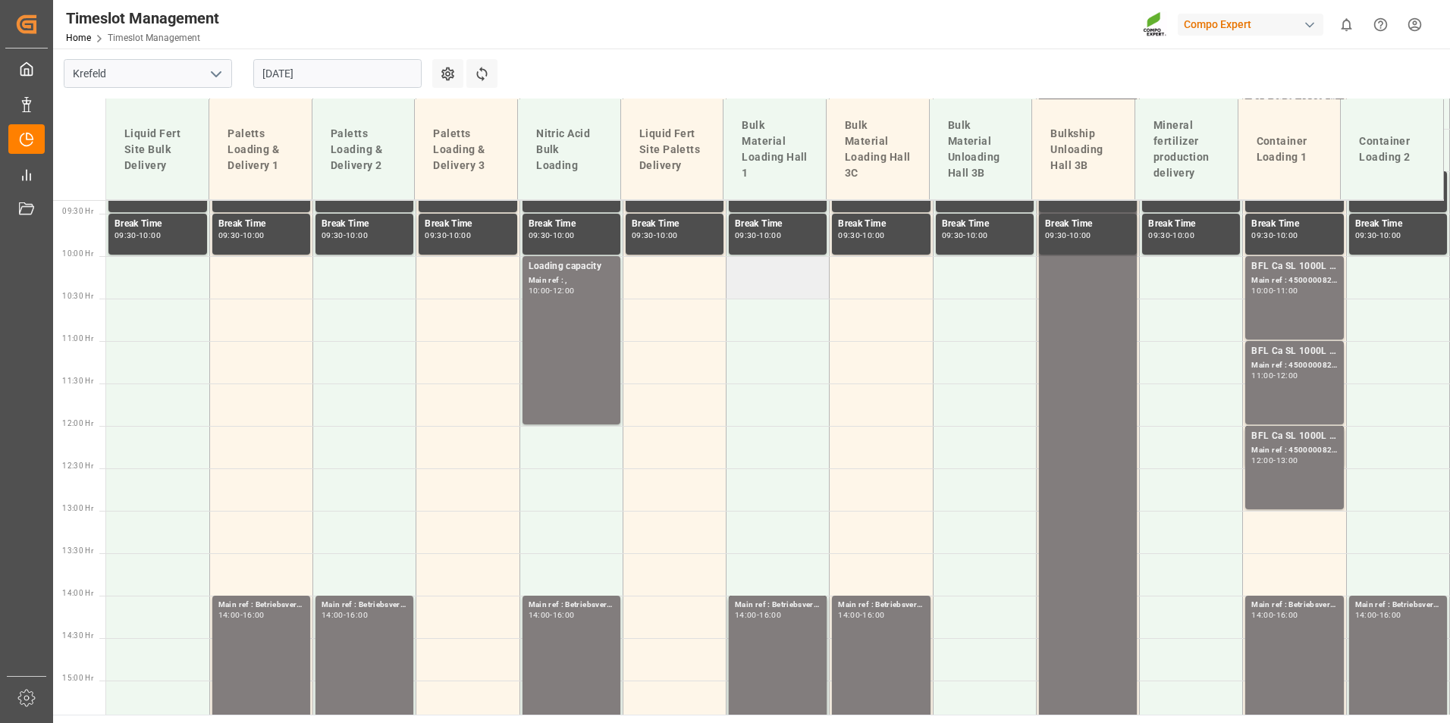
click at [757, 283] on td at bounding box center [777, 277] width 103 height 42
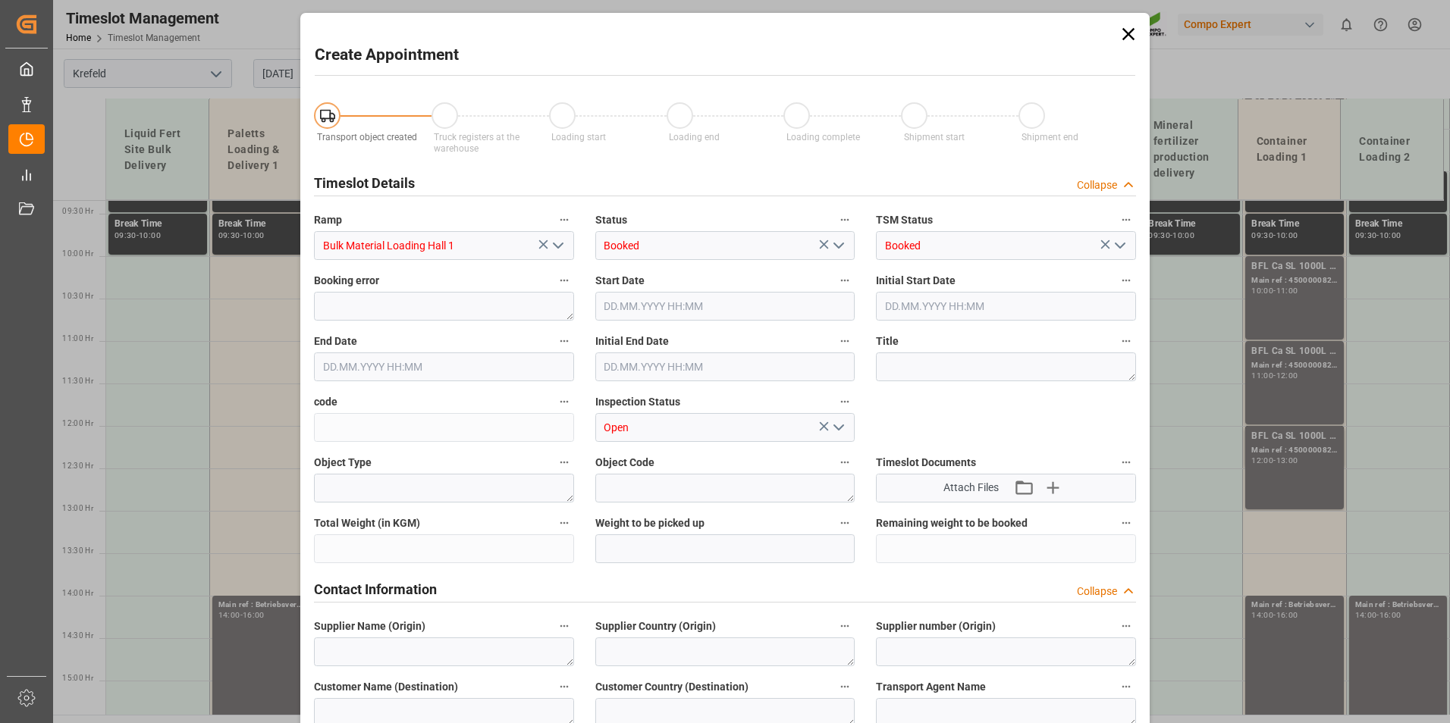
type input "[DATE] 10:00"
type input "[DATE] 10:30"
click at [1130, 28] on icon at bounding box center [1127, 34] width 21 height 21
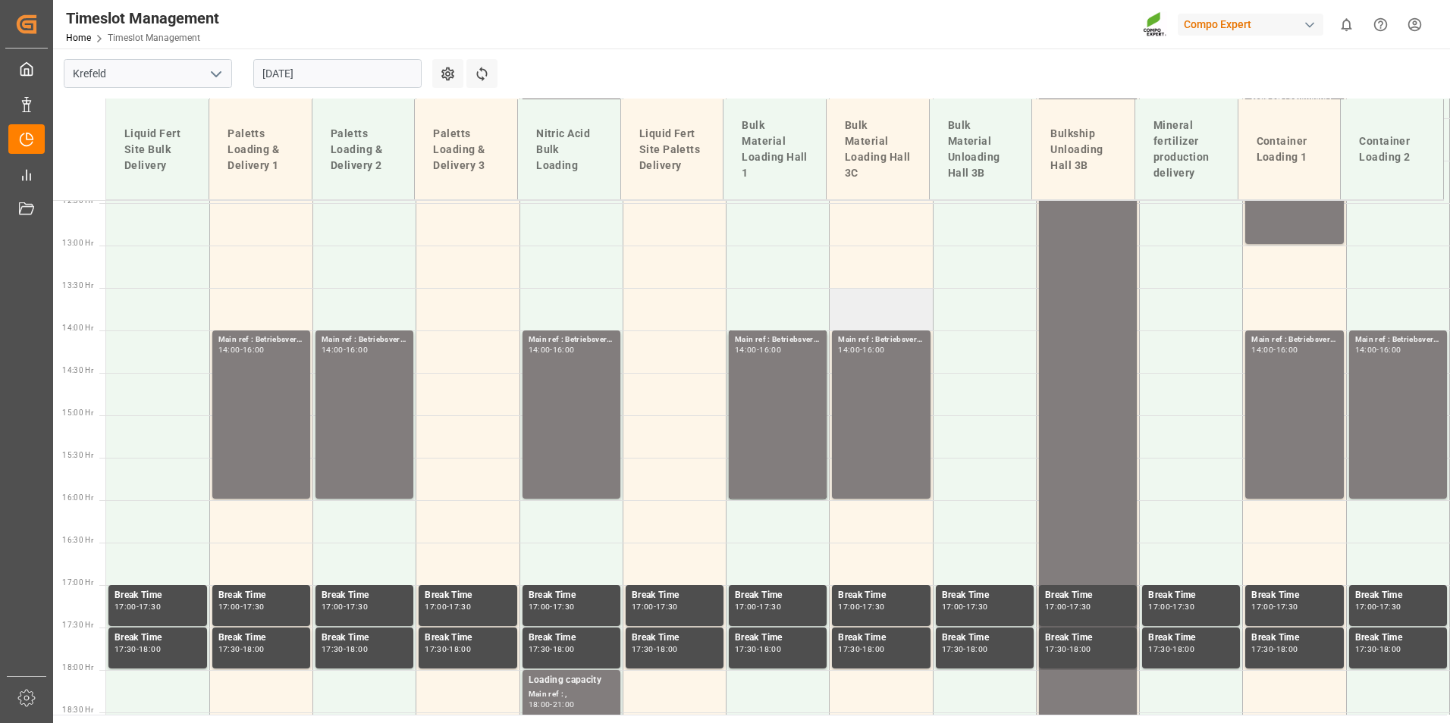
scroll to position [1096, 0]
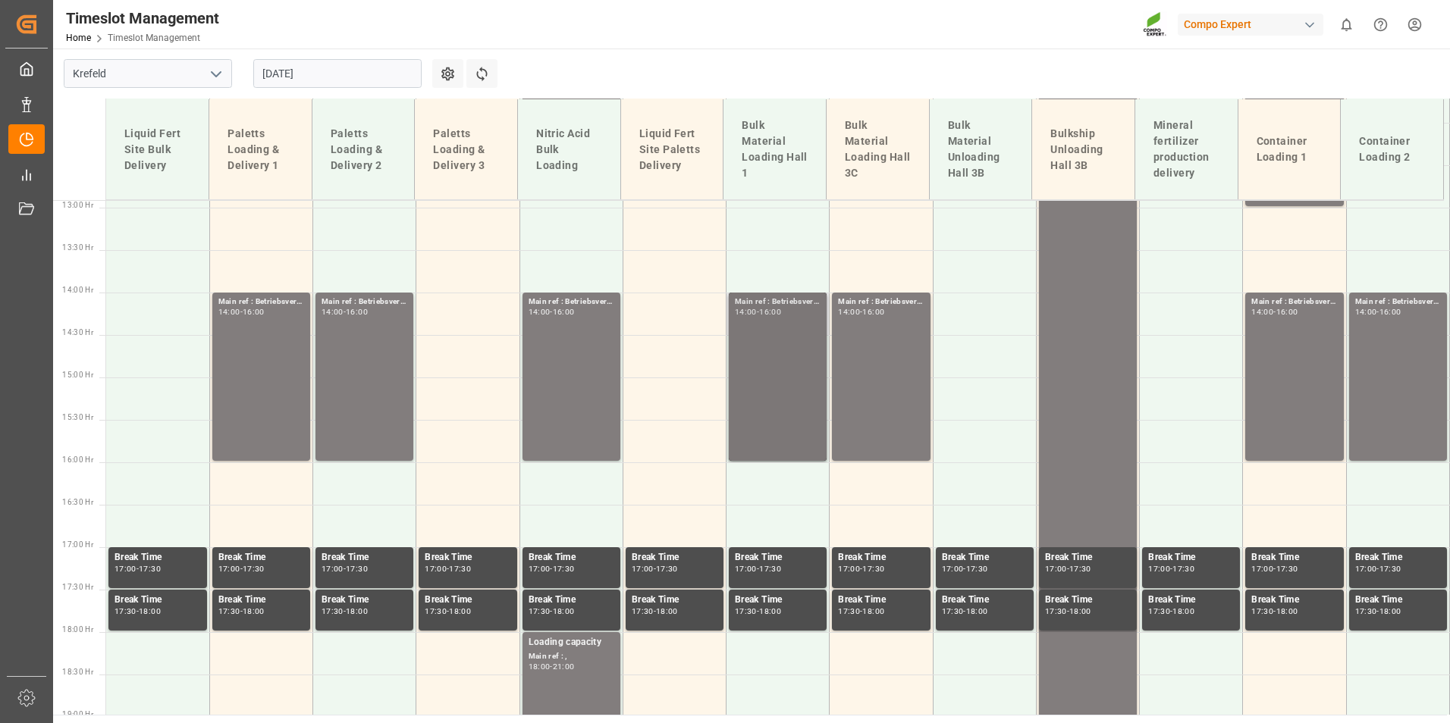
click at [802, 362] on div "Main ref : Betriebsversammlung, 14:00 - 16:00" at bounding box center [778, 377] width 86 height 162
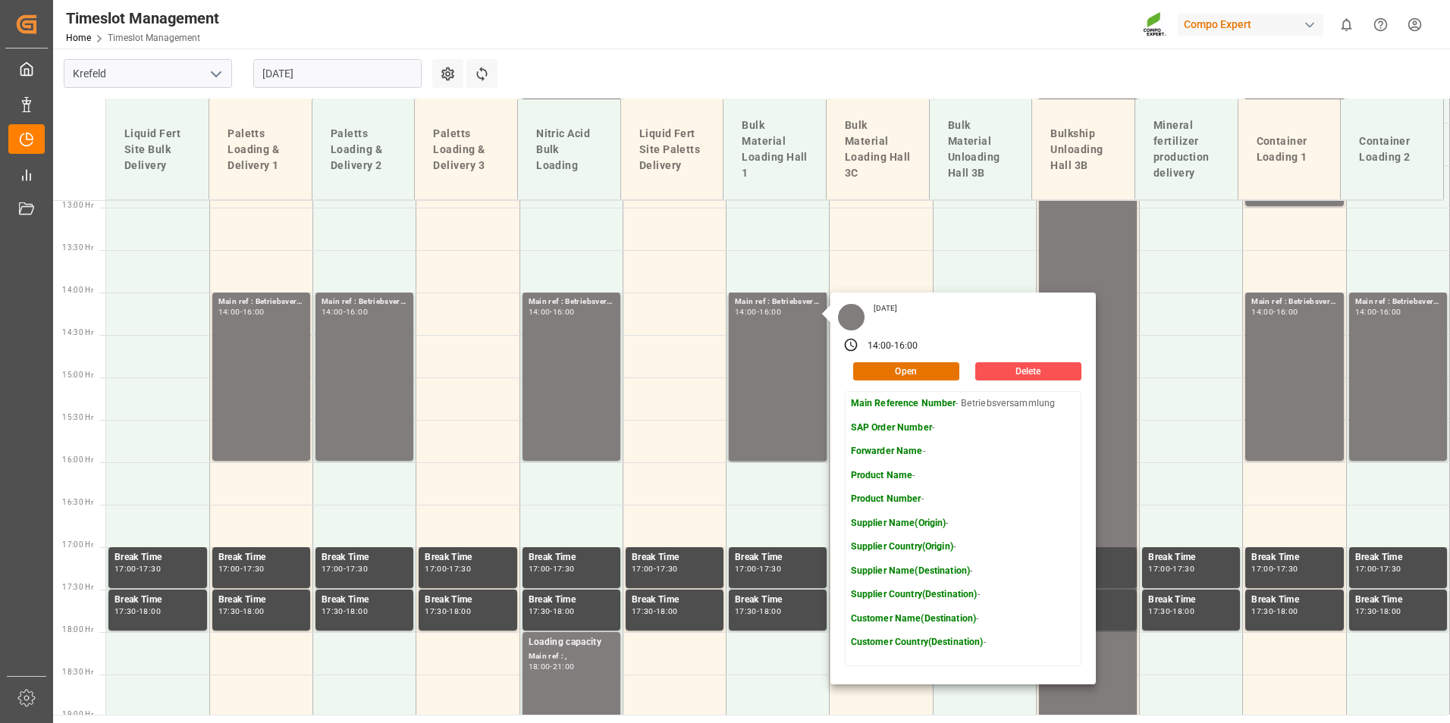
click at [830, 63] on main "Krefeld [DATE] Settings Refresh Time Slots Liquid Fert Site Bulk Delivery Palet…" at bounding box center [749, 382] width 1393 height 666
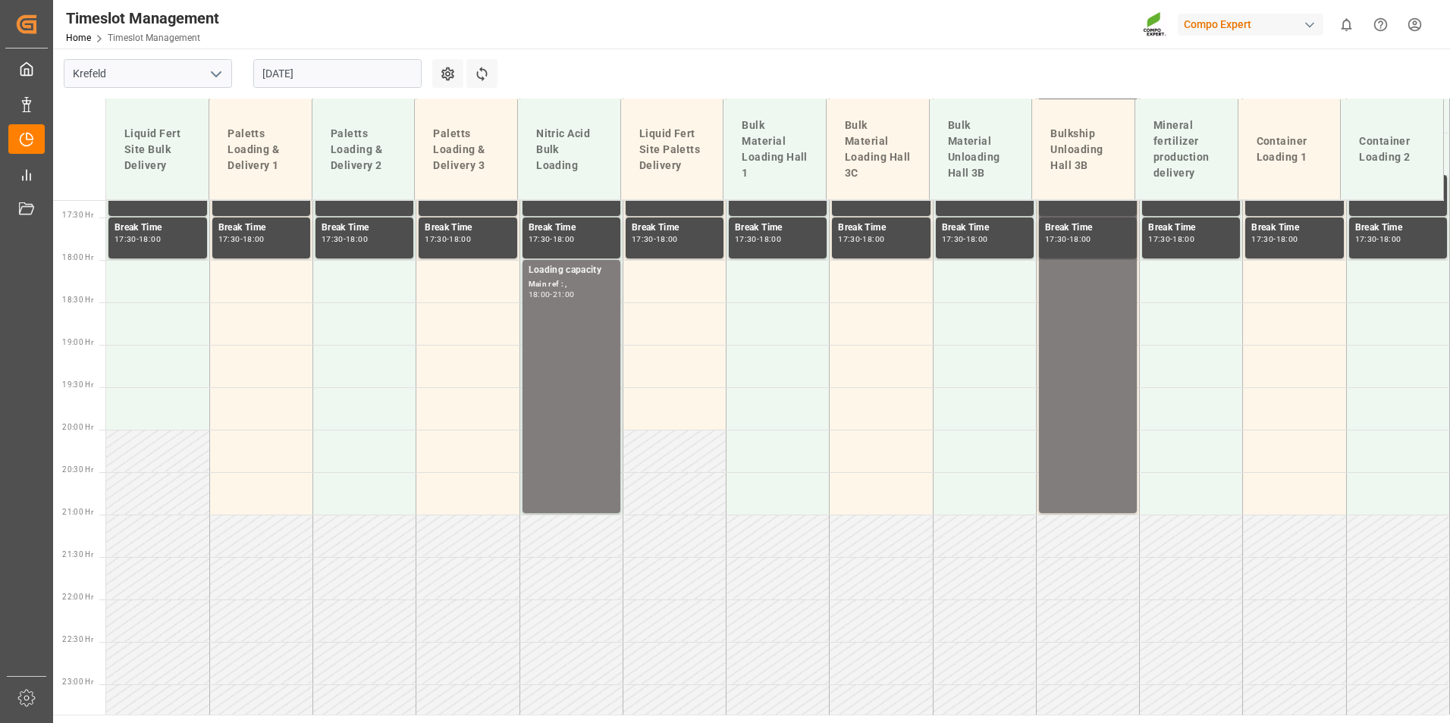
scroll to position [1524, 0]
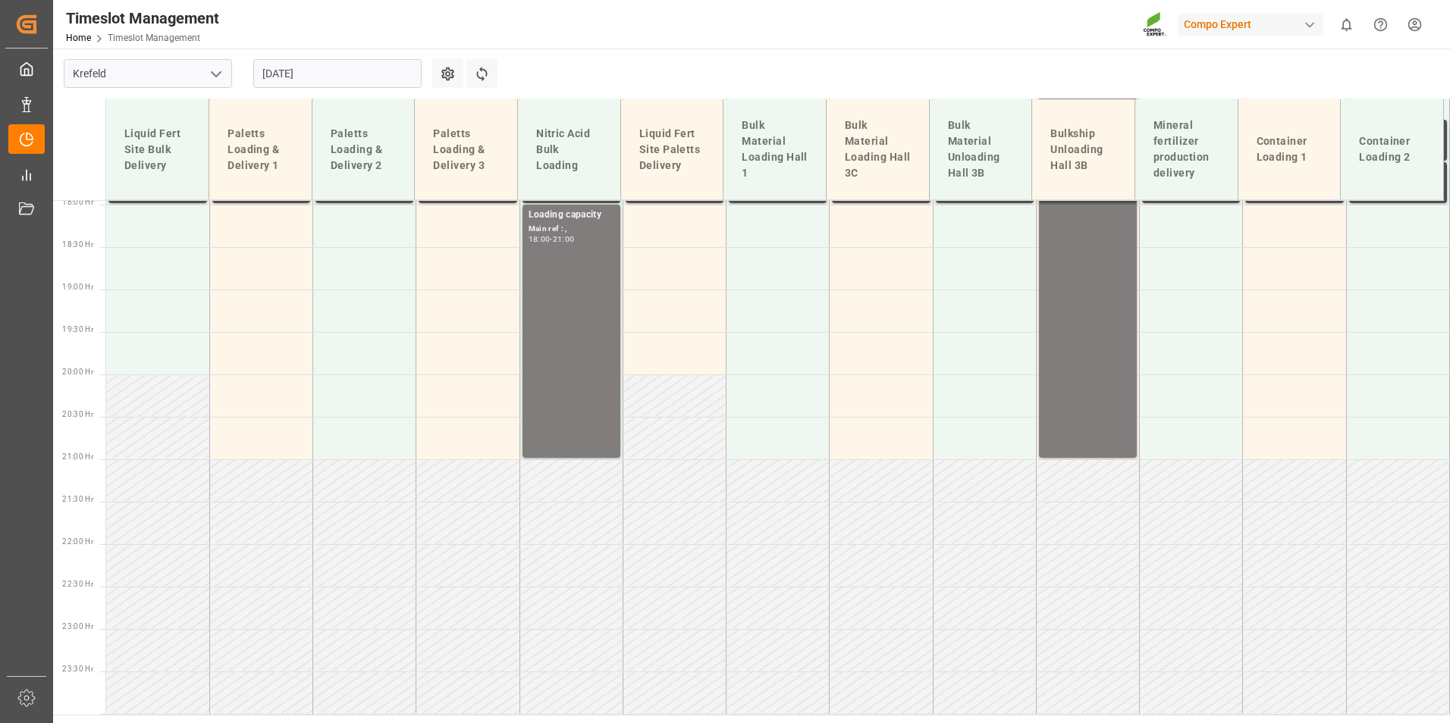
click at [356, 67] on input "[DATE]" at bounding box center [337, 73] width 168 height 29
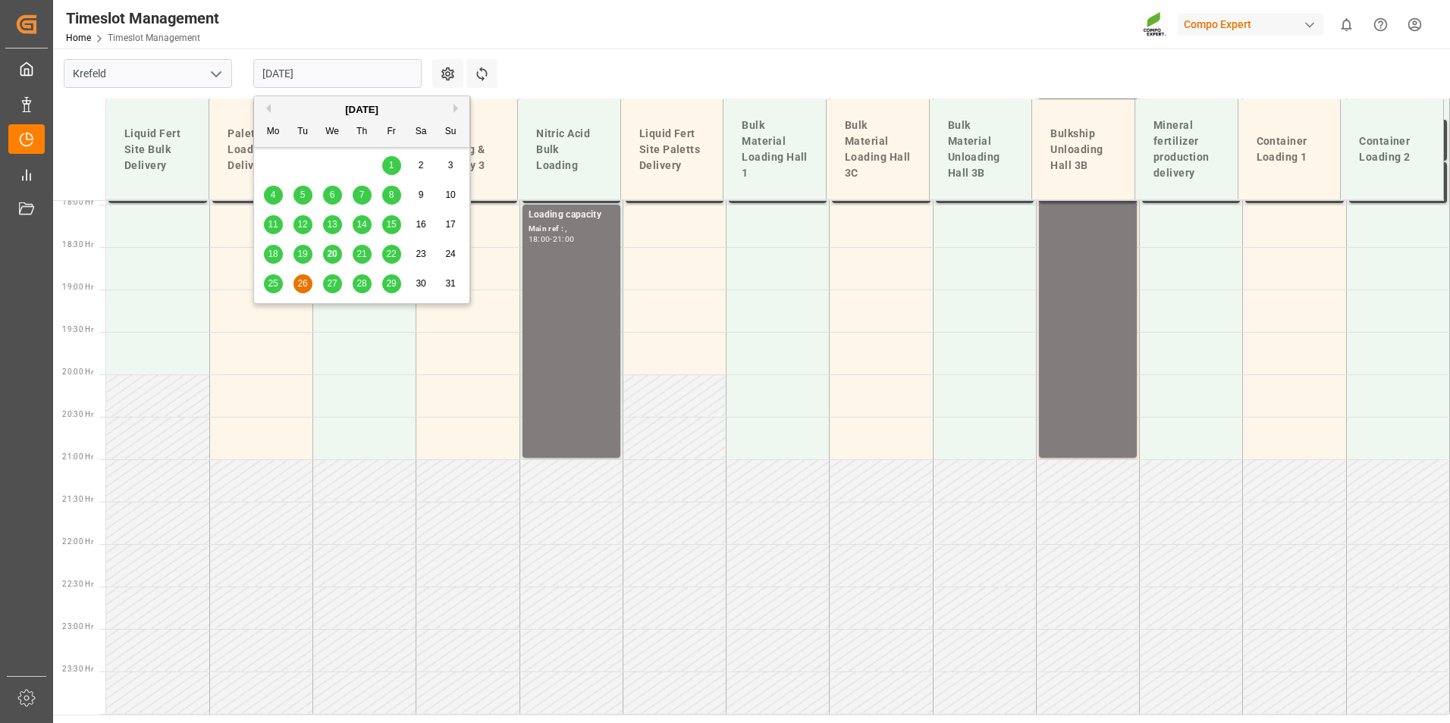
click at [801, 67] on main "Krefeld [DATE] Settings Refresh Time Slots Liquid Fert Site Bulk Delivery Palet…" at bounding box center [749, 382] width 1393 height 666
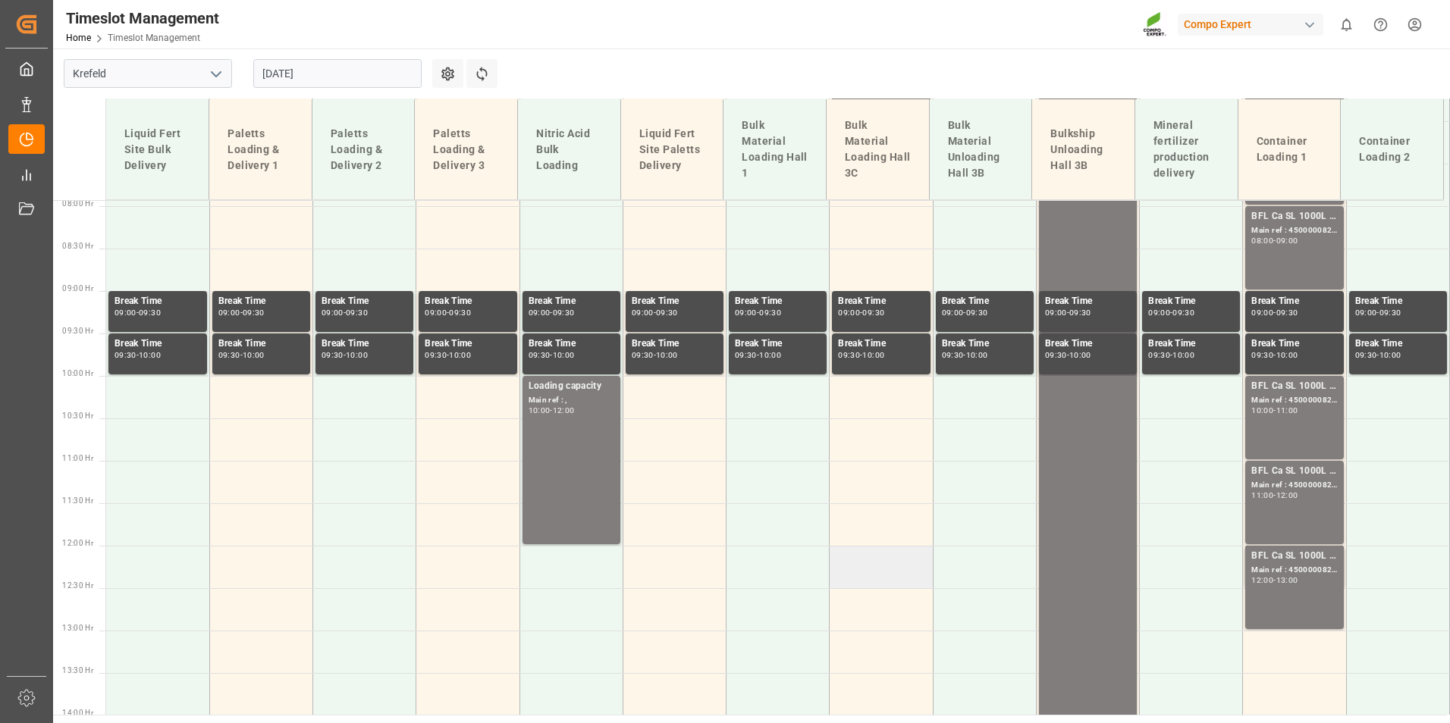
scroll to position [690, 0]
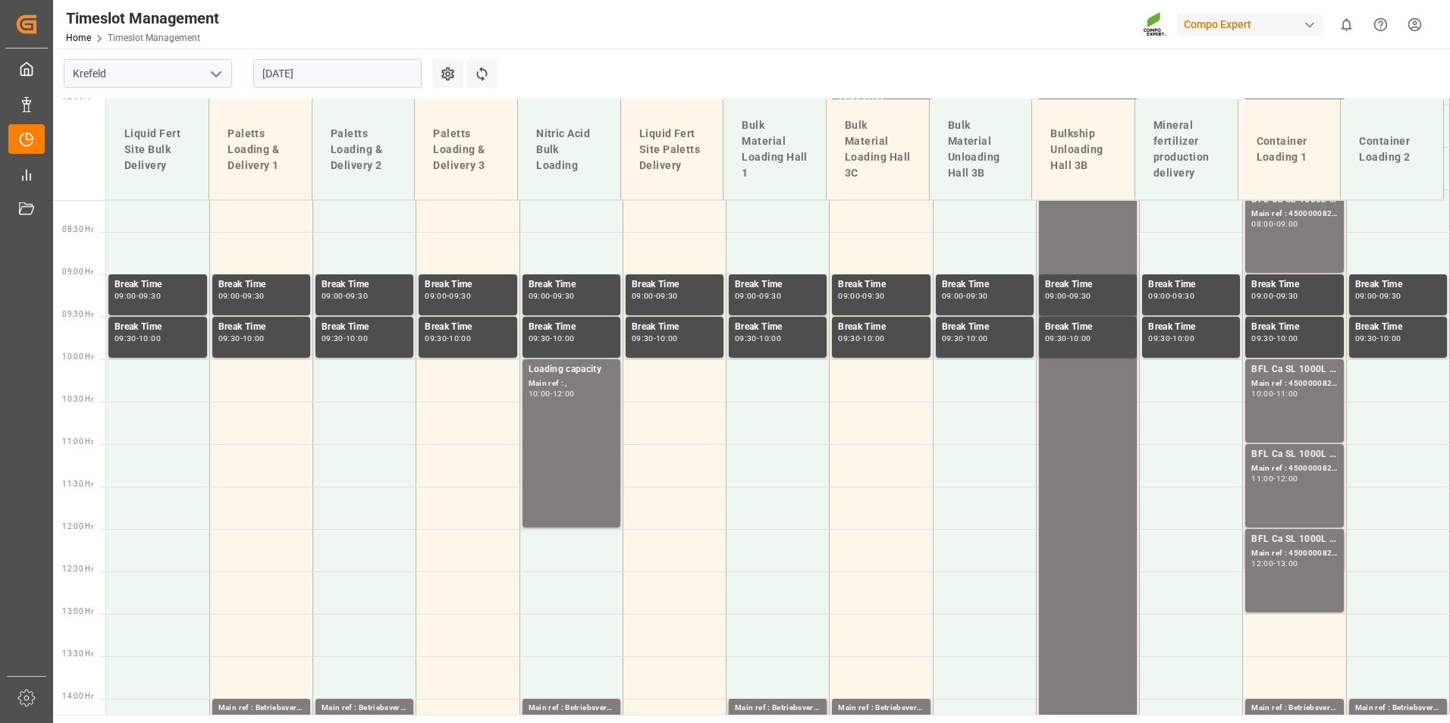
click at [354, 67] on input "[DATE]" at bounding box center [337, 73] width 168 height 29
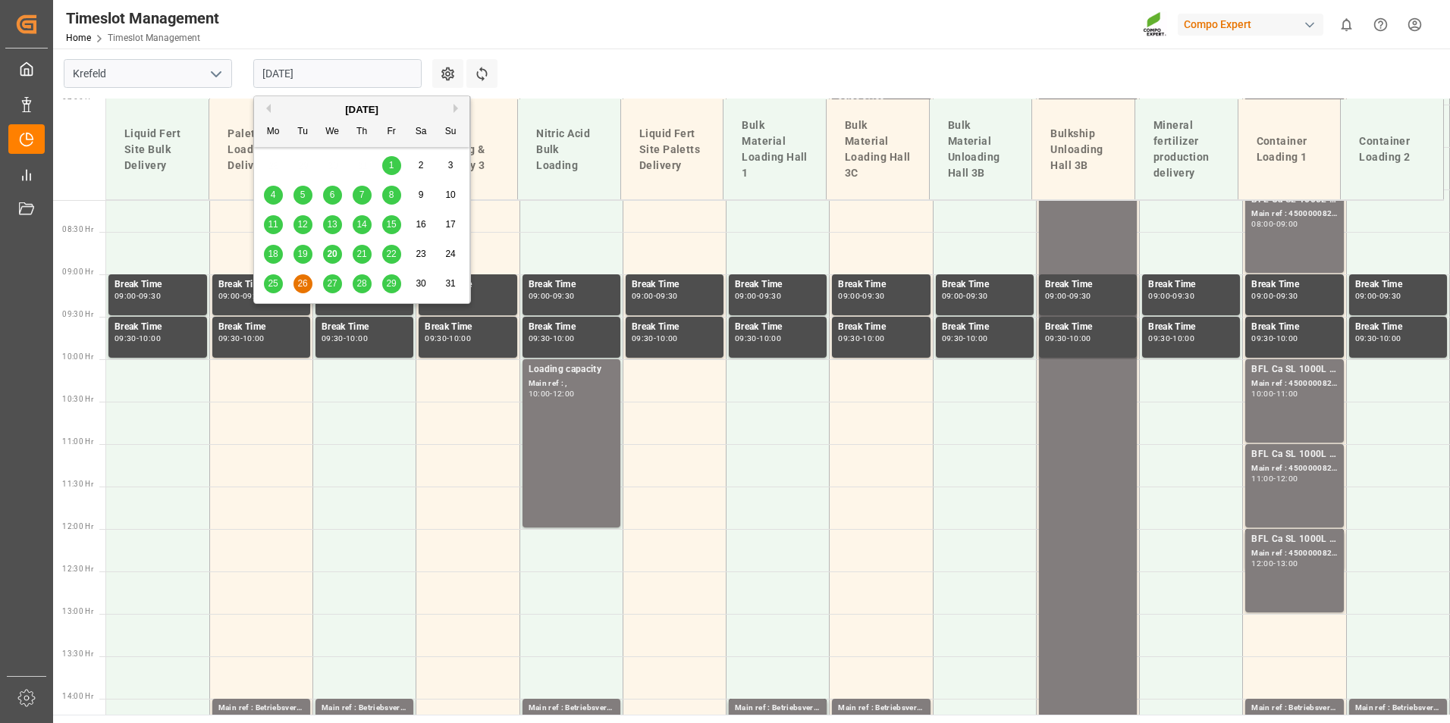
click at [393, 253] on span "22" at bounding box center [391, 254] width 10 height 11
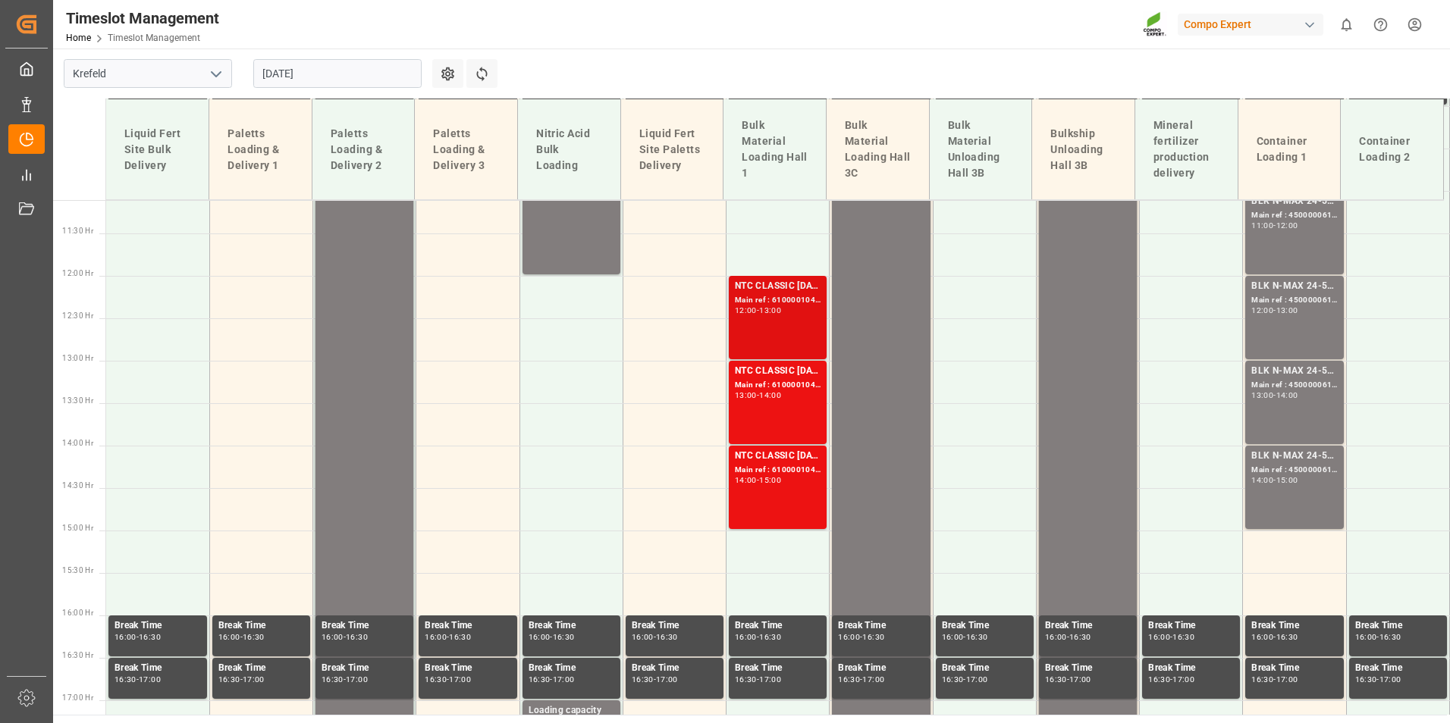
scroll to position [945, 0]
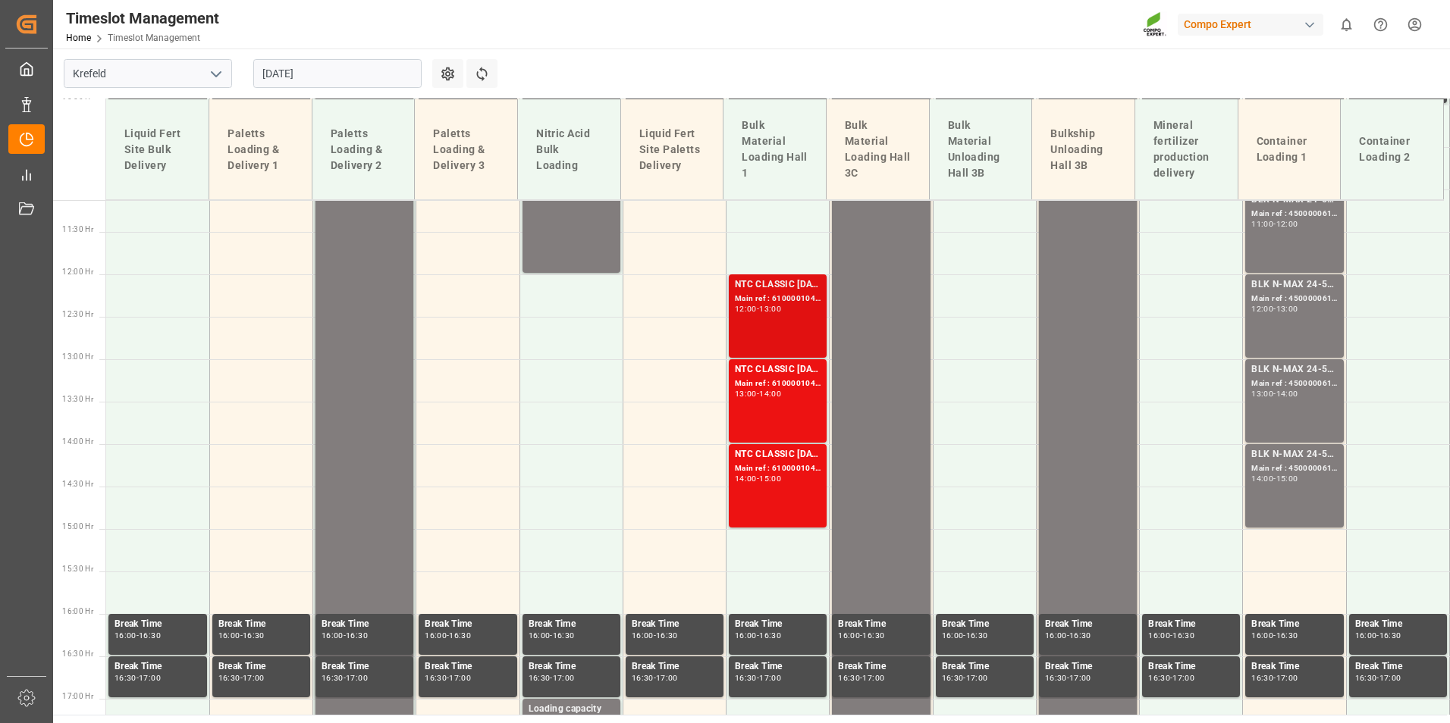
click at [740, 304] on div "Main ref : 6100001044, 2000000209;" at bounding box center [778, 299] width 86 height 13
click at [785, 398] on div "13:00 - 14:00" at bounding box center [778, 394] width 86 height 8
click at [793, 490] on div "NTC CLASSIC [DATE]+3+TE BULK; Main ref : 6100001048, 2000000209; 14:00 - 15:00" at bounding box center [778, 485] width 86 height 77
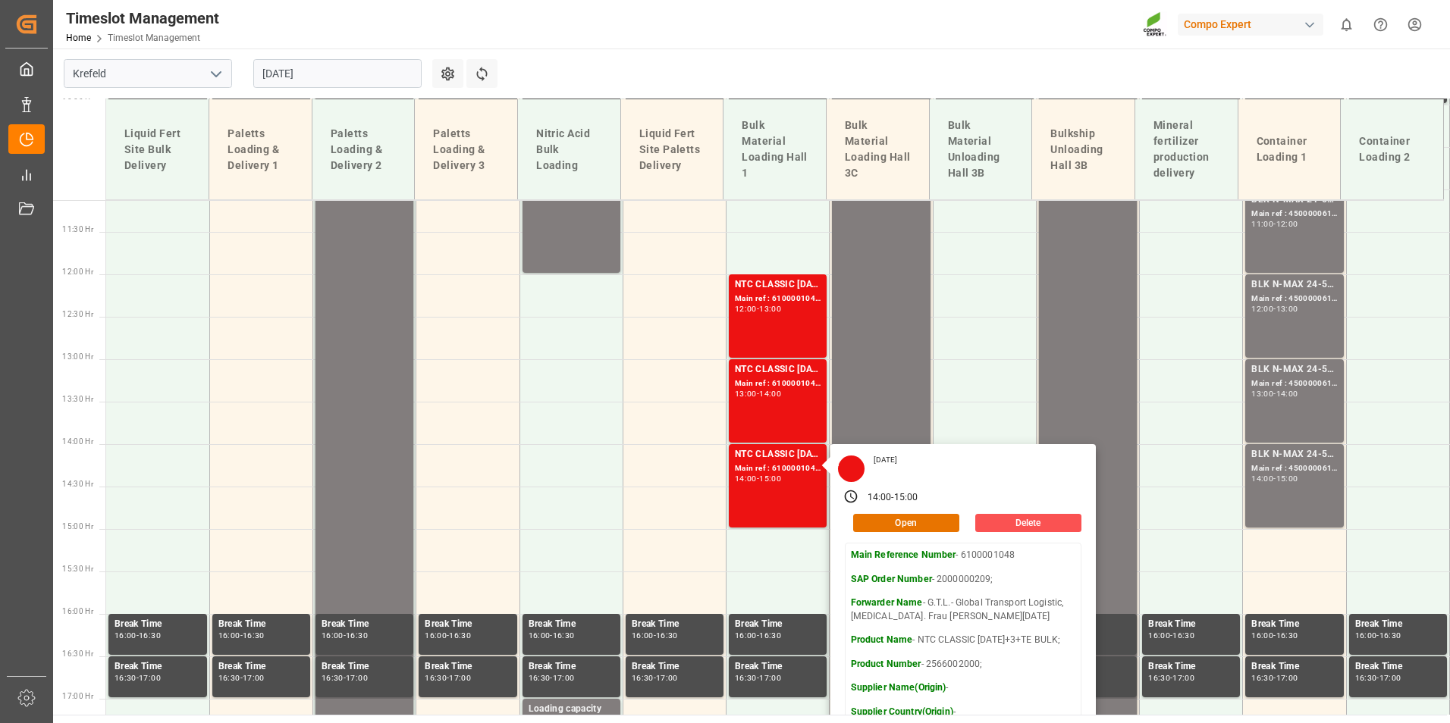
click at [367, 79] on input "[DATE]" at bounding box center [337, 73] width 168 height 29
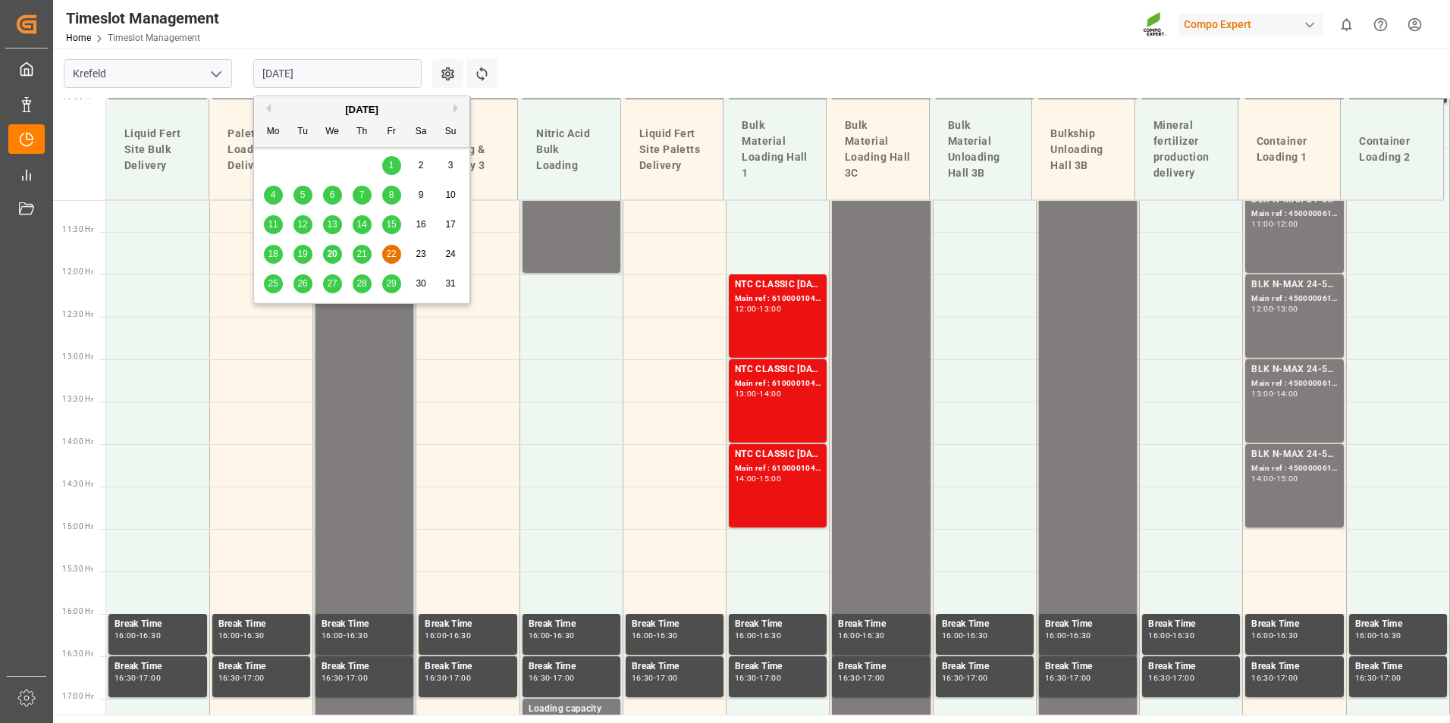
click at [302, 278] on span "26" at bounding box center [302, 283] width 10 height 11
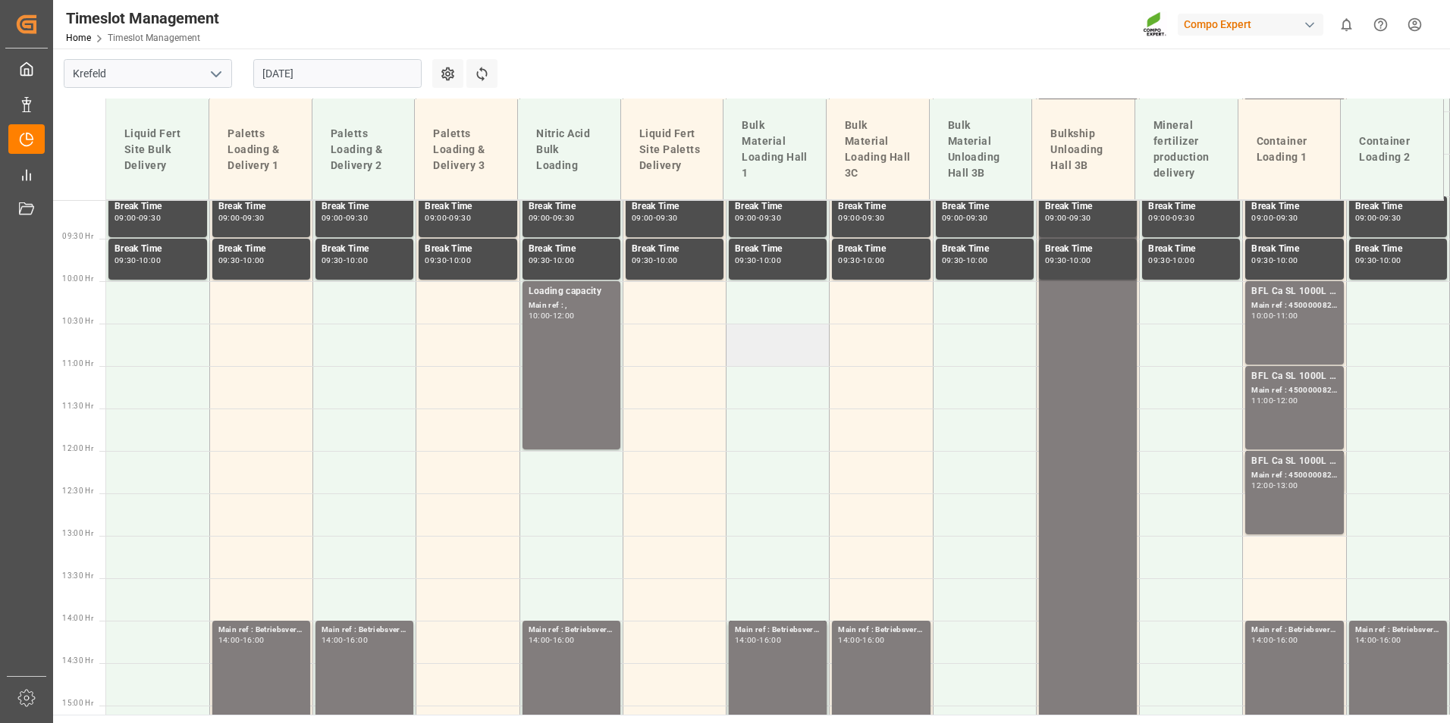
scroll to position [793, 0]
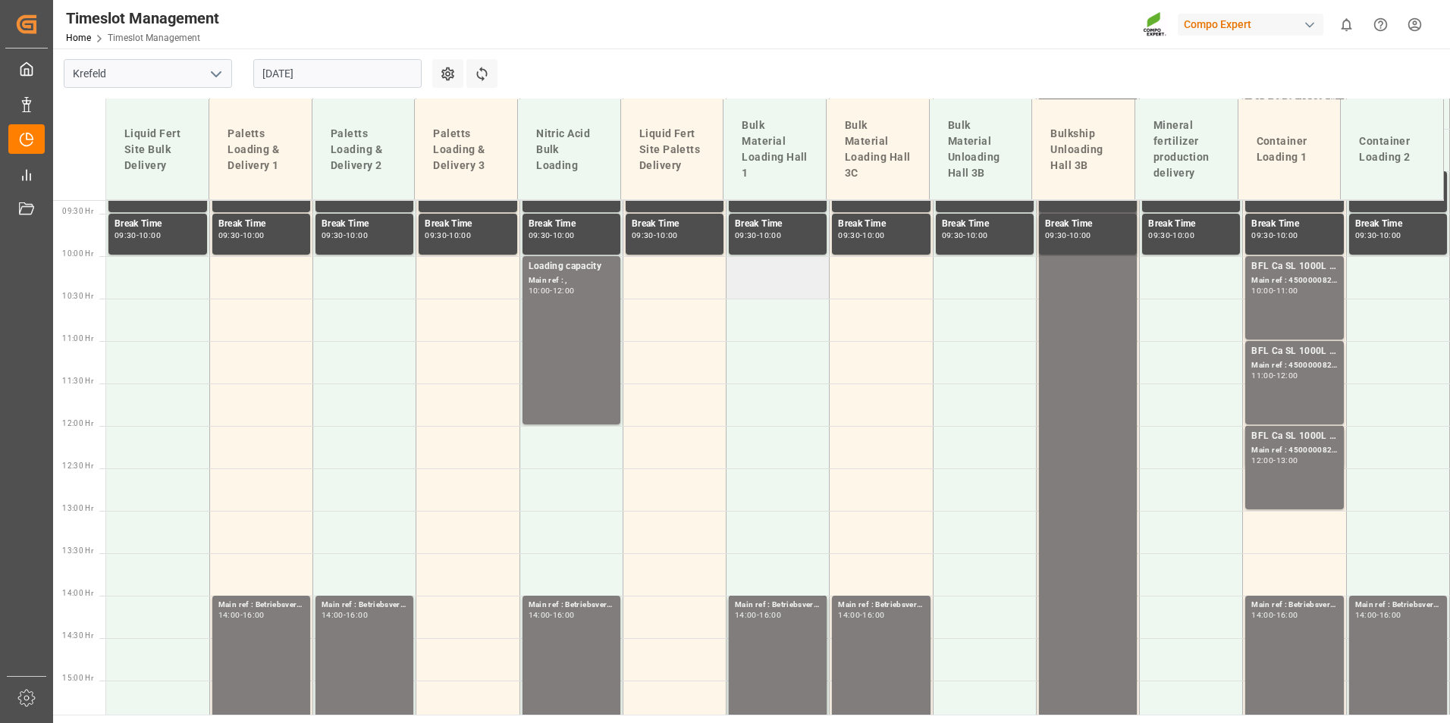
click at [762, 284] on td at bounding box center [777, 277] width 103 height 42
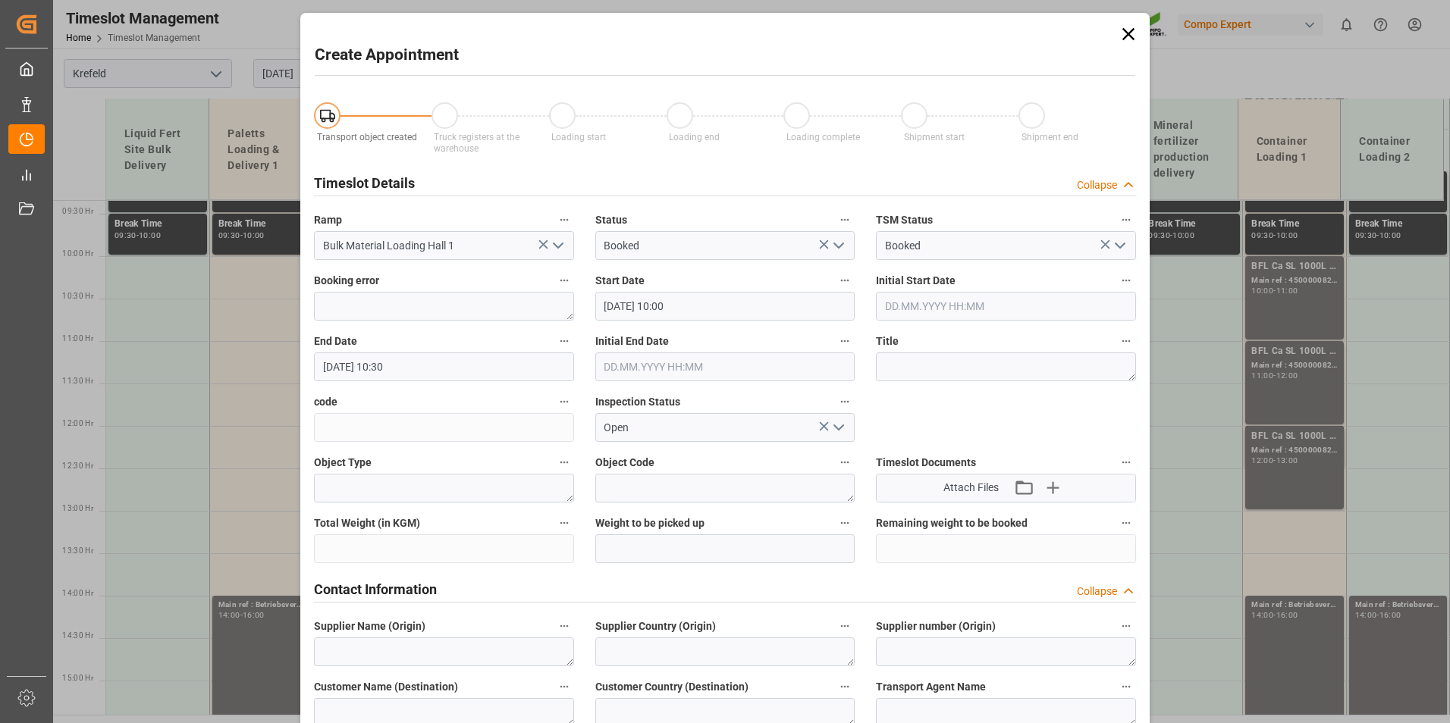
type input "[DATE] 10:00"
click at [476, 375] on input "[DATE] 10:30" at bounding box center [444, 367] width 260 height 29
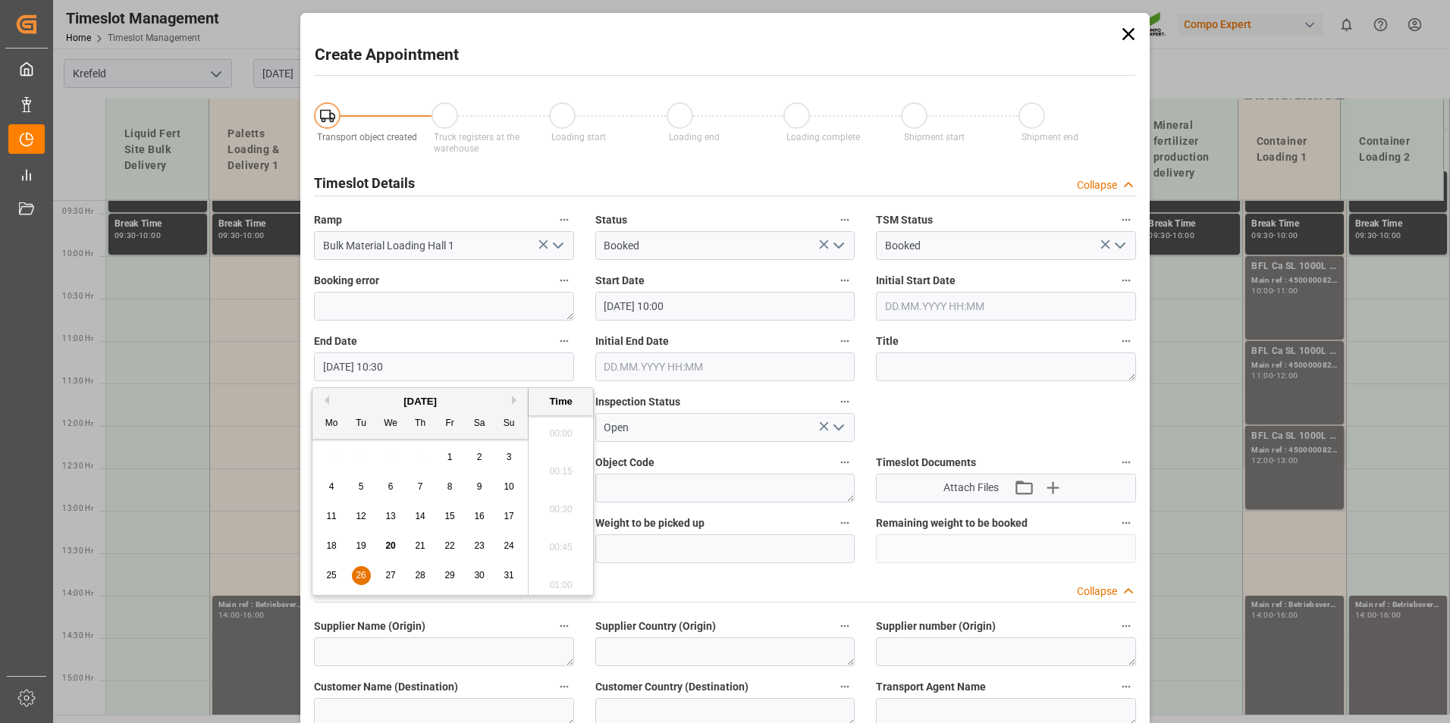
scroll to position [1522, 0]
click at [365, 583] on div "26" at bounding box center [361, 576] width 19 height 18
click at [555, 500] on li "14:00" at bounding box center [560, 505] width 64 height 38
type input "[DATE] 14:00"
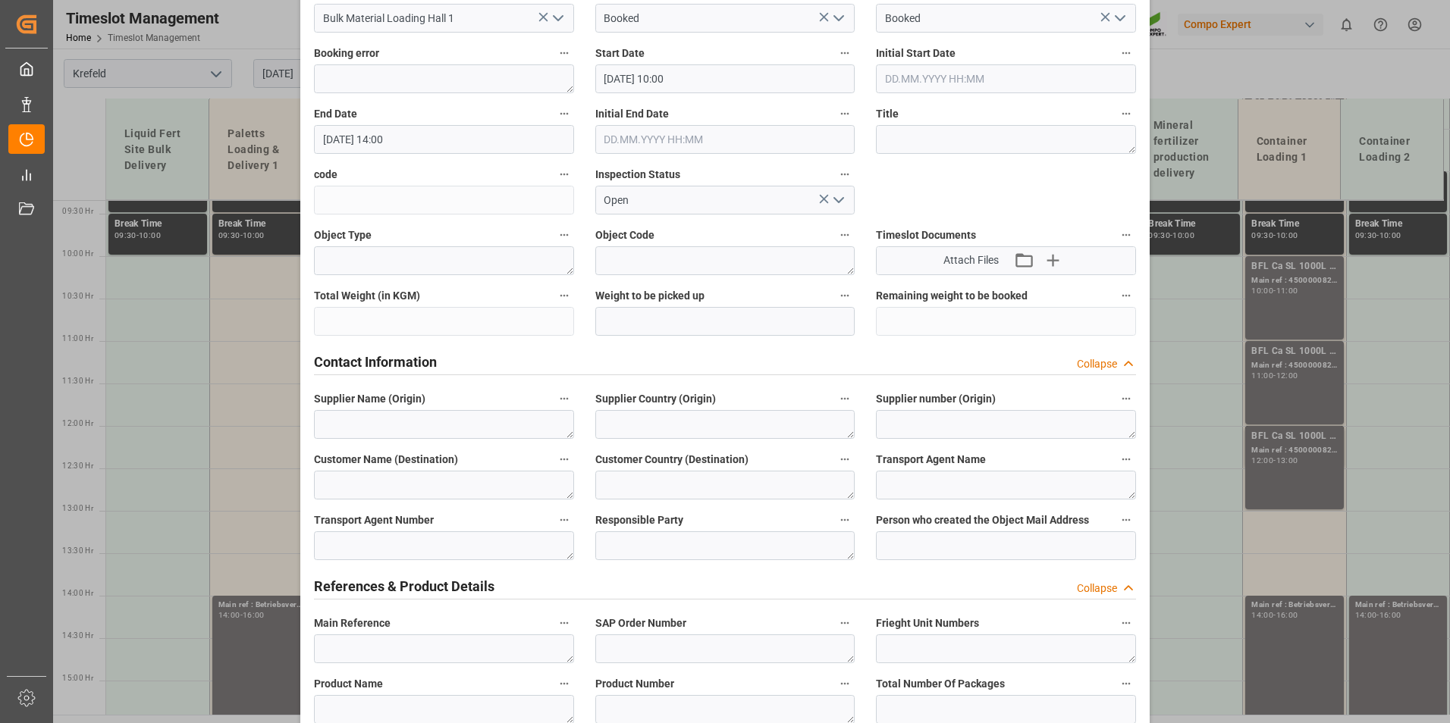
scroll to position [379, 0]
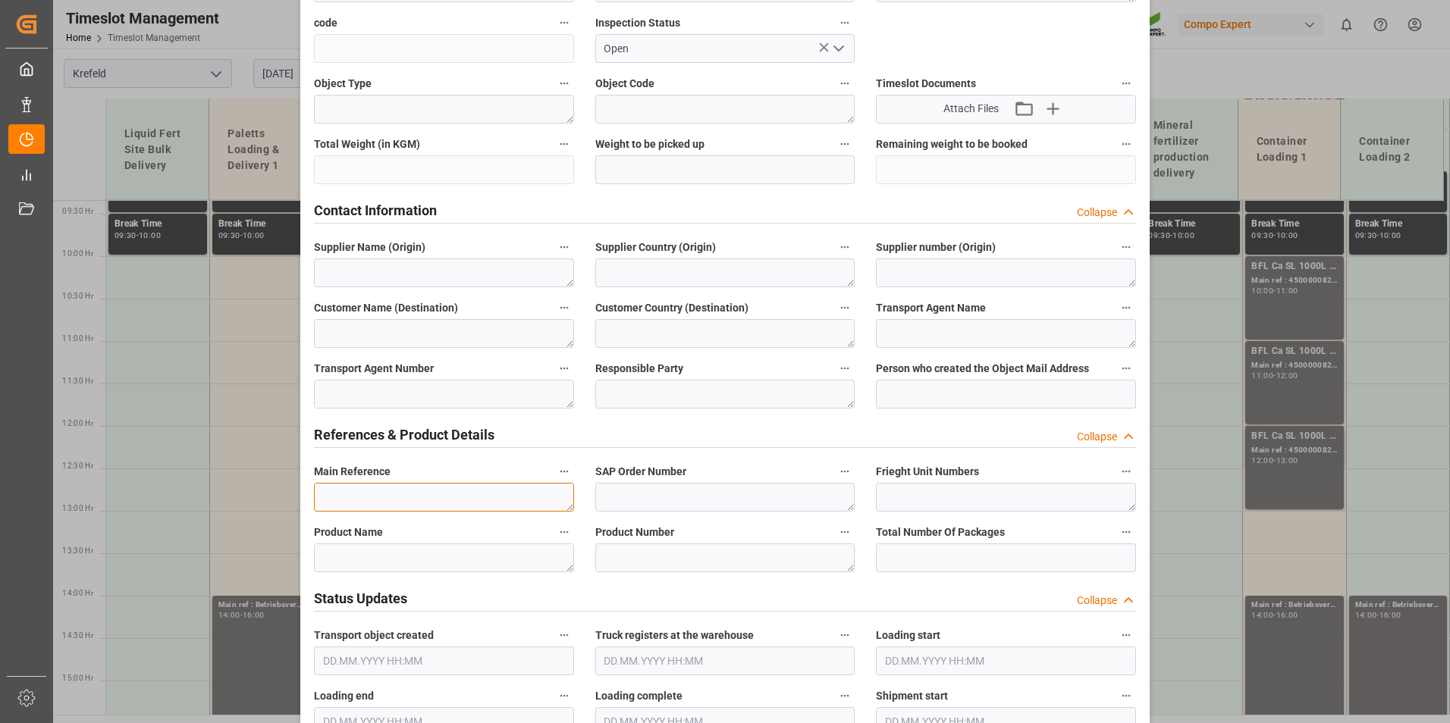
click at [348, 494] on textarea at bounding box center [444, 497] width 260 height 29
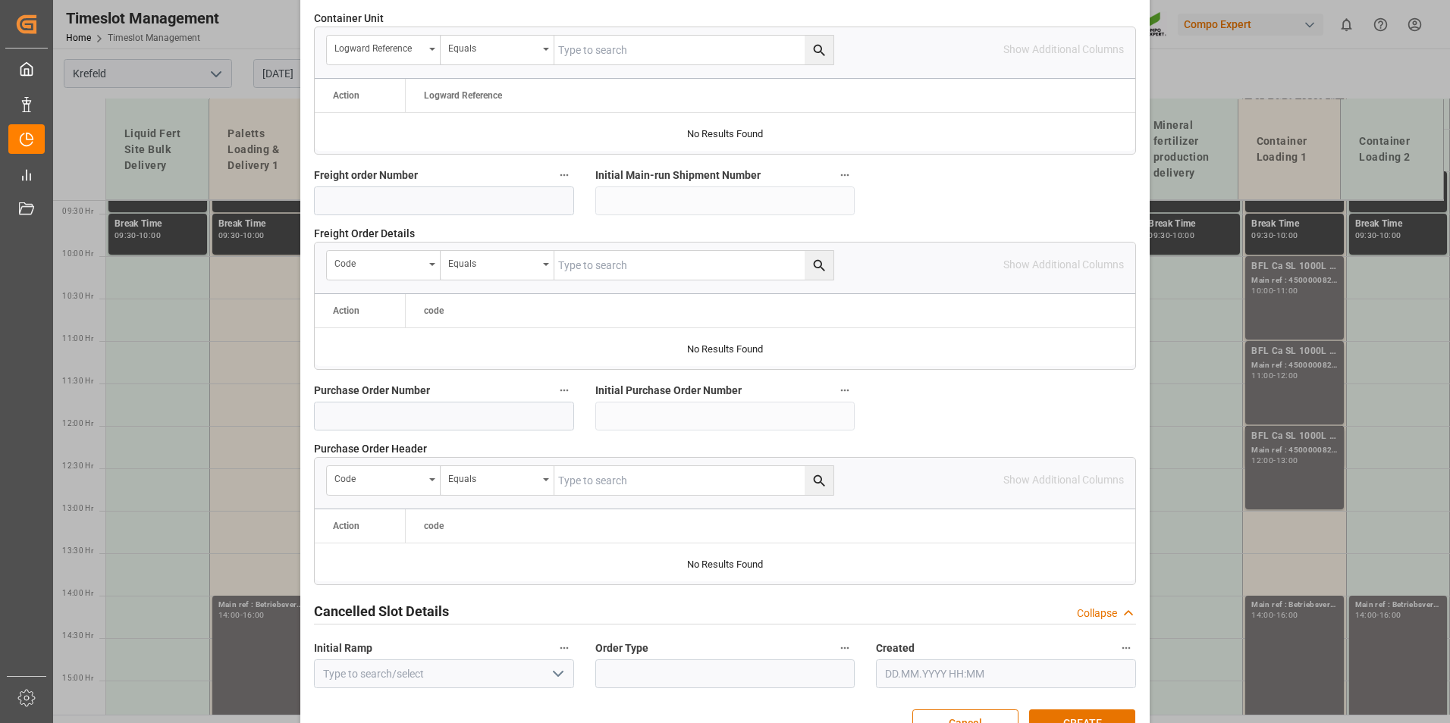
scroll to position [1381, 0]
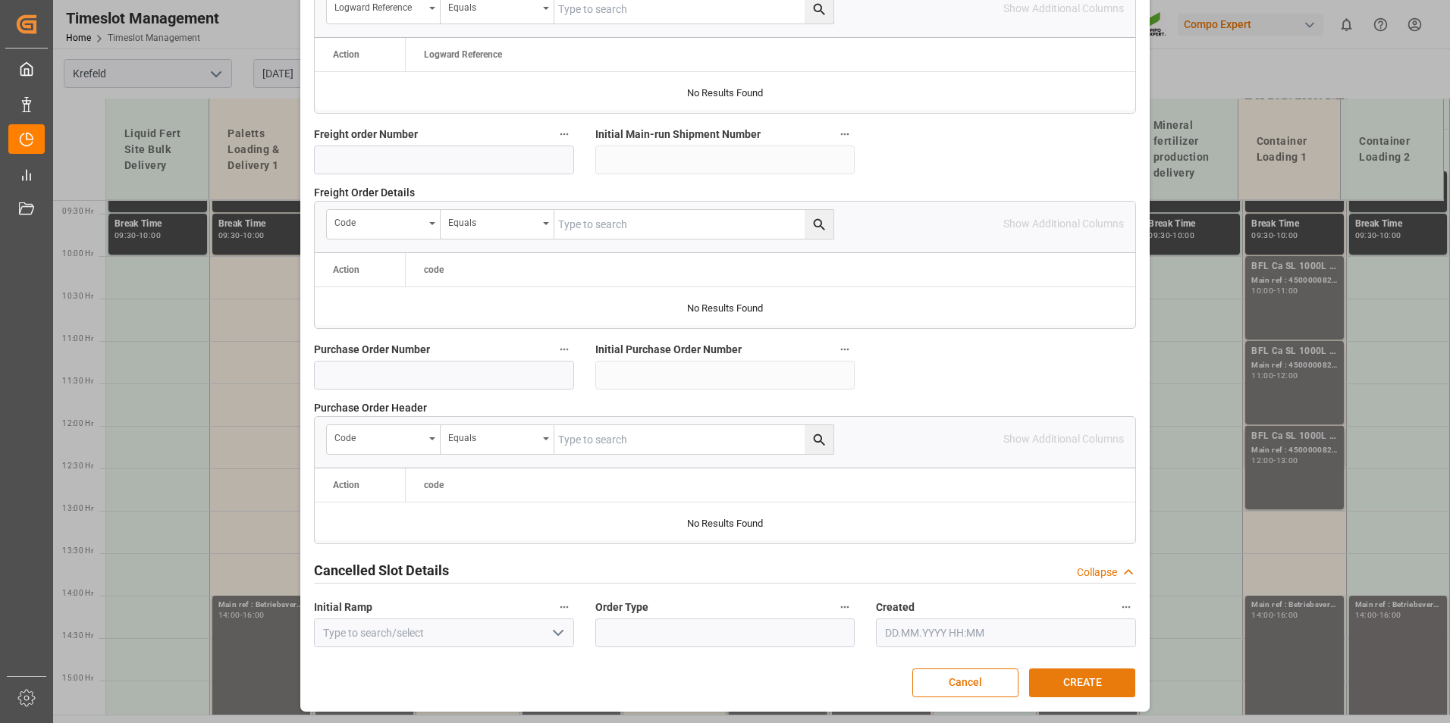
type textarea "Abholung [PERSON_NAME][DATE]"
click at [1061, 672] on button "CREATE" at bounding box center [1082, 683] width 106 height 29
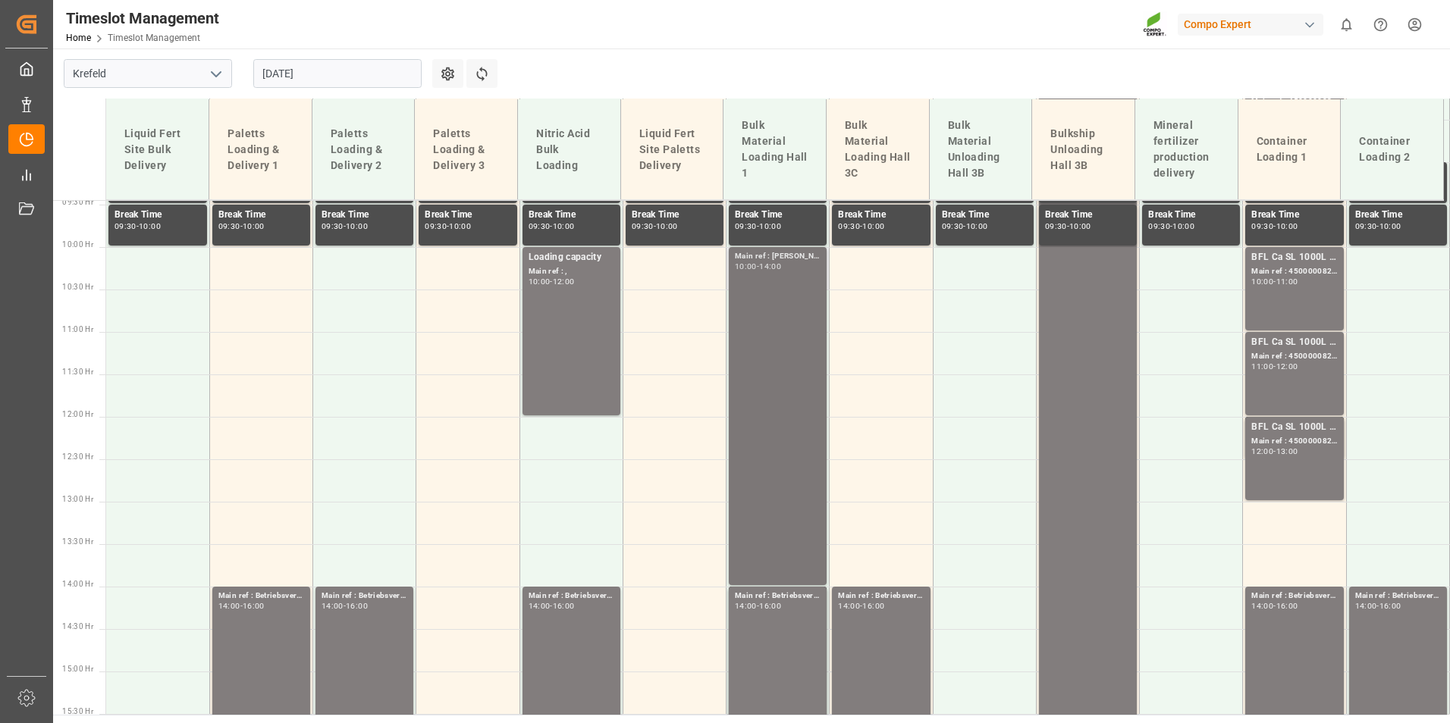
scroll to position [499, 0]
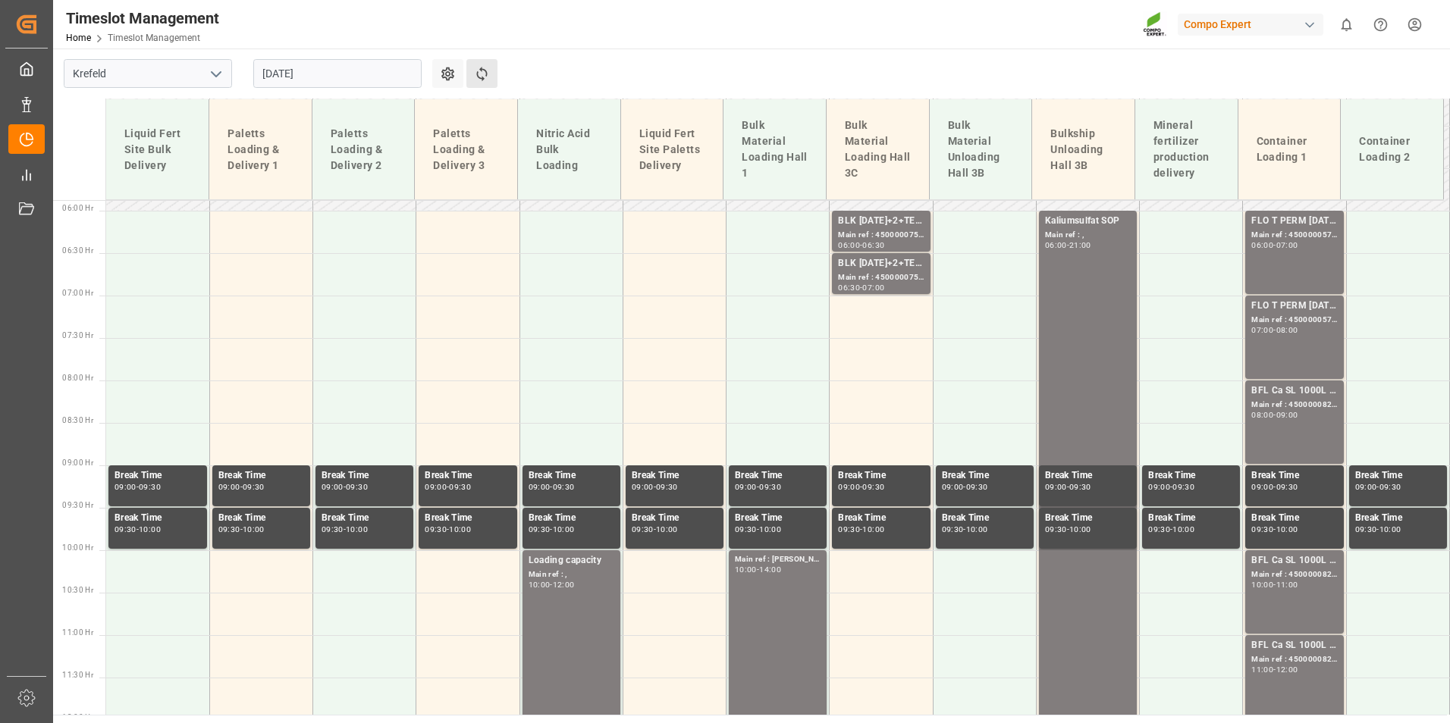
click at [471, 82] on button "Refresh Time Slots" at bounding box center [481, 73] width 31 height 29
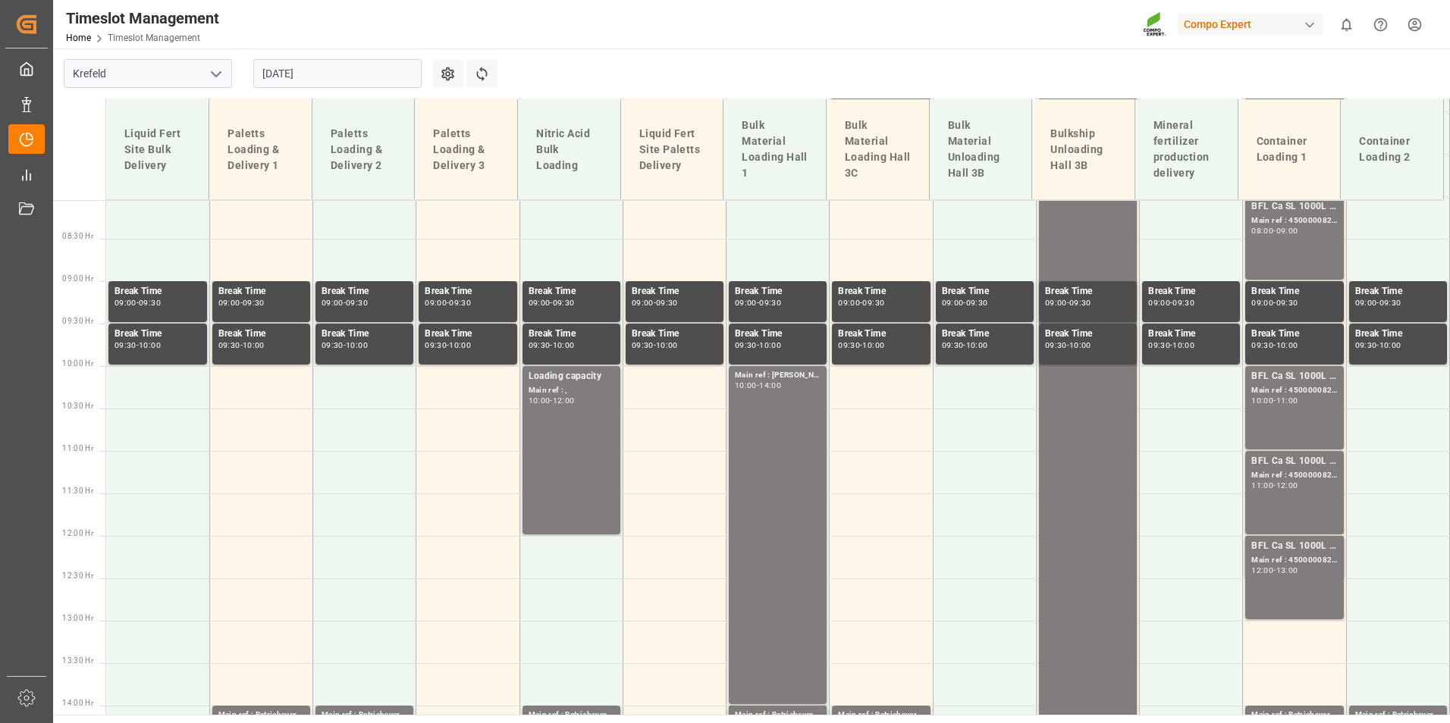
scroll to position [717, 0]
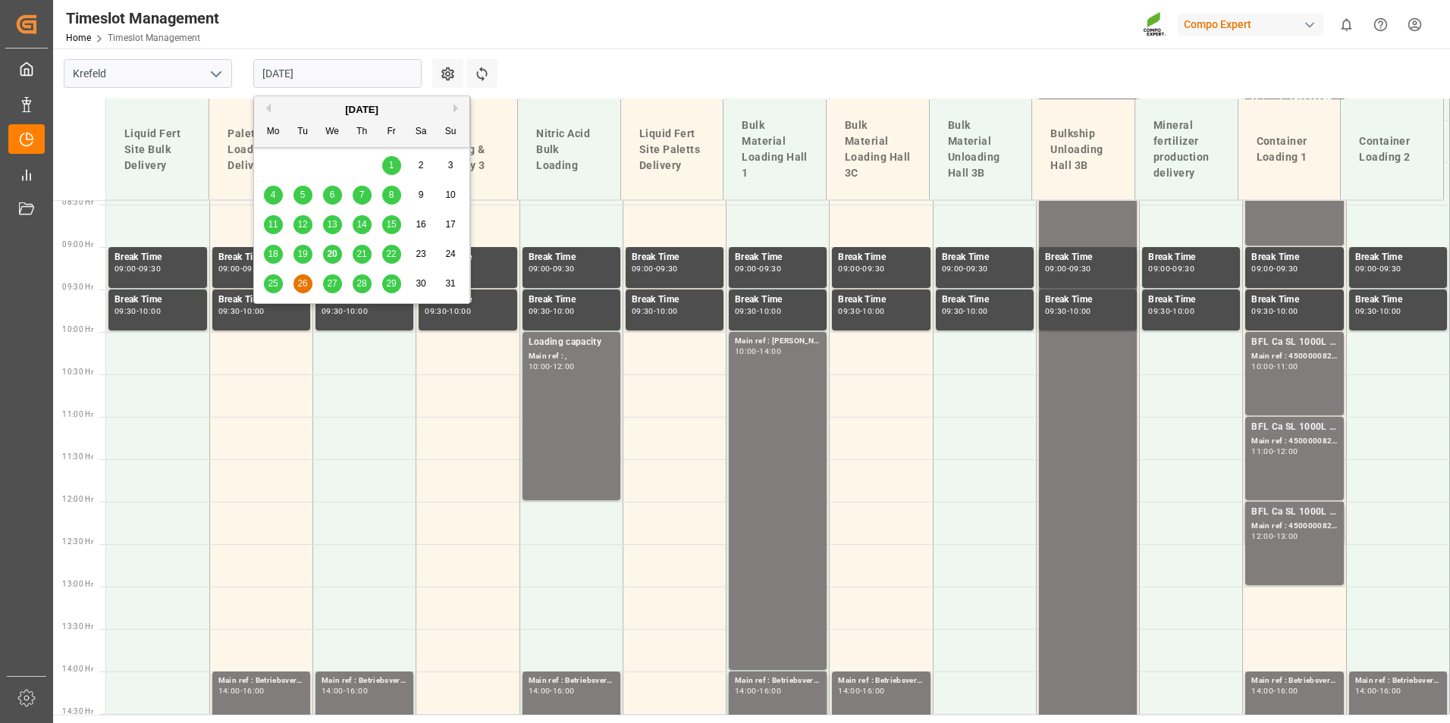
click at [326, 77] on input "[DATE]" at bounding box center [337, 73] width 168 height 29
click at [276, 287] on span "25" at bounding box center [273, 283] width 10 height 11
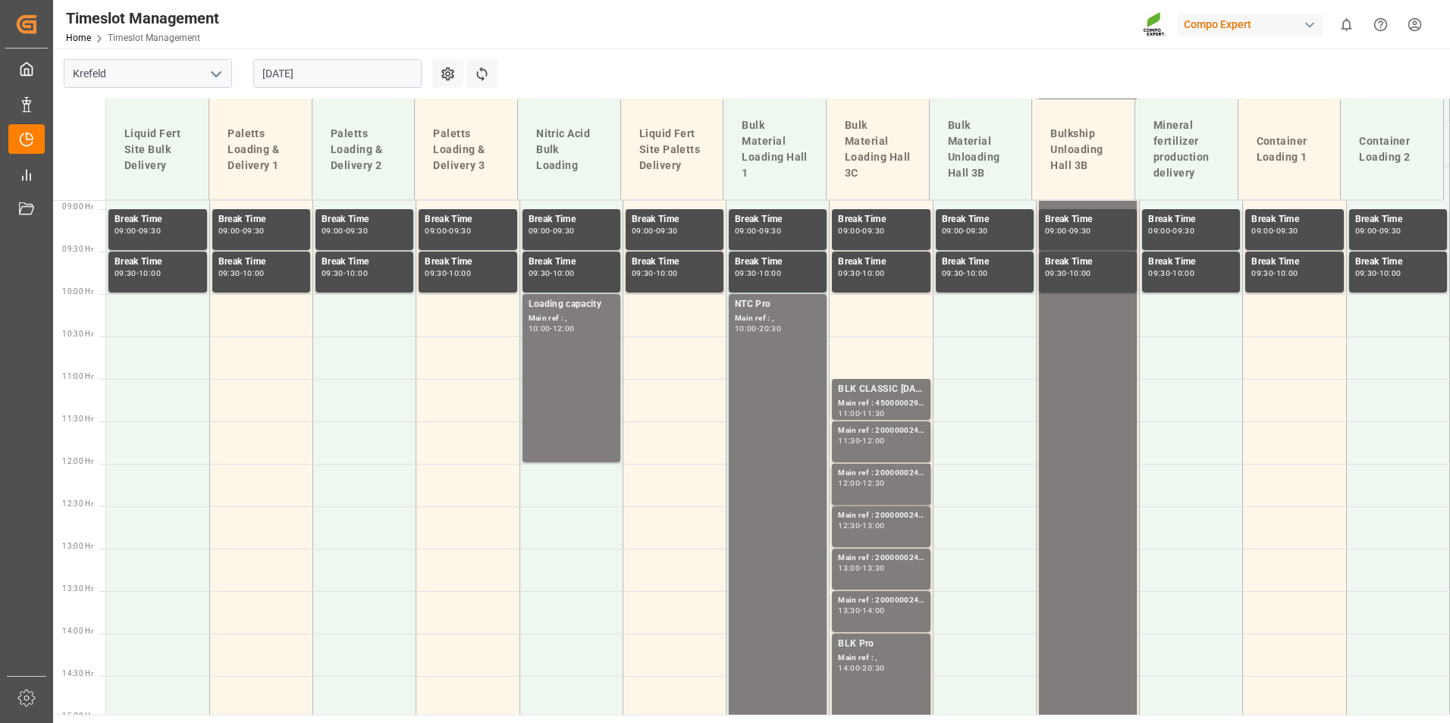
scroll to position [802, 0]
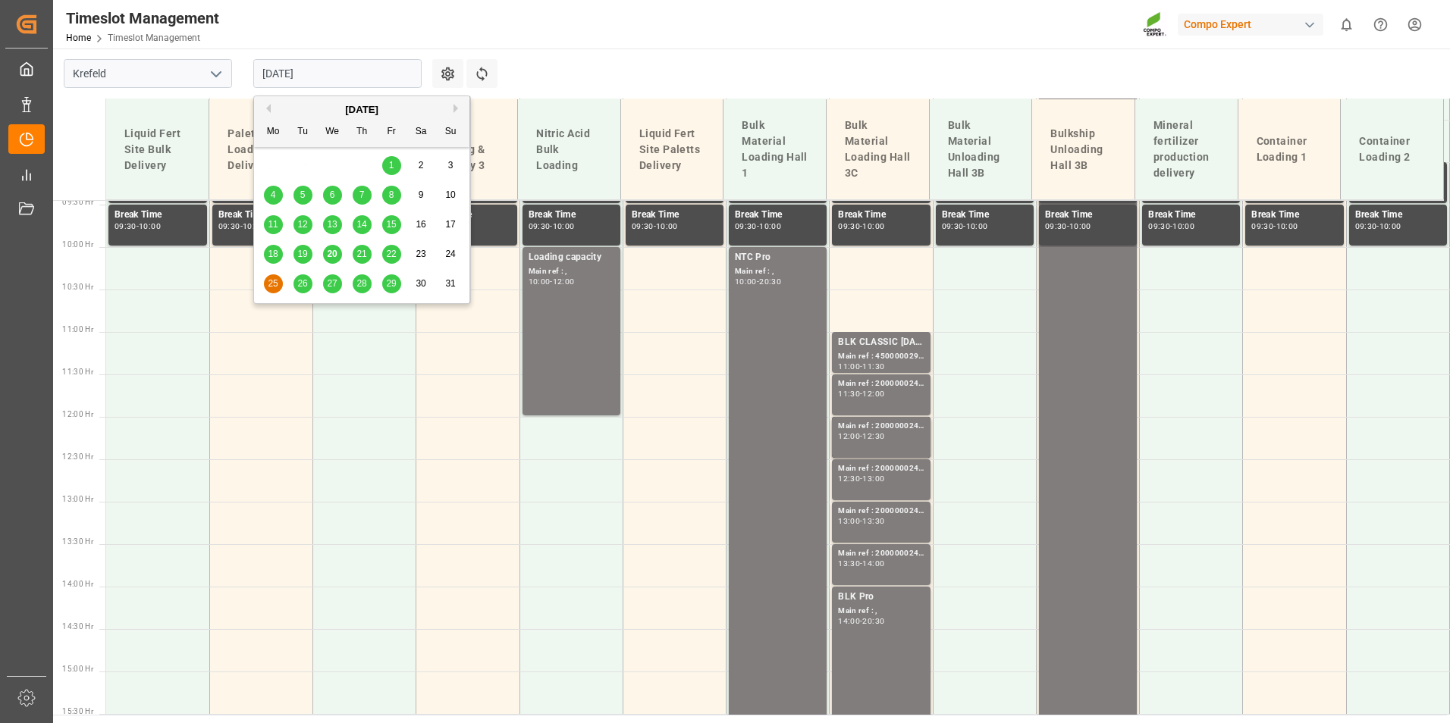
click at [322, 83] on input "[DATE]" at bounding box center [337, 73] width 168 height 29
click at [335, 252] on span "20" at bounding box center [332, 254] width 10 height 11
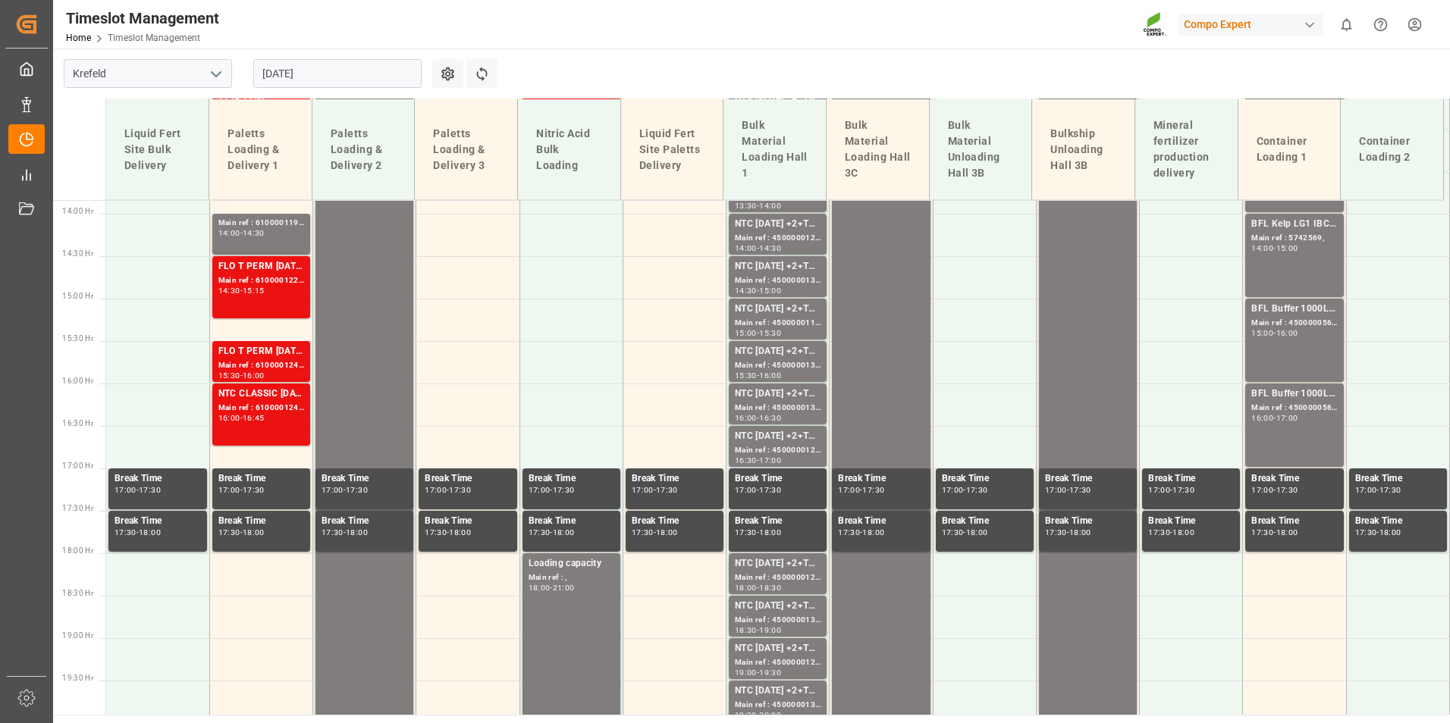
scroll to position [1181, 0]
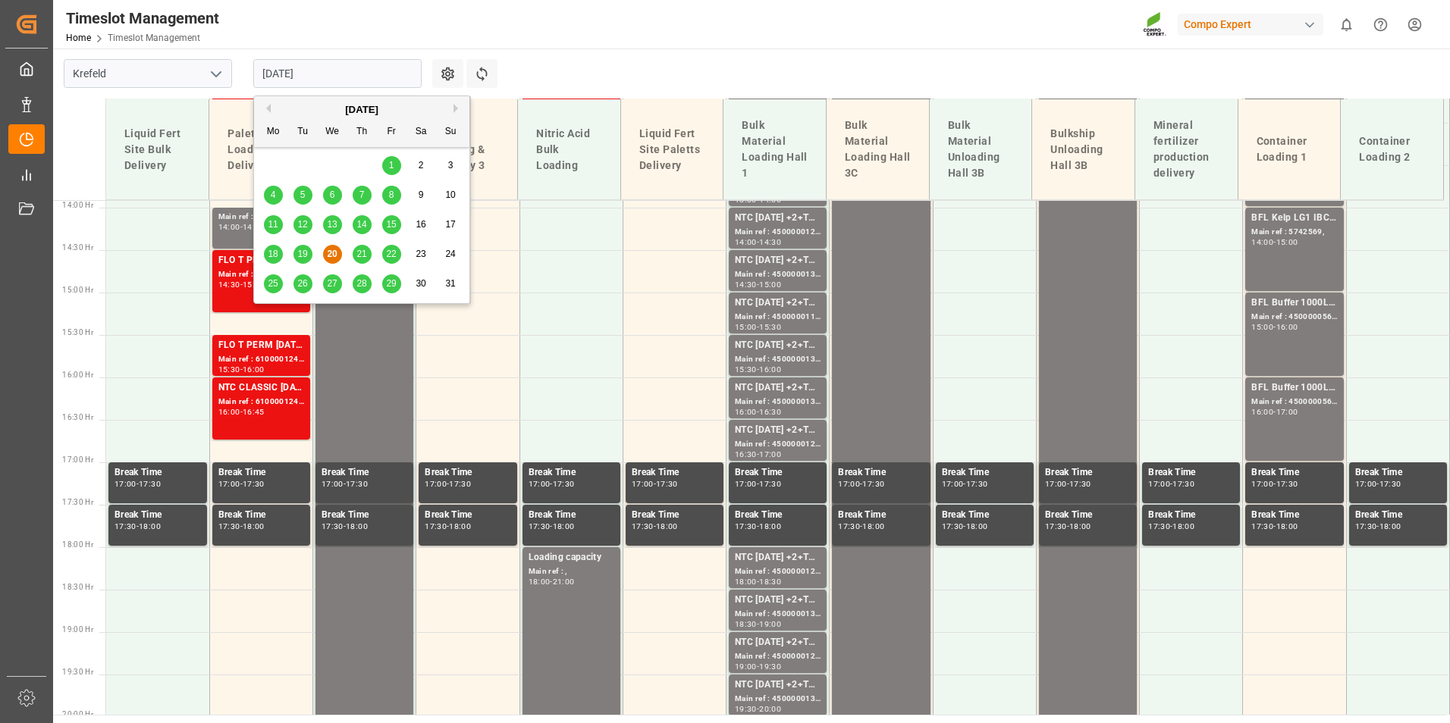
click at [320, 69] on input "[DATE]" at bounding box center [337, 73] width 168 height 29
click at [360, 261] on div "21" at bounding box center [362, 255] width 19 height 18
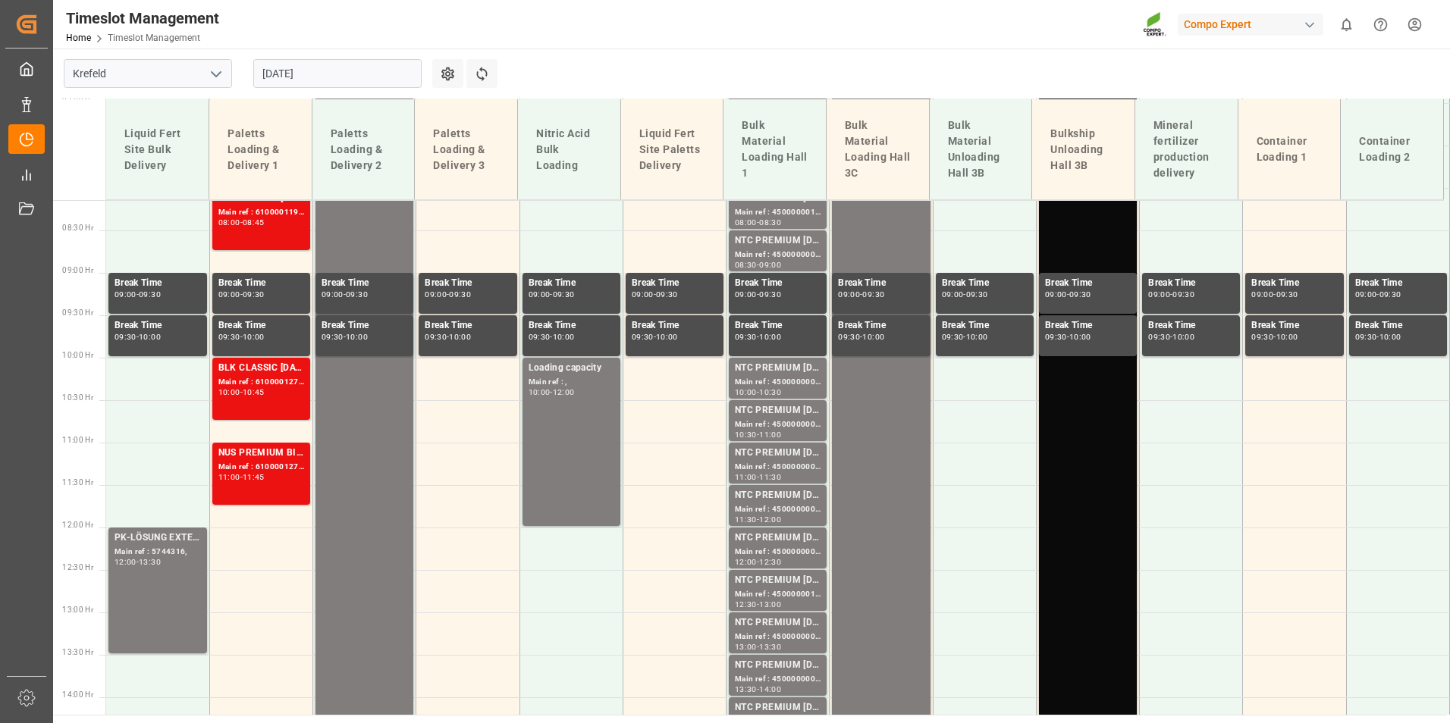
click at [330, 61] on input "[DATE]" at bounding box center [337, 73] width 168 height 29
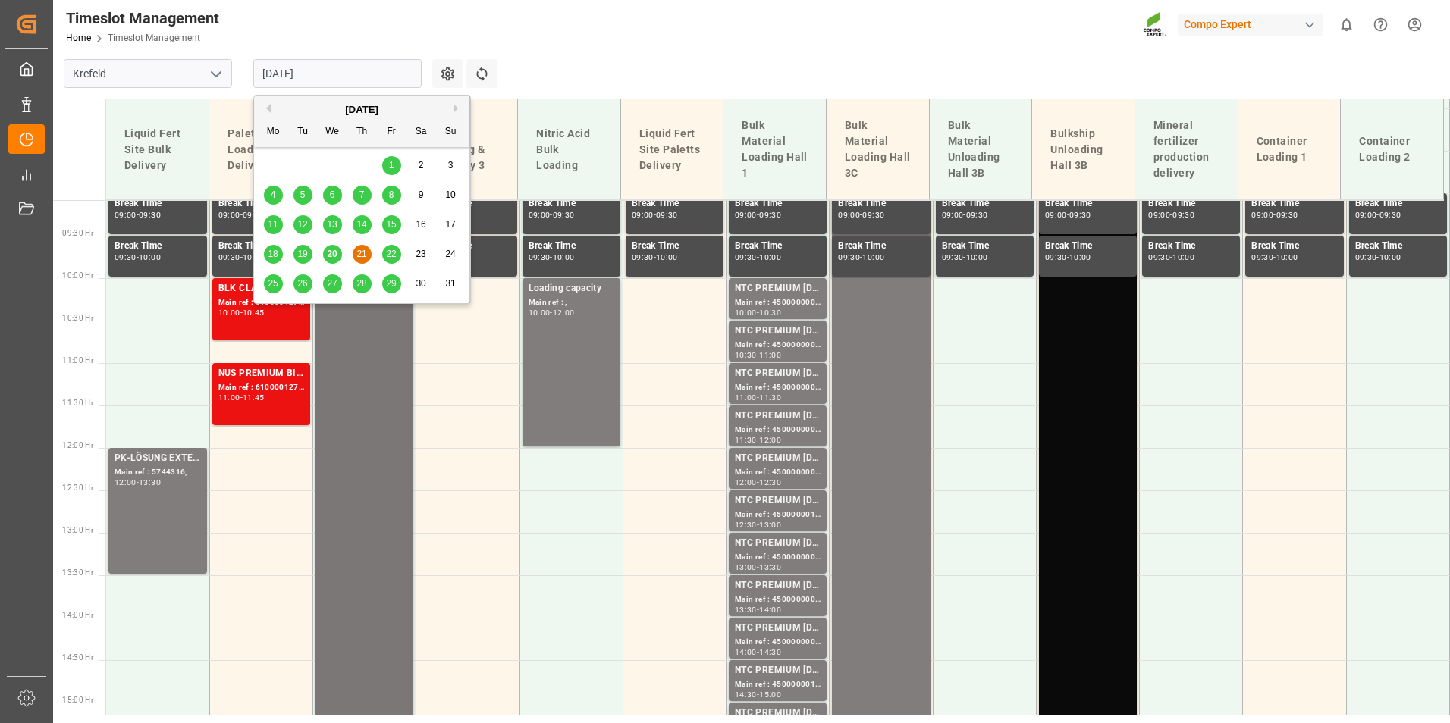
scroll to position [802, 0]
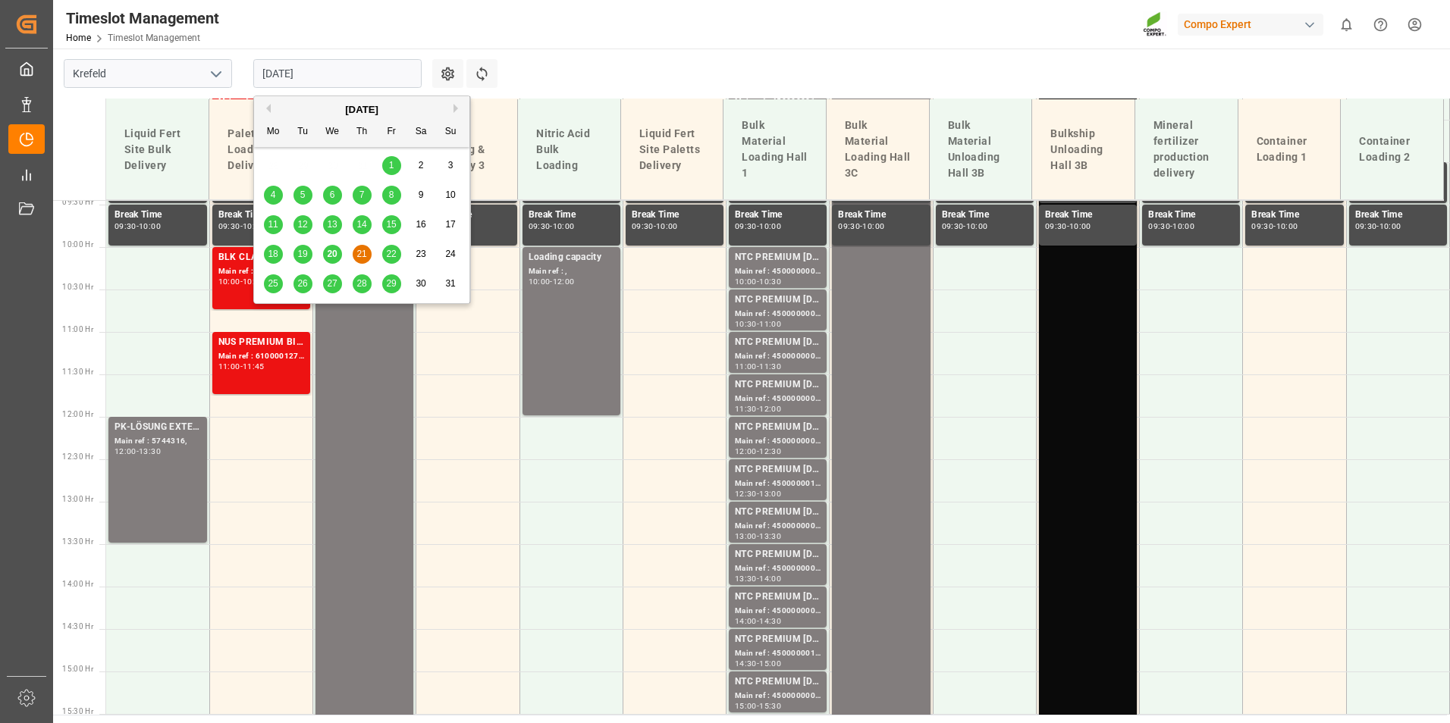
click at [328, 254] on span "20" at bounding box center [332, 254] width 10 height 11
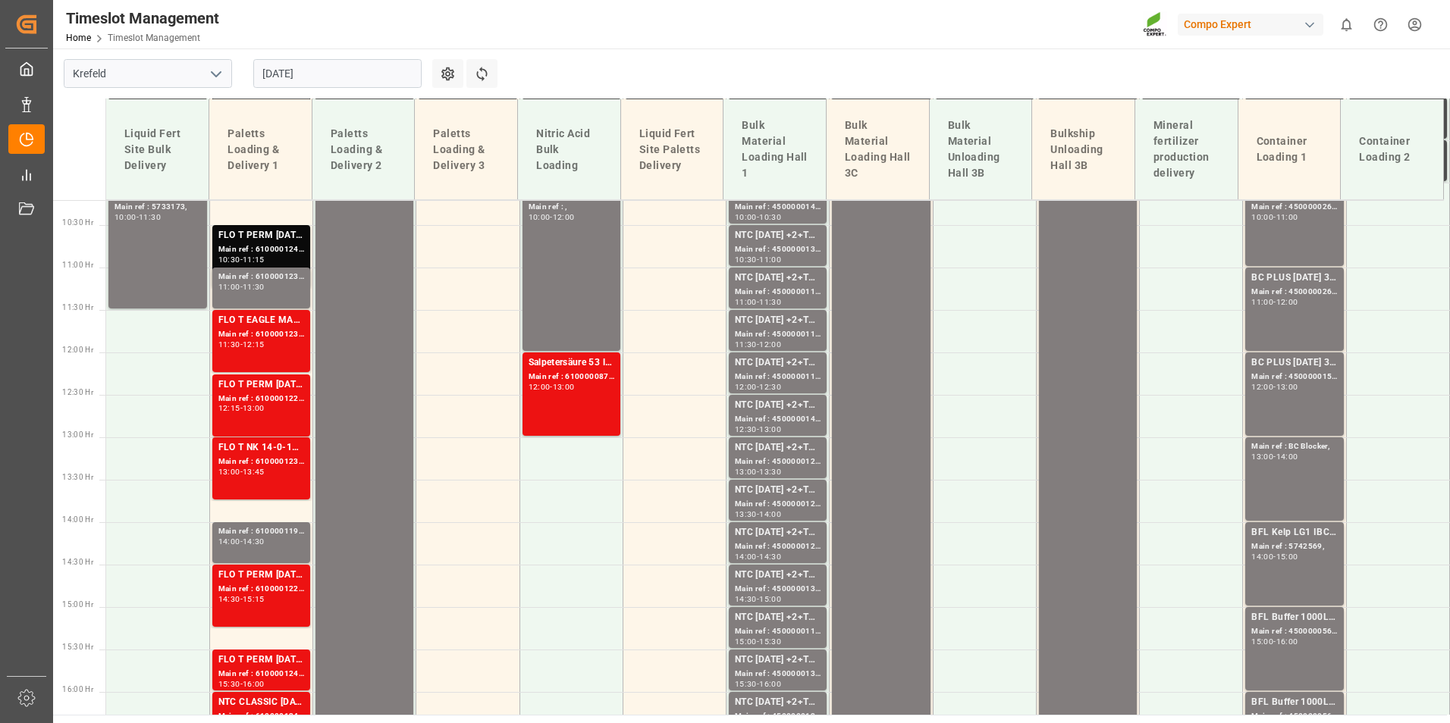
scroll to position [917, 0]
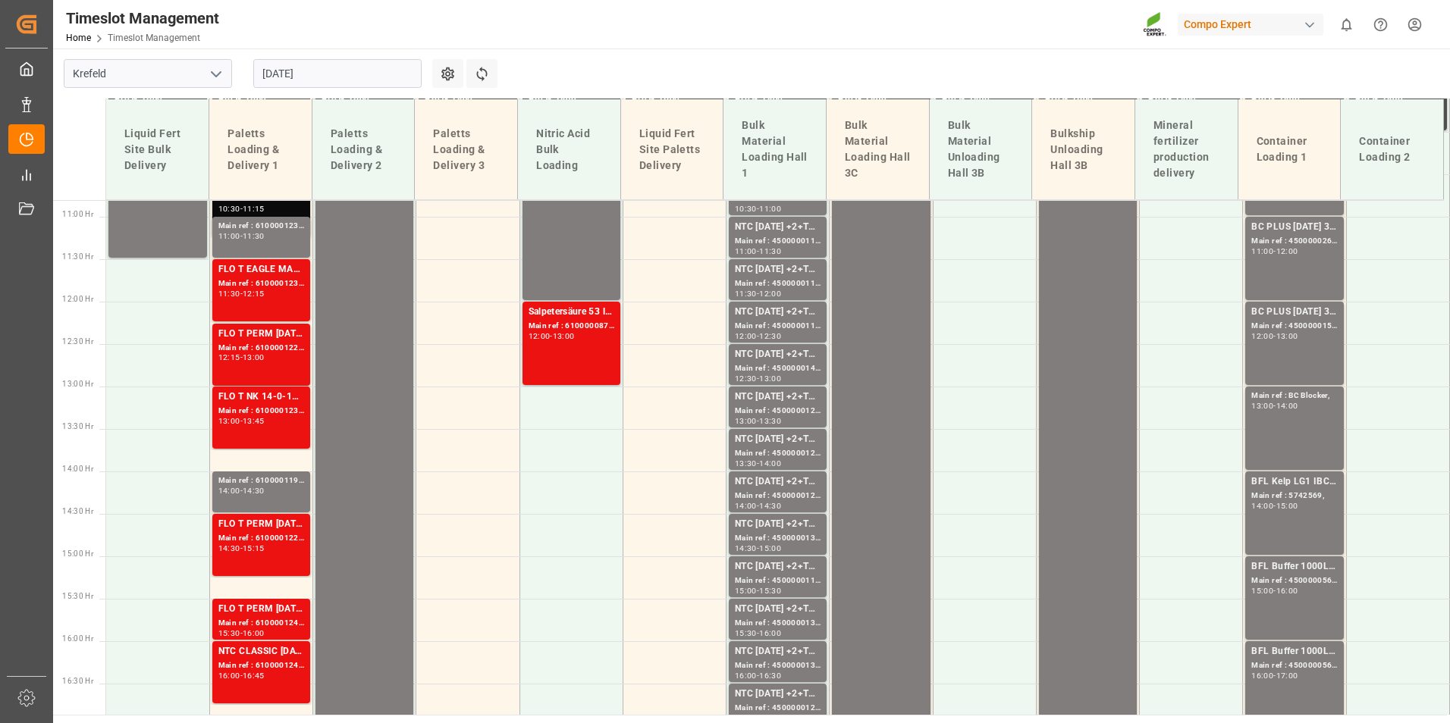
click at [348, 80] on input "[DATE]" at bounding box center [337, 73] width 168 height 29
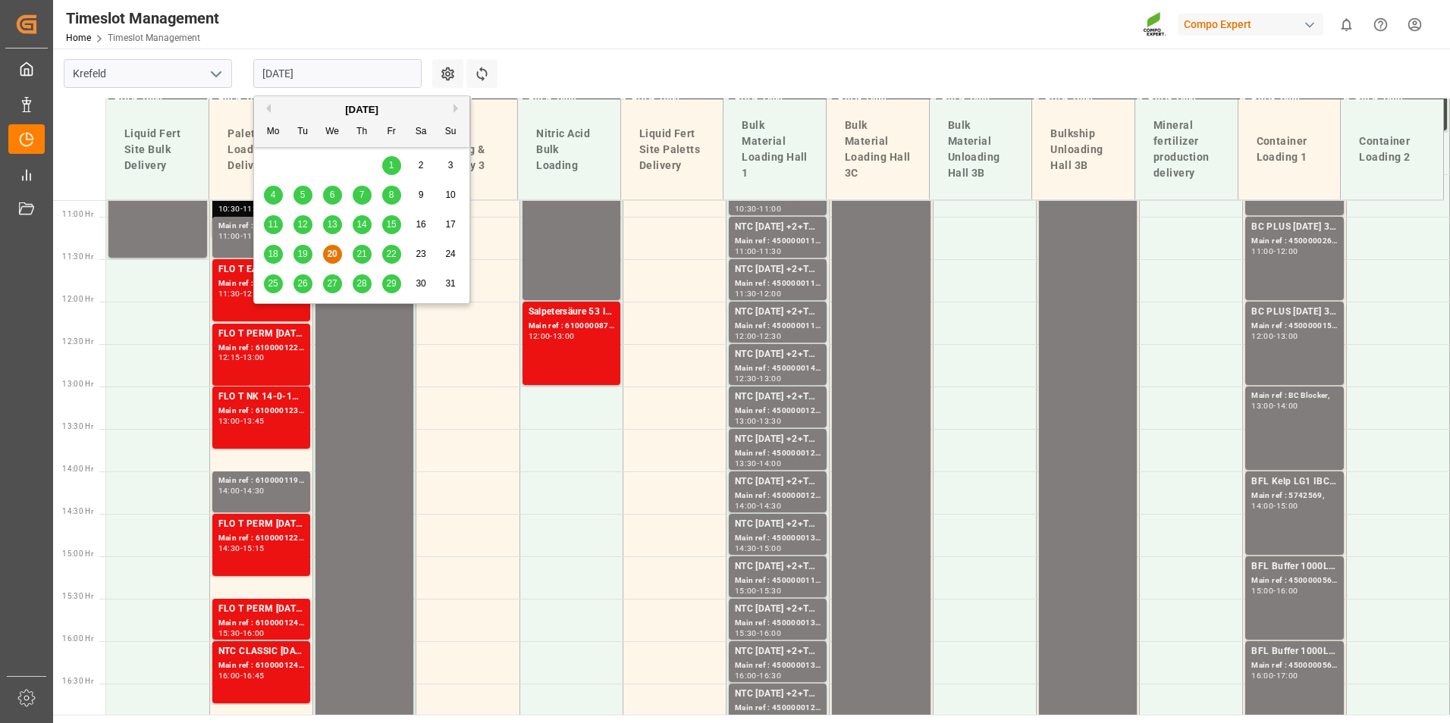
click at [302, 253] on span "19" at bounding box center [302, 254] width 10 height 11
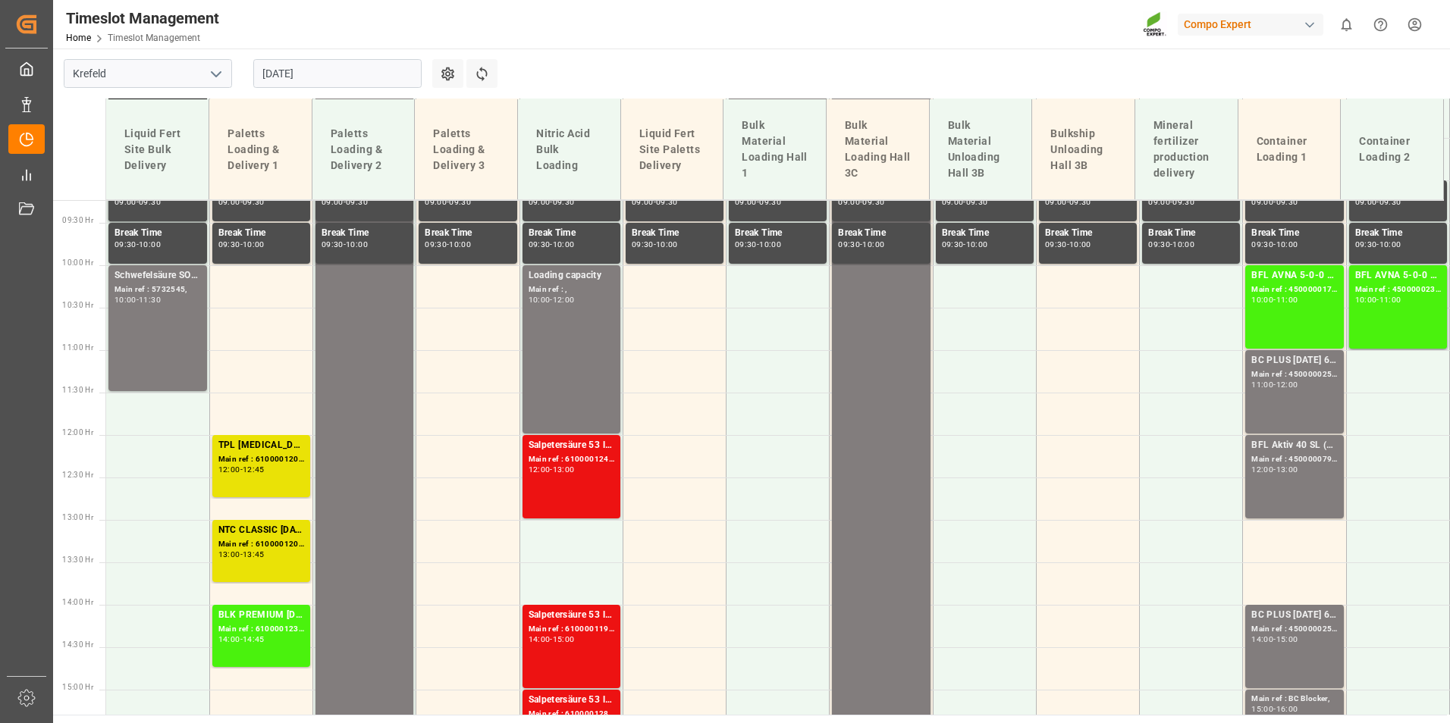
scroll to position [802, 0]
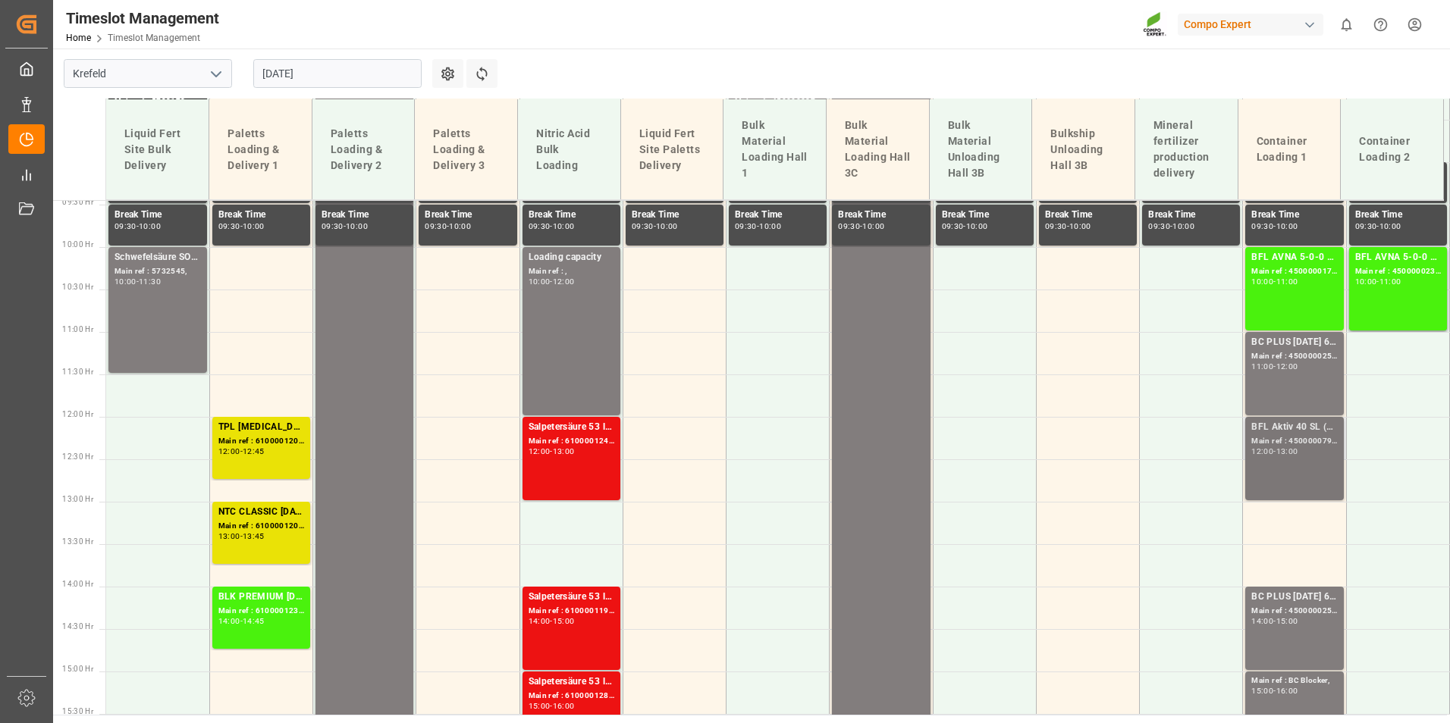
click at [1315, 468] on div "BFL Aktiv 40 SL (Fruit) 10L (x60) CL MTO; Main ref : 4500000793, 2000000121; 12…" at bounding box center [1294, 458] width 86 height 77
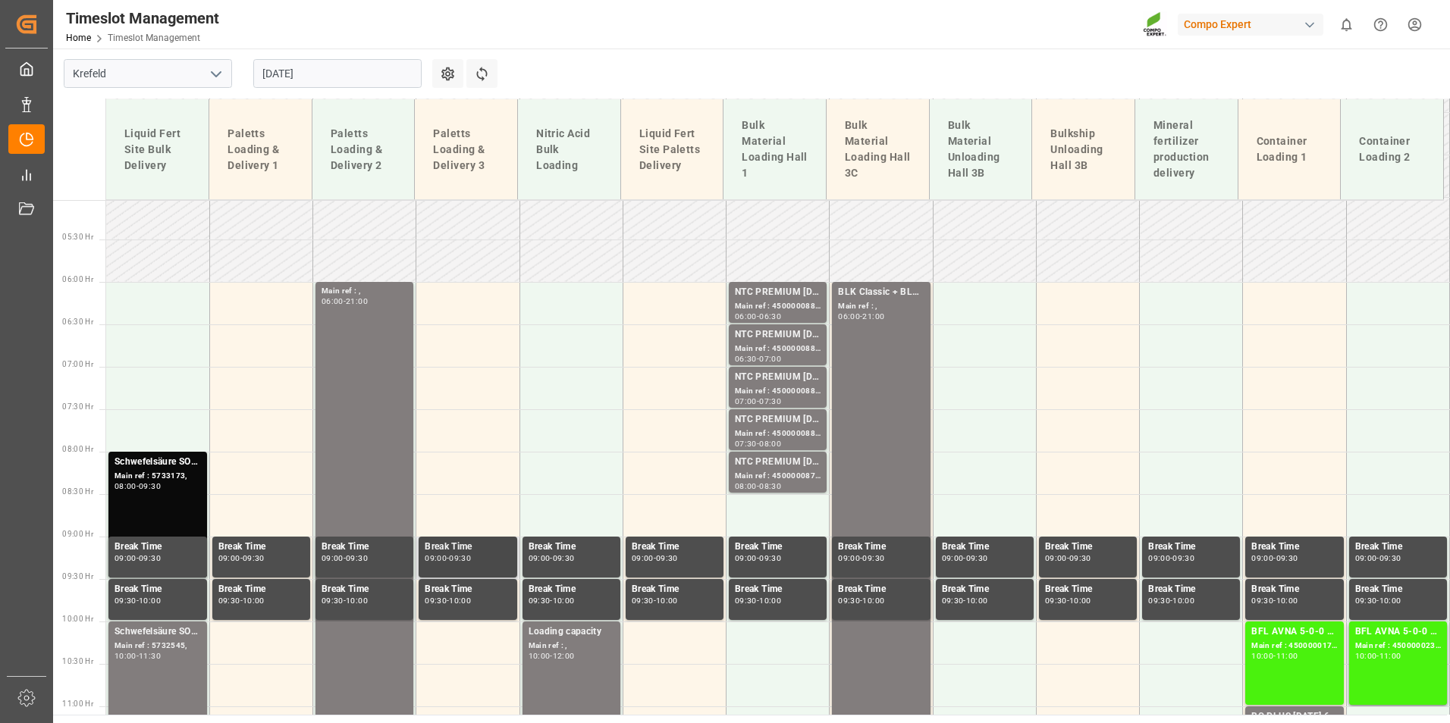
scroll to position [650, 0]
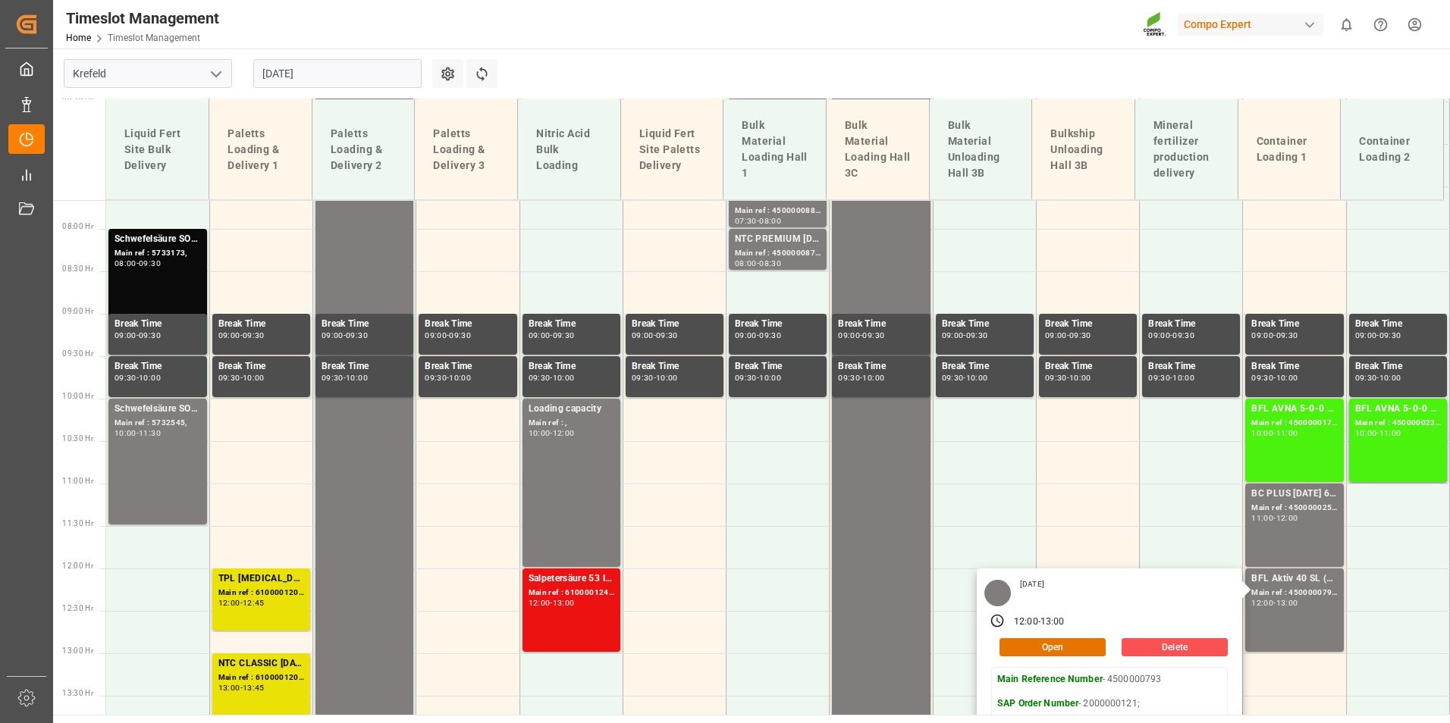
click at [1025, 75] on main "[GEOGRAPHIC_DATA] [DATE] Settings Refresh Time Slots Liquid Fert Site Bulk Deli…" at bounding box center [749, 382] width 1393 height 666
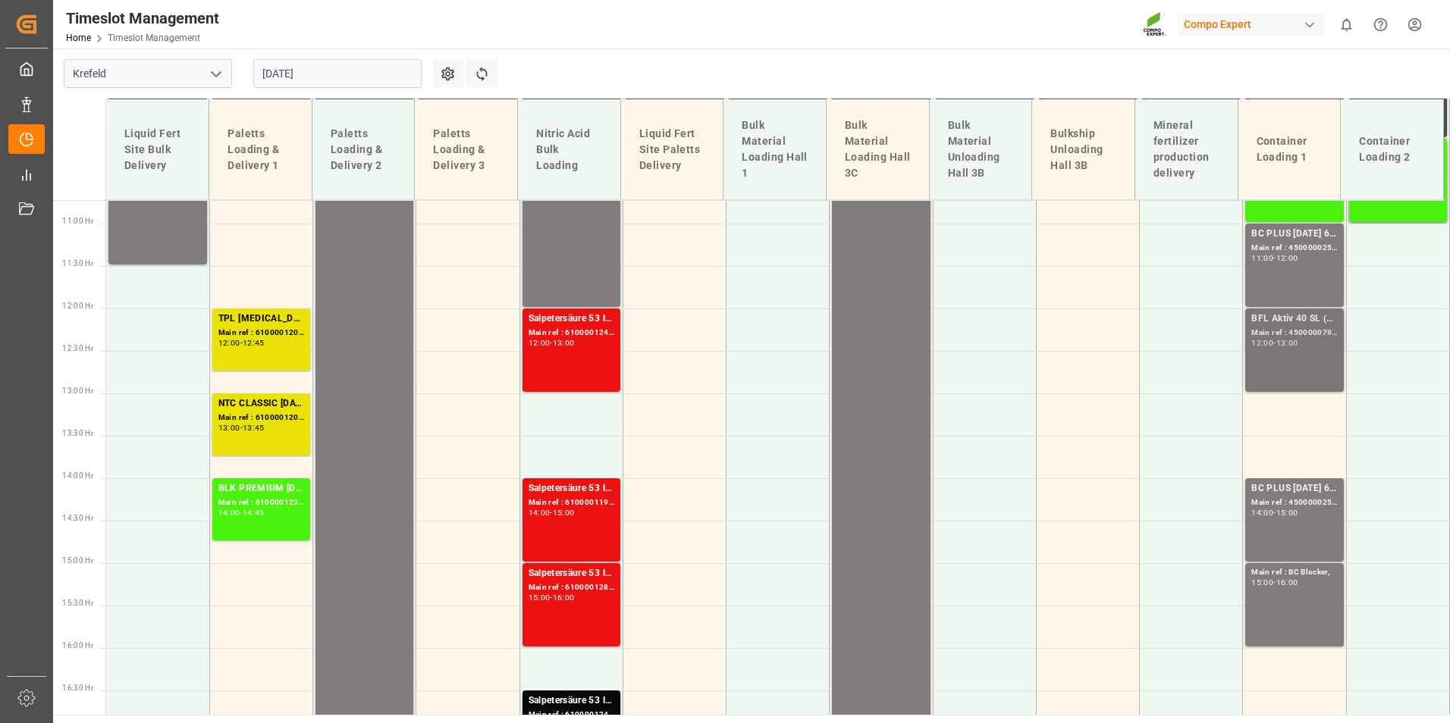
scroll to position [954, 0]
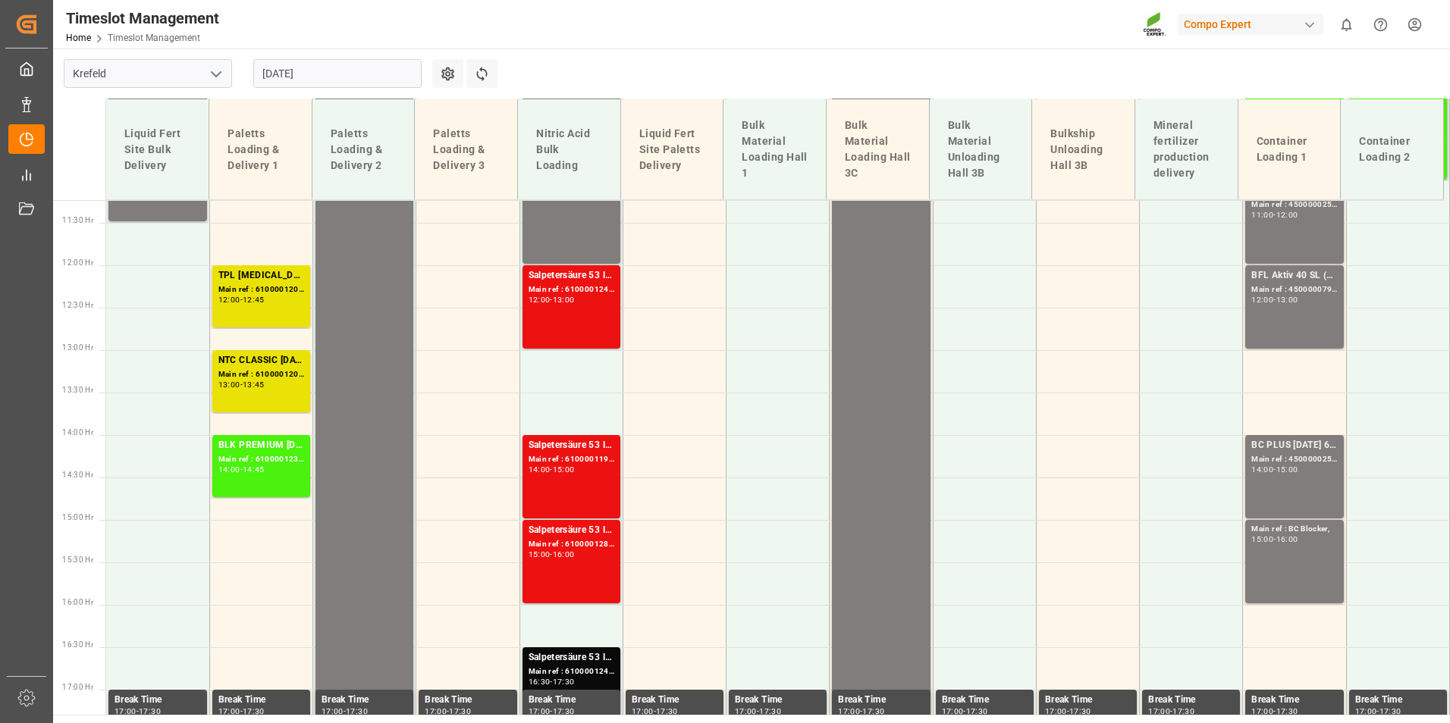
click at [363, 68] on input "[DATE]" at bounding box center [337, 73] width 168 height 29
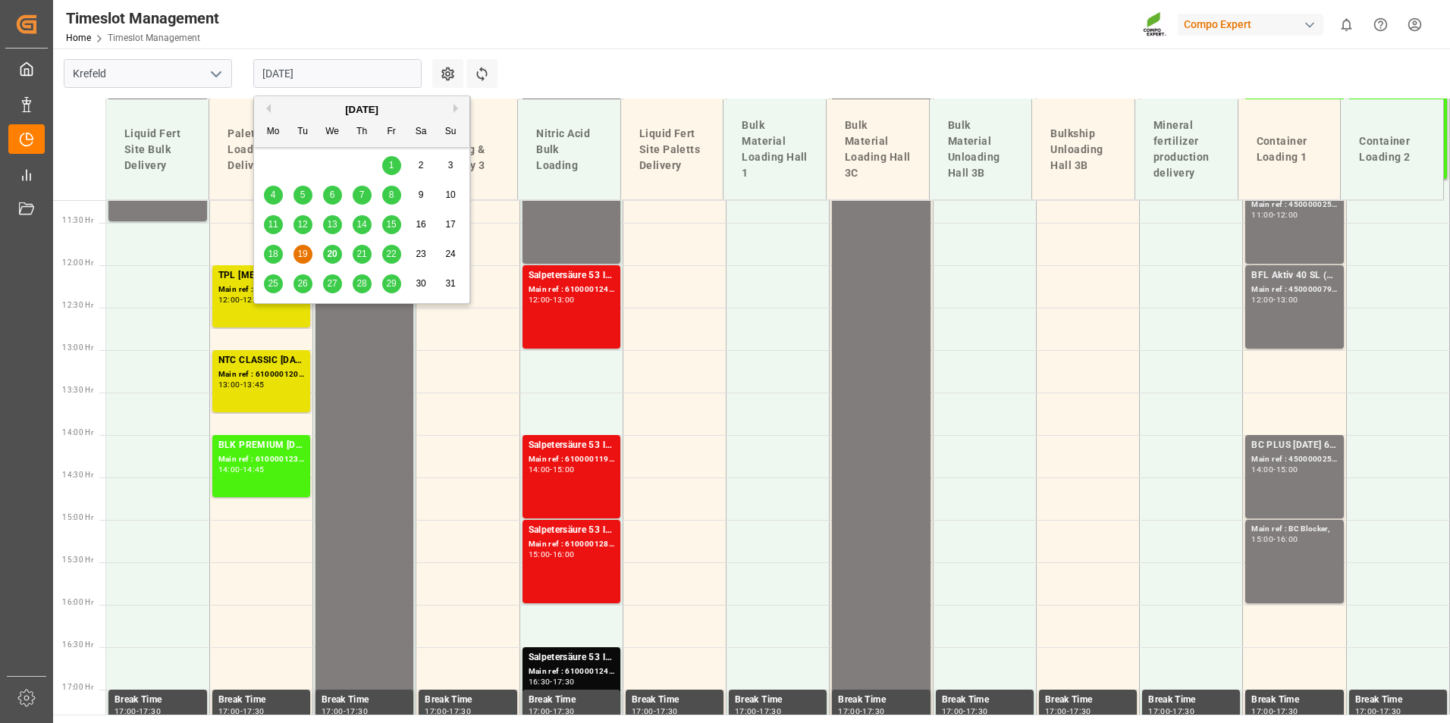
click at [334, 250] on span "20" at bounding box center [332, 254] width 10 height 11
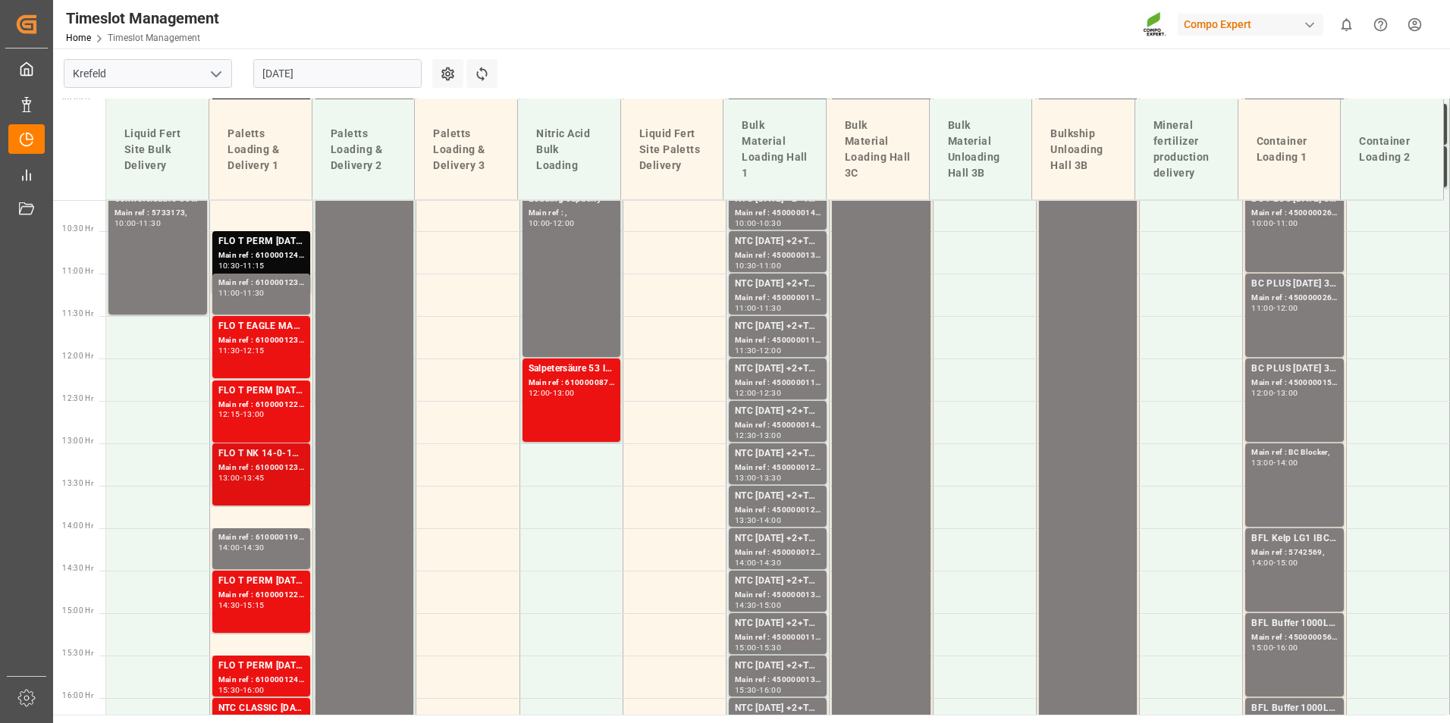
scroll to position [1030, 0]
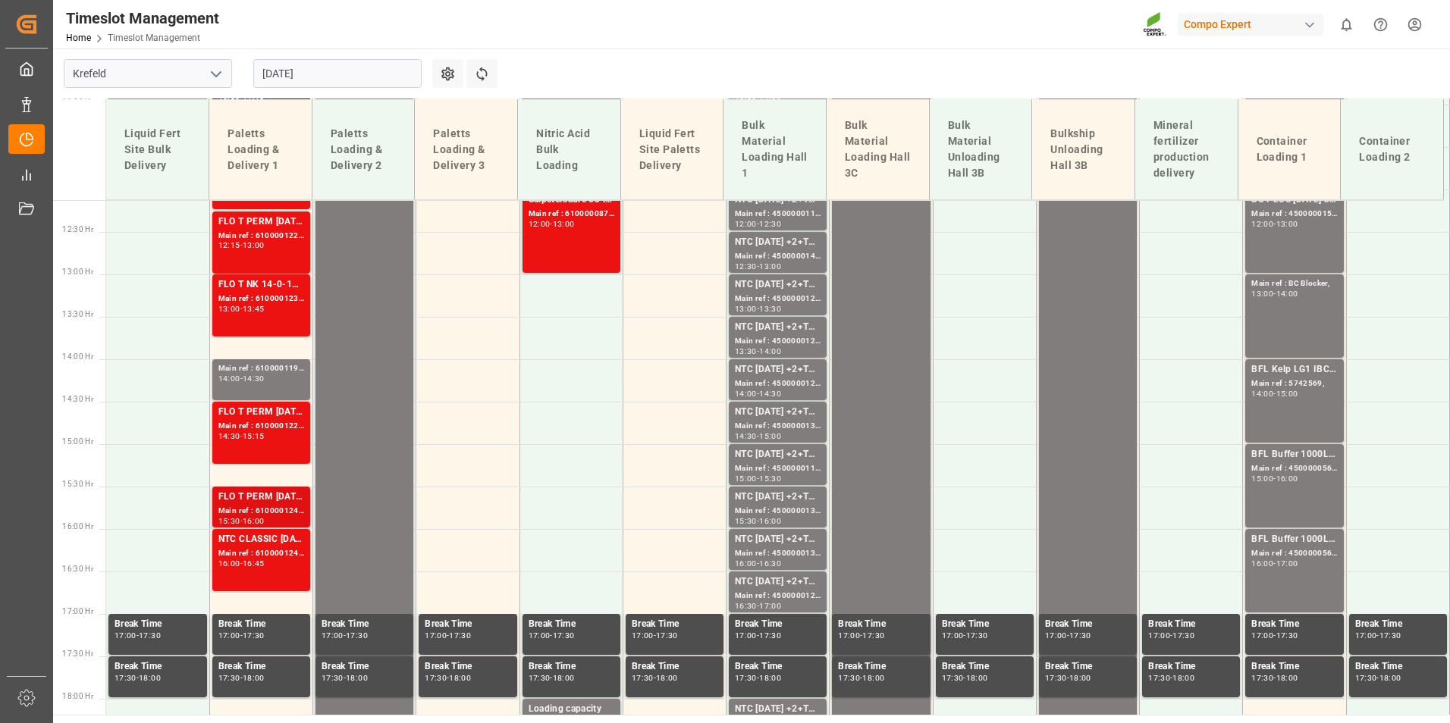
click at [265, 508] on div "Main ref : 6100001245, 2000000631;" at bounding box center [261, 511] width 86 height 13
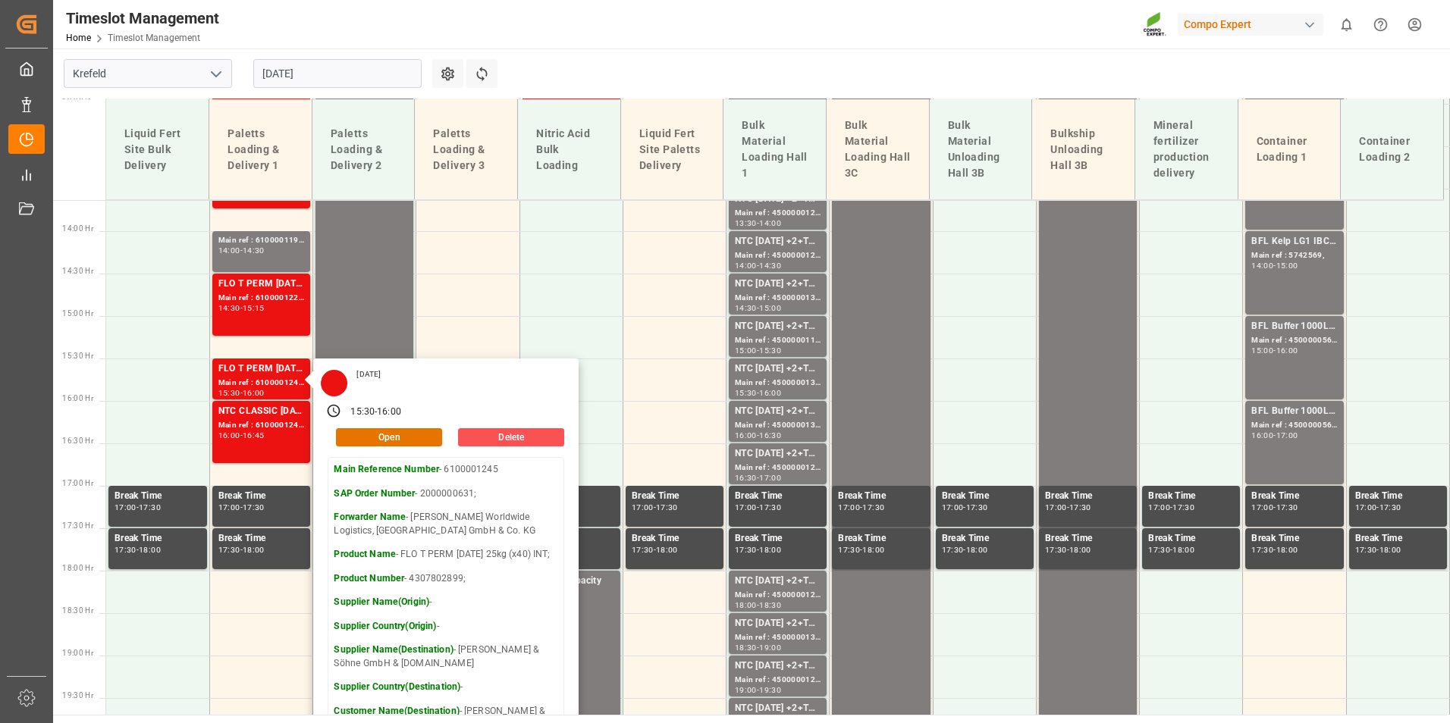
scroll to position [1105, 0]
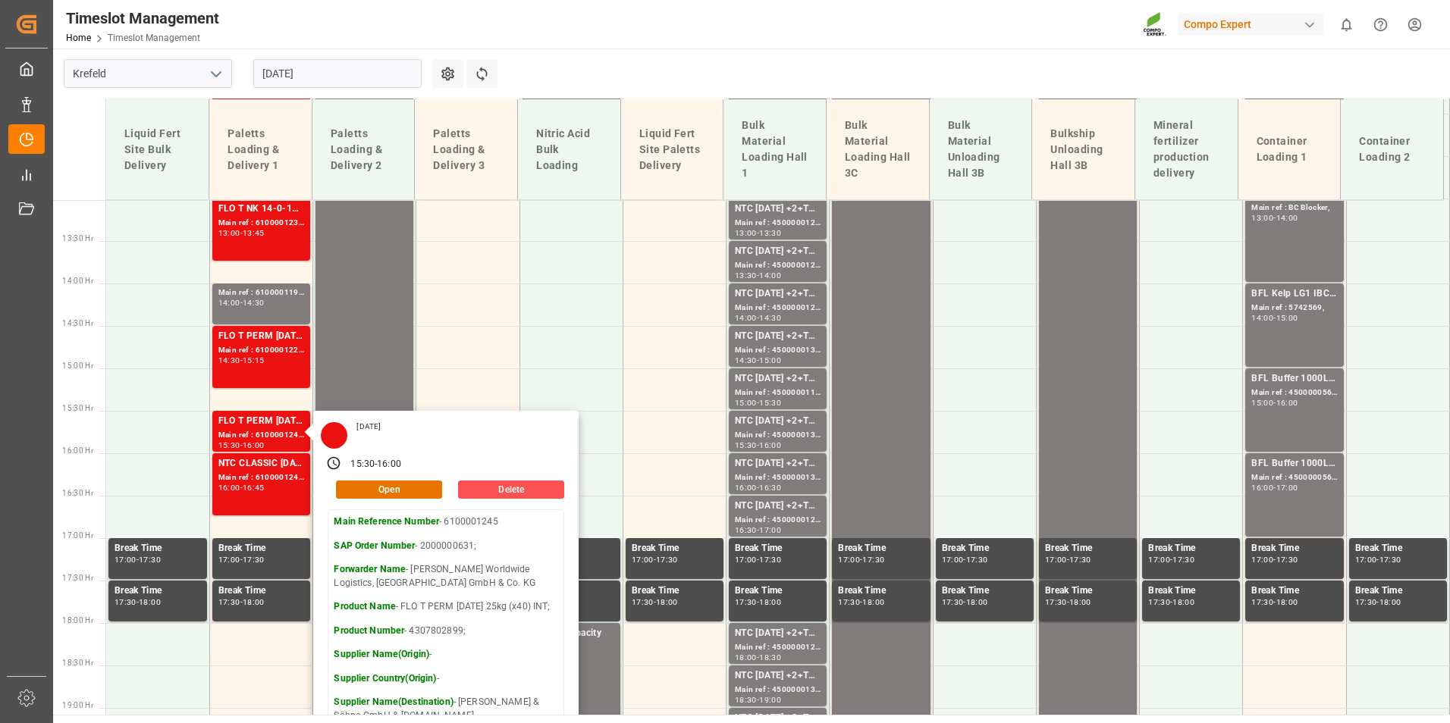
click at [340, 64] on input "[DATE]" at bounding box center [337, 73] width 168 height 29
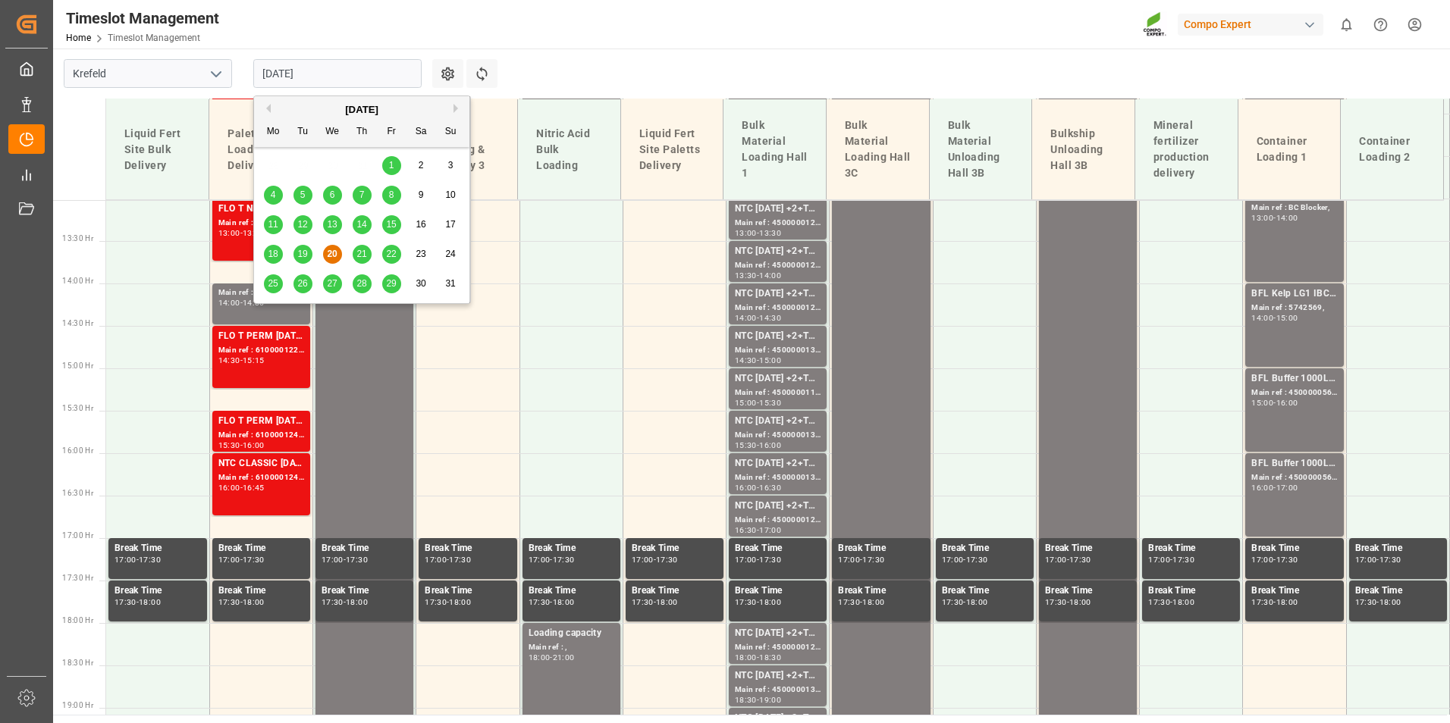
click at [355, 259] on div "21" at bounding box center [362, 255] width 19 height 18
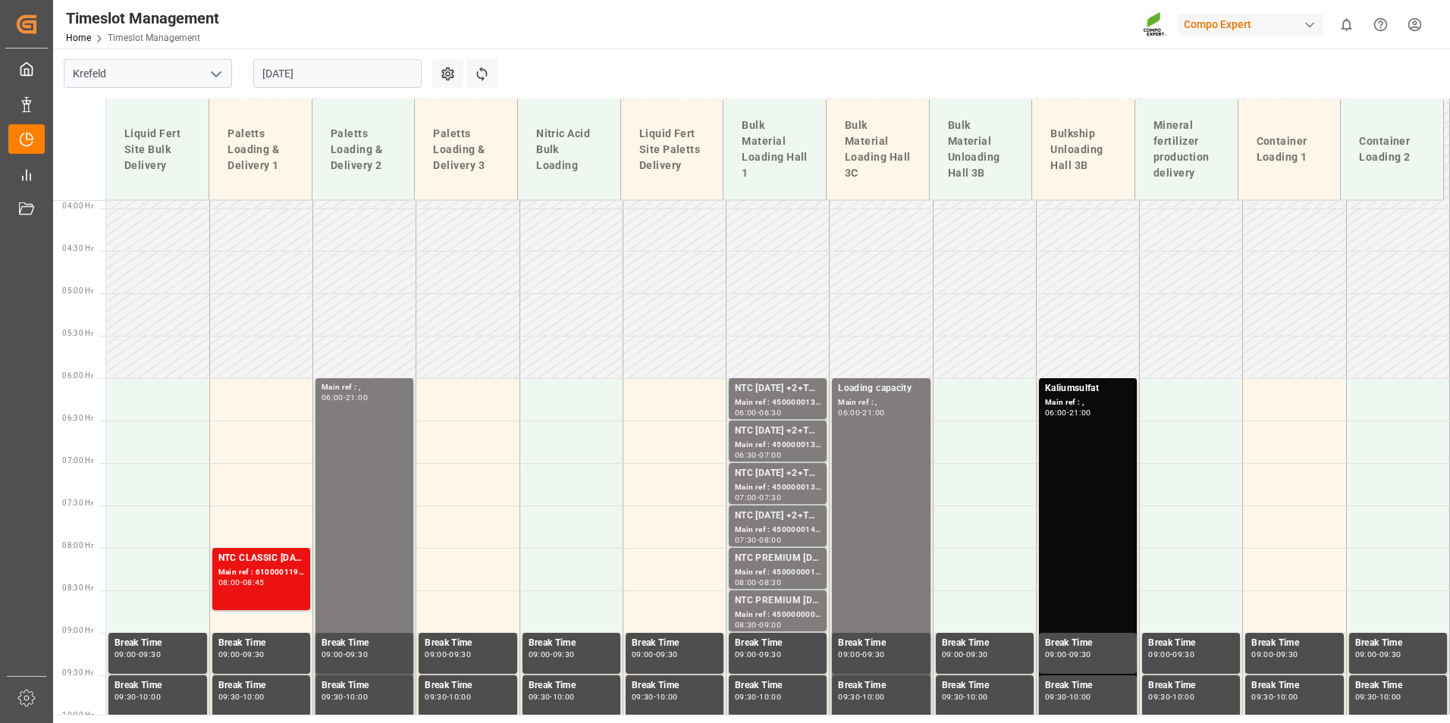
scroll to position [423, 0]
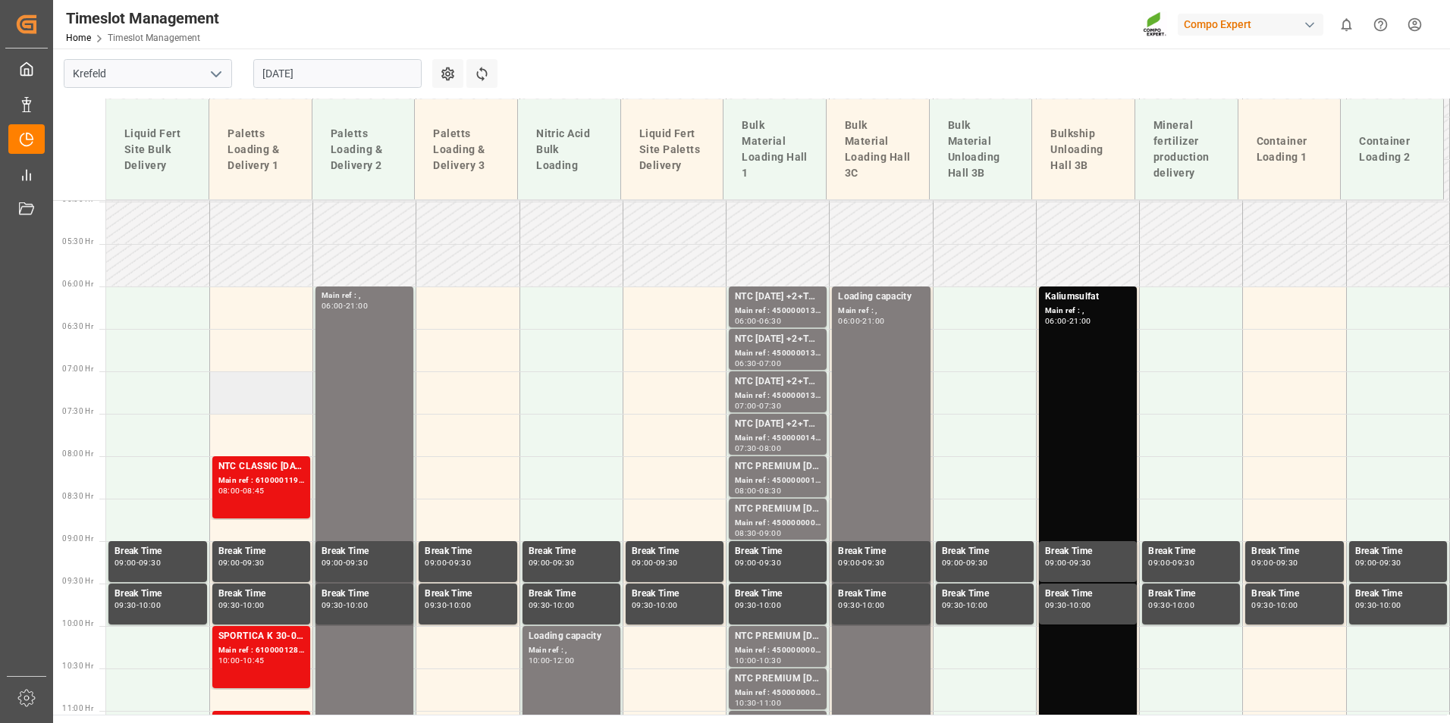
click at [271, 384] on td at bounding box center [260, 392] width 103 height 42
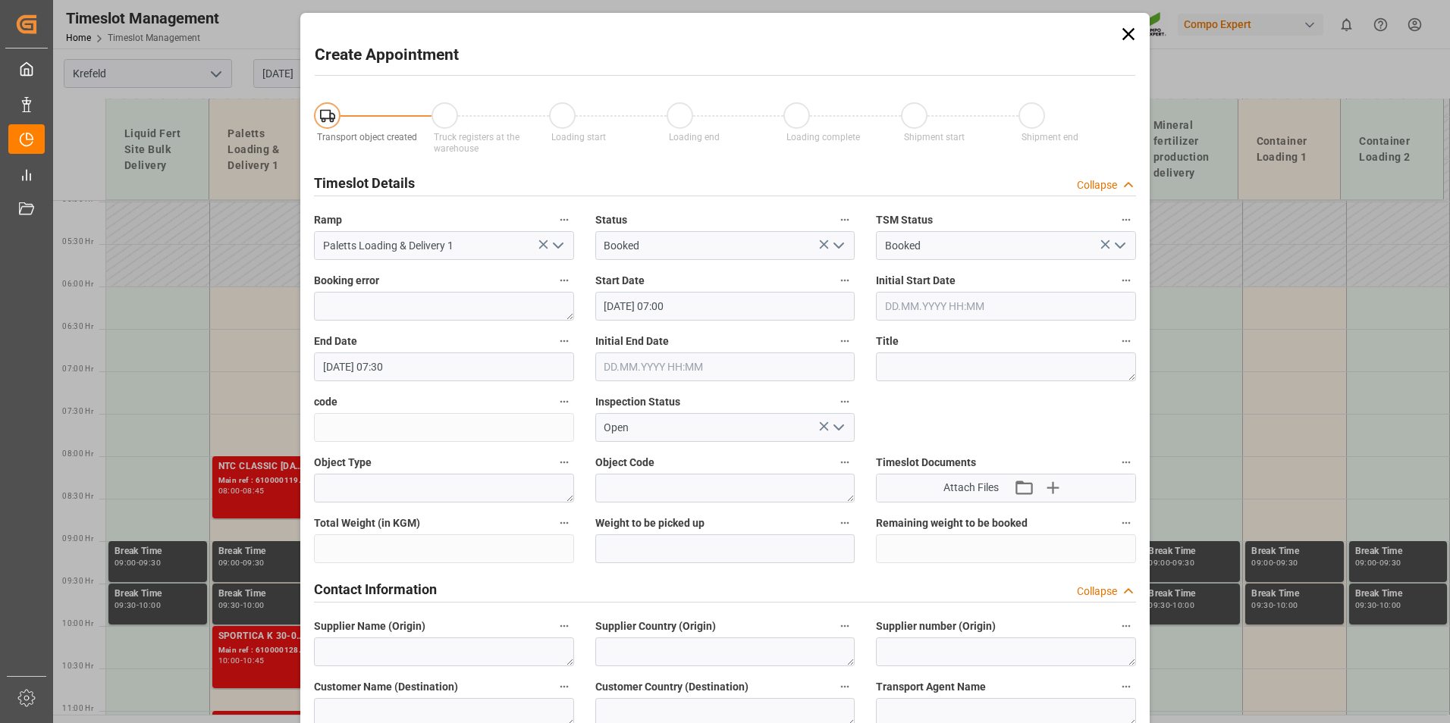
type input "[DATE] 07:00"
type input "[DATE] 07:30"
click at [1127, 42] on icon at bounding box center [1127, 34] width 21 height 21
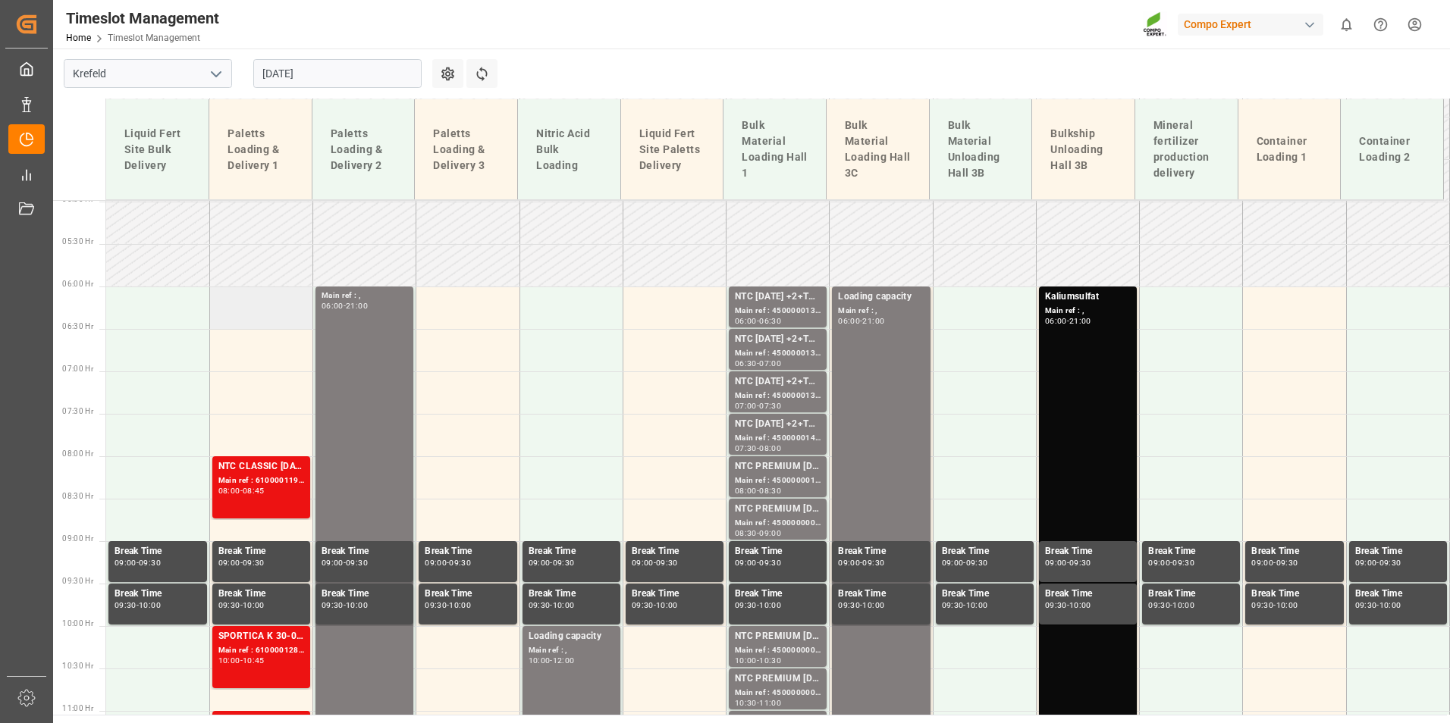
click at [265, 312] on td at bounding box center [260, 308] width 103 height 42
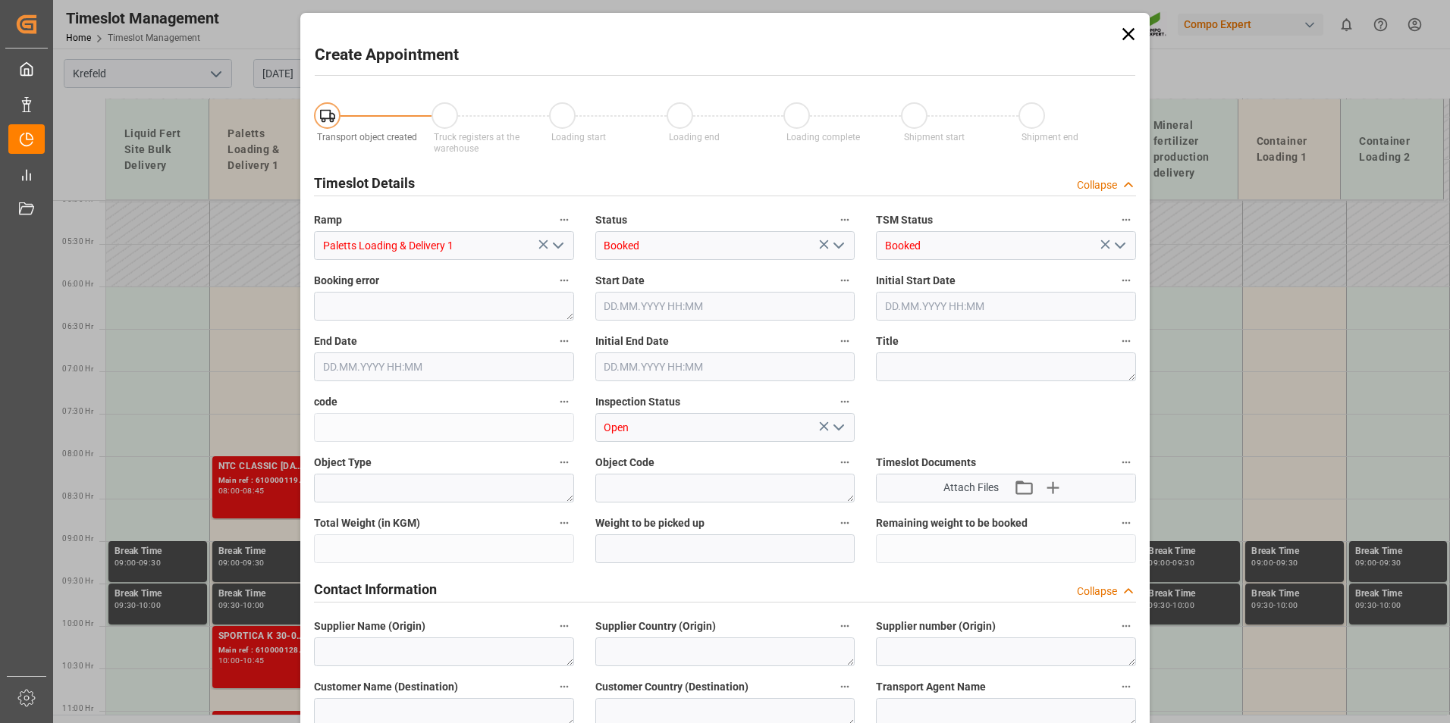
type input "[DATE] 06:00"
type input "[DATE] 06:30"
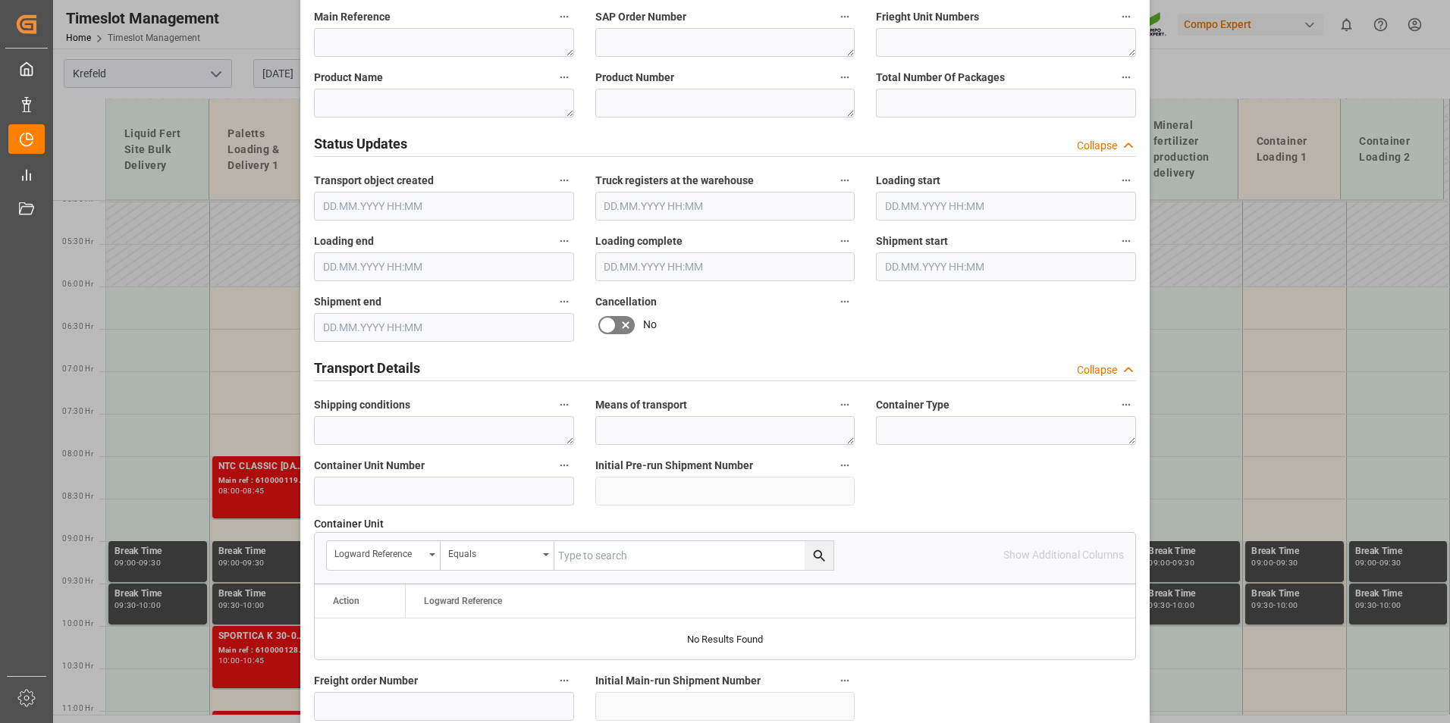
scroll to position [986, 0]
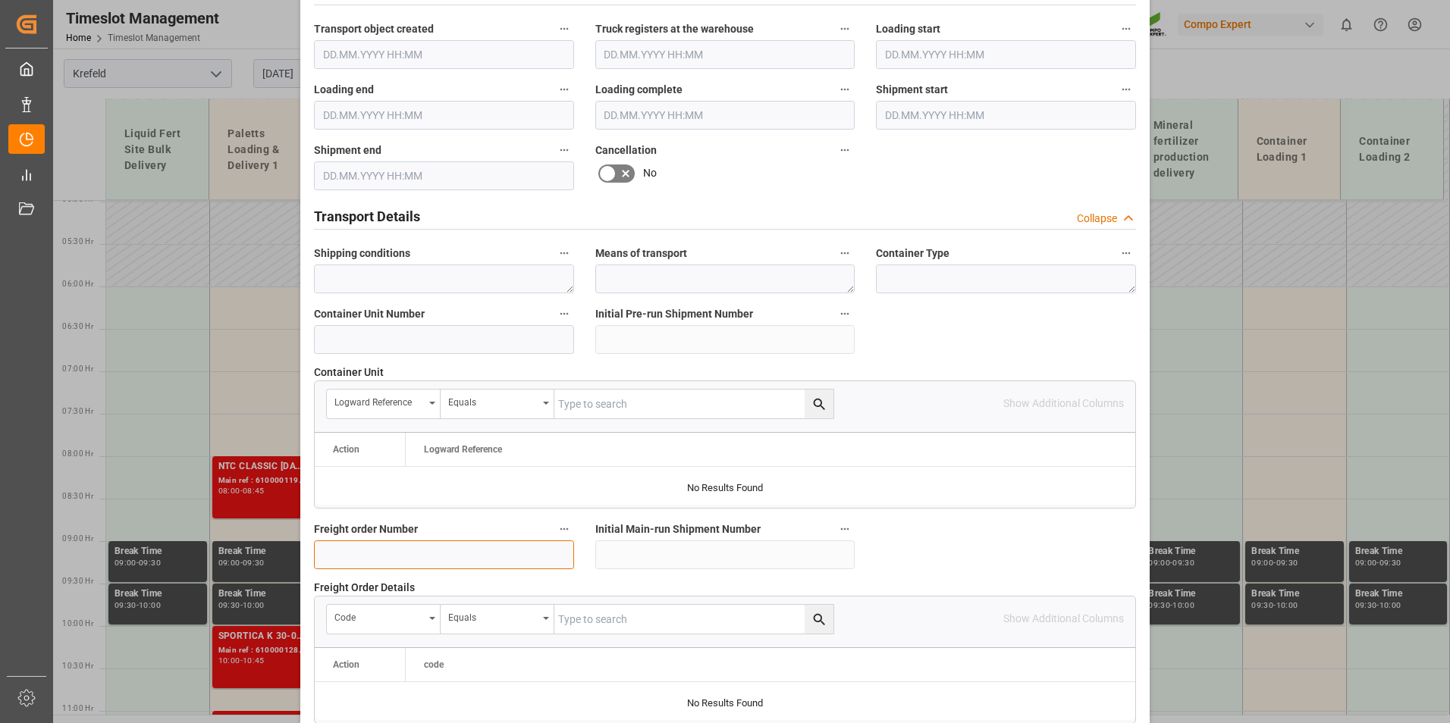
click at [382, 544] on input at bounding box center [444, 555] width 260 height 29
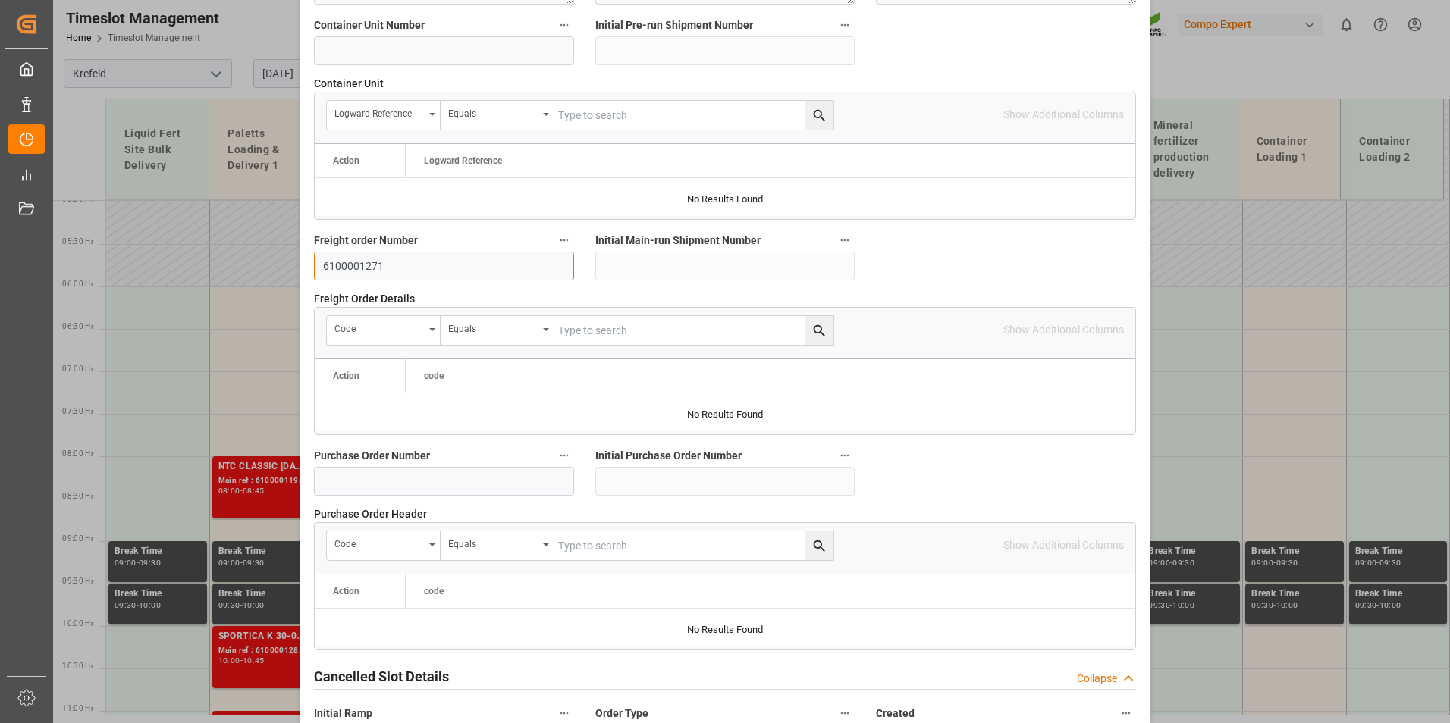
scroll to position [1381, 0]
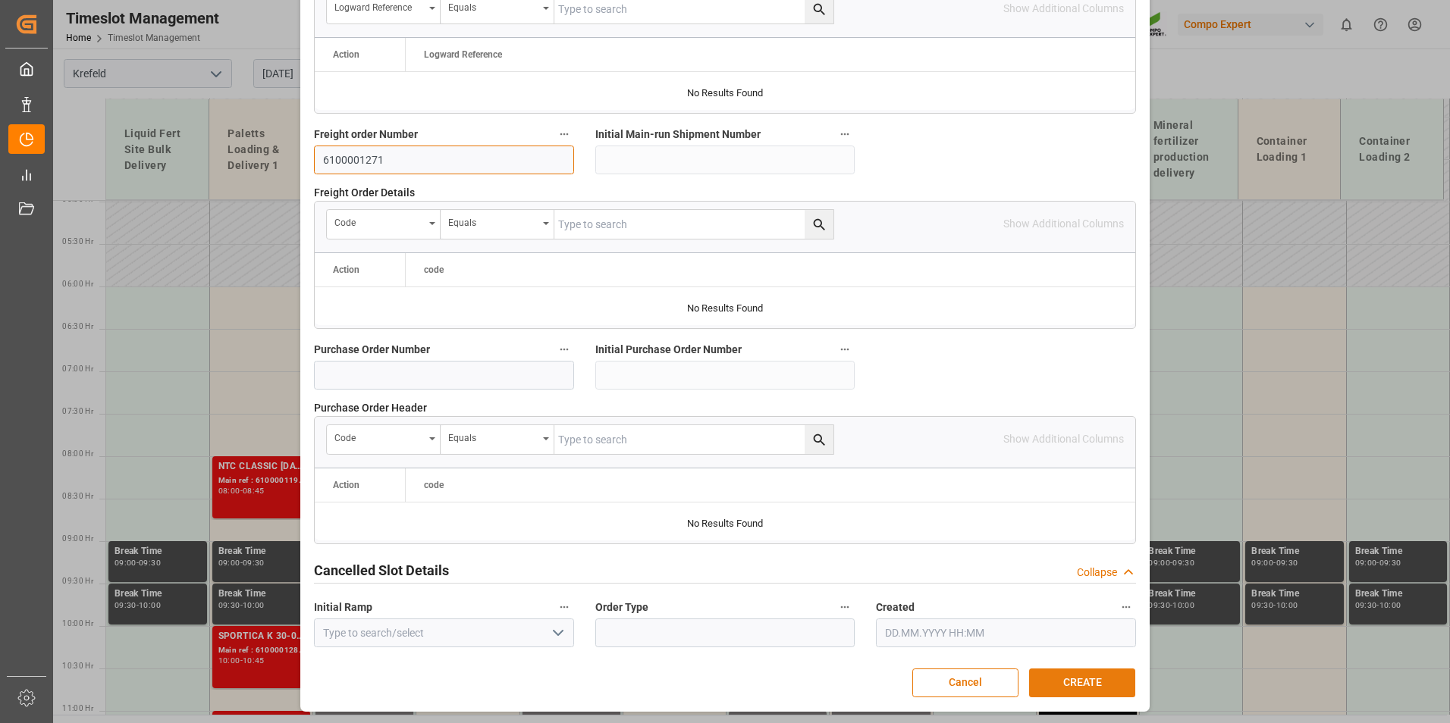
type input "6100001271"
click at [1111, 679] on button "CREATE" at bounding box center [1082, 683] width 106 height 29
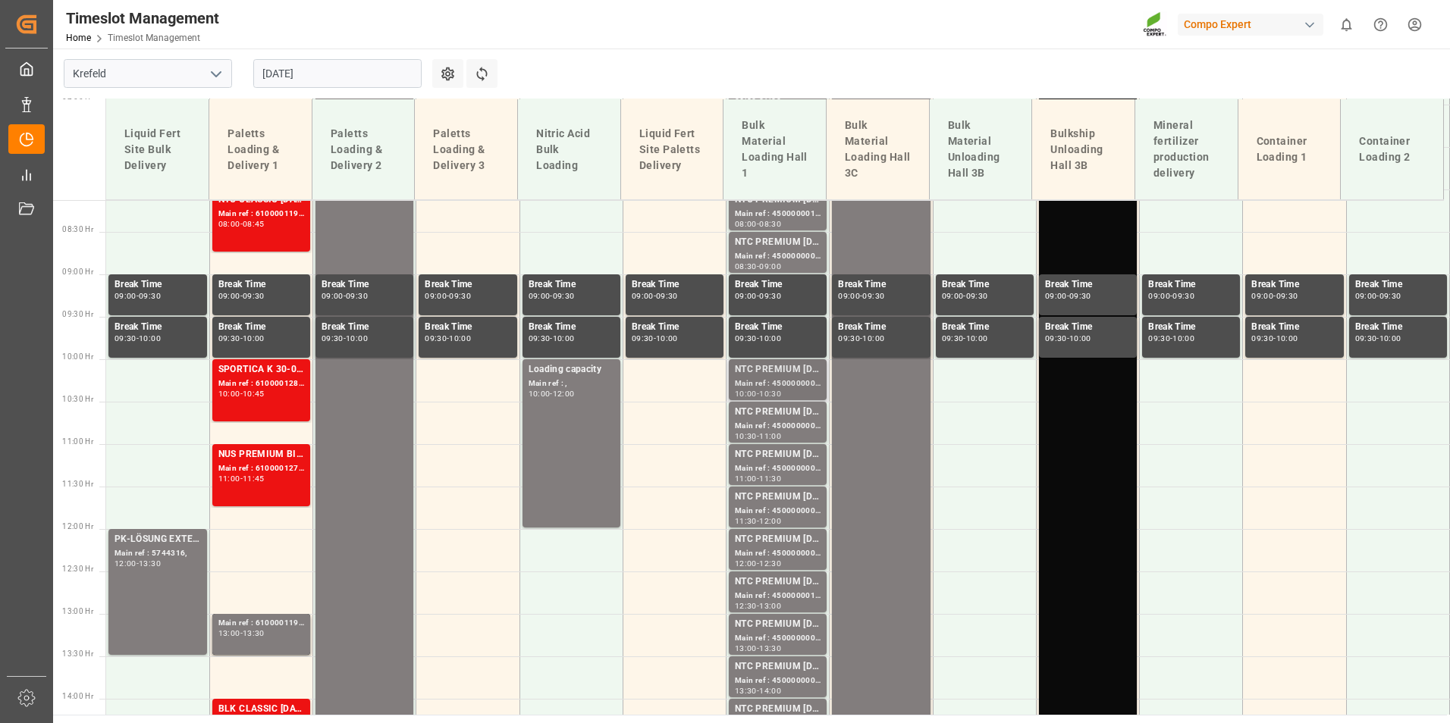
scroll to position [538, 0]
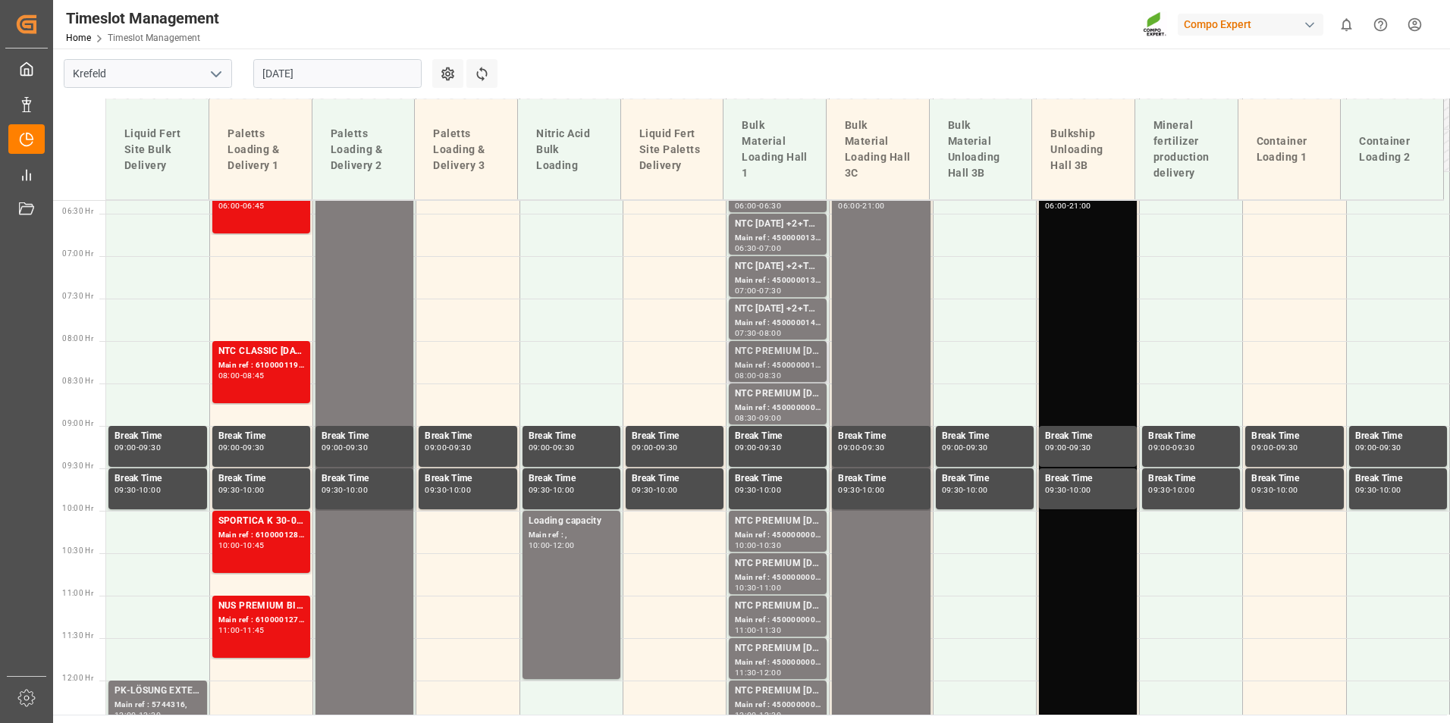
click at [759, 367] on div "Main ref : 4500000012, 2000000014;" at bounding box center [778, 365] width 86 height 13
click at [752, 402] on div "Main ref : 4500000009, 2000000014;" at bounding box center [778, 408] width 86 height 13
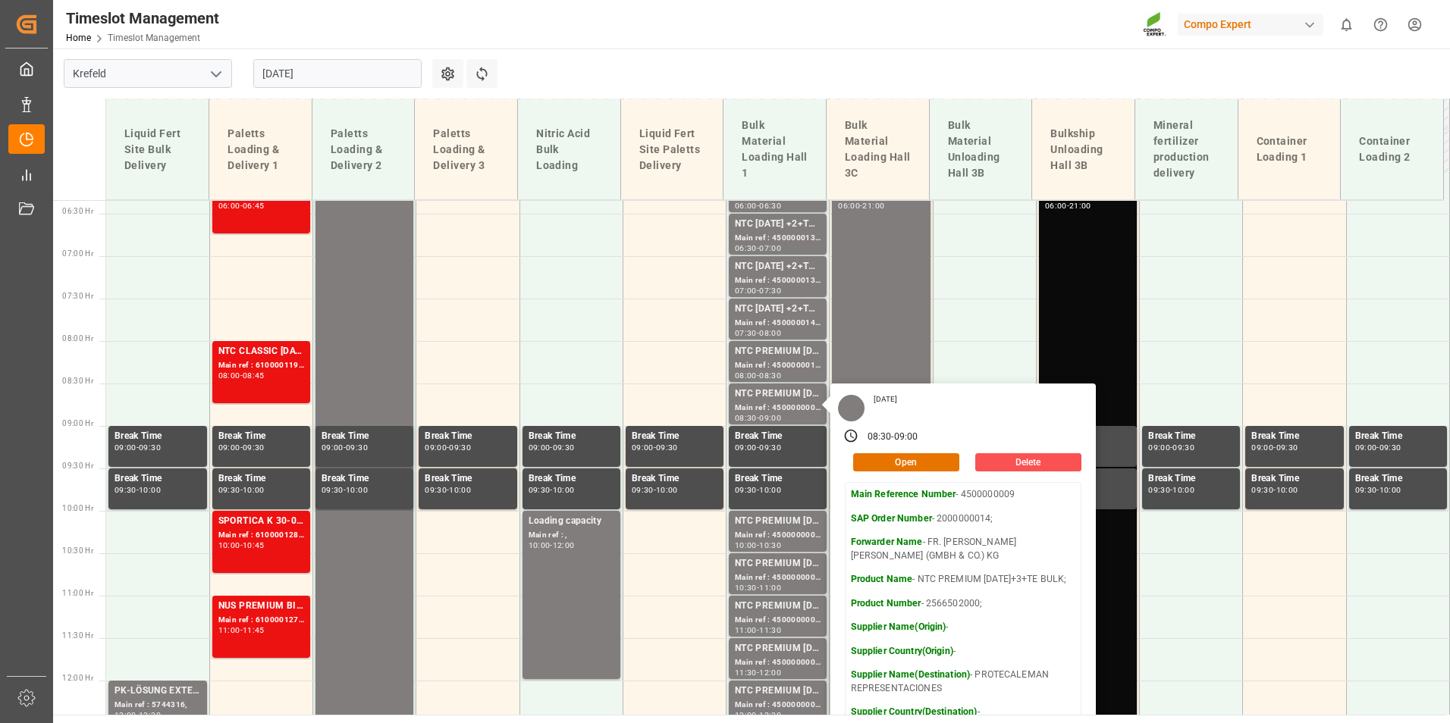
scroll to position [766, 0]
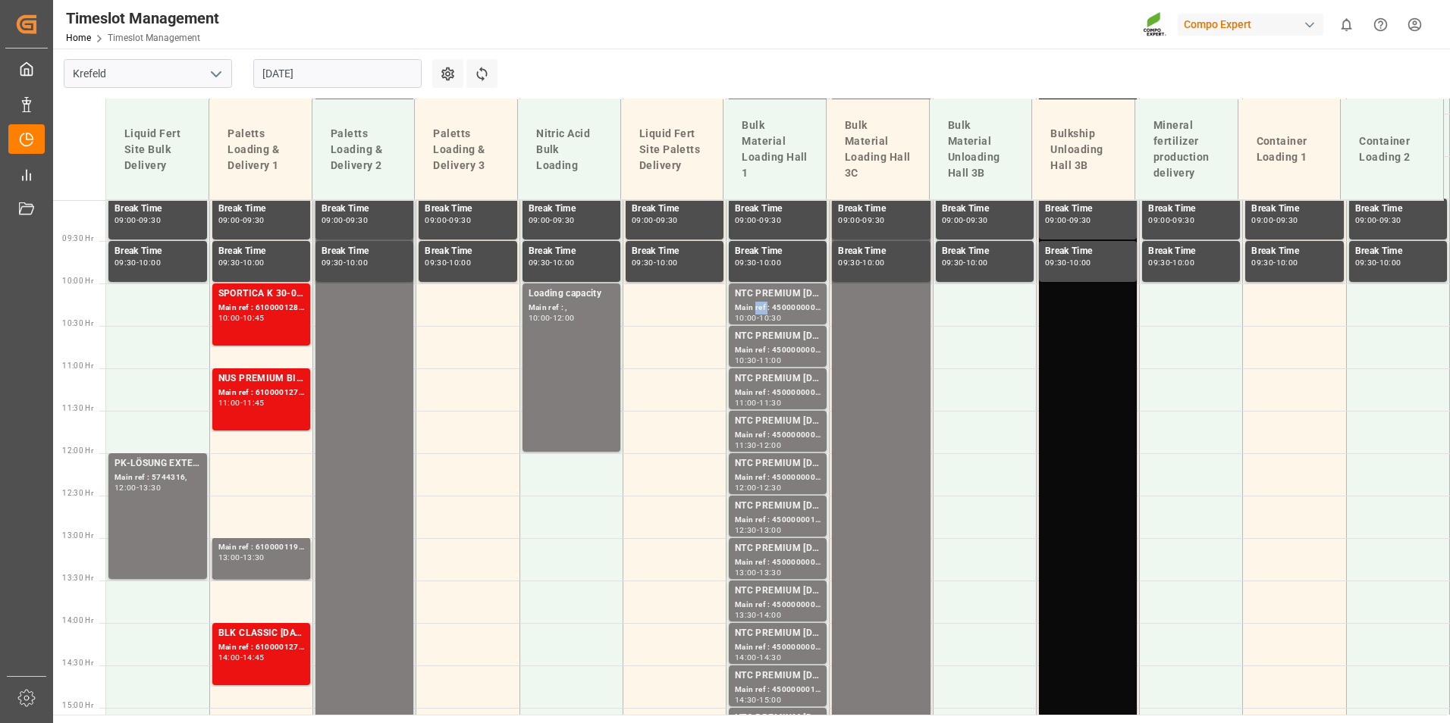
click at [754, 312] on div "Main ref : 4500000001, 2000000014;" at bounding box center [778, 308] width 86 height 13
click at [763, 351] on div "Main ref : 4500000000, 2000000014;" at bounding box center [778, 350] width 86 height 13
click at [773, 400] on div "11:30" at bounding box center [770, 403] width 22 height 7
click at [785, 467] on div "NTC PREMIUM [DATE]+3+TE BULK;" at bounding box center [778, 463] width 86 height 15
click at [784, 500] on div "NTC PREMIUM [DATE]+3+TE BULK;" at bounding box center [778, 506] width 86 height 15
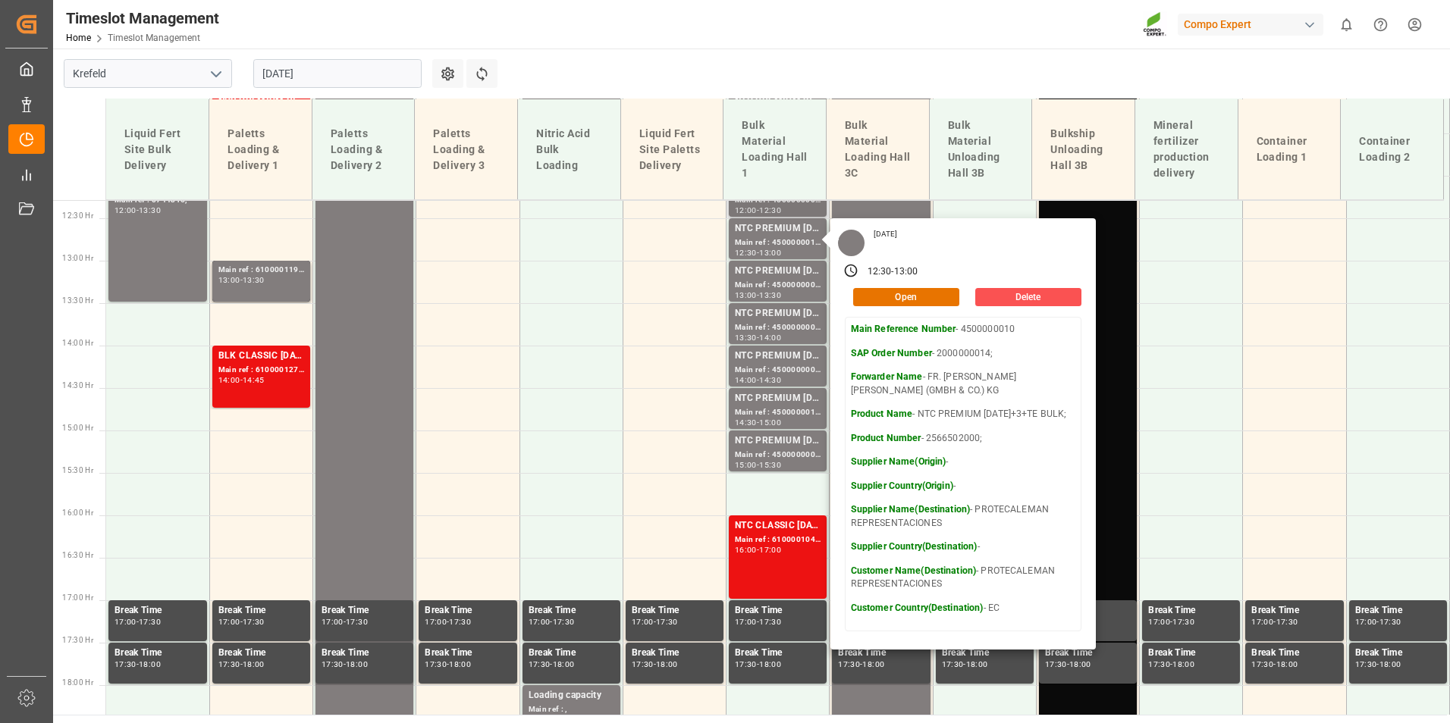
scroll to position [1069, 0]
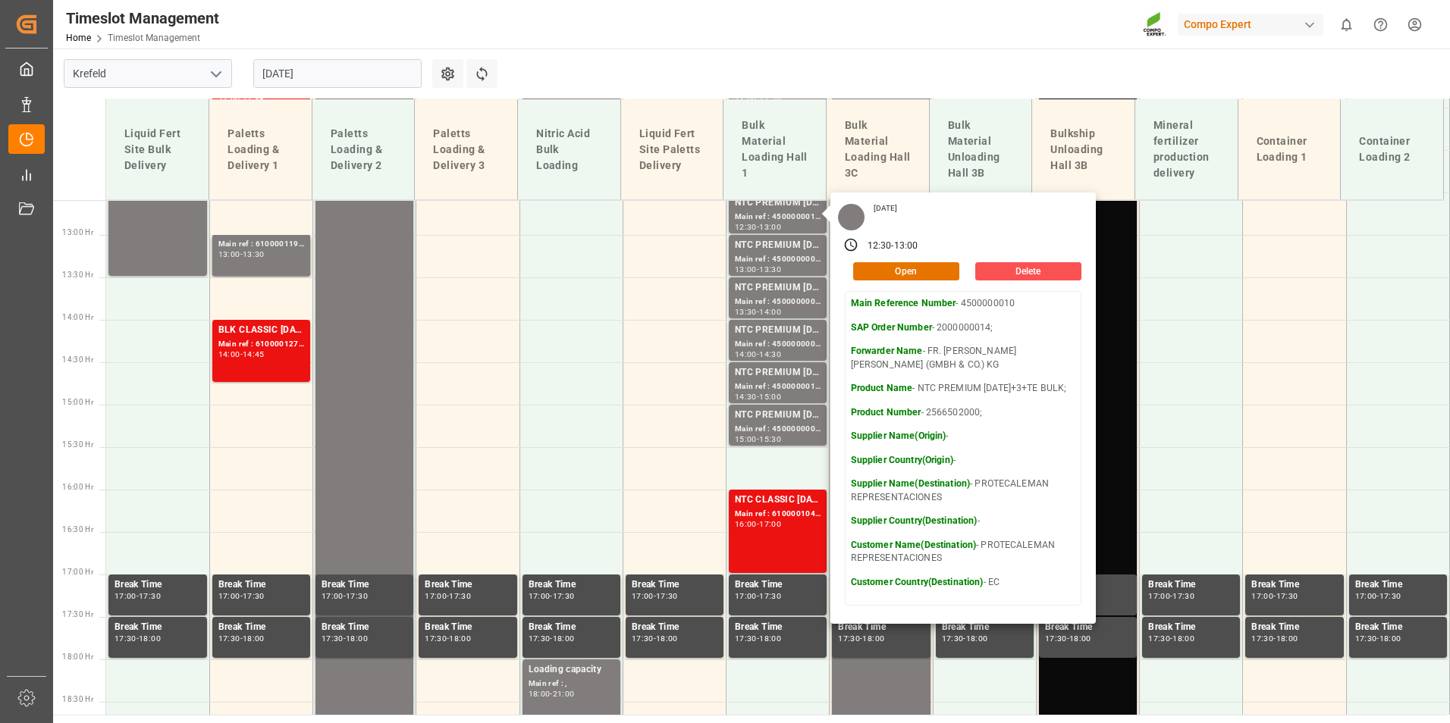
click at [334, 61] on input "[DATE]" at bounding box center [337, 73] width 168 height 29
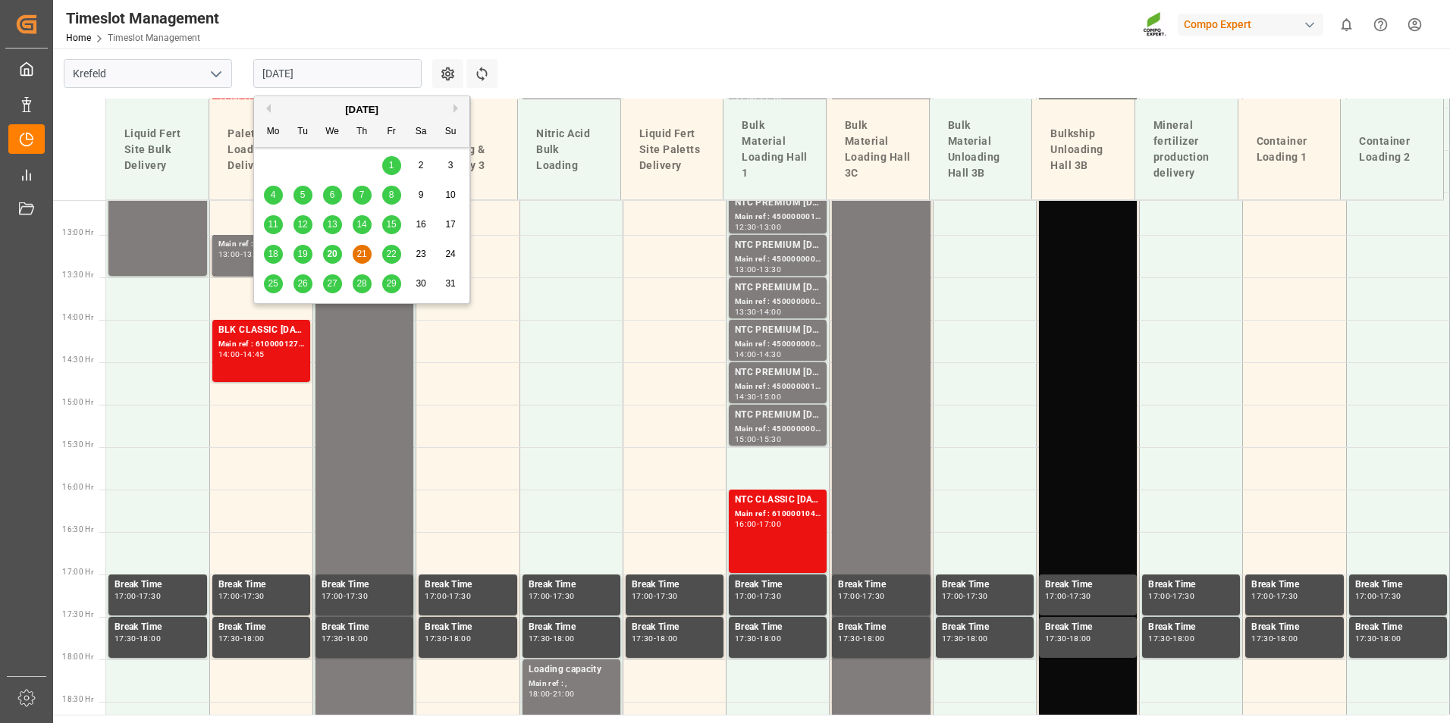
click at [340, 249] on div "20" at bounding box center [332, 255] width 19 height 18
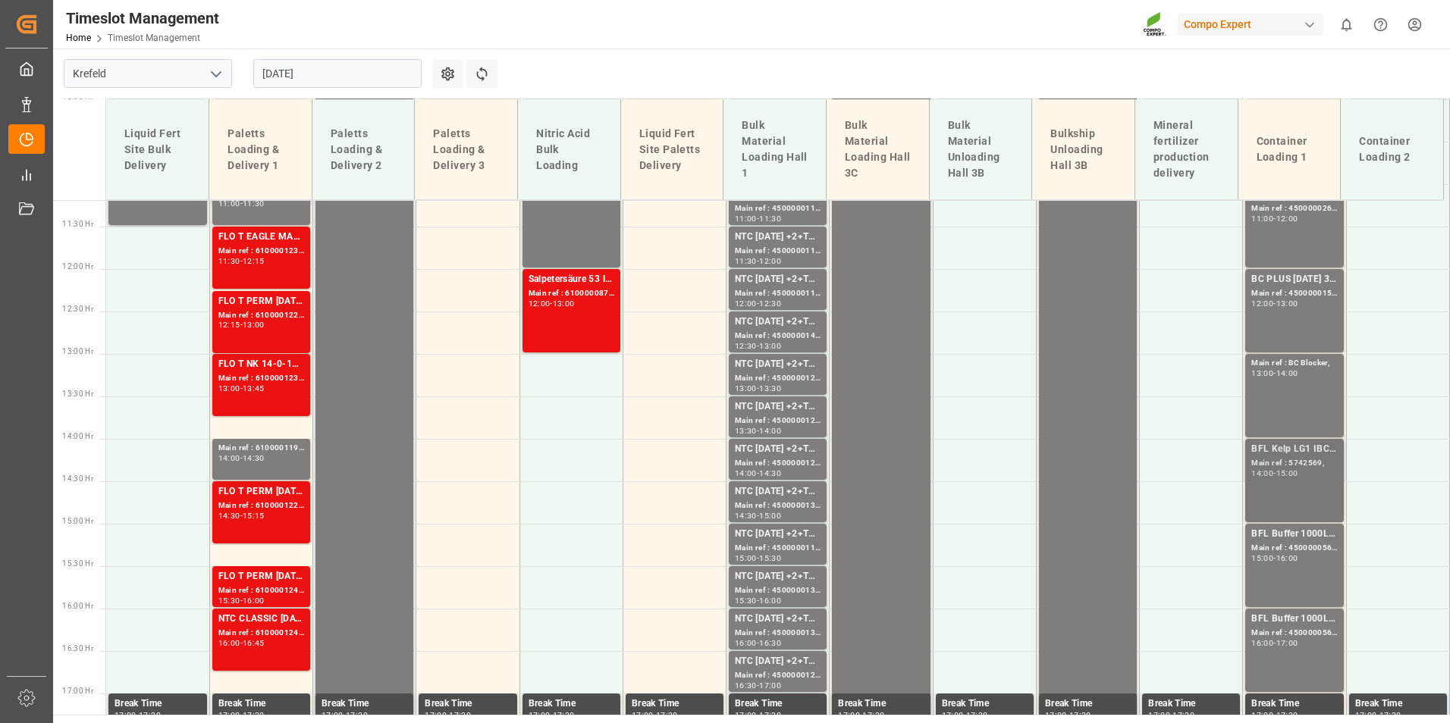
scroll to position [1030, 0]
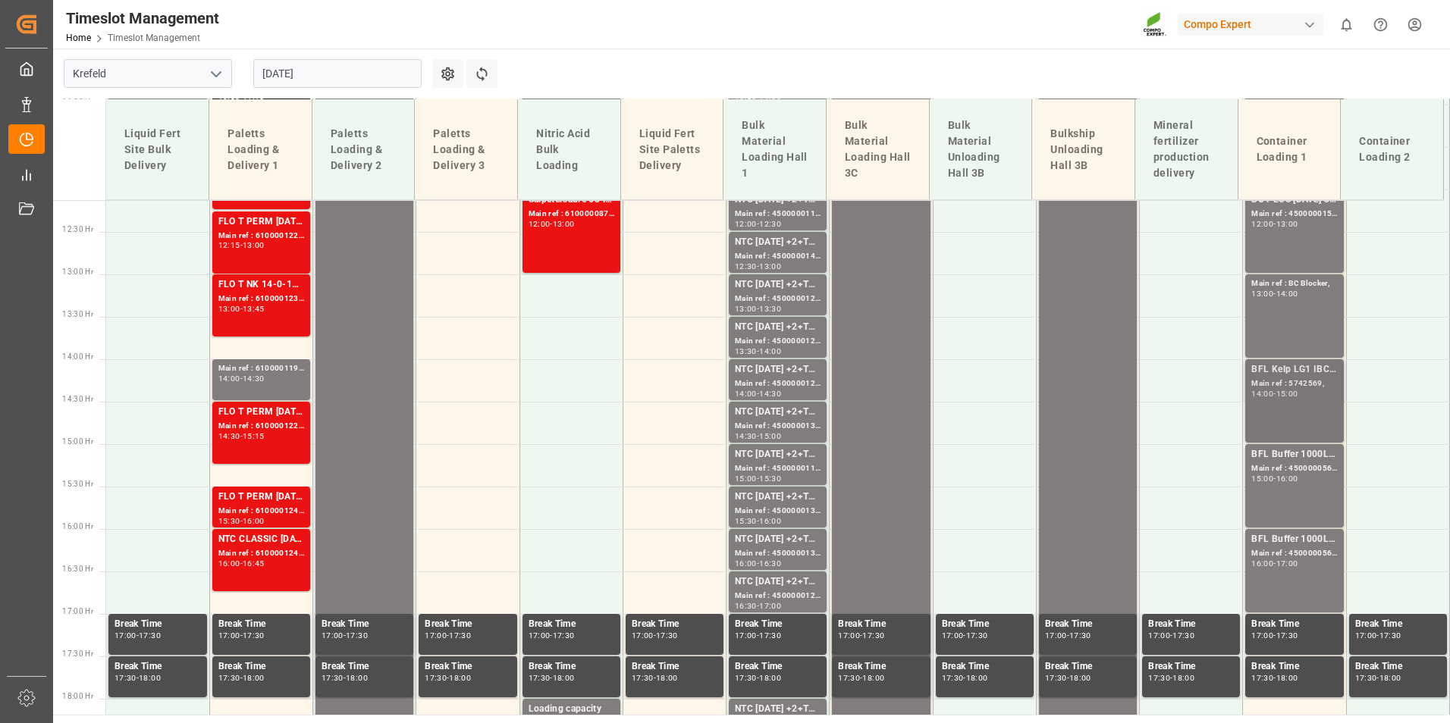
click at [1268, 405] on div "BFL Kelp LG1 IBC 1000L (KRE); Main ref : 5742569, 14:00 - 15:00" at bounding box center [1294, 400] width 86 height 77
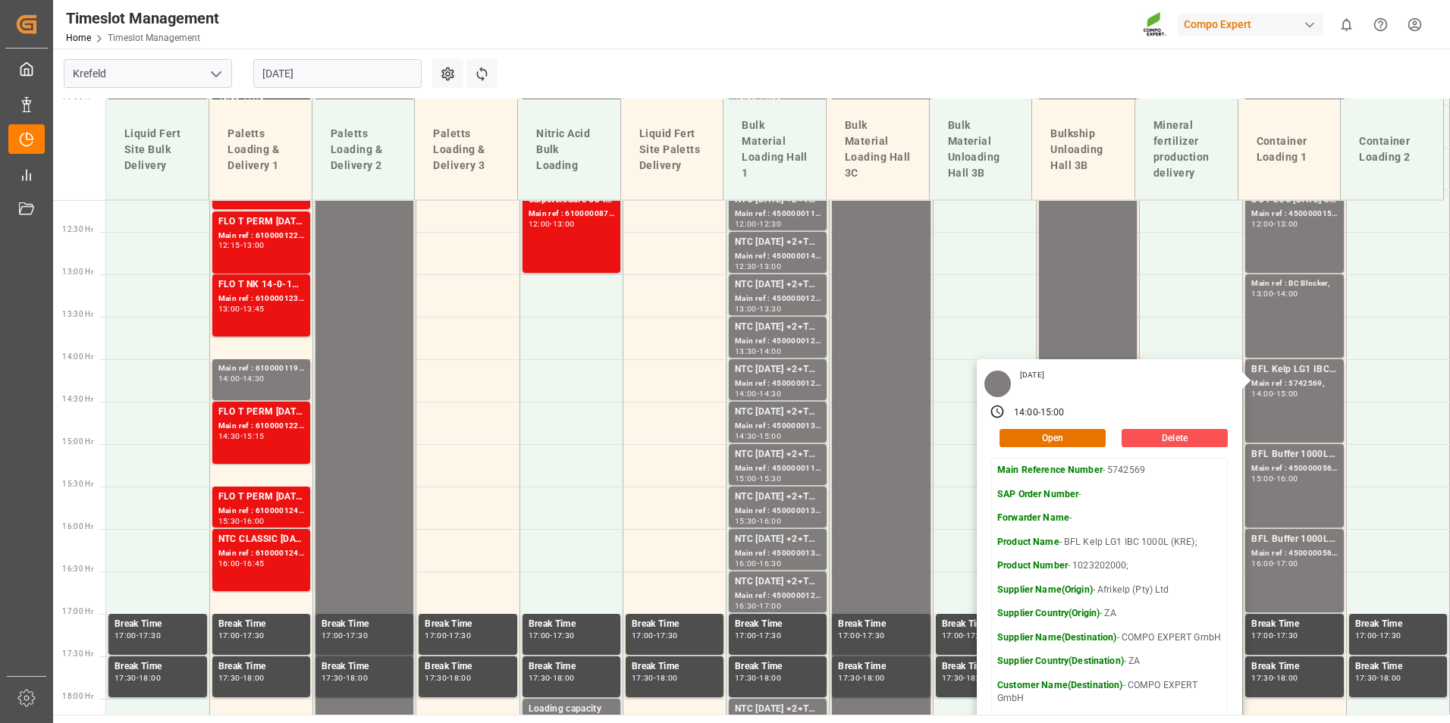
click at [349, 80] on input "[DATE]" at bounding box center [337, 73] width 168 height 29
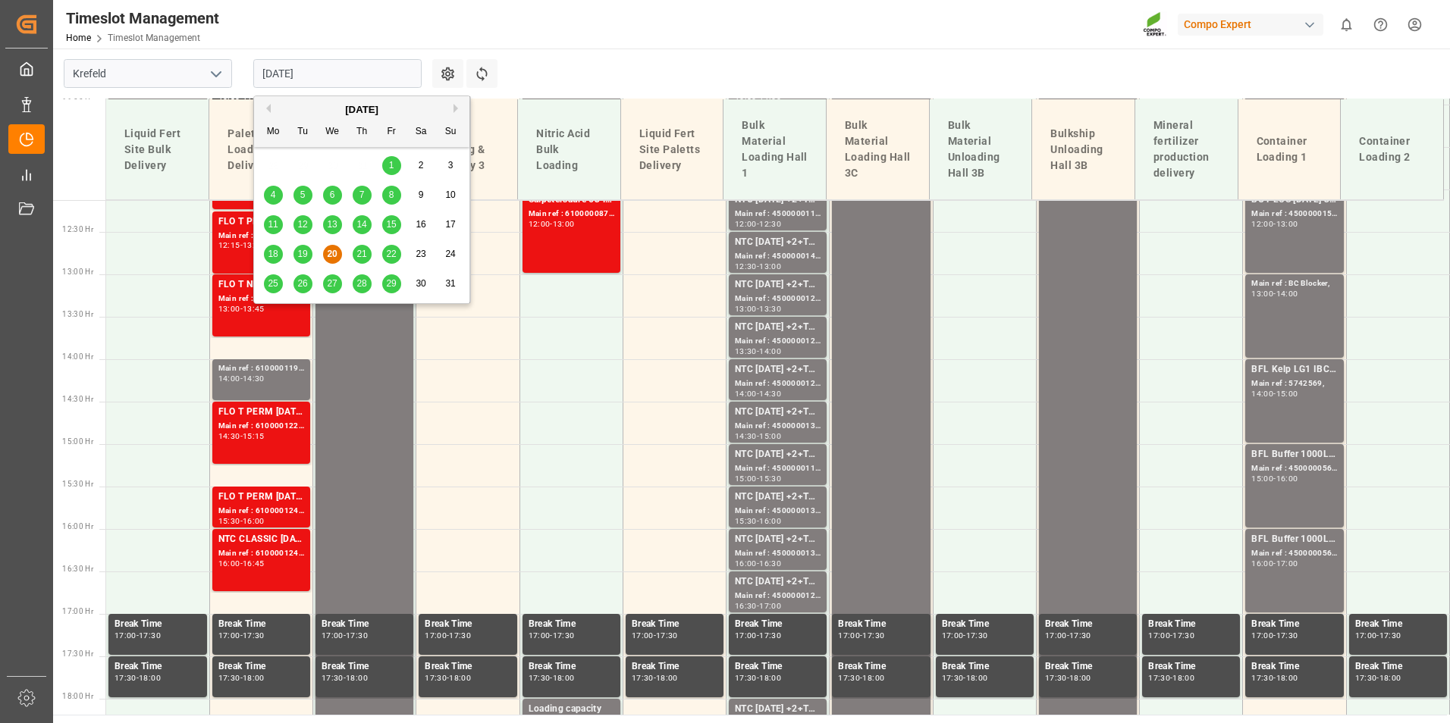
click at [359, 259] on span "21" at bounding box center [361, 254] width 10 height 11
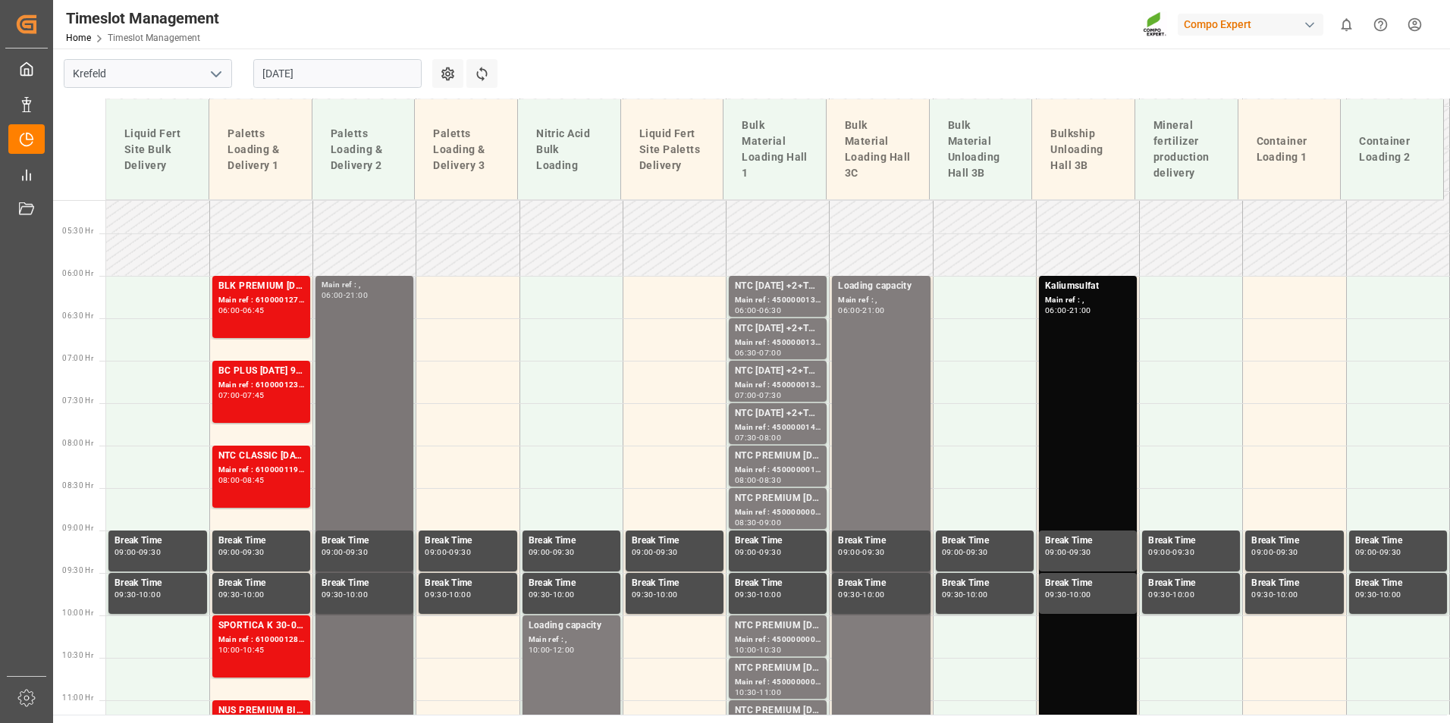
scroll to position [432, 0]
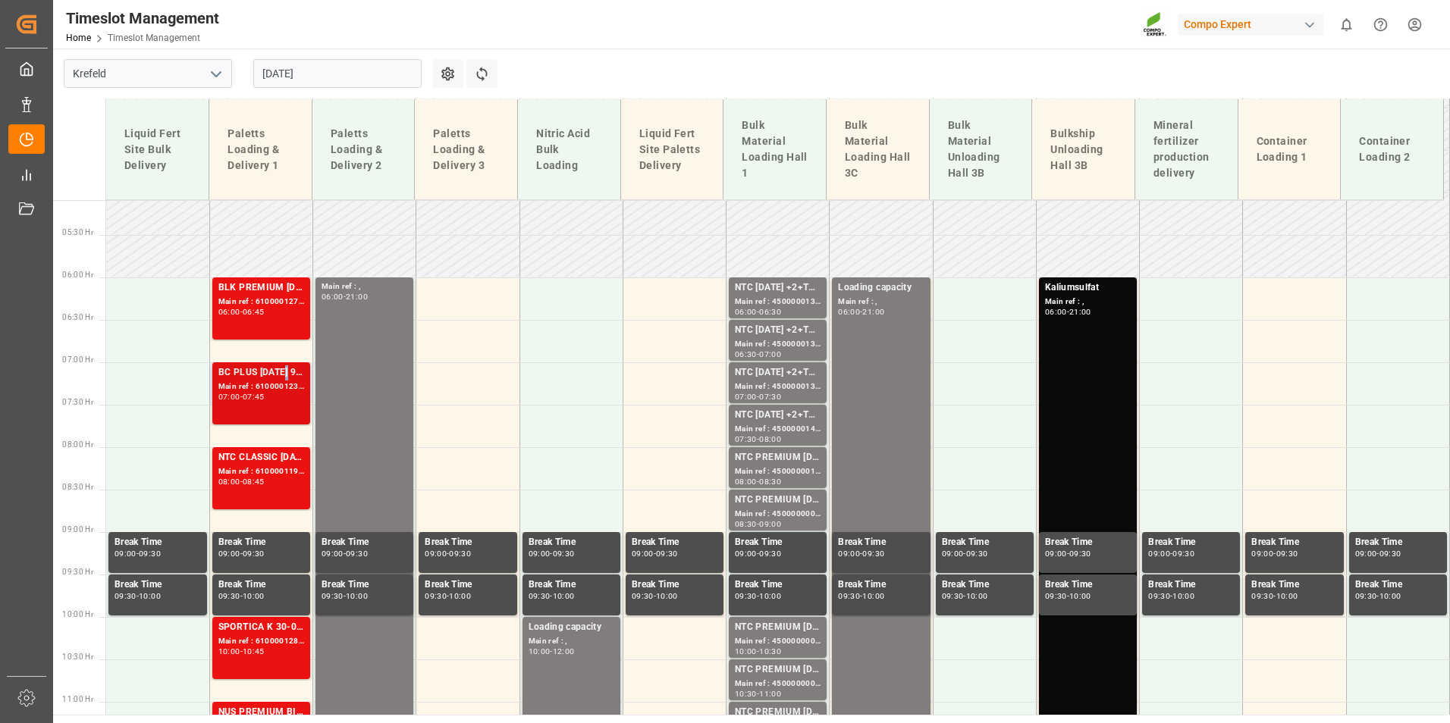
click at [284, 368] on div "BC PLUS [DATE] 9M 25kg (x42) INT;BC HIGH K [DATE] 6M 25kg (x42) INT;BC PLUS [DA…" at bounding box center [261, 372] width 86 height 15
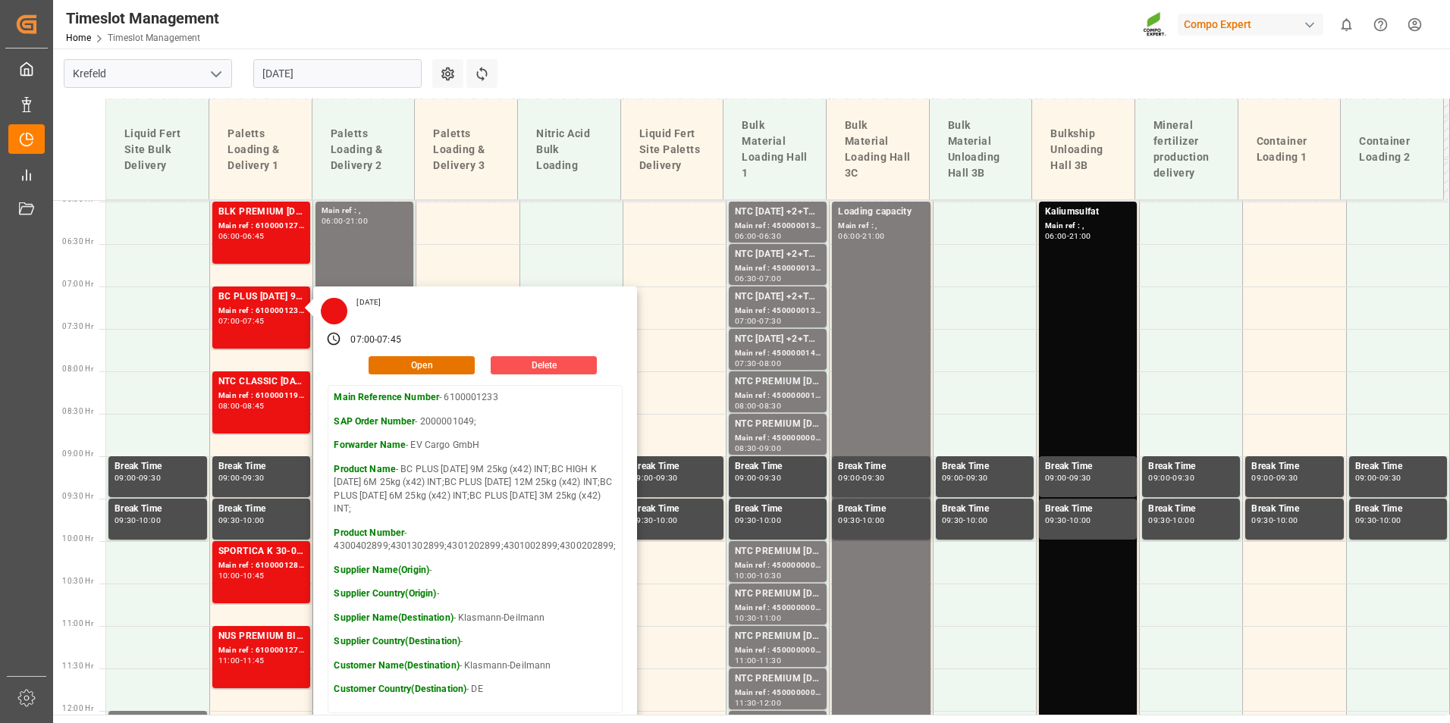
scroll to position [584, 0]
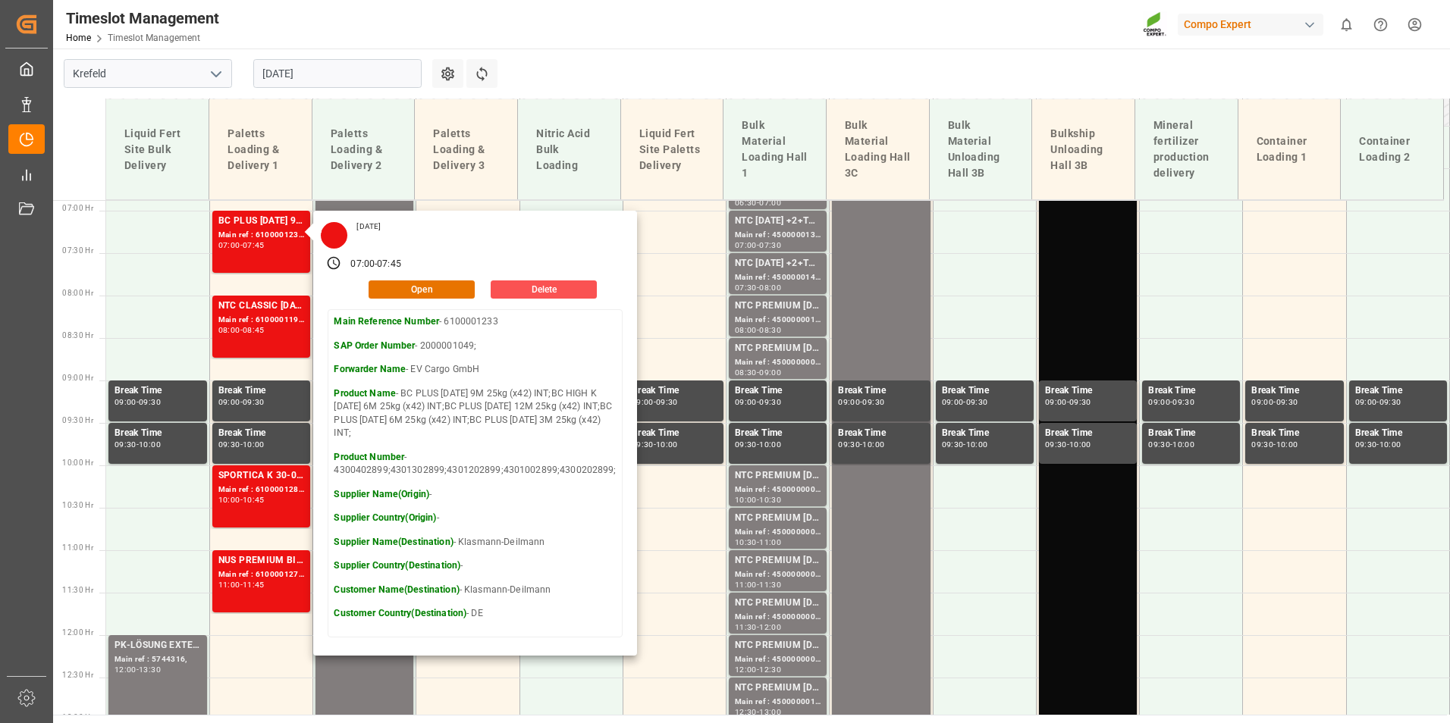
click at [597, 61] on main "Krefeld [DATE] Settings Refresh Time Slots Liquid Fert Site Bulk Delivery Palet…" at bounding box center [749, 382] width 1393 height 666
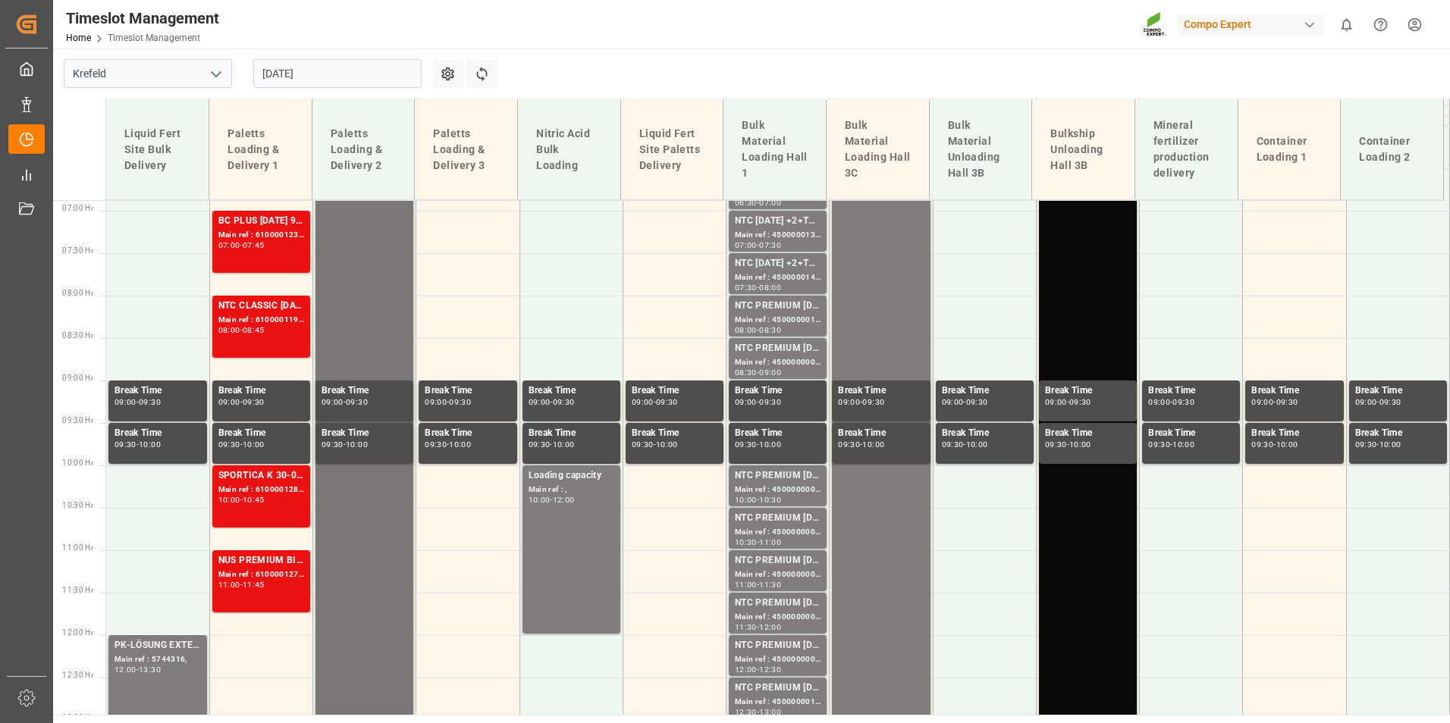
scroll to position [508, 0]
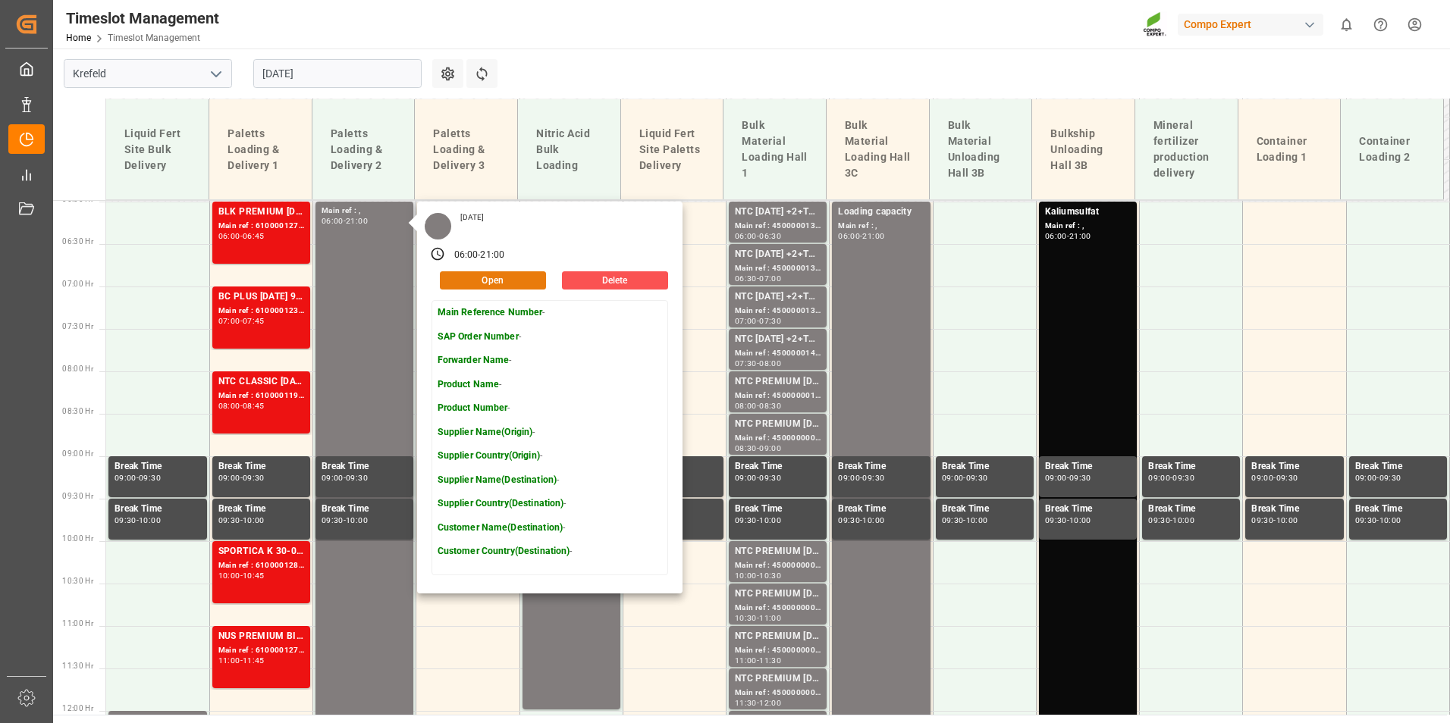
click at [485, 281] on button "Open" at bounding box center [493, 280] width 106 height 18
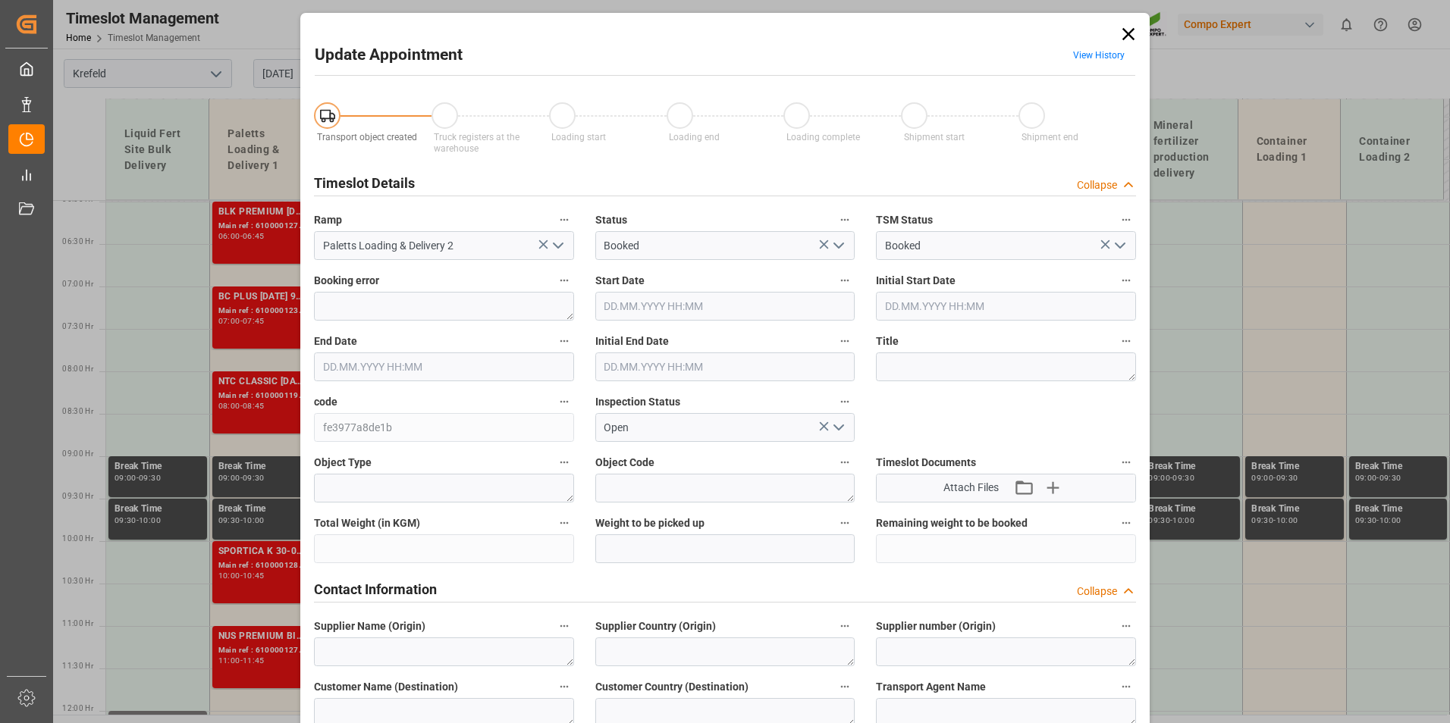
type input "[DATE] 06:00"
type input "[DATE] 21:00"
type input "[DATE] 11:59"
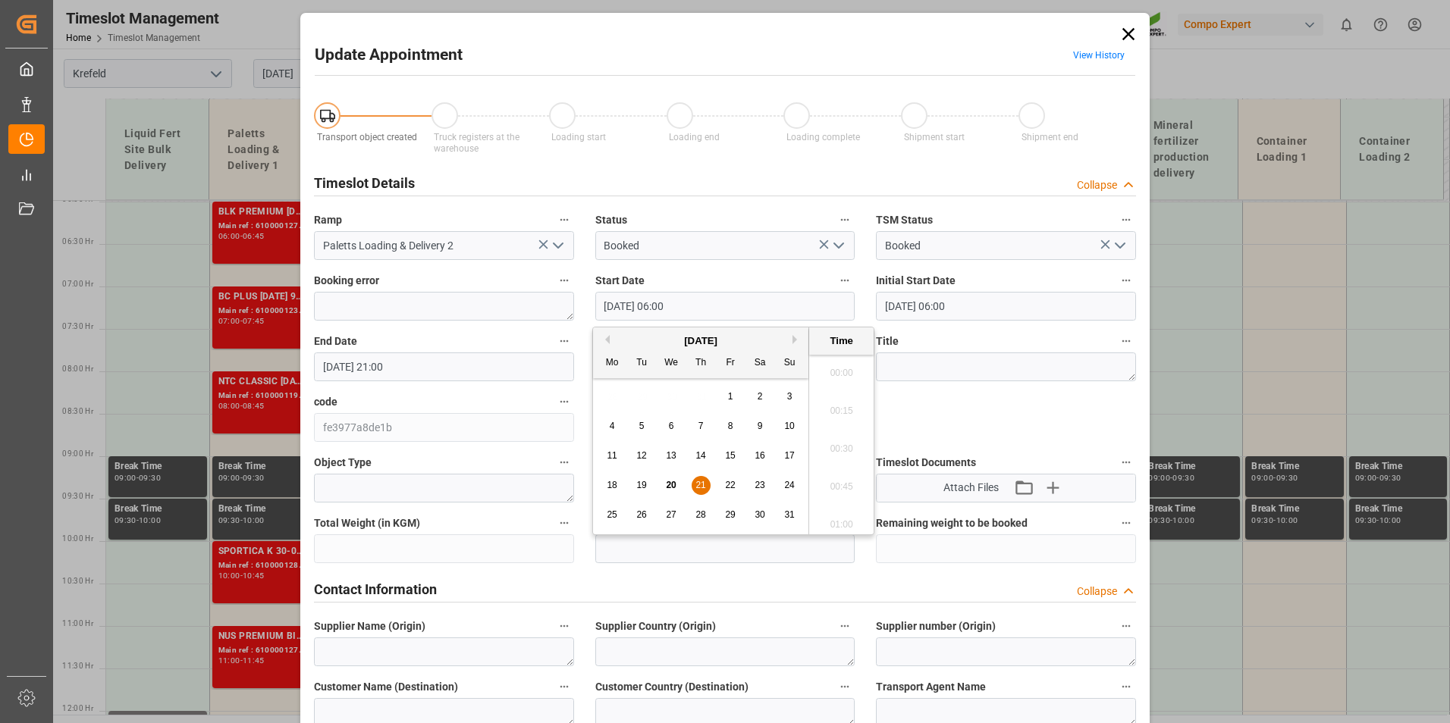
click at [719, 306] on input "[DATE] 06:00" at bounding box center [725, 306] width 260 height 29
click at [696, 482] on span "21" at bounding box center [700, 485] width 10 height 11
click at [832, 515] on li "08:00" at bounding box center [841, 520] width 64 height 38
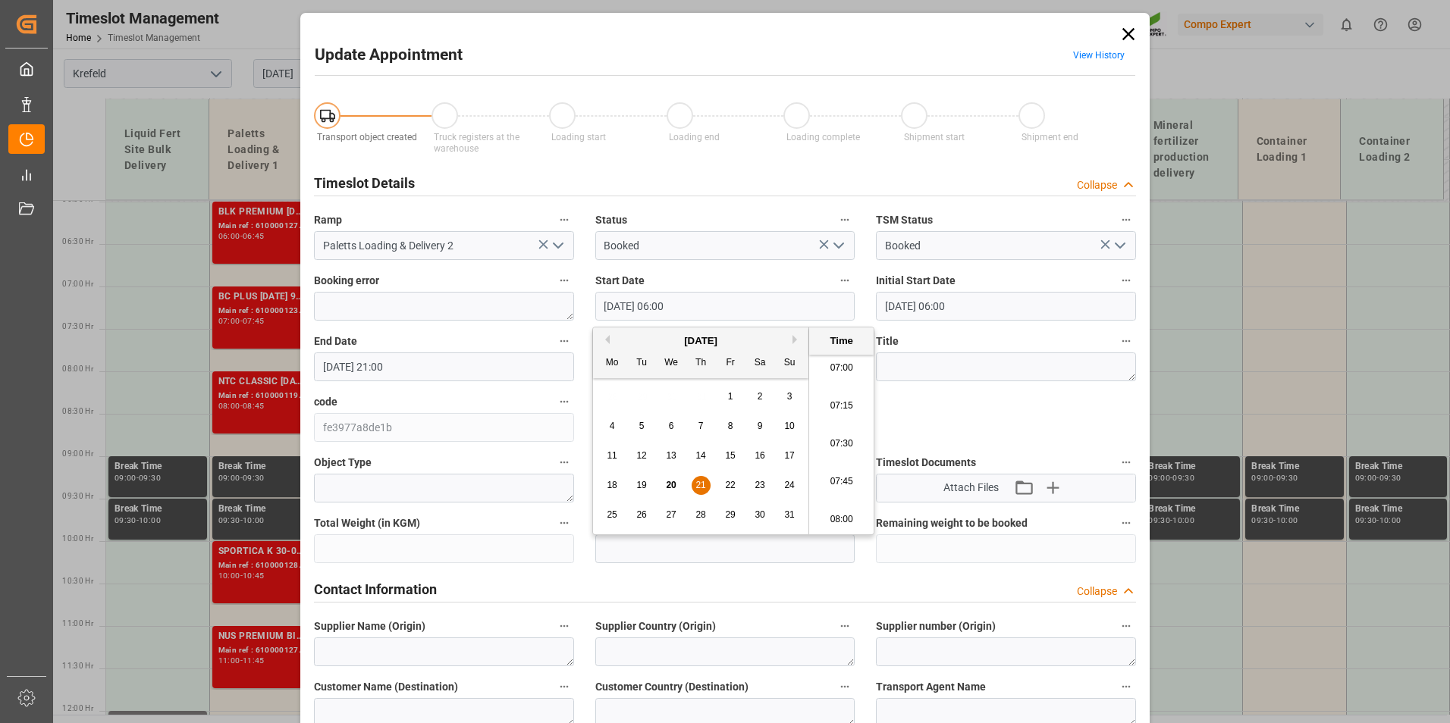
type input "[DATE] 08:00"
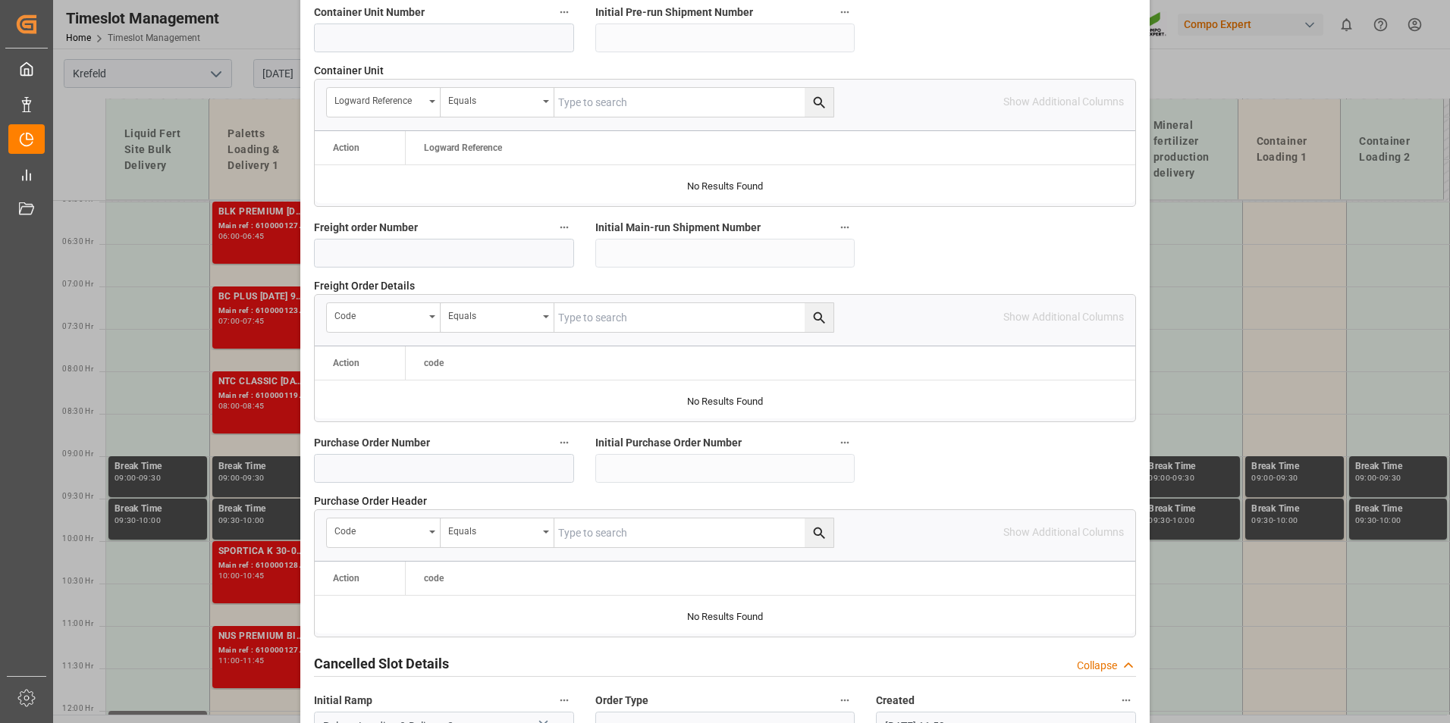
scroll to position [1365, 0]
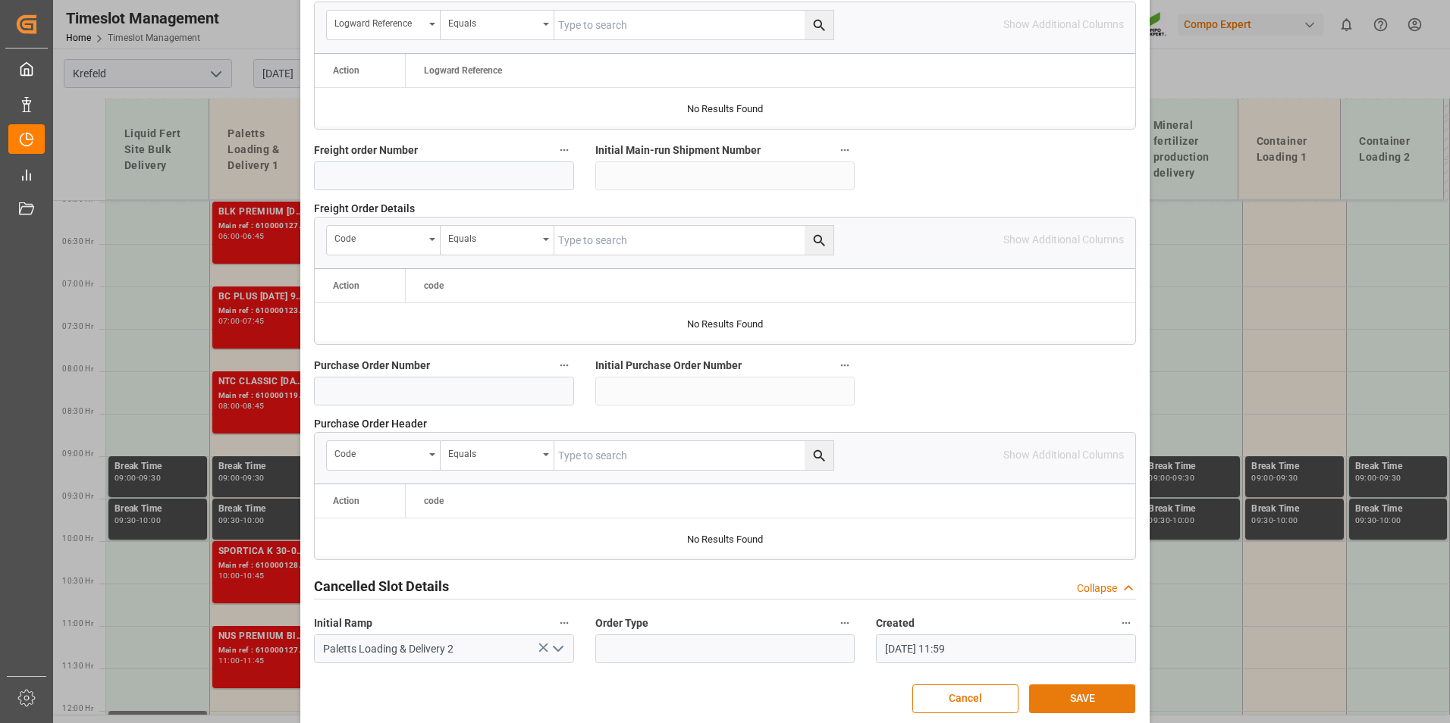
click at [1076, 688] on button "SAVE" at bounding box center [1082, 699] width 106 height 29
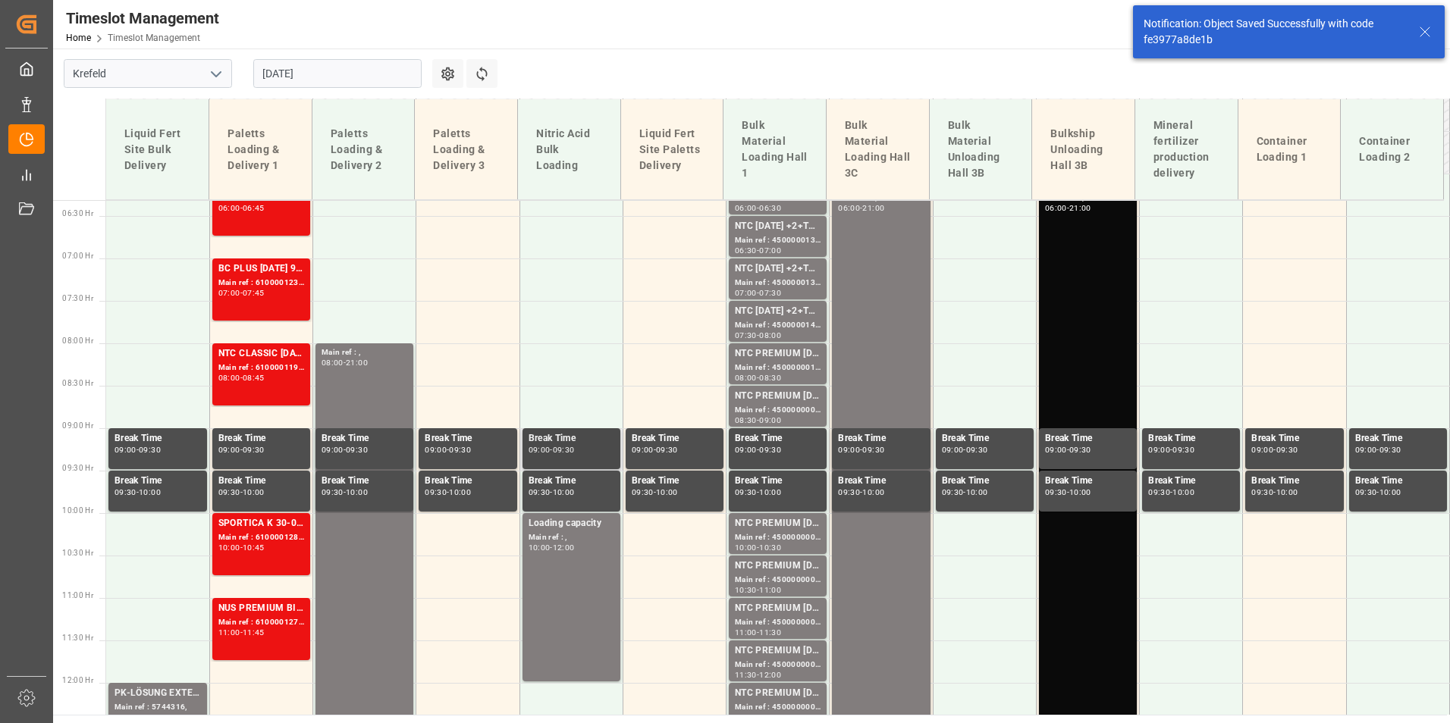
scroll to position [481, 0]
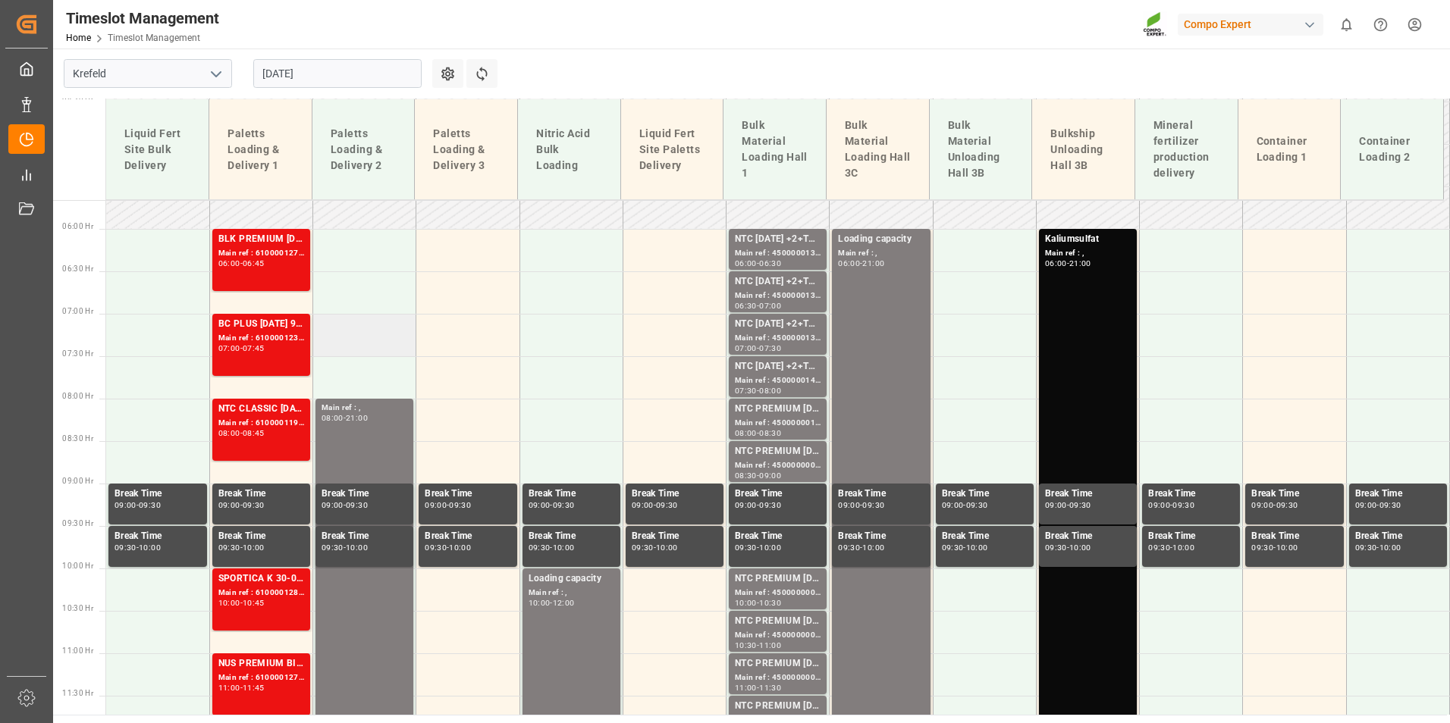
click at [365, 326] on td at bounding box center [364, 335] width 103 height 42
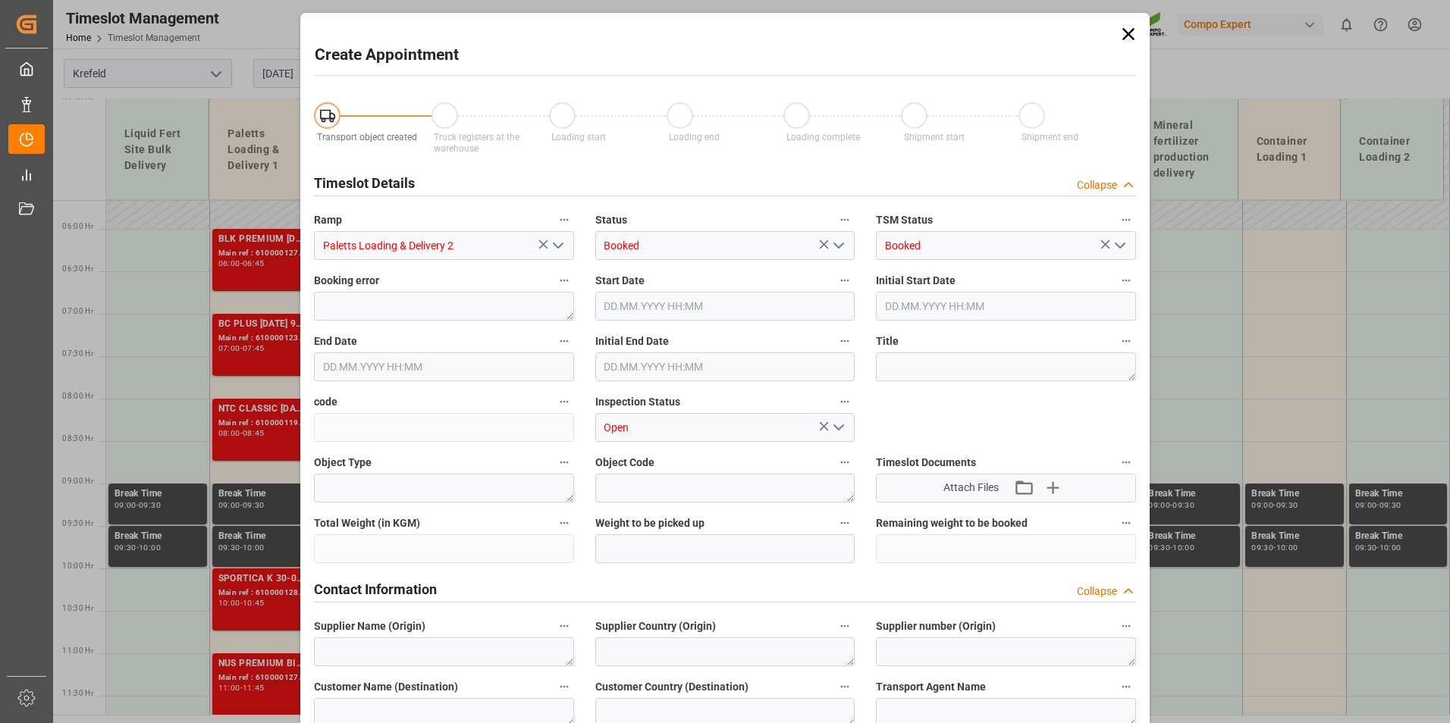
type input "[DATE] 07:00"
type input "[DATE] 07:30"
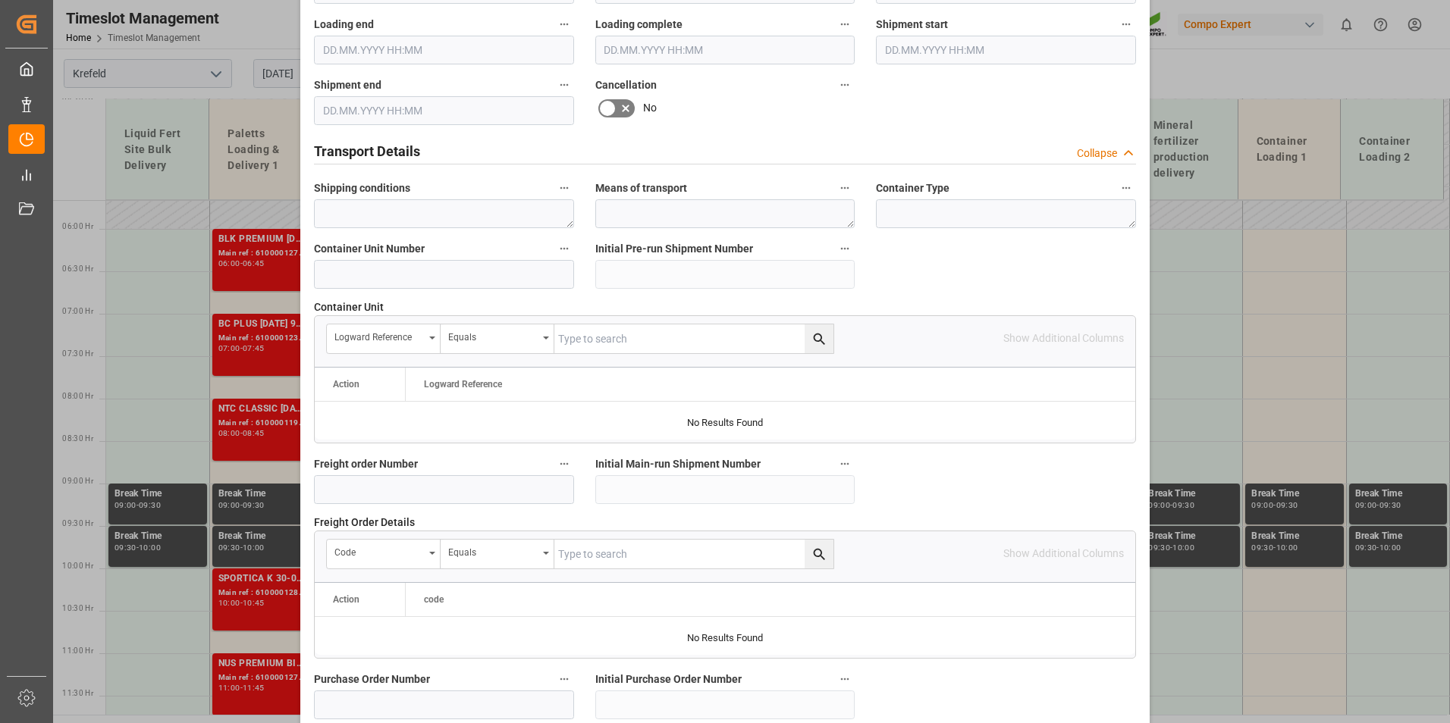
scroll to position [1137, 0]
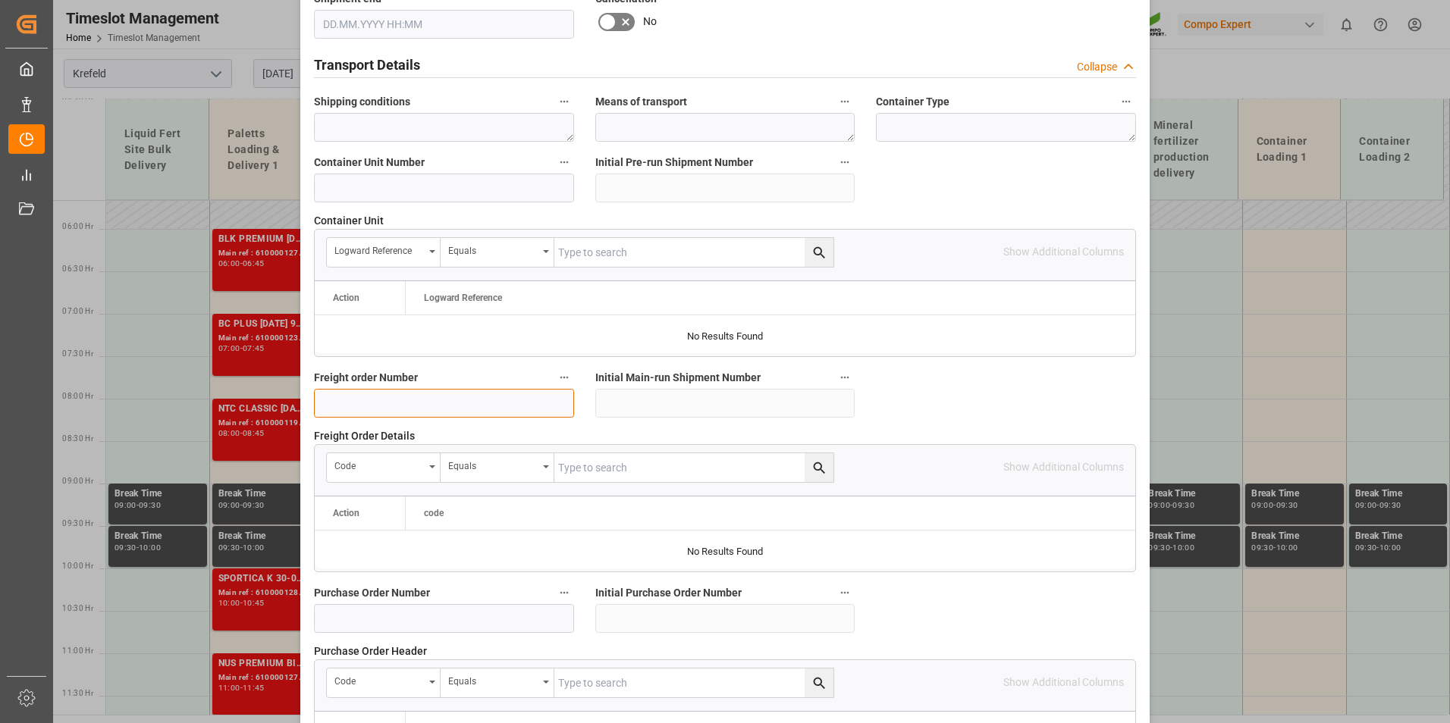
click at [406, 391] on input at bounding box center [444, 403] width 260 height 29
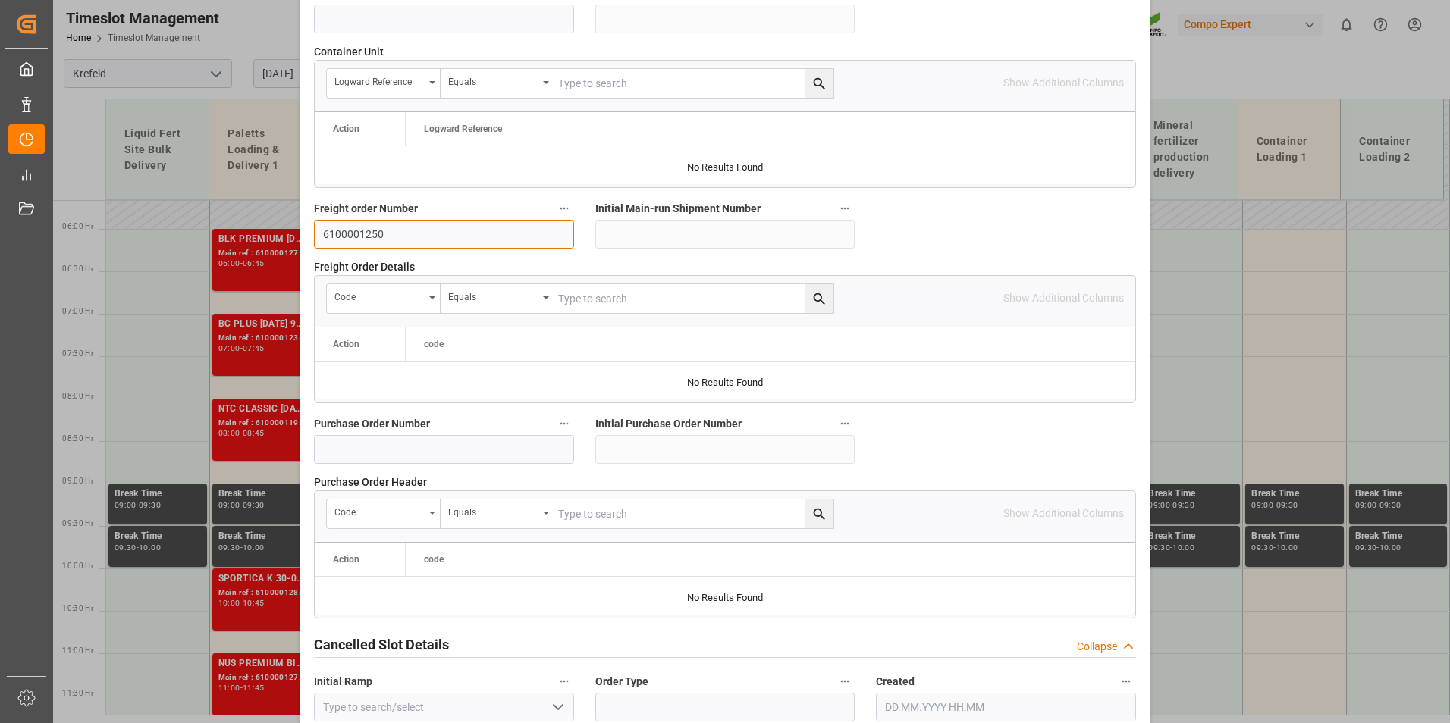
scroll to position [1381, 0]
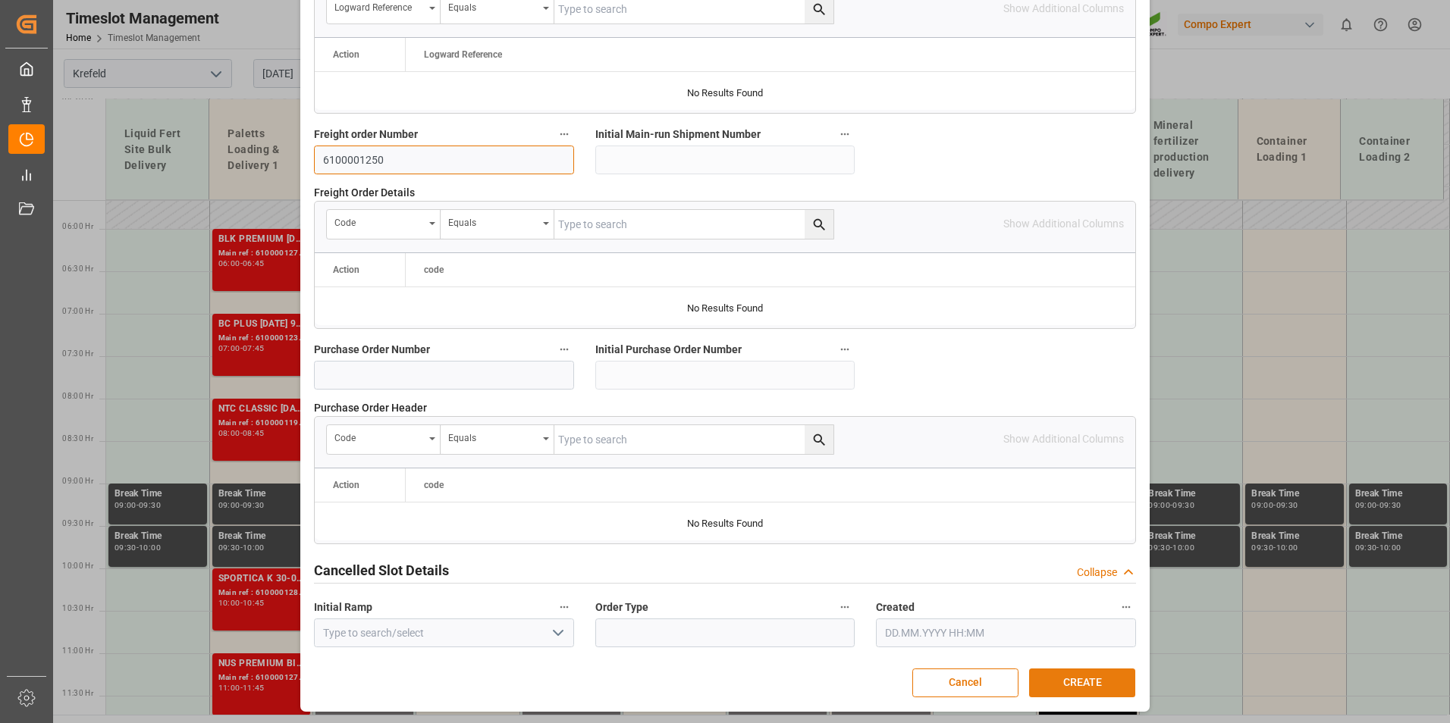
type input "6100001250"
click at [1060, 685] on button "CREATE" at bounding box center [1082, 683] width 106 height 29
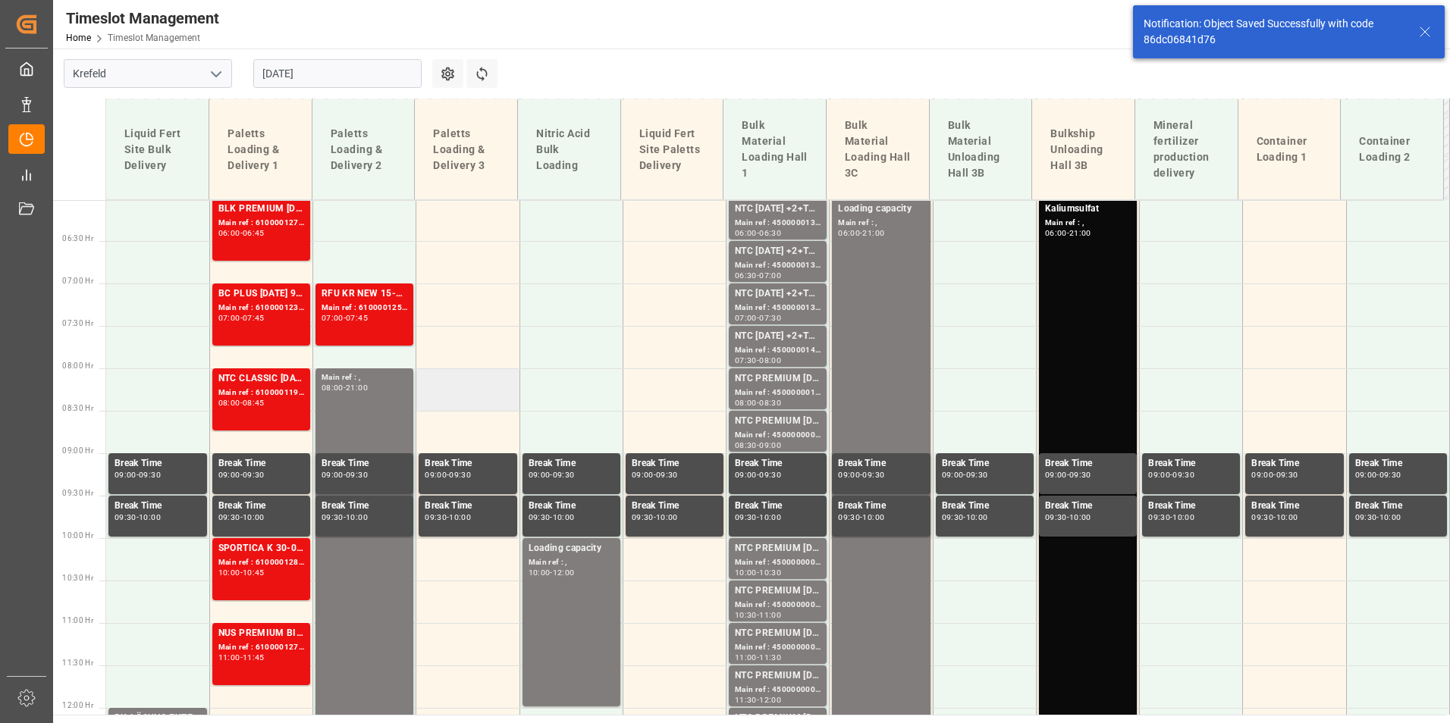
scroll to position [547, 0]
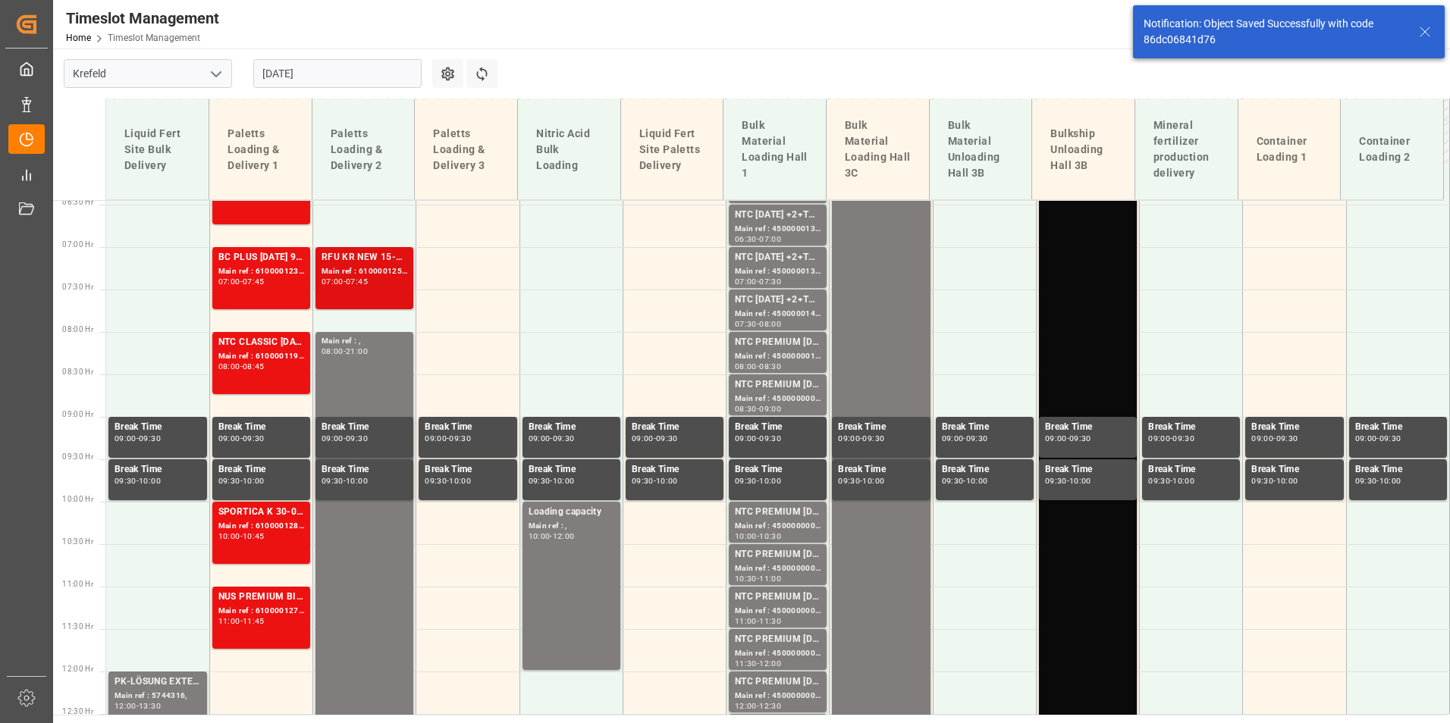
click at [360, 287] on div "RFU KR NEW 15-5-8 15kg (x60) DE,AT;SUPER FLO T Turf BS 20kg (x50) INT;TPL City …" at bounding box center [364, 278] width 86 height 56
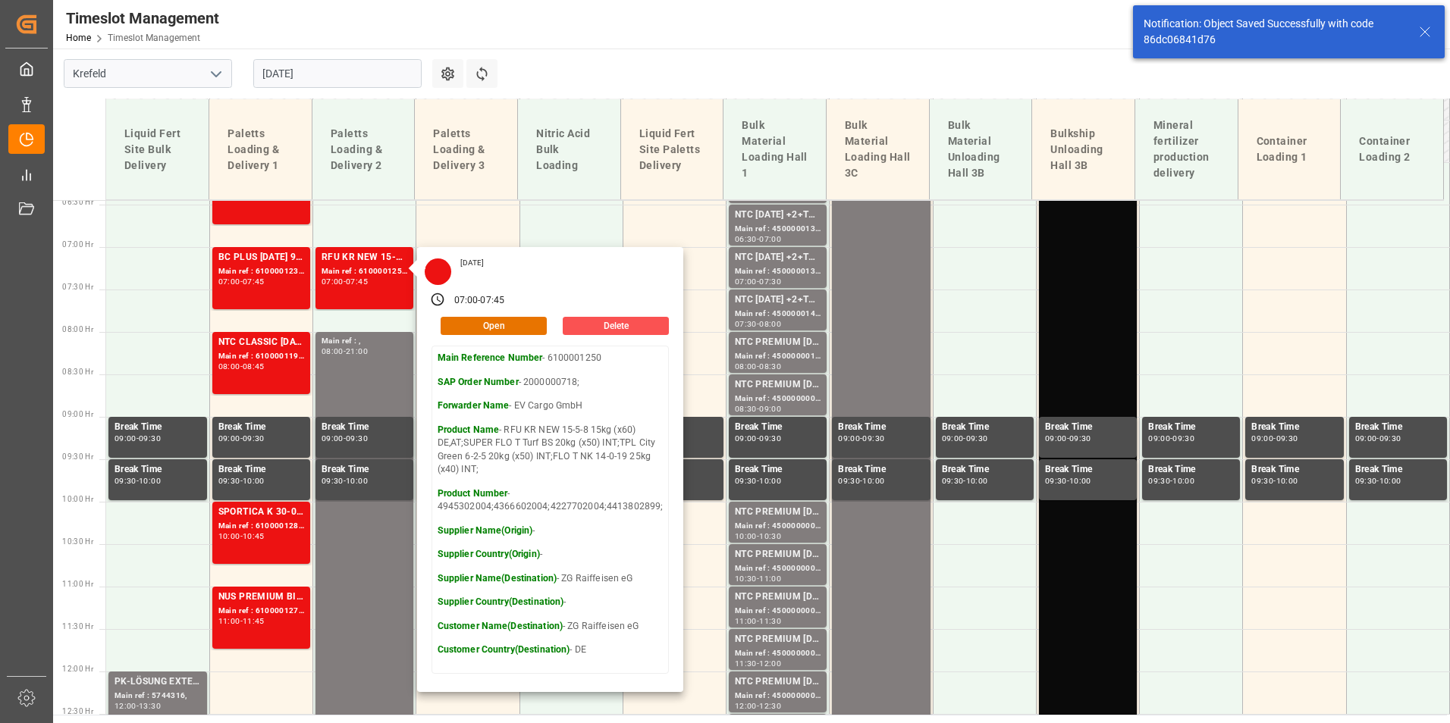
click at [656, 54] on main "Krefeld [DATE] Settings Refresh Time Slots Liquid Fert Site Bulk Delivery Palet…" at bounding box center [749, 382] width 1393 height 666
